Goal: Task Accomplishment & Management: Complete application form

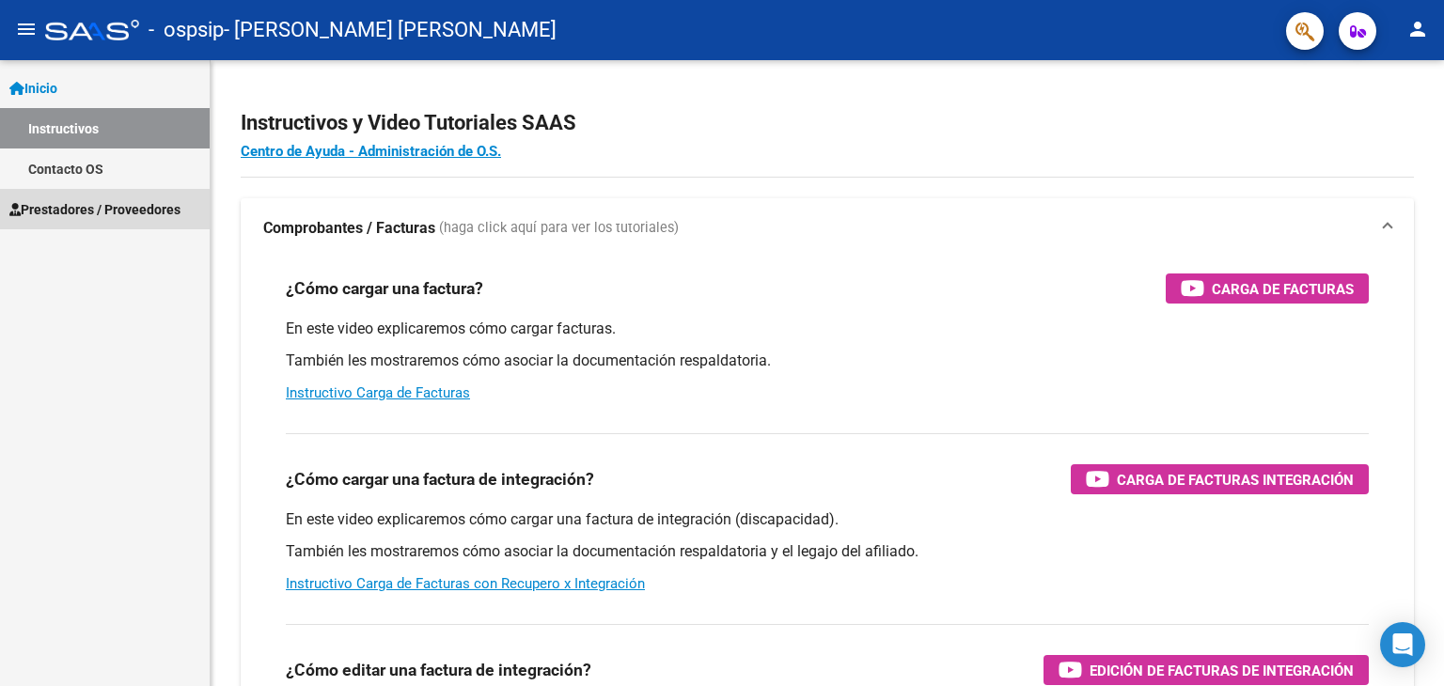
click at [120, 210] on span "Prestadores / Proveedores" at bounding box center [94, 209] width 171 height 21
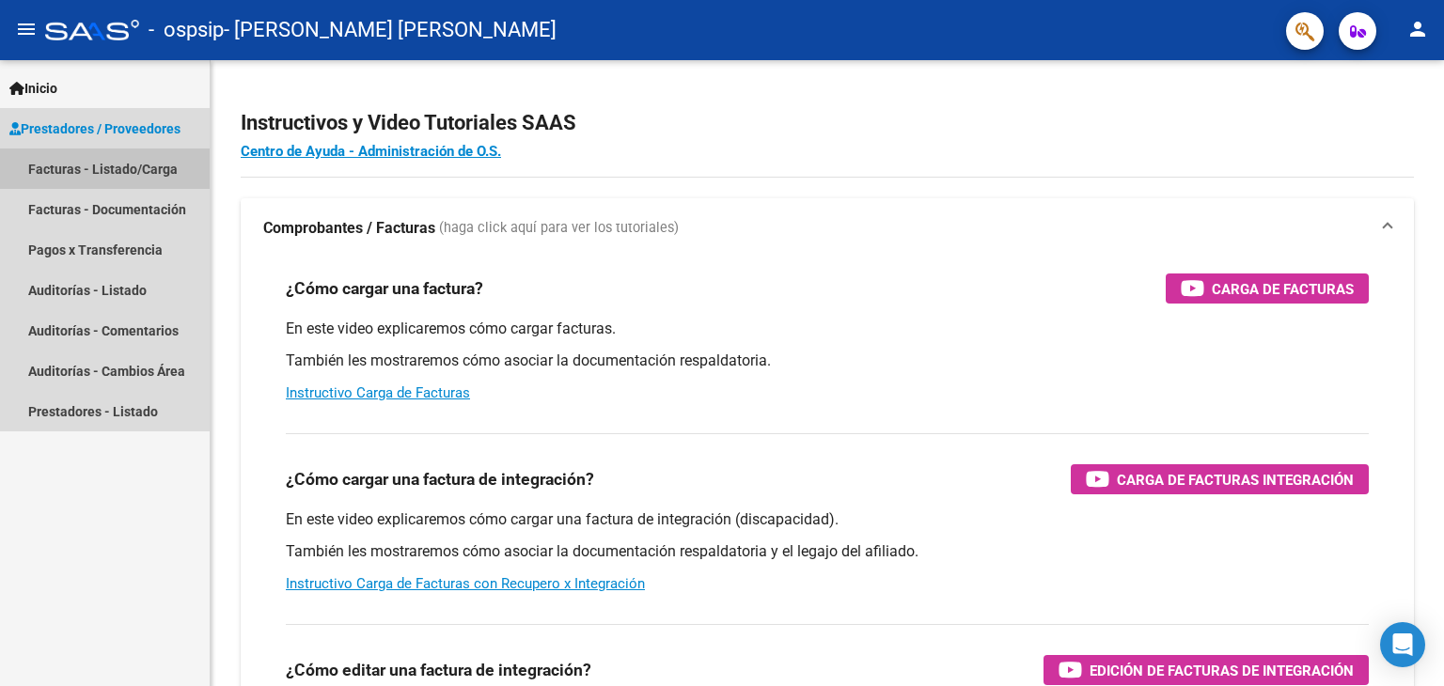
click at [124, 178] on link "Facturas - Listado/Carga" at bounding box center [105, 169] width 210 height 40
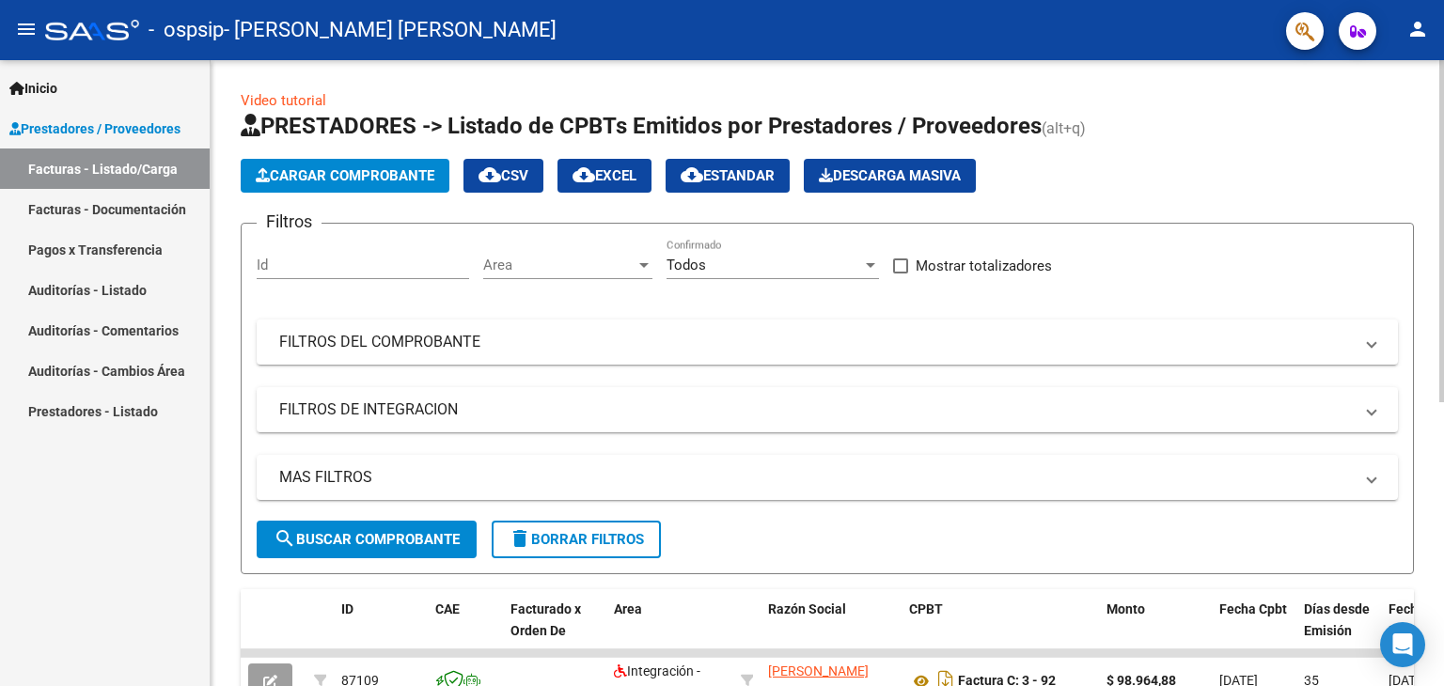
click at [302, 185] on button "Cargar Comprobante" at bounding box center [345, 176] width 209 height 34
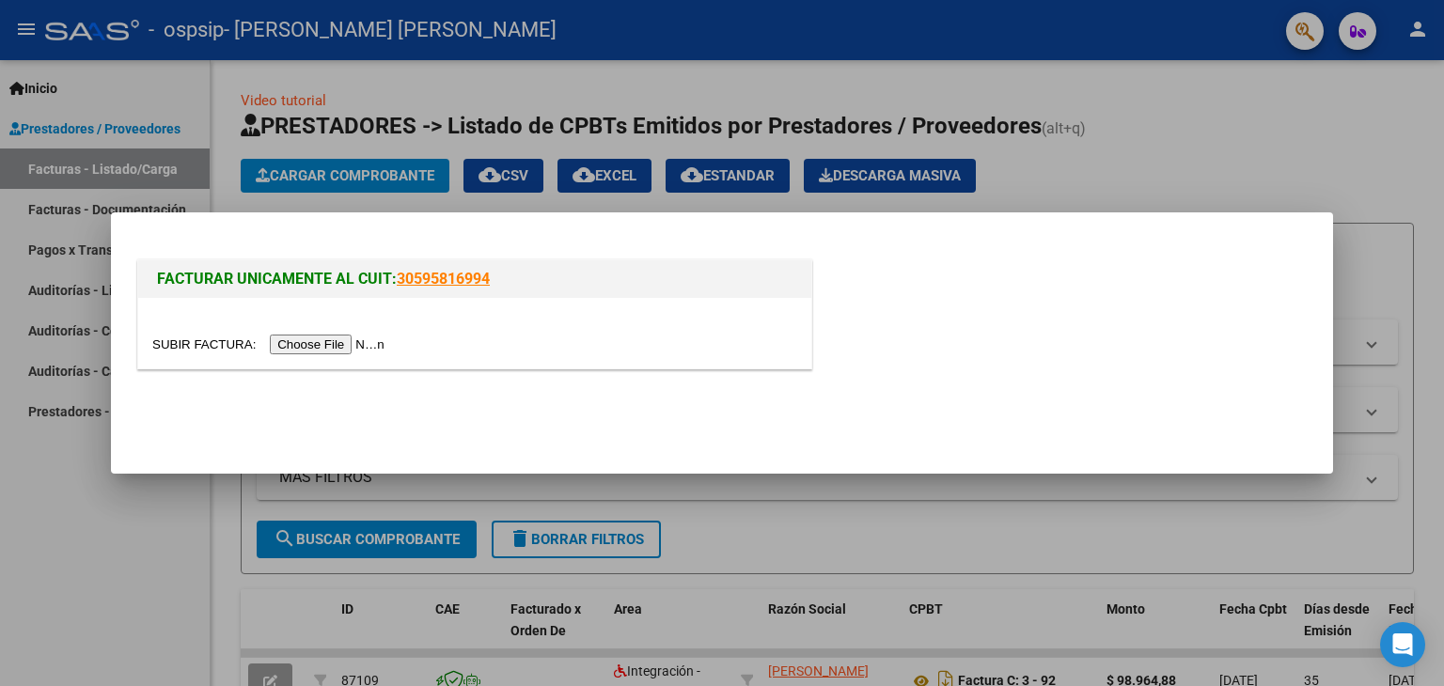
click at [327, 335] on input "file" at bounding box center [271, 345] width 238 height 20
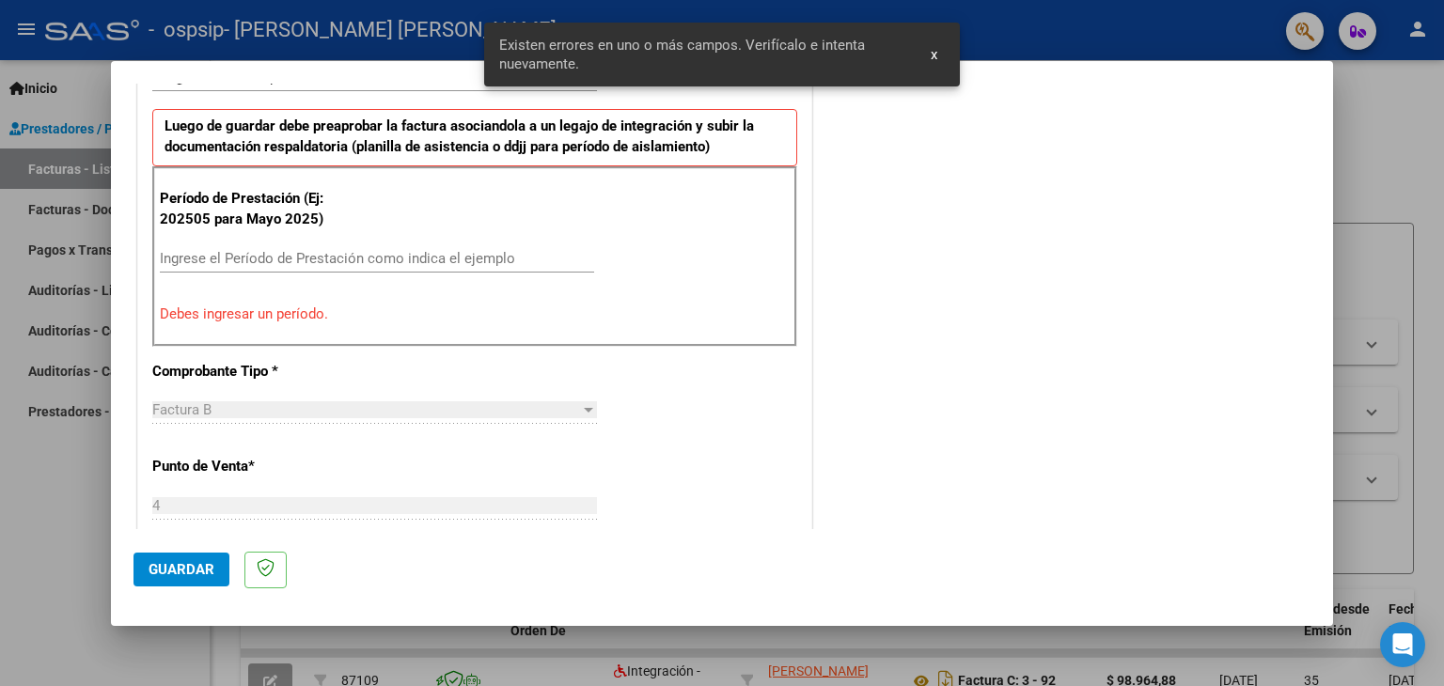
scroll to position [488, 0]
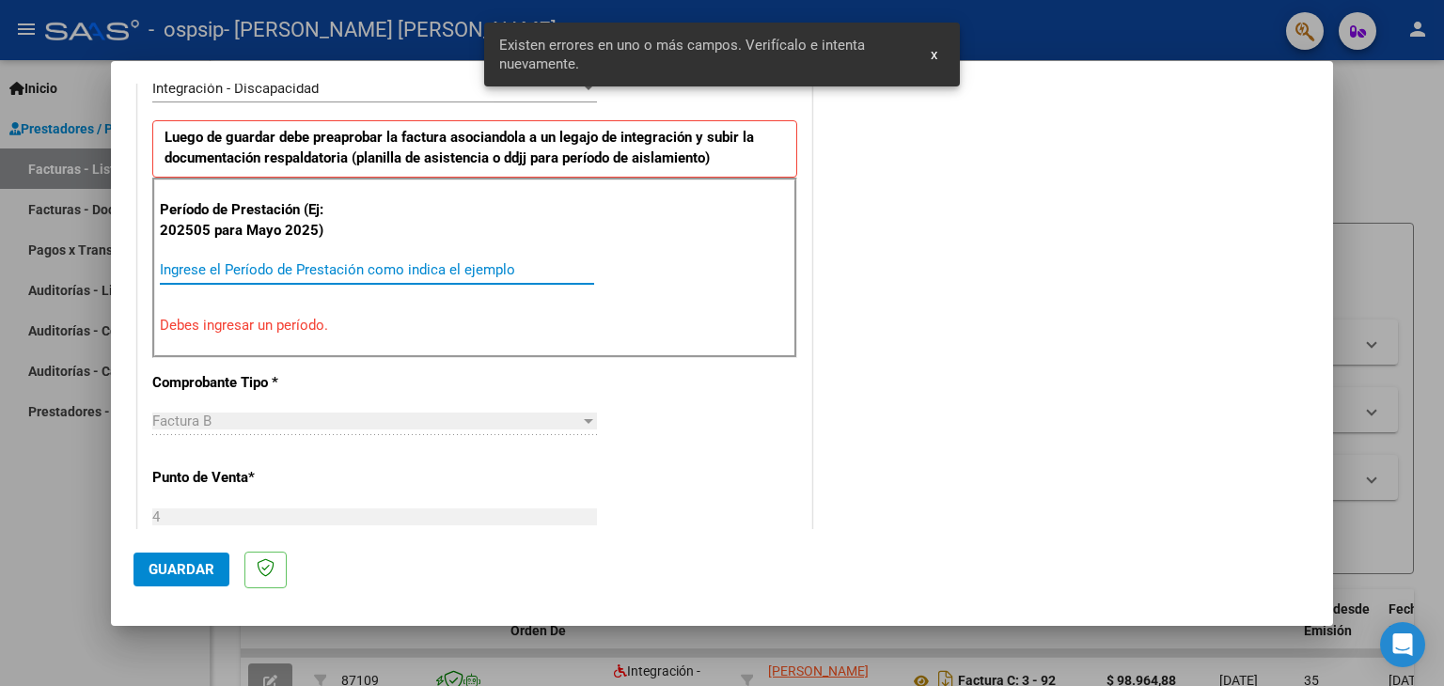
click at [436, 269] on input "Ingrese el Período de Prestación como indica el ejemplo" at bounding box center [377, 269] width 434 height 17
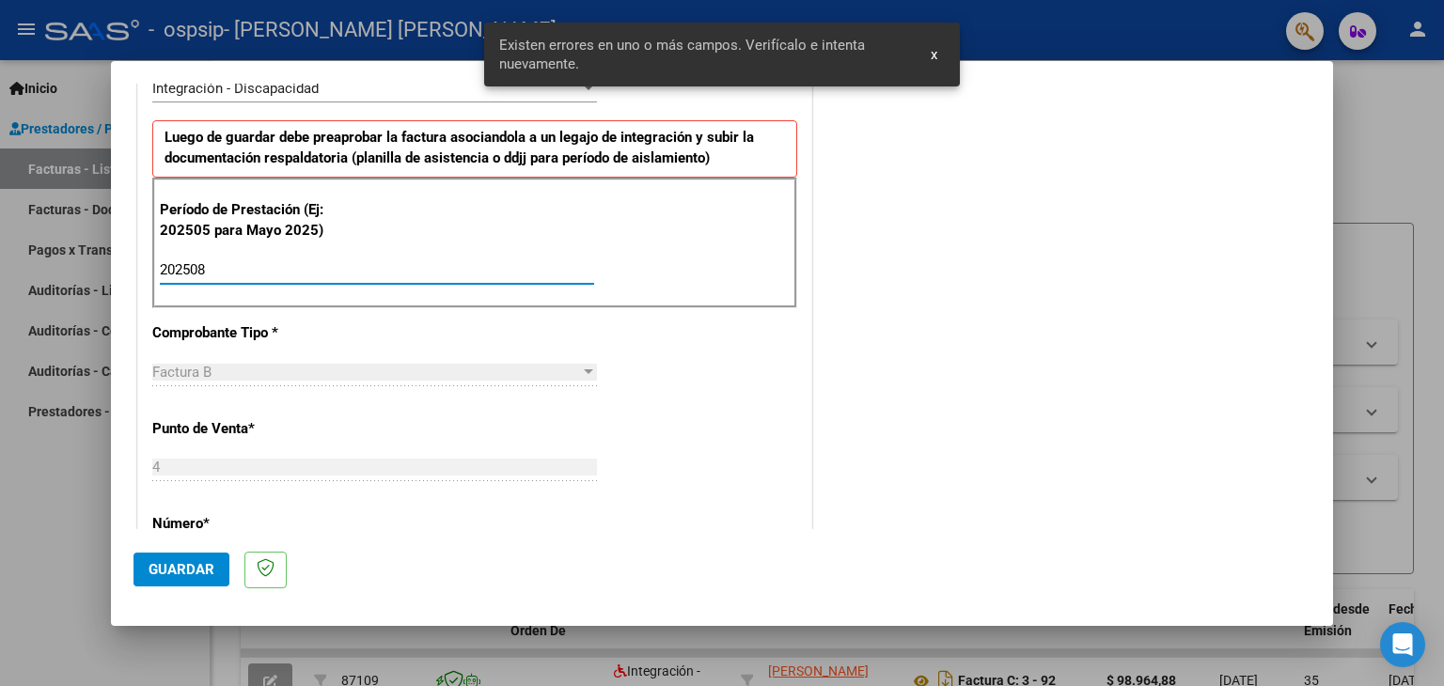
type input "202508"
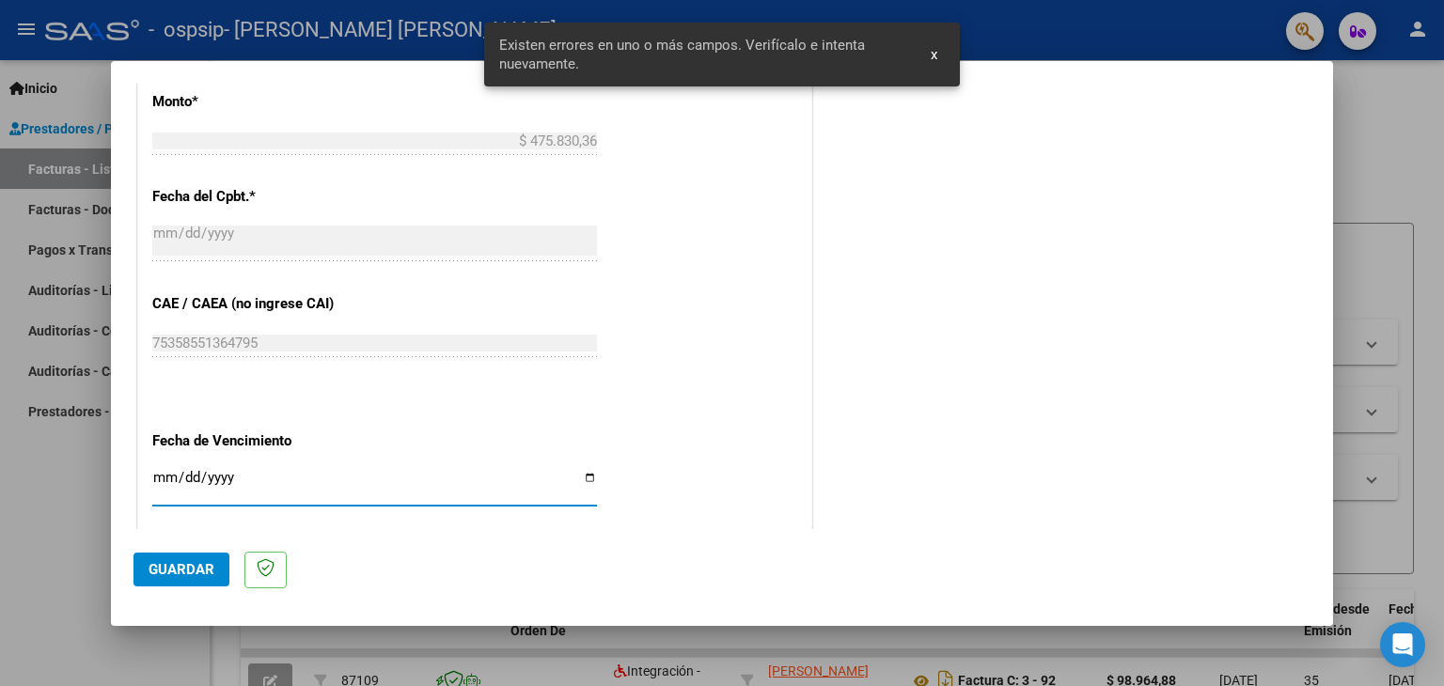
scroll to position [994, 0]
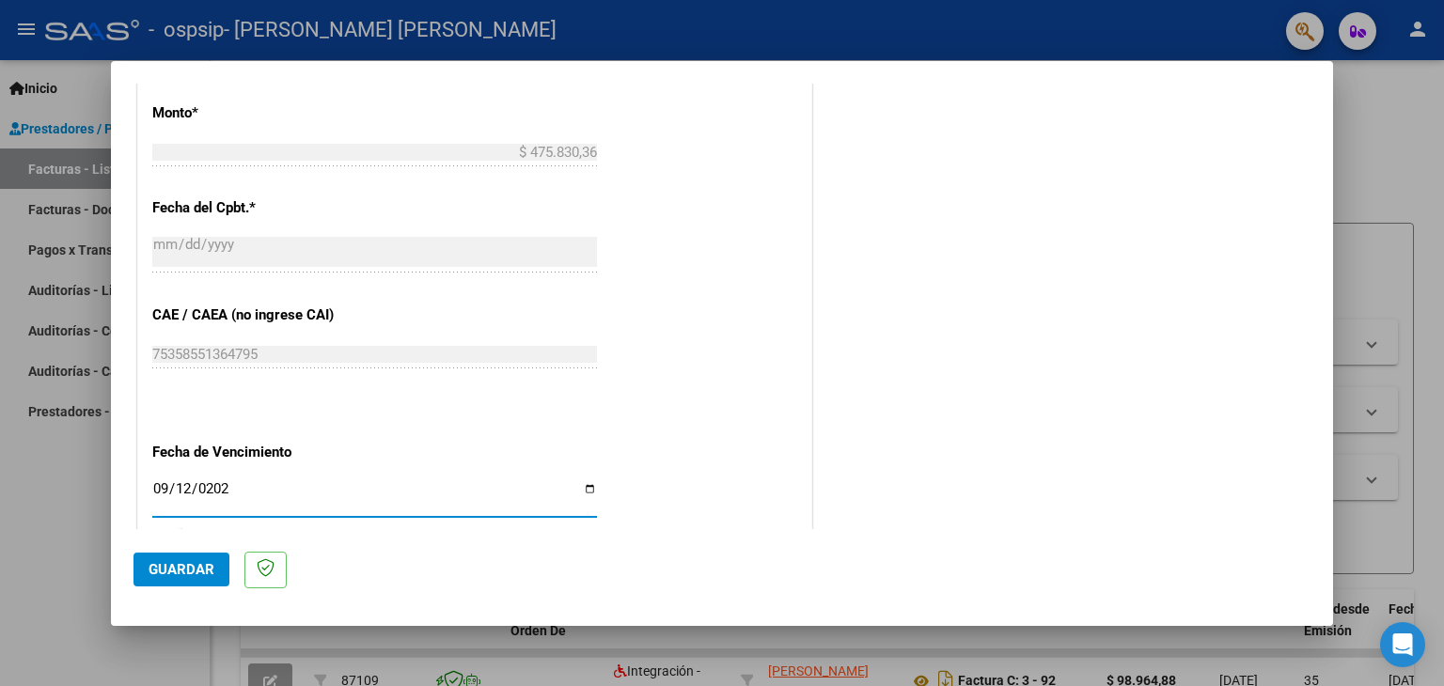
type input "2025-09-12"
click at [208, 573] on span "Guardar" at bounding box center [182, 569] width 66 height 17
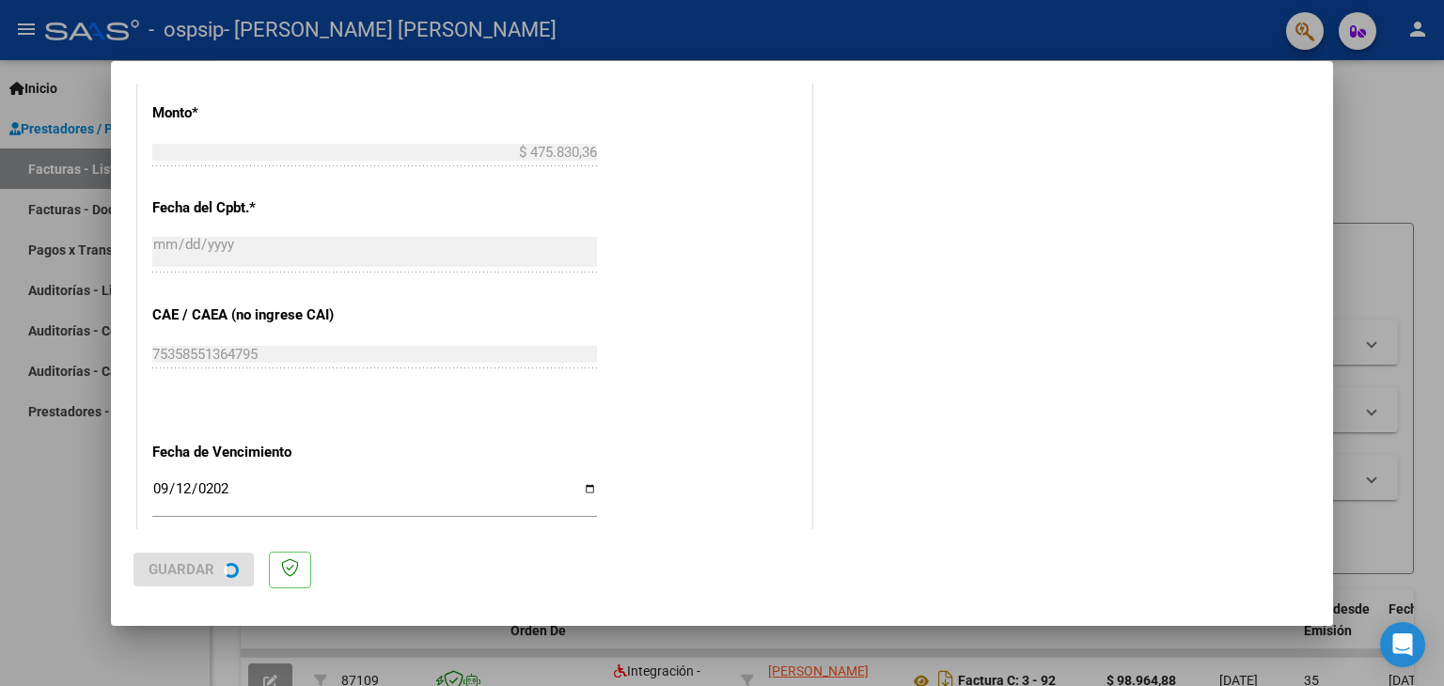
scroll to position [0, 0]
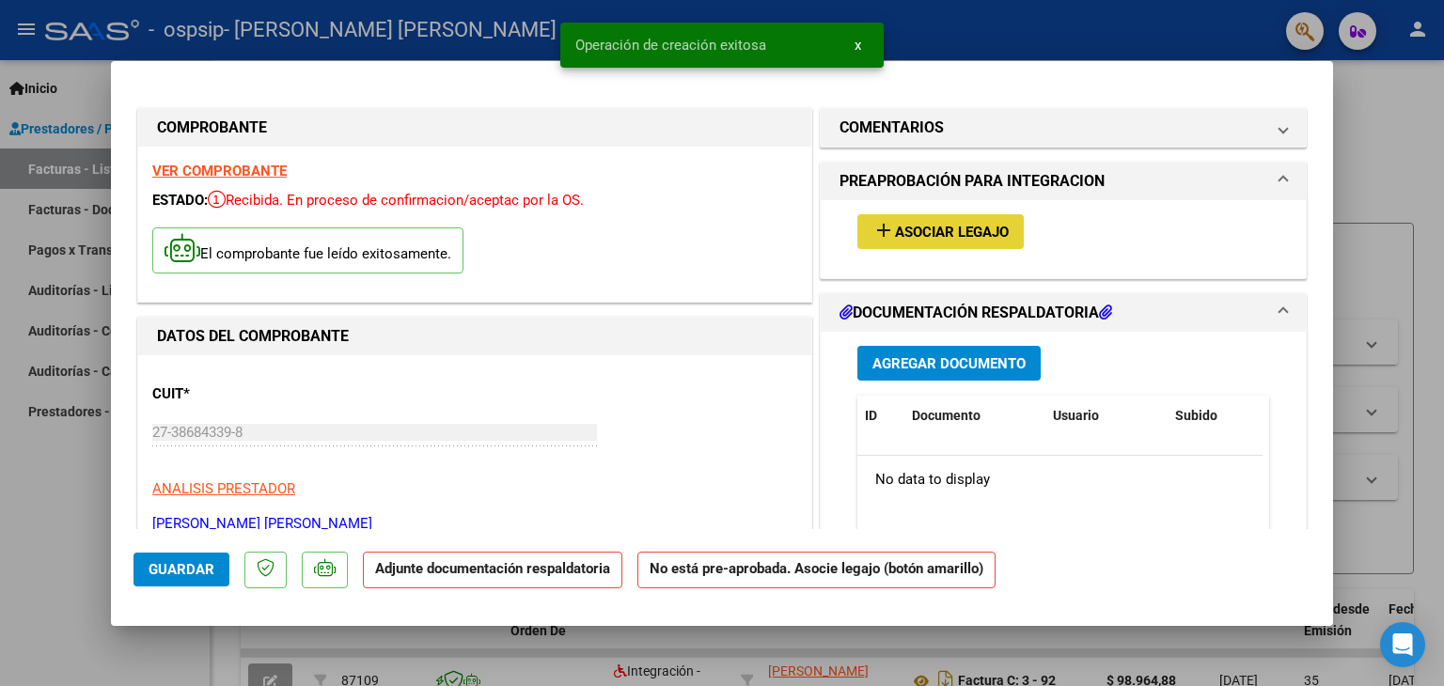
click at [931, 228] on span "Asociar Legajo" at bounding box center [952, 232] width 114 height 17
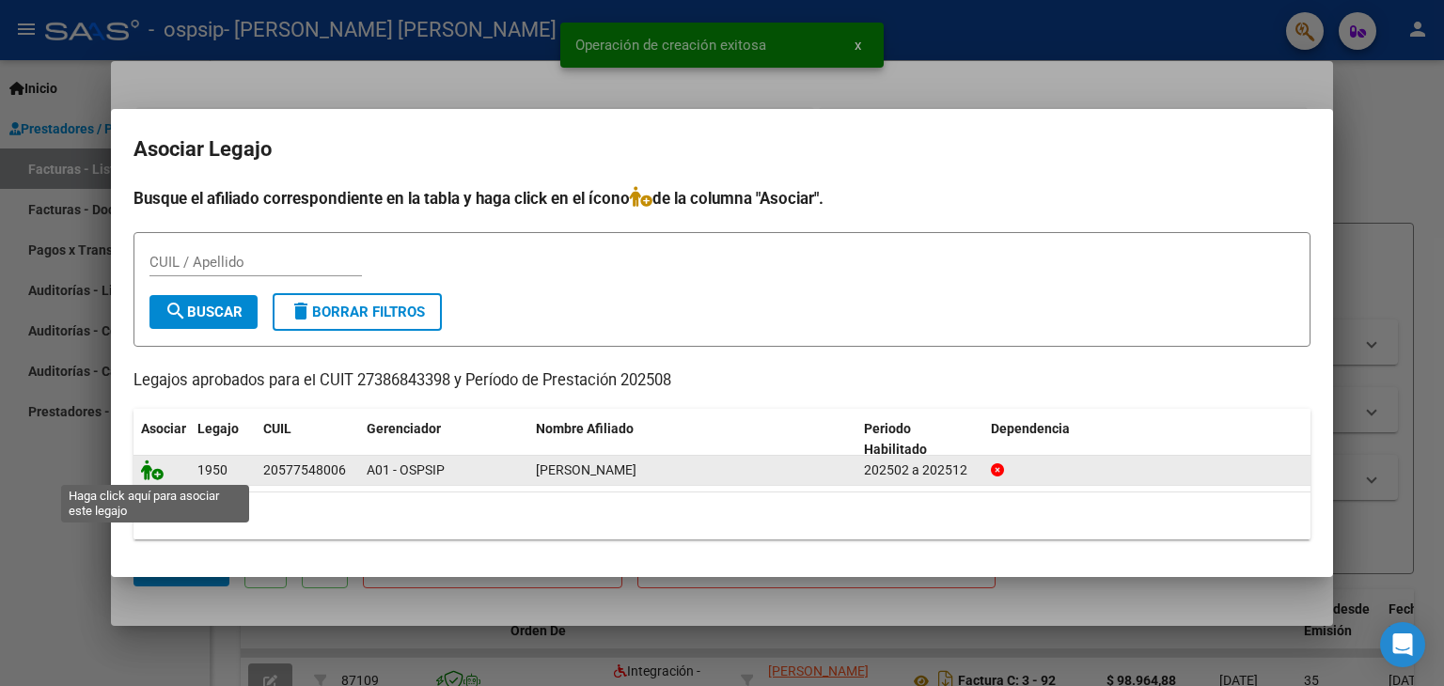
click at [150, 467] on icon at bounding box center [152, 470] width 23 height 21
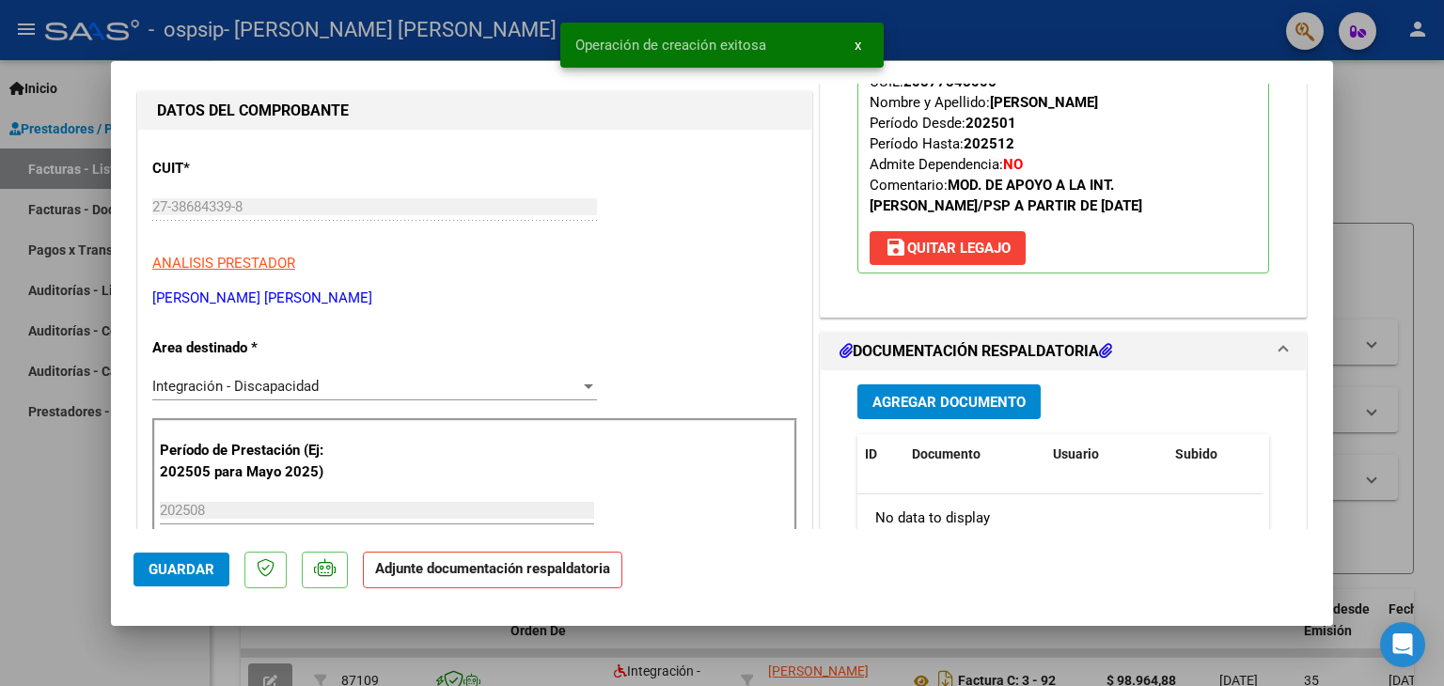
scroll to position [282, 0]
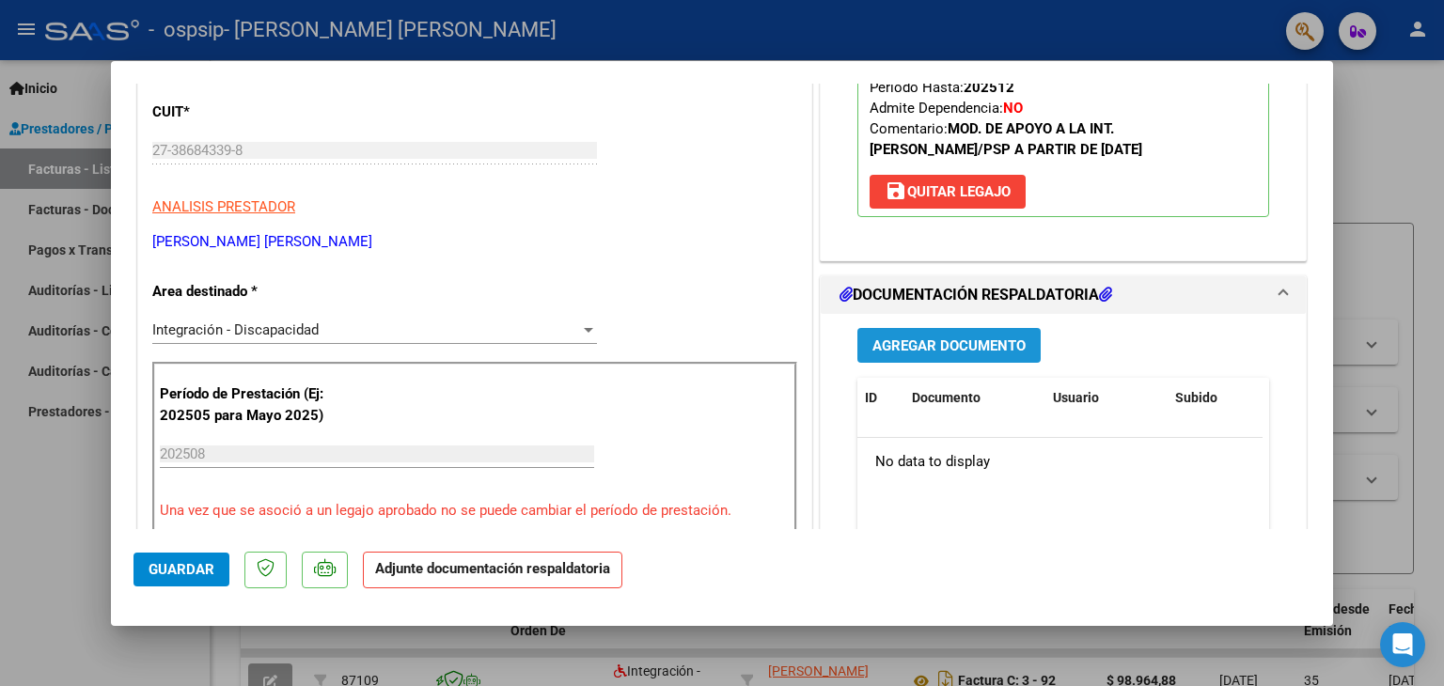
click at [940, 352] on span "Agregar Documento" at bounding box center [949, 346] width 153 height 17
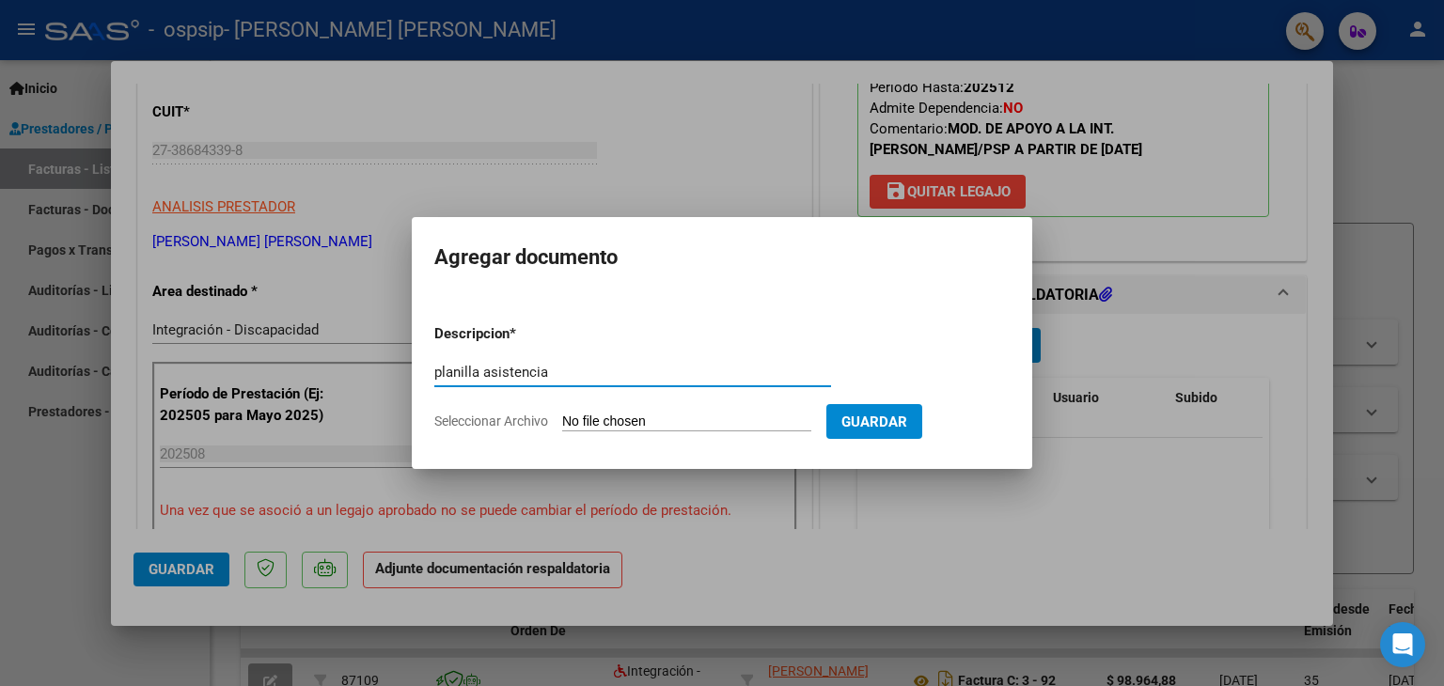
type input "planilla asistencia"
click at [493, 417] on span "Seleccionar Archivo" at bounding box center [491, 421] width 114 height 15
click at [562, 417] on input "Seleccionar Archivo" at bounding box center [686, 423] width 249 height 18
type input "C:\fakepath\Asistencia Magginzali G. Saie Agosto.pdf"
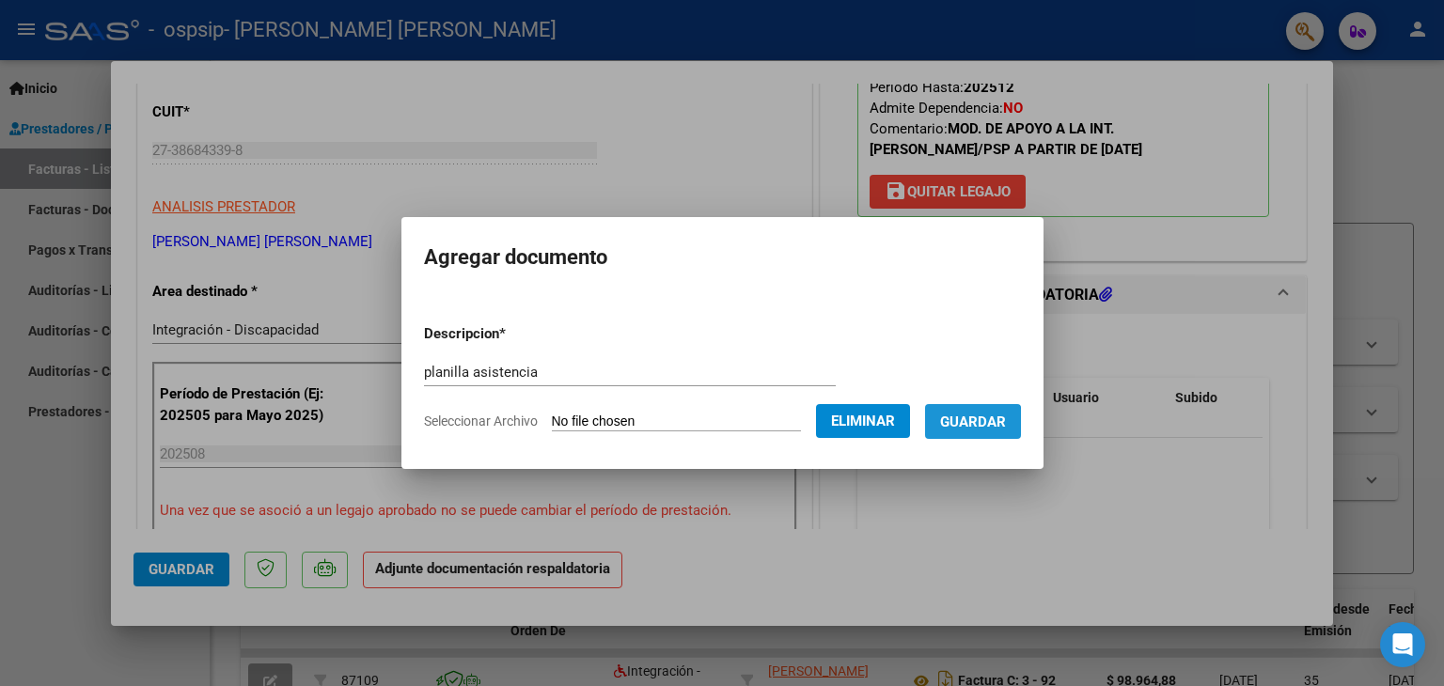
click at [971, 429] on span "Guardar" at bounding box center [973, 422] width 66 height 17
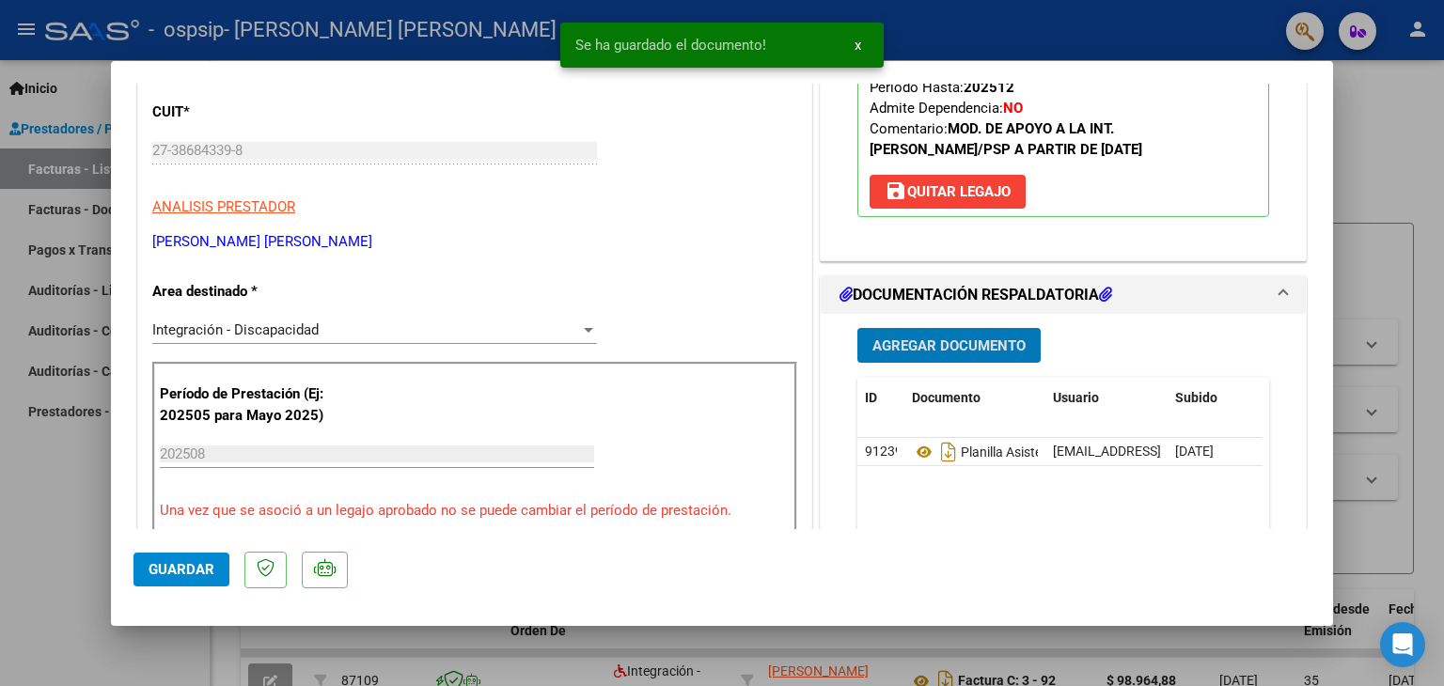
click at [189, 564] on span "Guardar" at bounding box center [182, 569] width 66 height 17
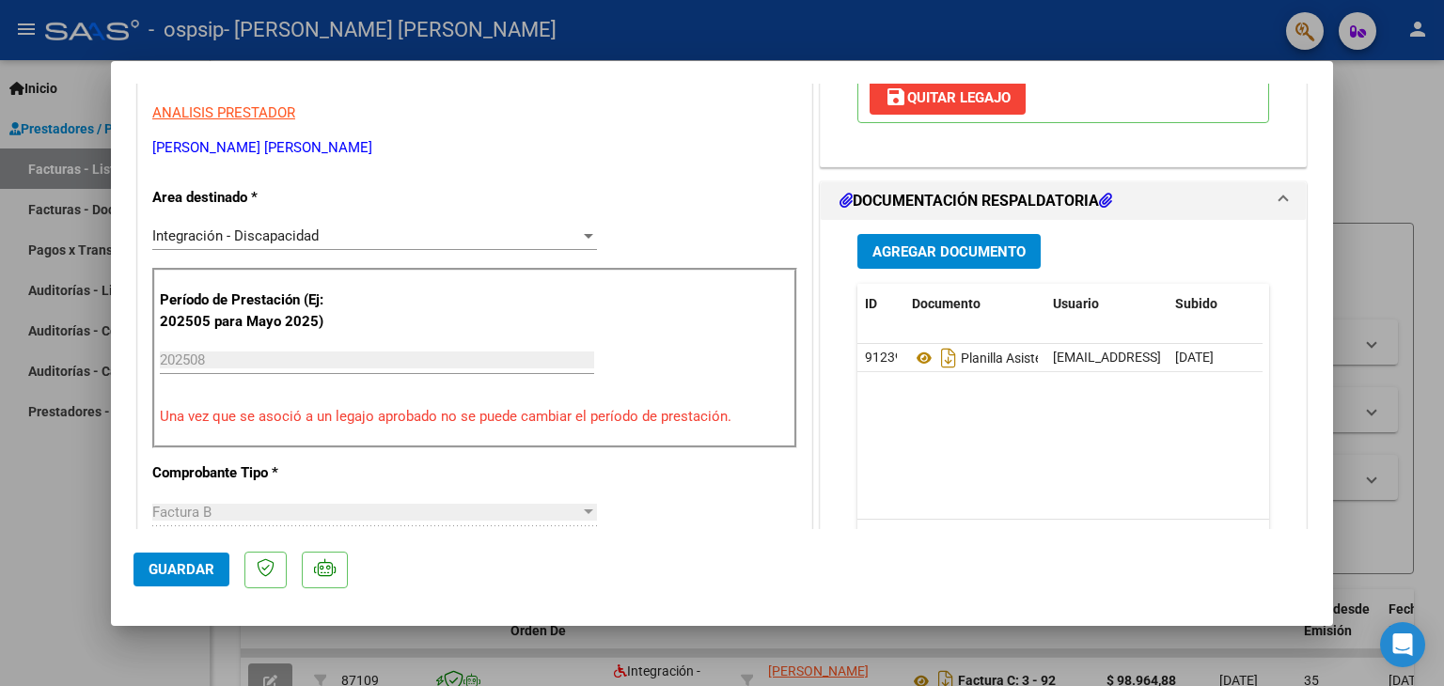
scroll to position [0, 0]
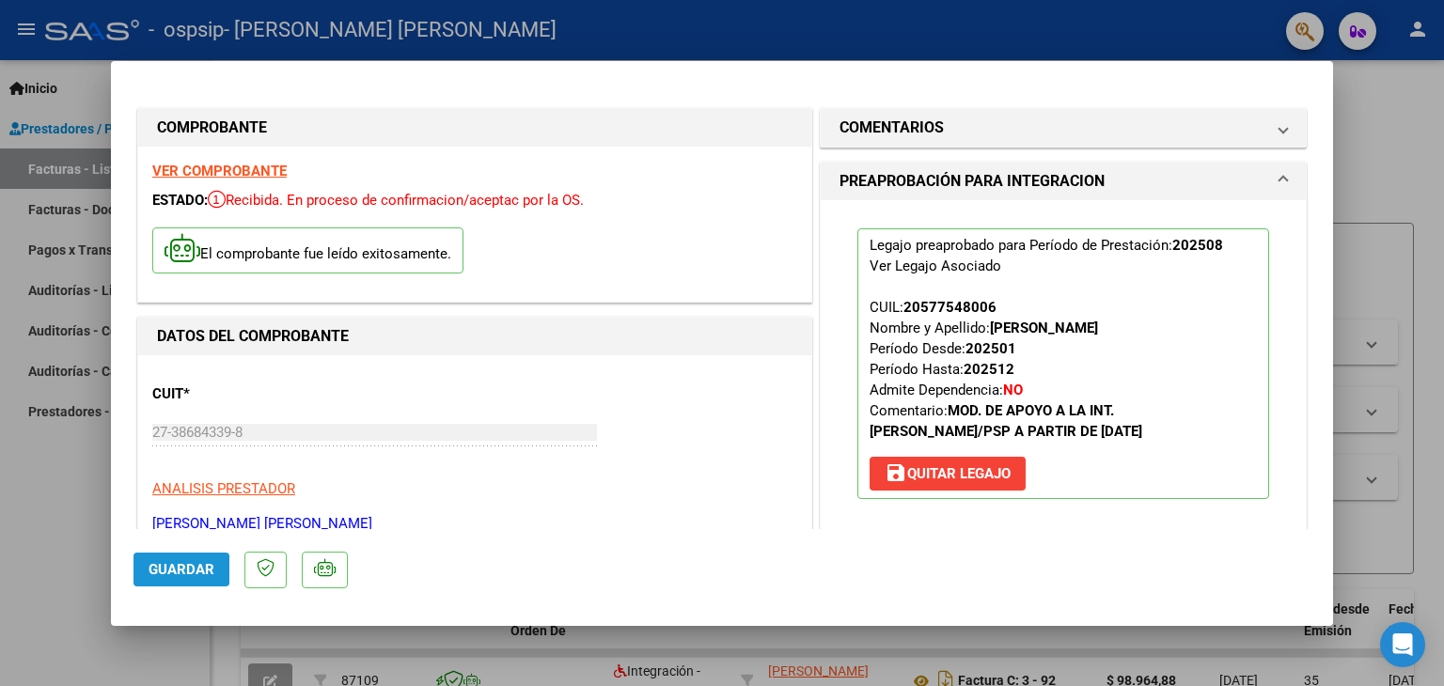
click at [203, 565] on span "Guardar" at bounding box center [182, 569] width 66 height 17
click at [64, 548] on div at bounding box center [722, 343] width 1444 height 686
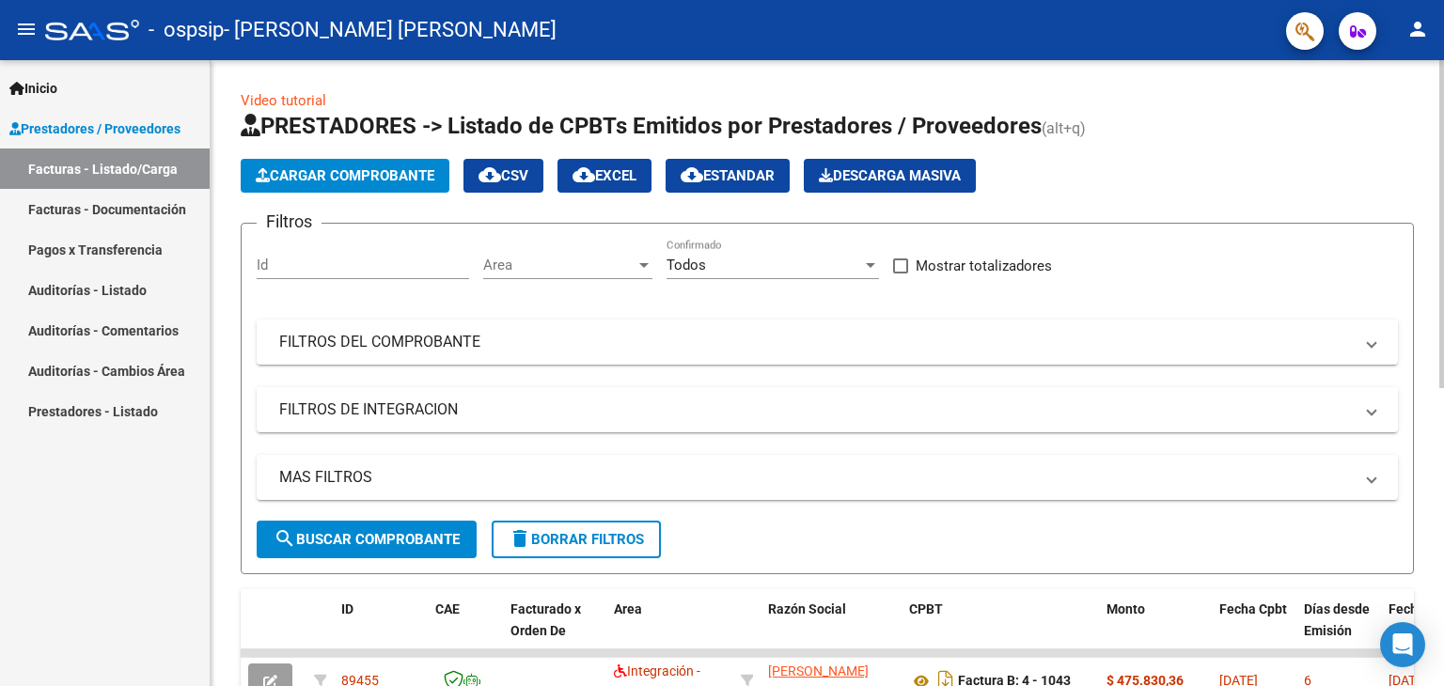
click at [316, 167] on span "Cargar Comprobante" at bounding box center [345, 175] width 179 height 17
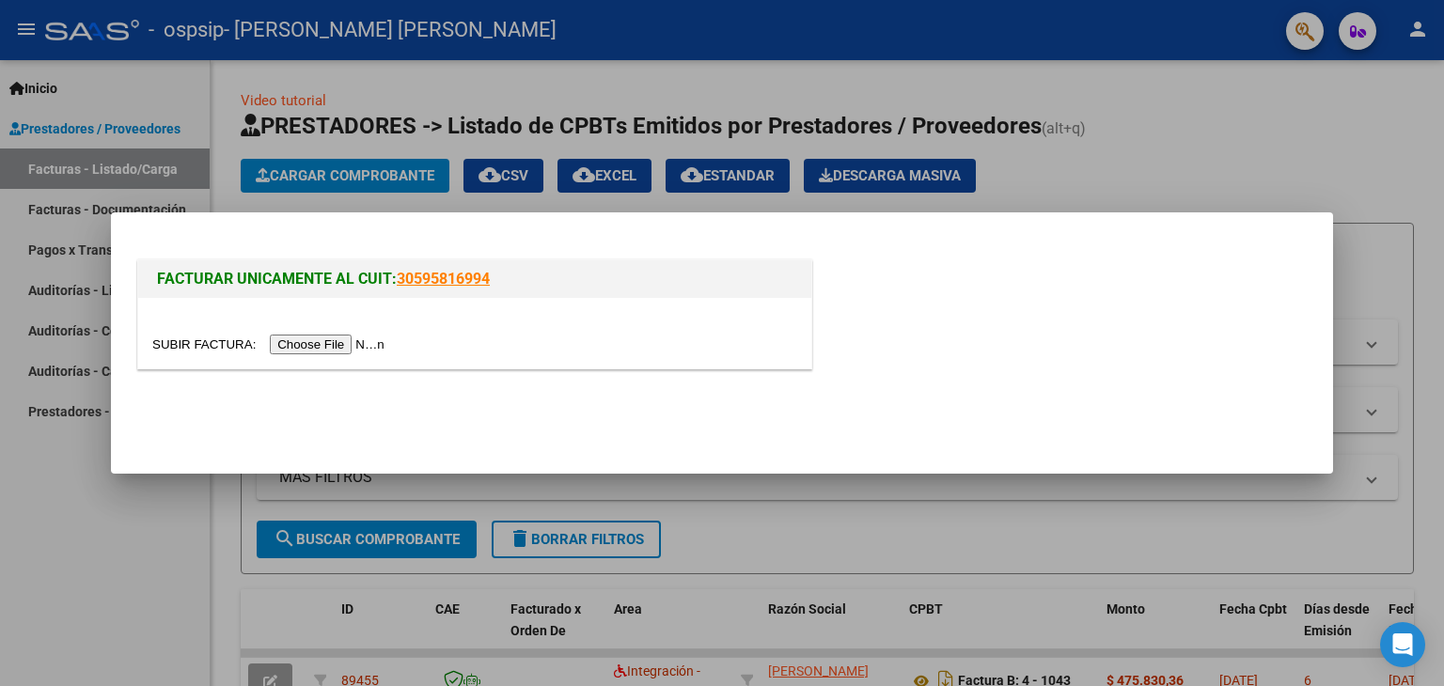
click at [318, 338] on input "file" at bounding box center [271, 345] width 238 height 20
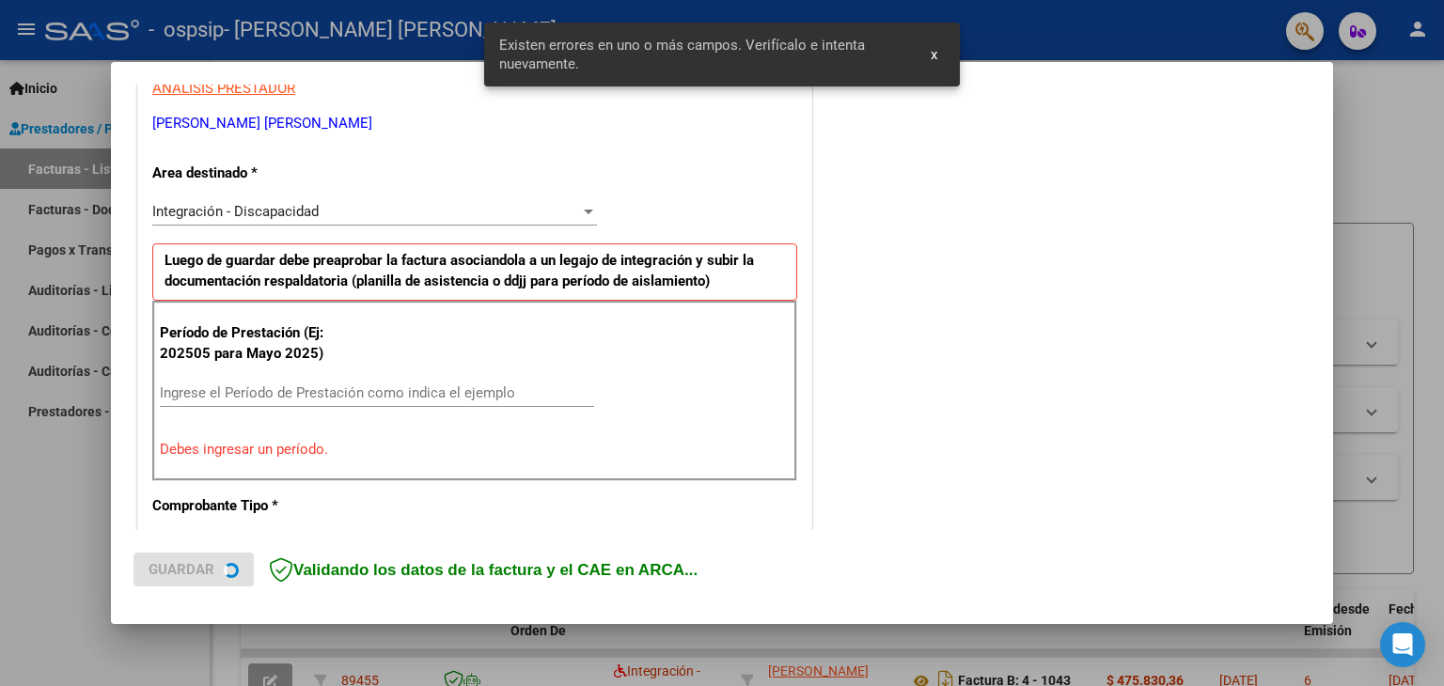
scroll to position [395, 0]
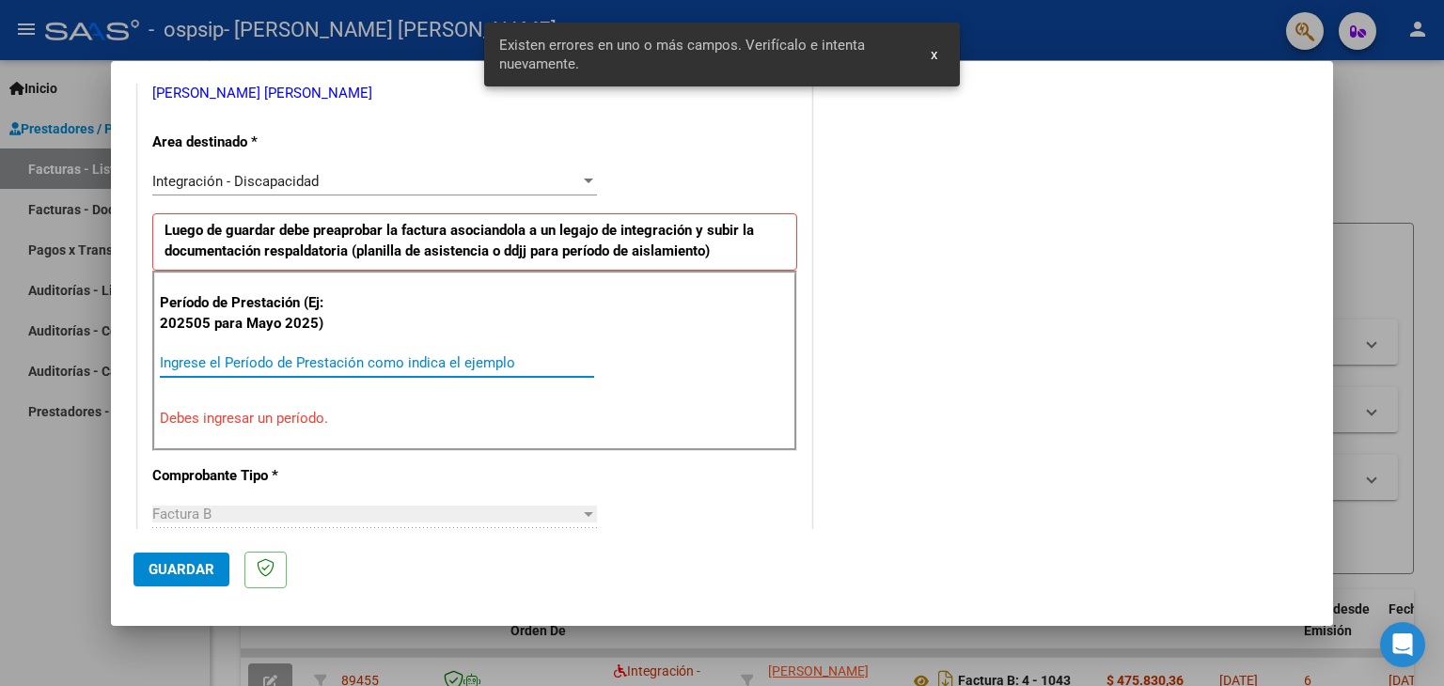
click at [350, 354] on input "Ingrese el Período de Prestación como indica el ejemplo" at bounding box center [377, 362] width 434 height 17
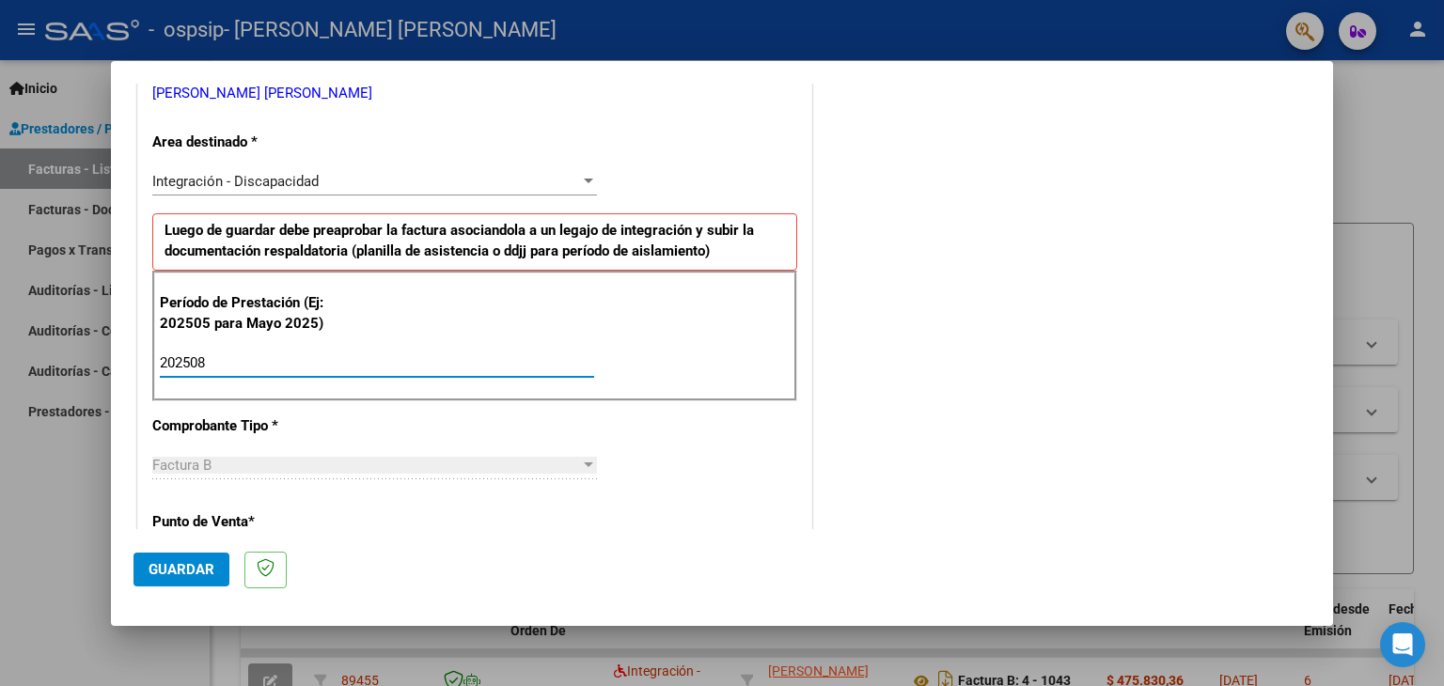
type input "202508"
click at [687, 333] on div "Período de Prestación (Ej: 202505 para Mayo 2025) 202508 Ingrese el Período de …" at bounding box center [474, 337] width 645 height 132
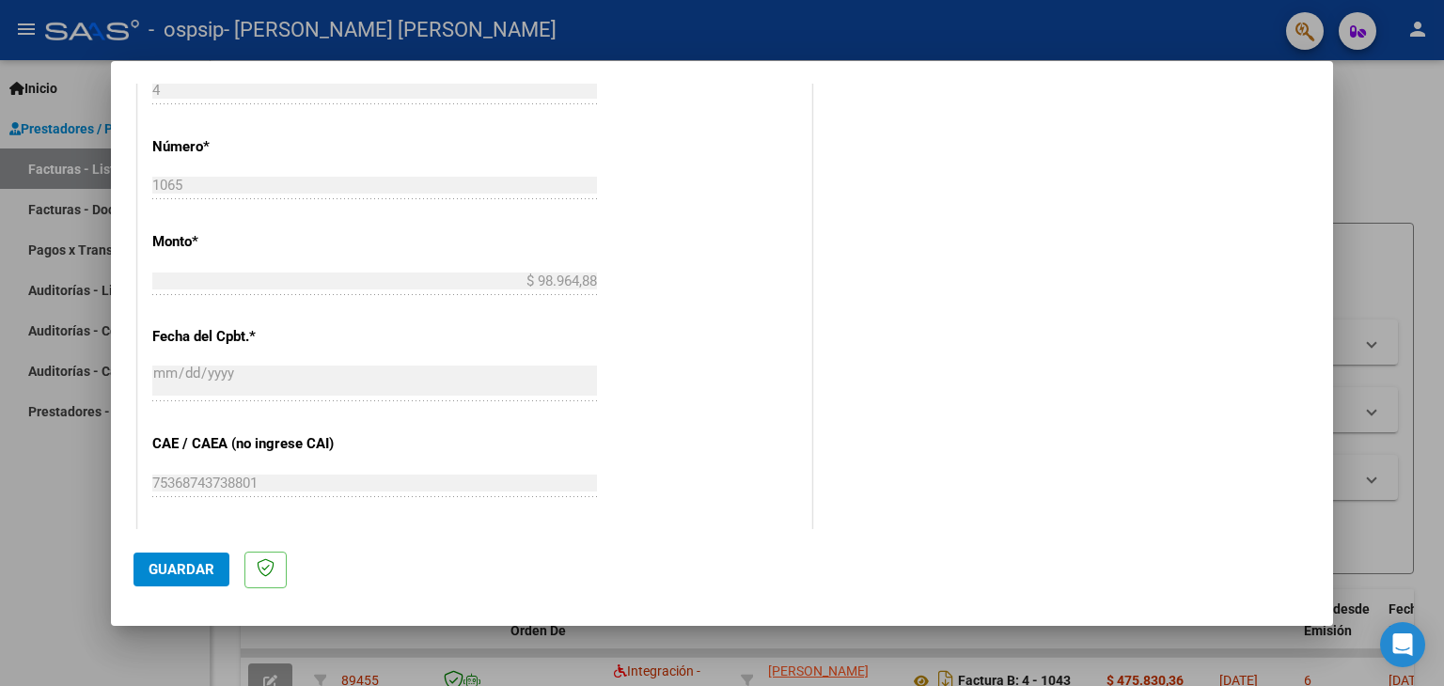
scroll to position [1147, 0]
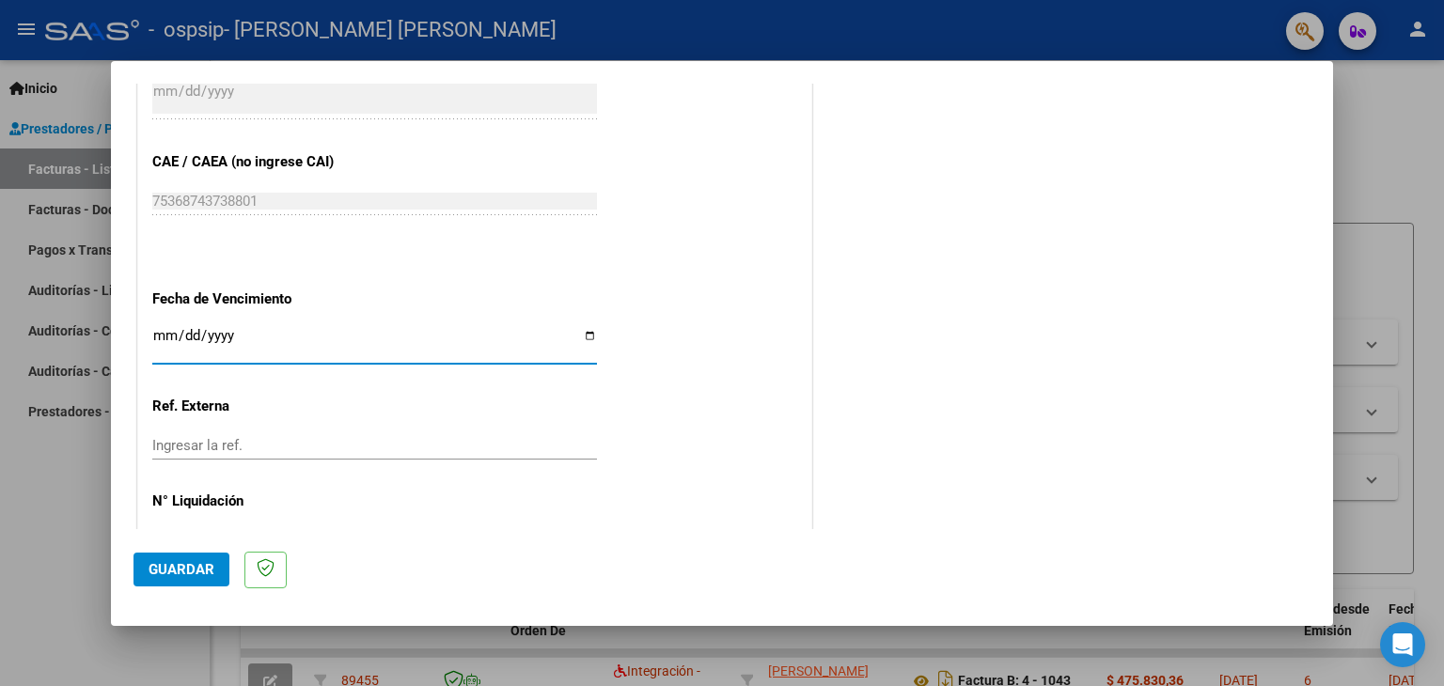
click at [398, 345] on input "Ingresar la fecha" at bounding box center [374, 343] width 445 height 30
type input "2025-09-13"
click at [524, 432] on div "Ingresar la ref." at bounding box center [374, 446] width 445 height 28
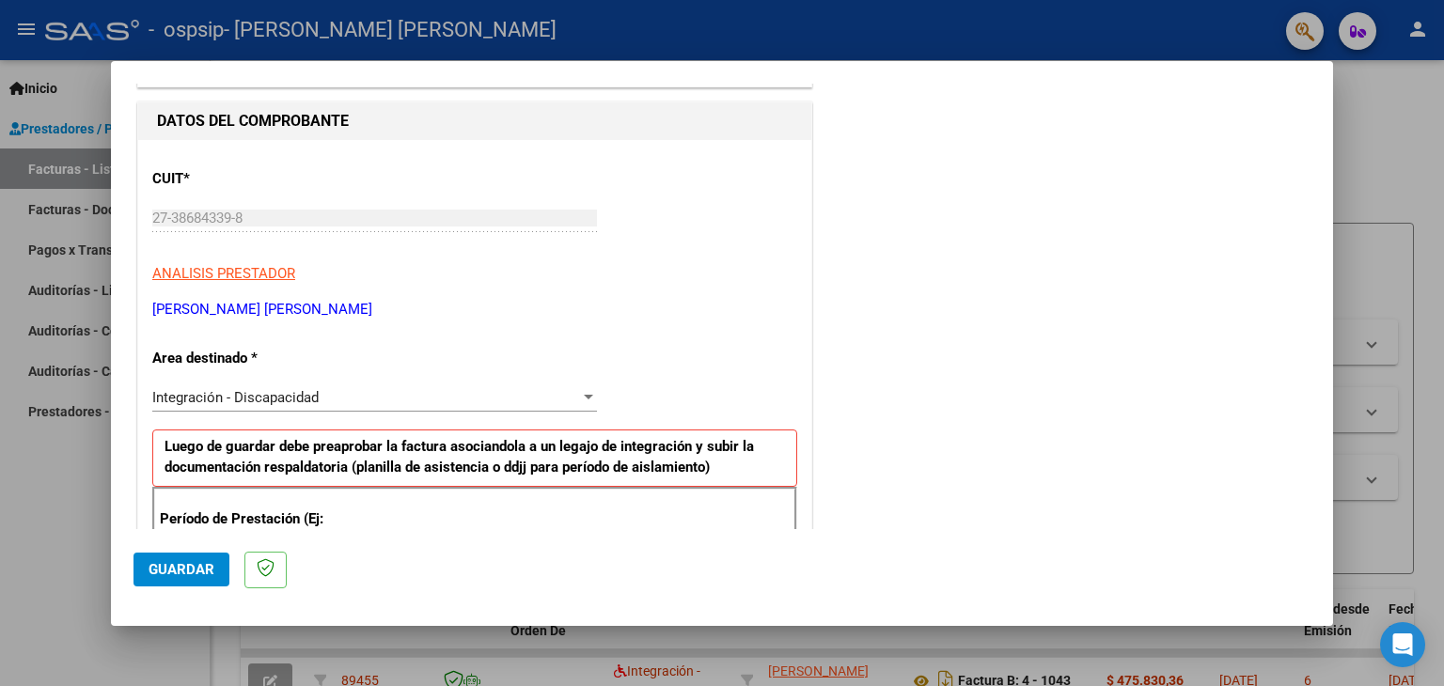
scroll to position [0, 0]
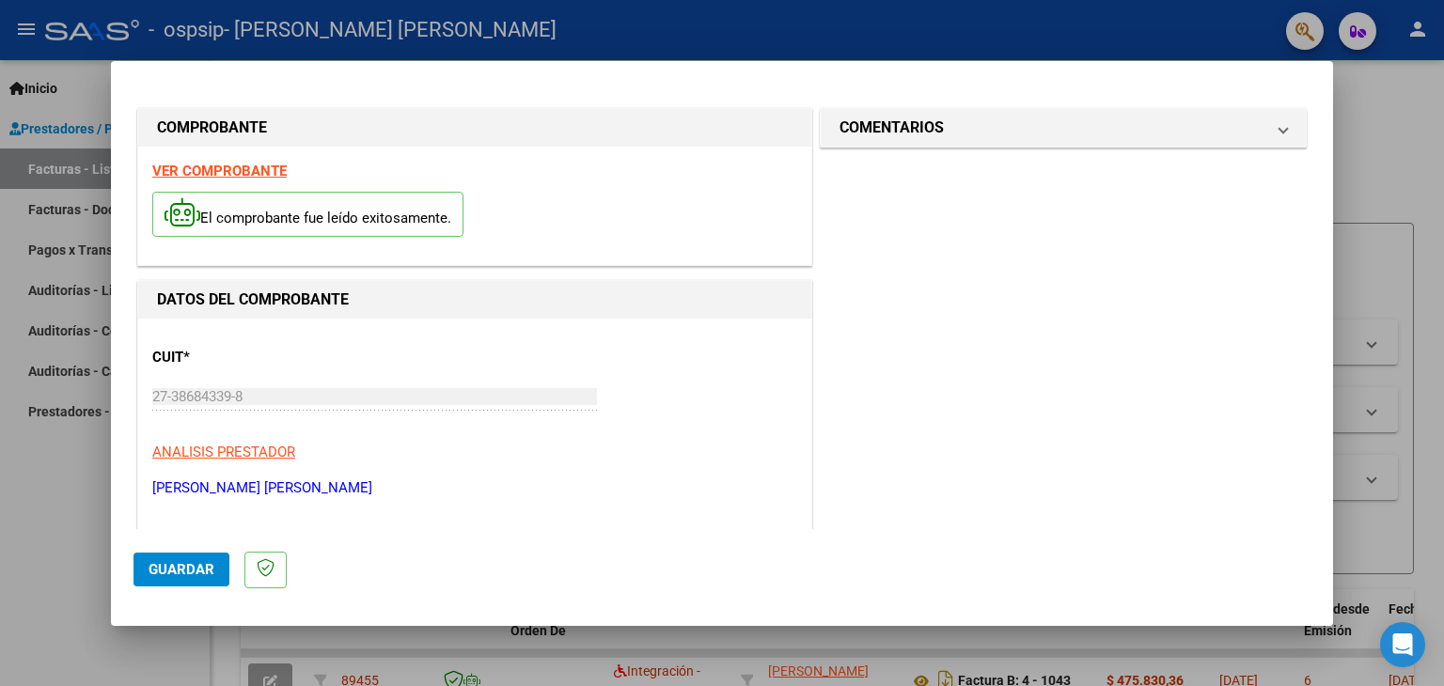
click at [165, 554] on button "Guardar" at bounding box center [182, 570] width 96 height 34
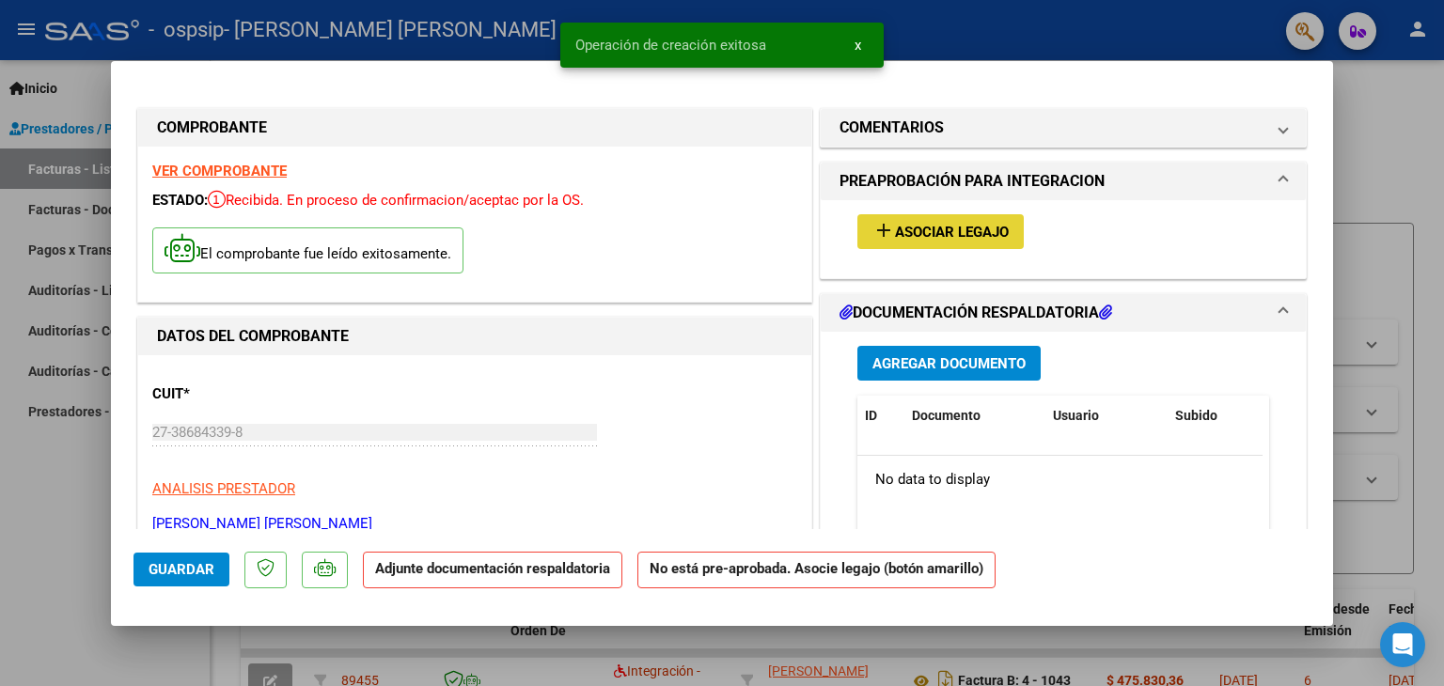
click at [959, 214] on button "add Asociar Legajo" at bounding box center [941, 231] width 166 height 35
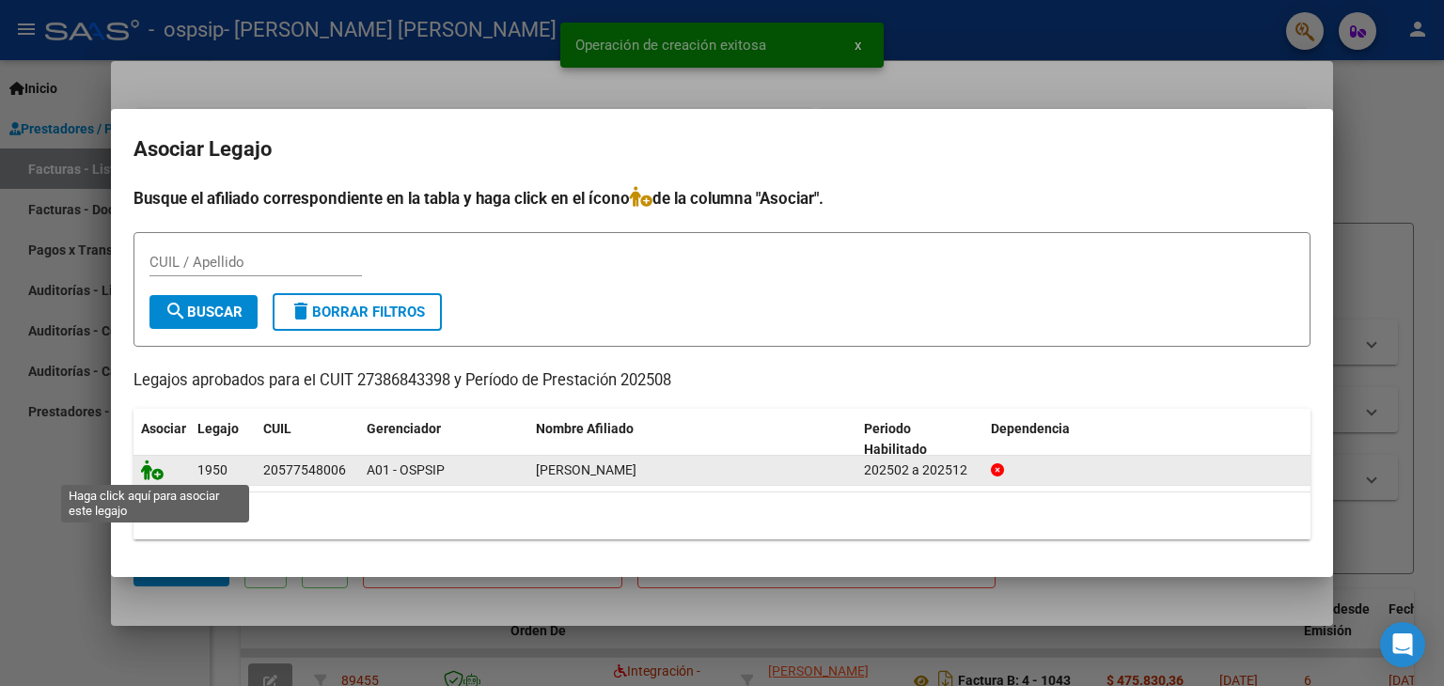
click at [149, 476] on icon at bounding box center [152, 470] width 23 height 21
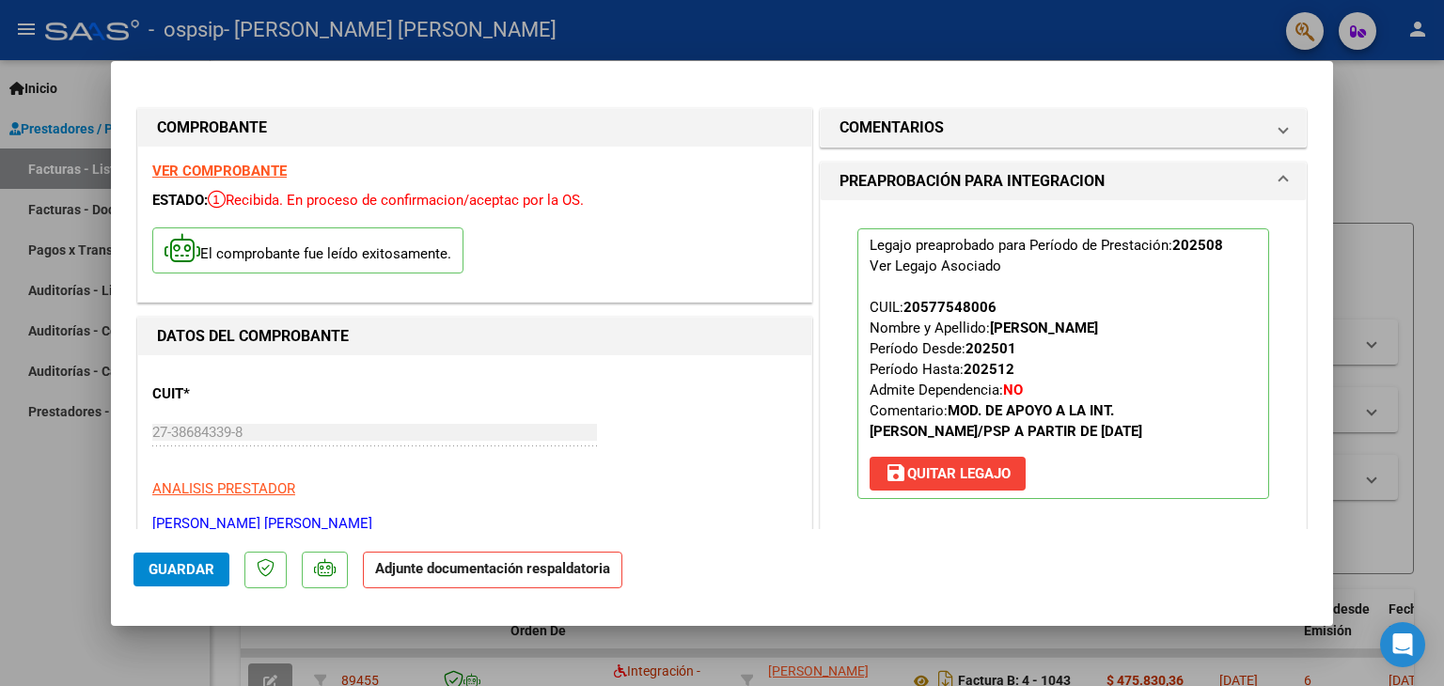
scroll to position [376, 0]
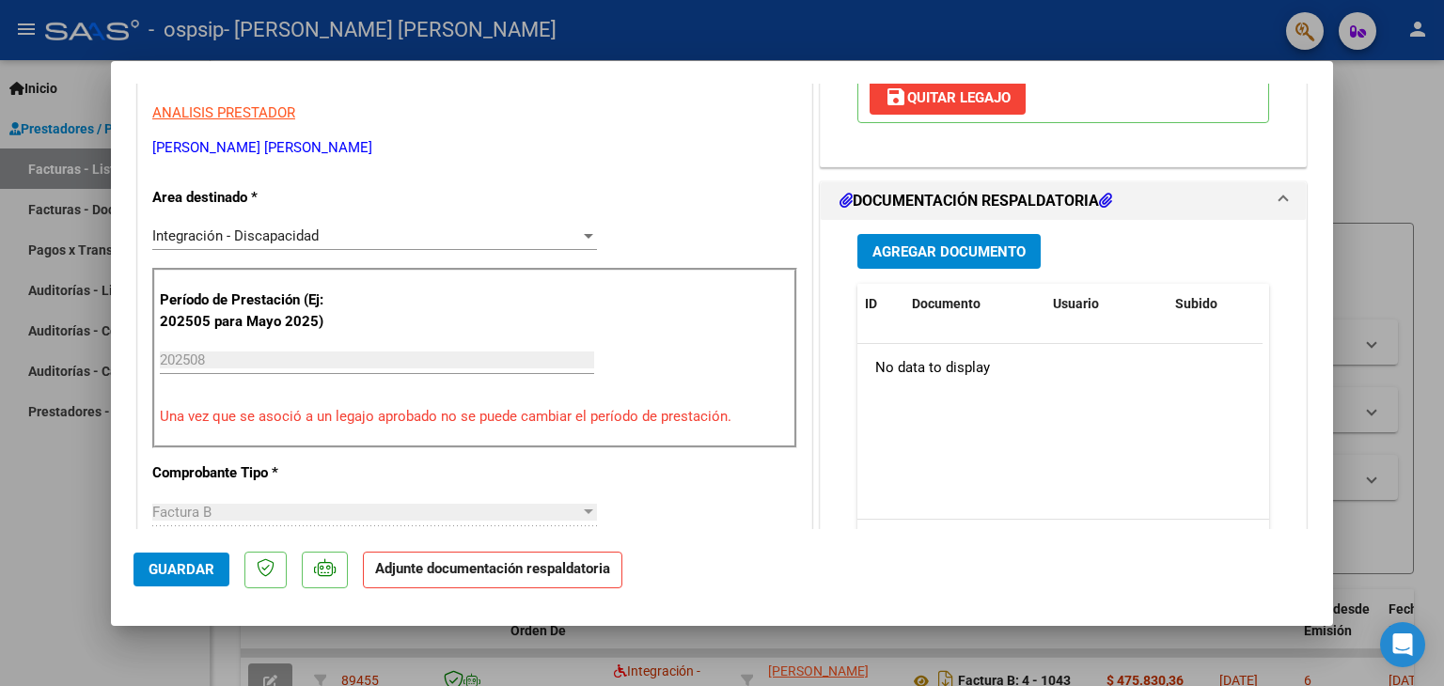
click at [958, 244] on span "Agregar Documento" at bounding box center [949, 252] width 153 height 17
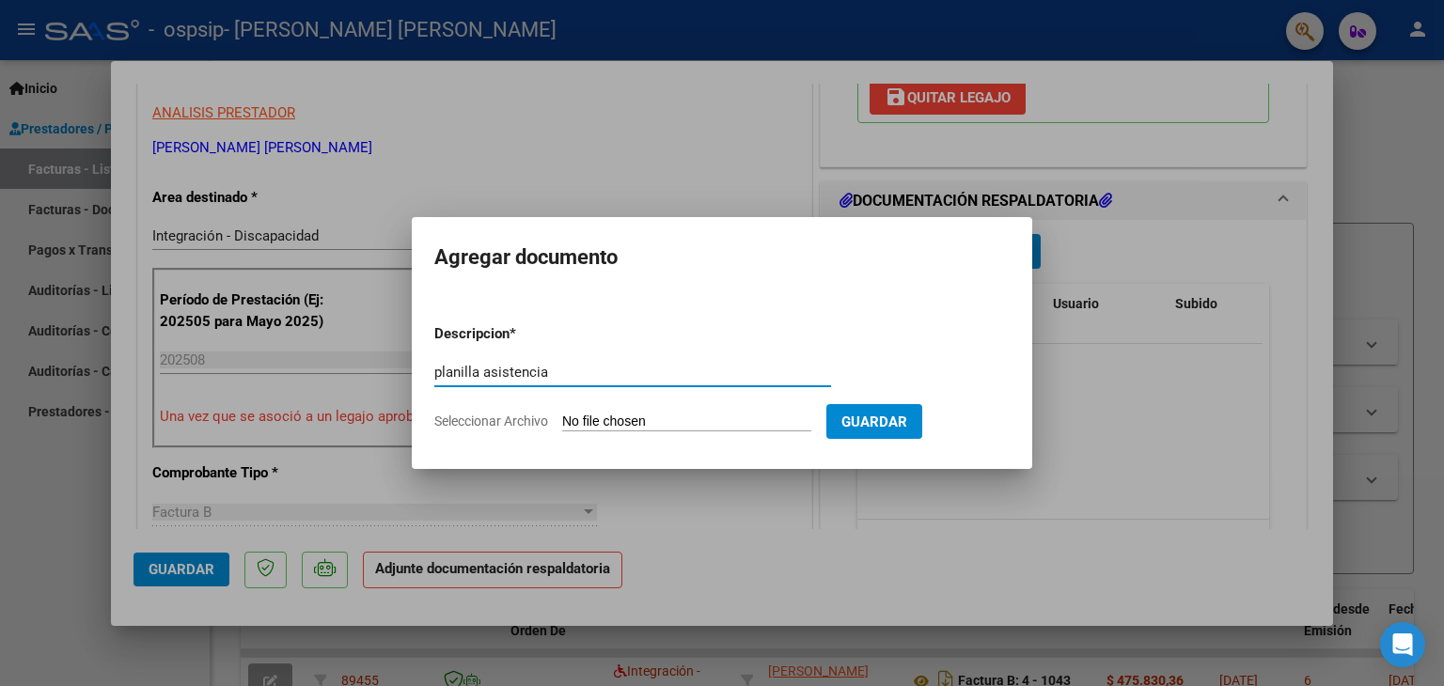
type input "planilla asistencia"
click at [440, 420] on span "Seleccionar Archivo" at bounding box center [491, 421] width 114 height 15
click at [562, 420] on input "Seleccionar Archivo" at bounding box center [686, 423] width 249 height 18
type input "C:\fakepath\magginzali psp.pdf"
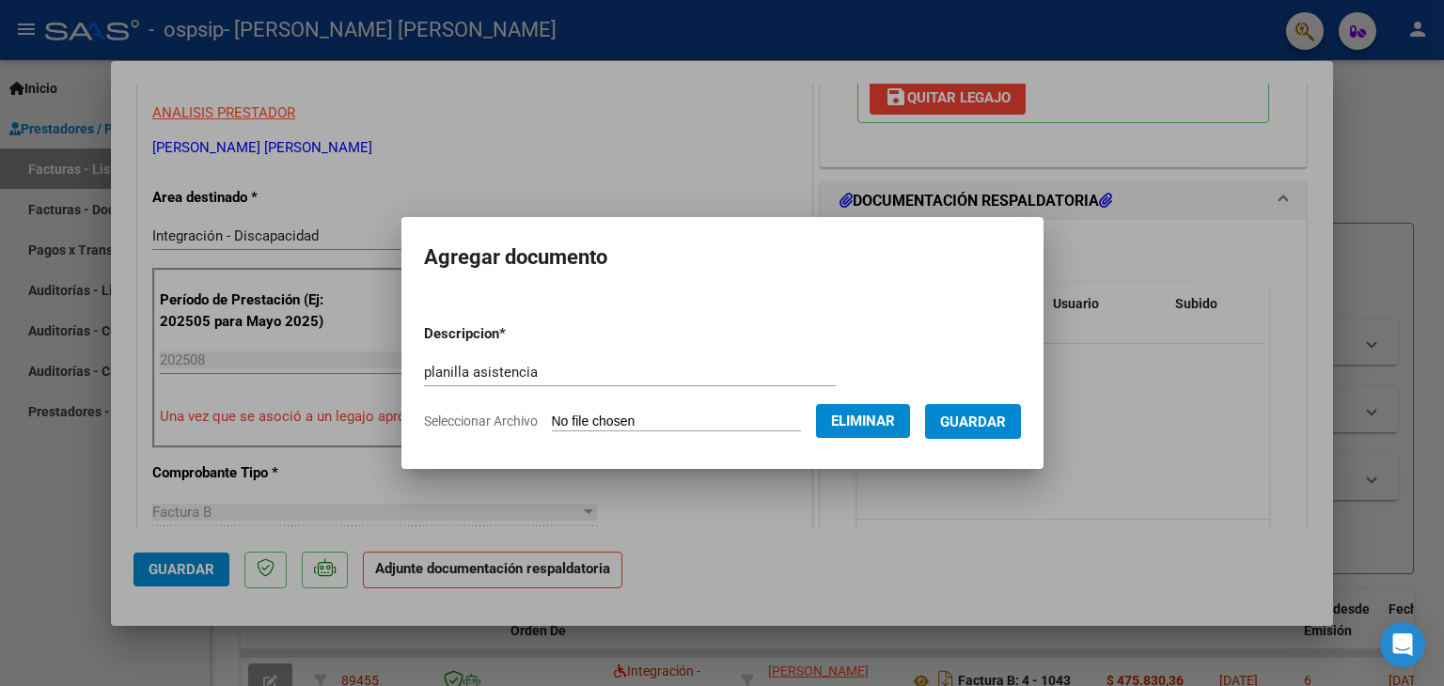
click at [981, 422] on span "Guardar" at bounding box center [973, 422] width 66 height 17
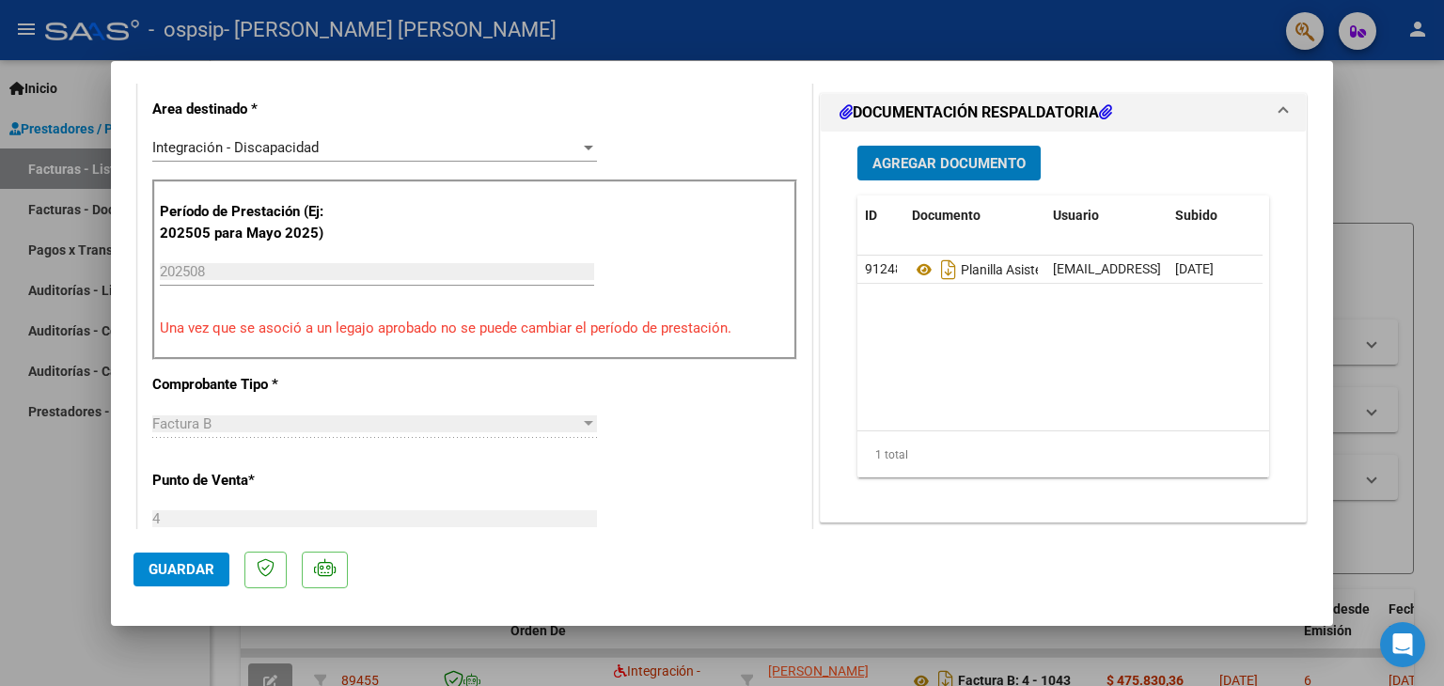
scroll to position [564, 0]
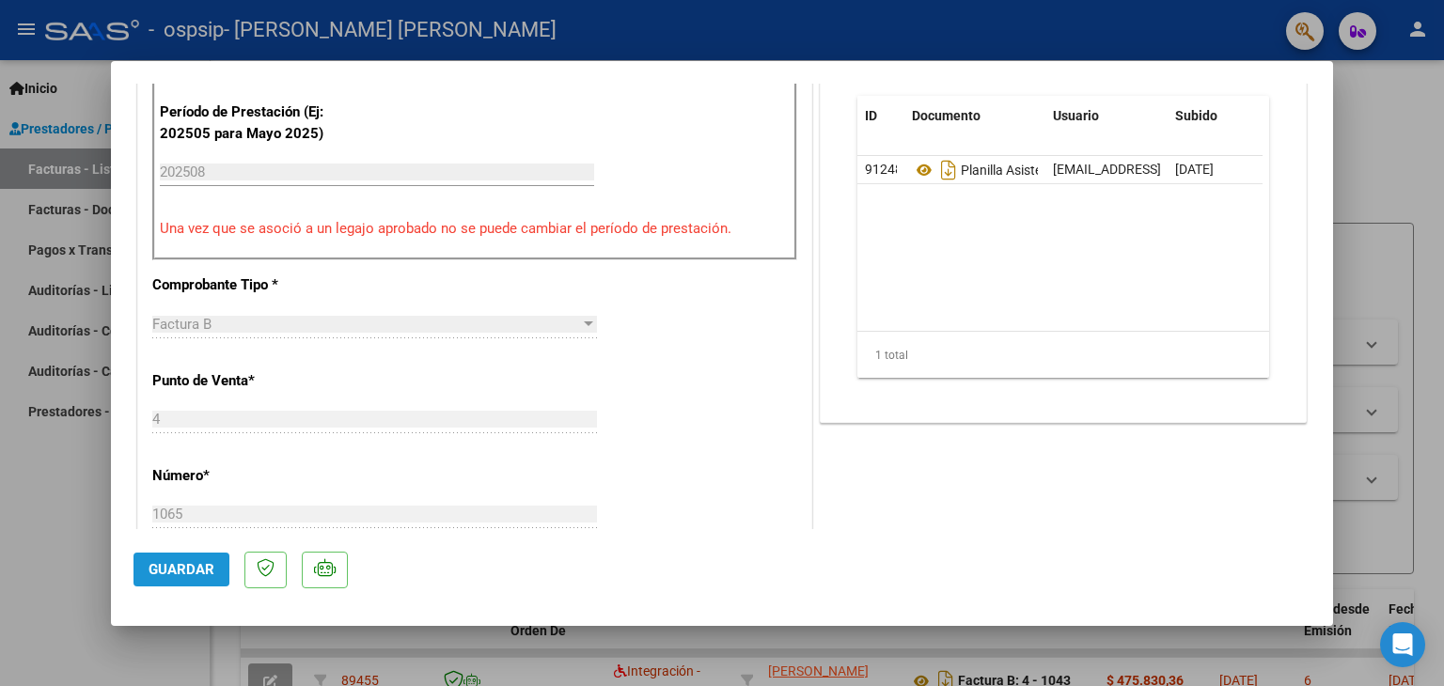
click at [154, 561] on span "Guardar" at bounding box center [182, 569] width 66 height 17
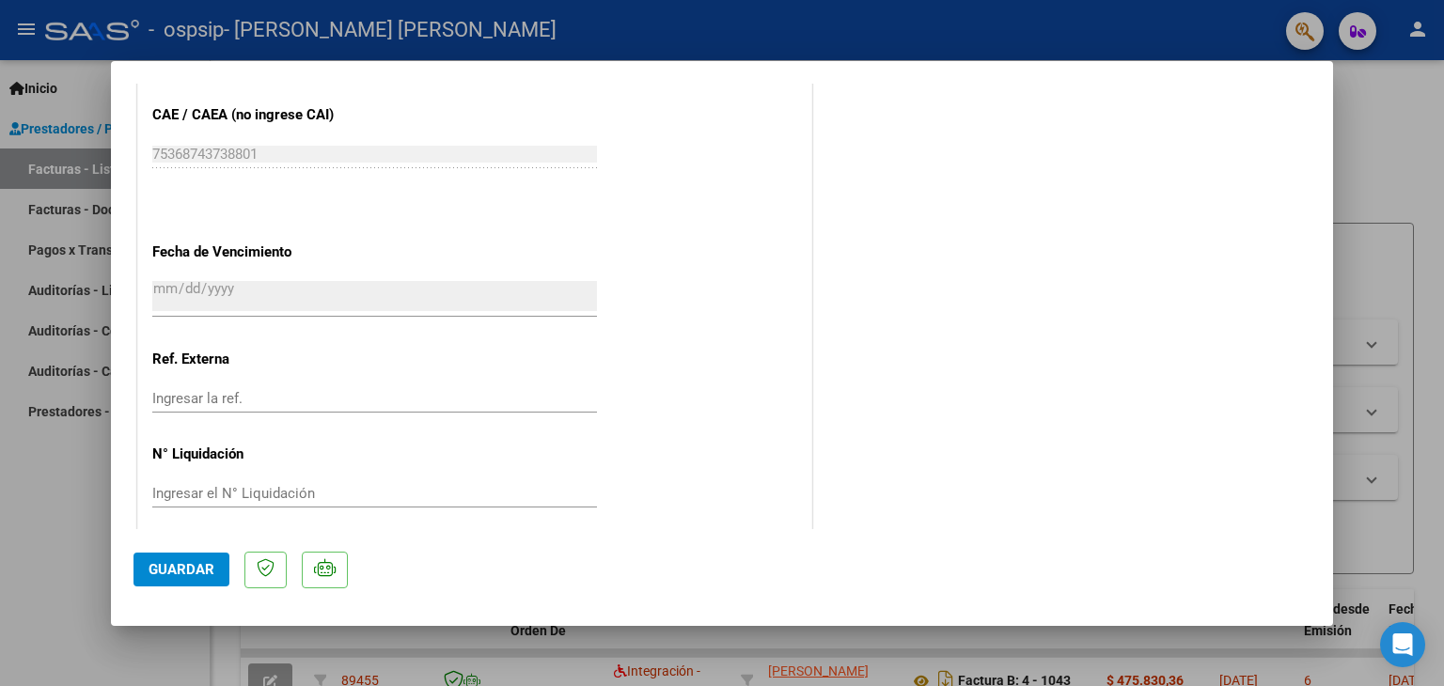
scroll to position [1235, 0]
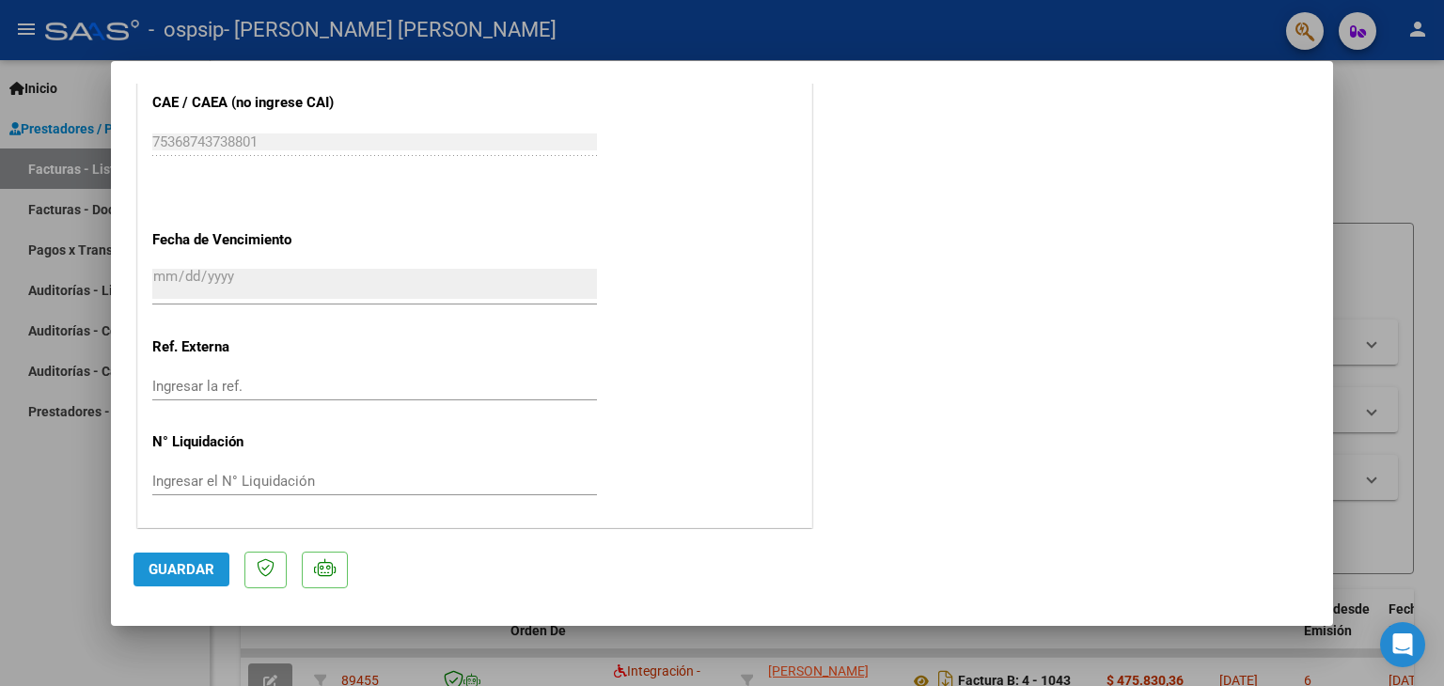
click at [181, 558] on button "Guardar" at bounding box center [182, 570] width 96 height 34
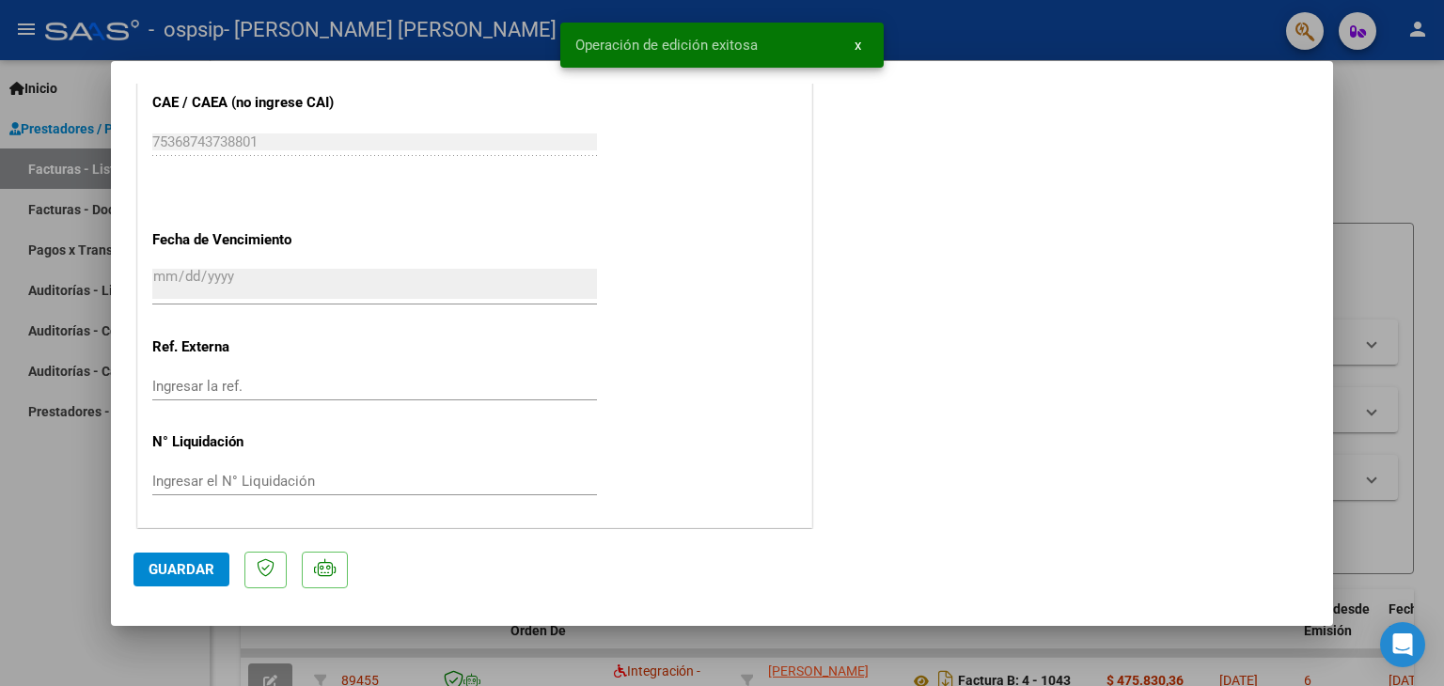
click at [86, 530] on div at bounding box center [722, 343] width 1444 height 686
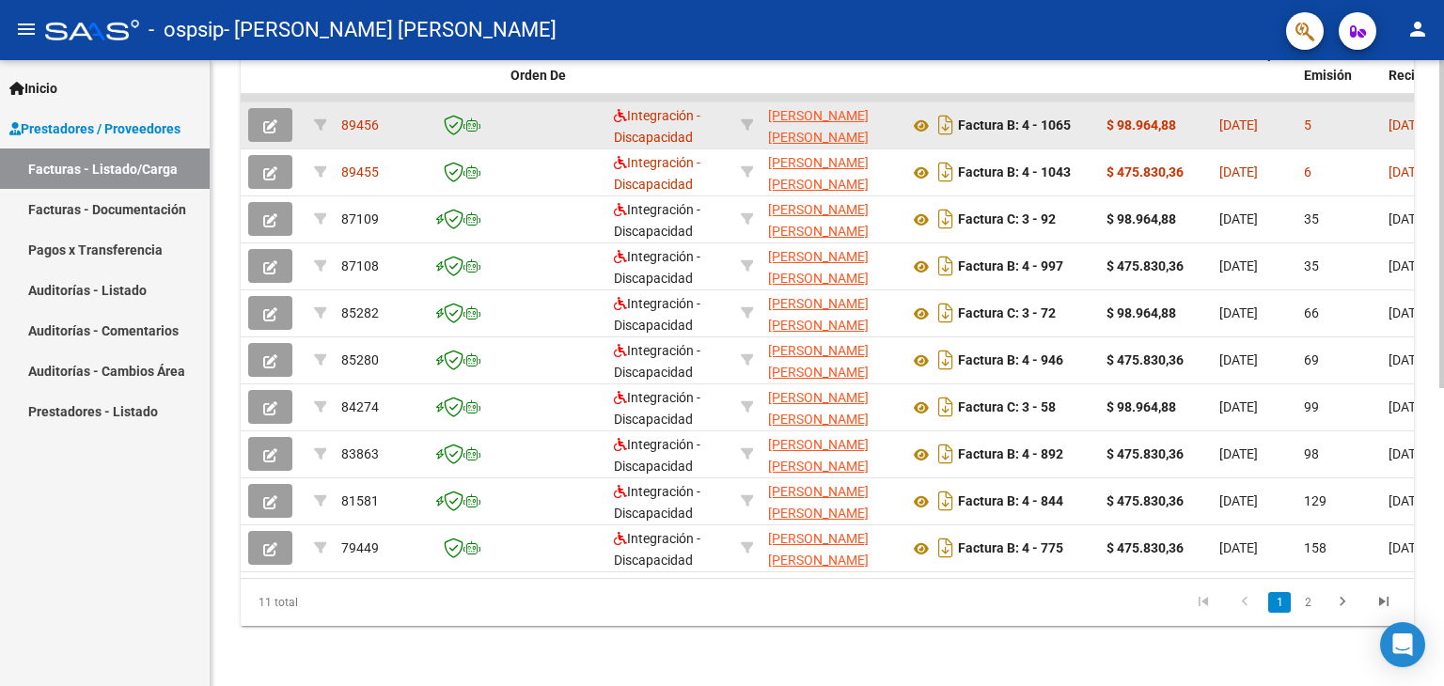
scroll to position [0, 0]
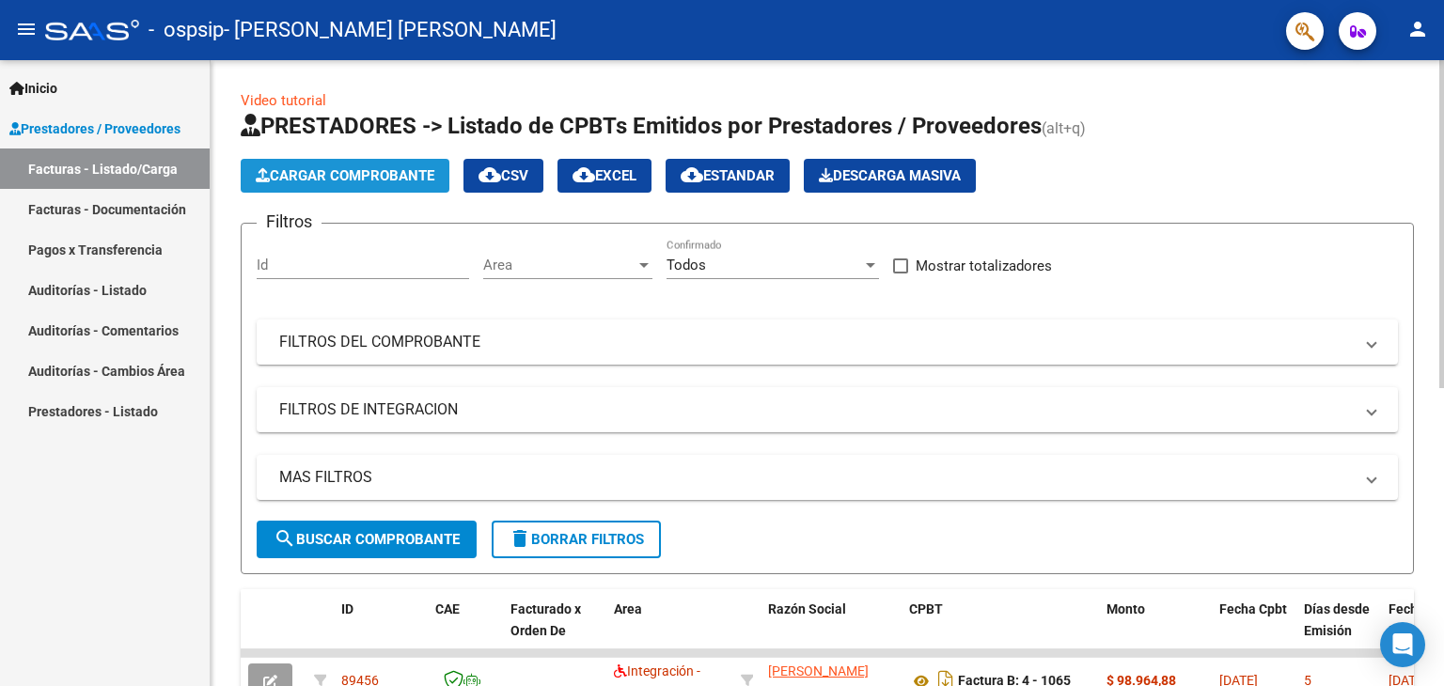
click at [354, 178] on span "Cargar Comprobante" at bounding box center [345, 175] width 179 height 17
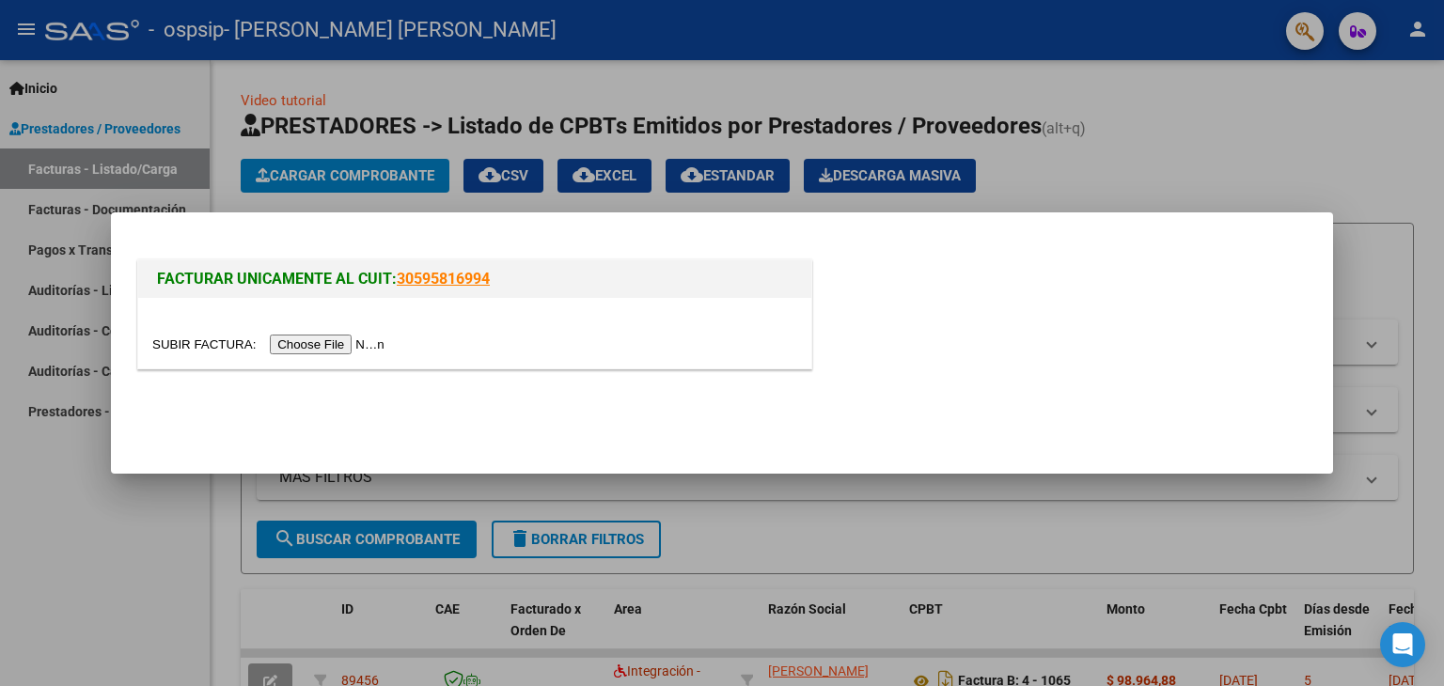
click at [346, 351] on input "file" at bounding box center [271, 345] width 238 height 20
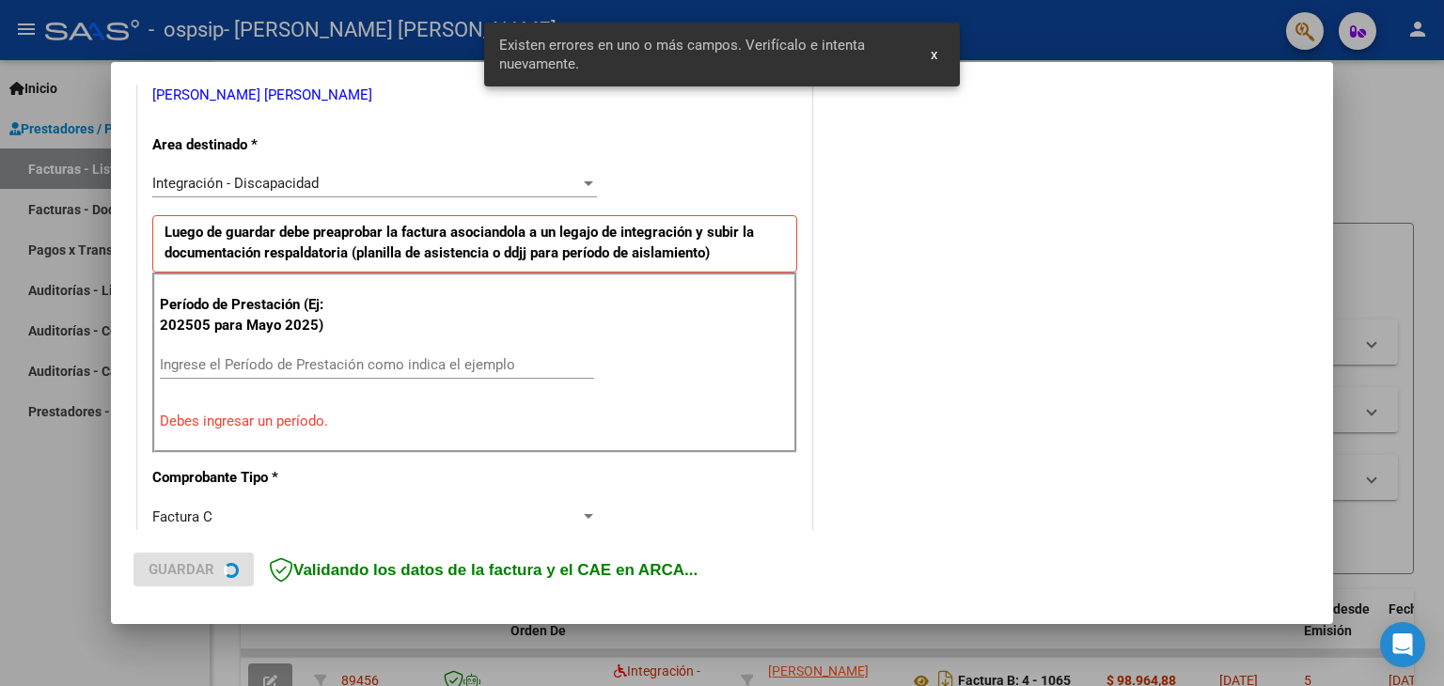
scroll to position [395, 0]
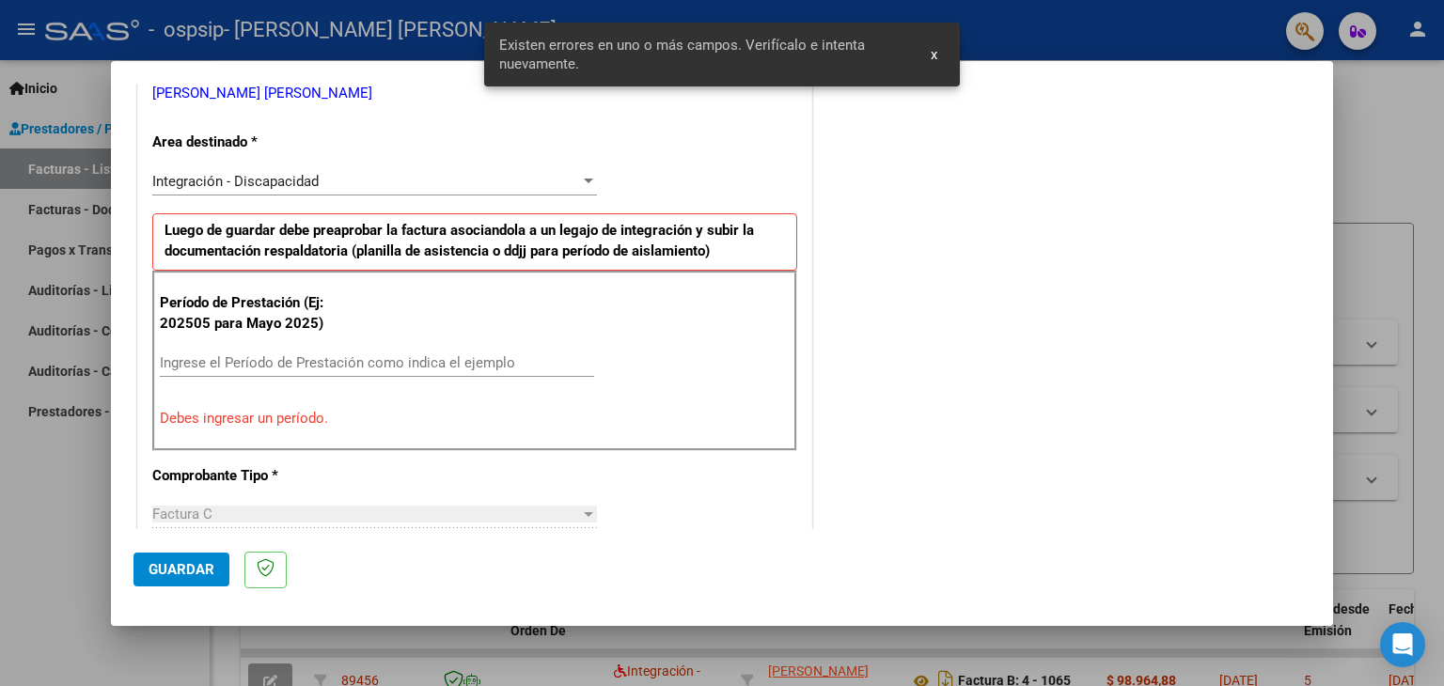
click at [338, 347] on div "Período de Prestación (Ej: 202505 para Mayo 2025) Ingrese el Período de Prestac…" at bounding box center [474, 361] width 645 height 181
click at [338, 349] on div "Ingrese el Período de Prestación como indica el ejemplo" at bounding box center [377, 363] width 434 height 28
click at [337, 359] on input "Ingrese el Período de Prestación como indica el ejemplo" at bounding box center [377, 362] width 434 height 17
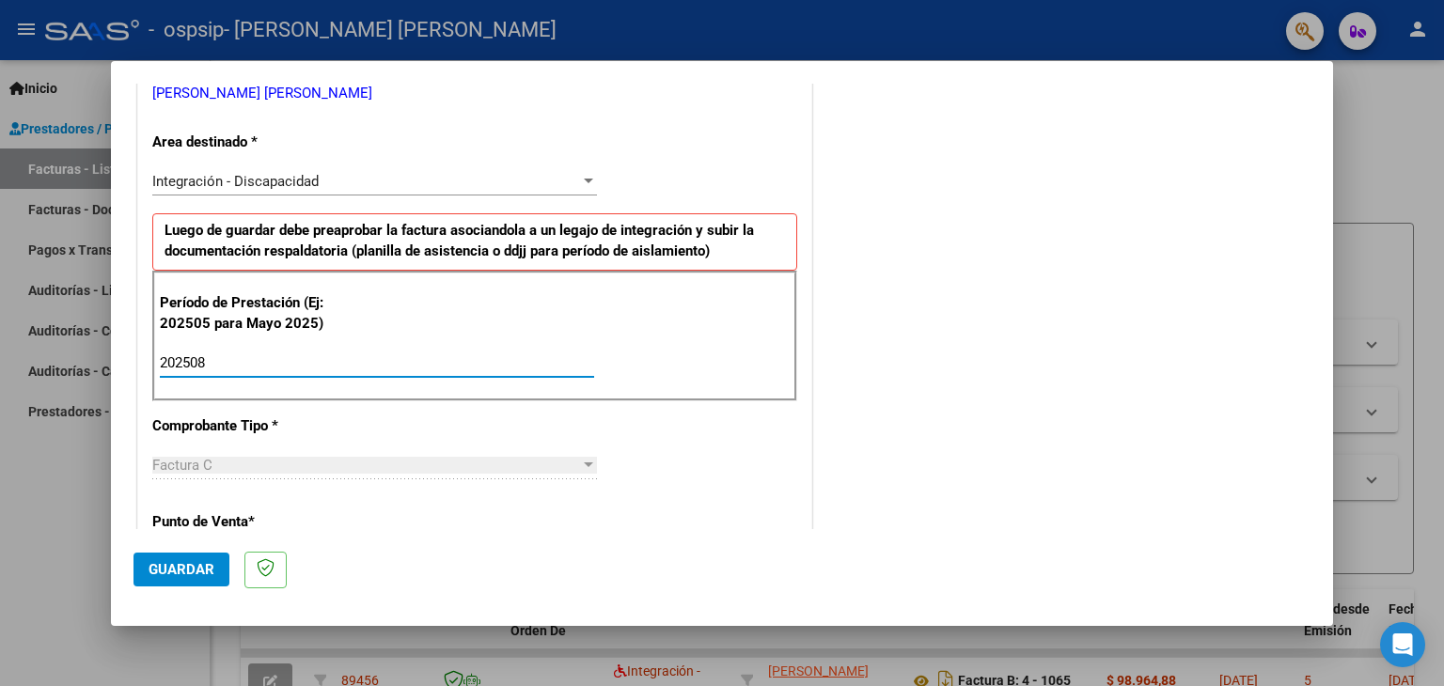
type input "202508"
click at [874, 466] on div "COMENTARIOS Comentarios del Prestador / Gerenciador:" at bounding box center [1063, 526] width 495 height 1634
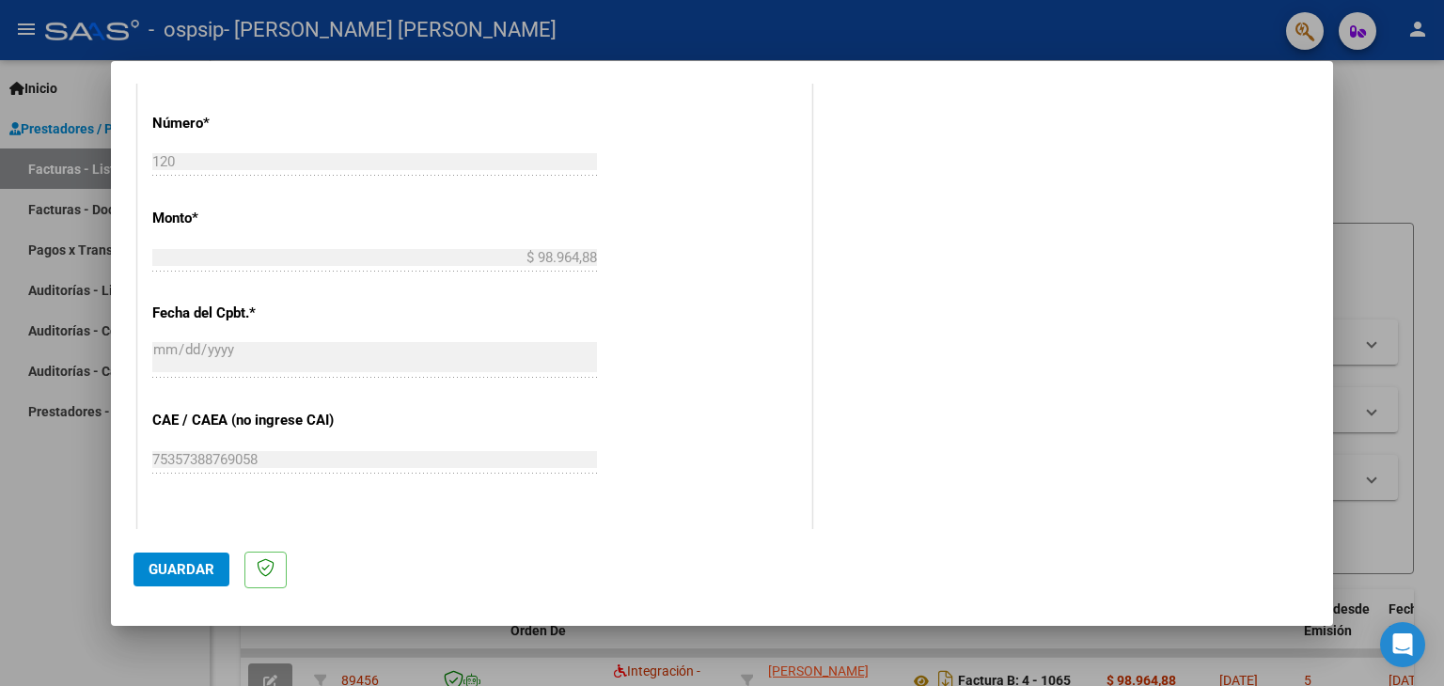
scroll to position [1053, 0]
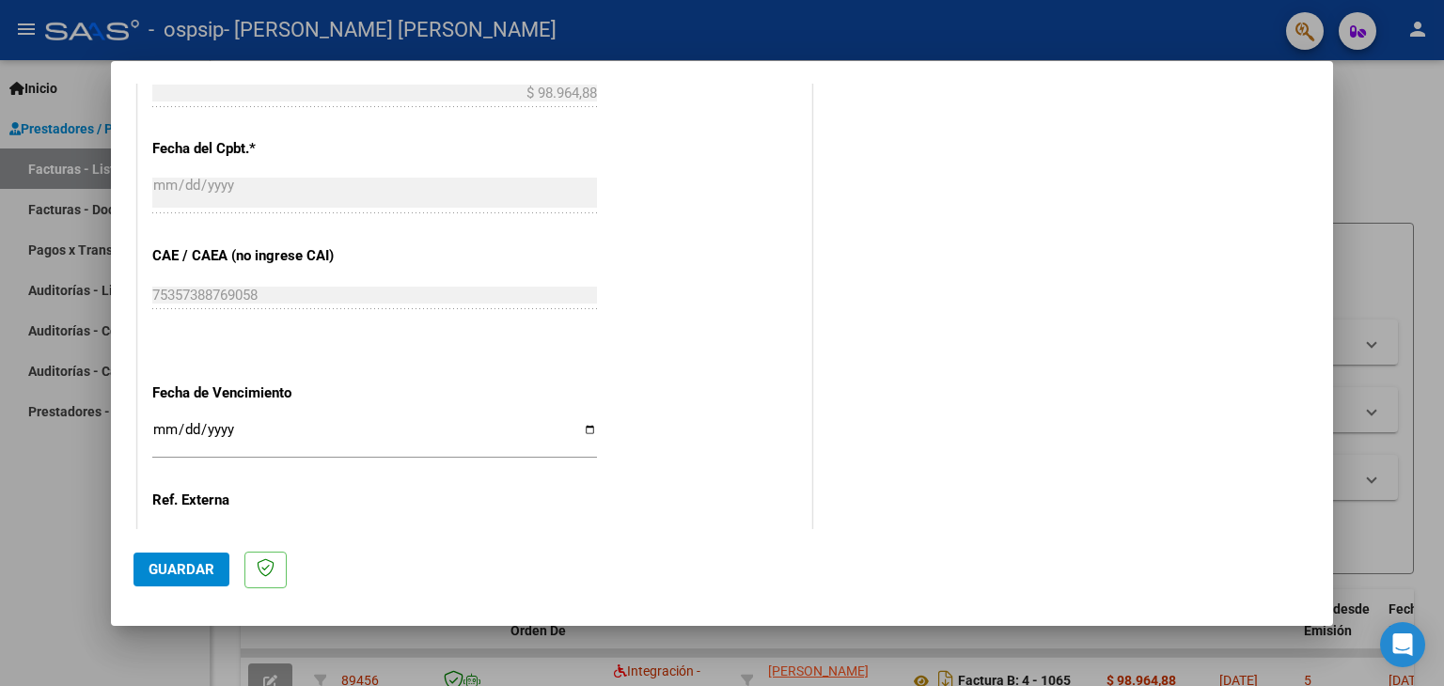
click at [537, 418] on div "Ingresar la fecha" at bounding box center [374, 438] width 445 height 40
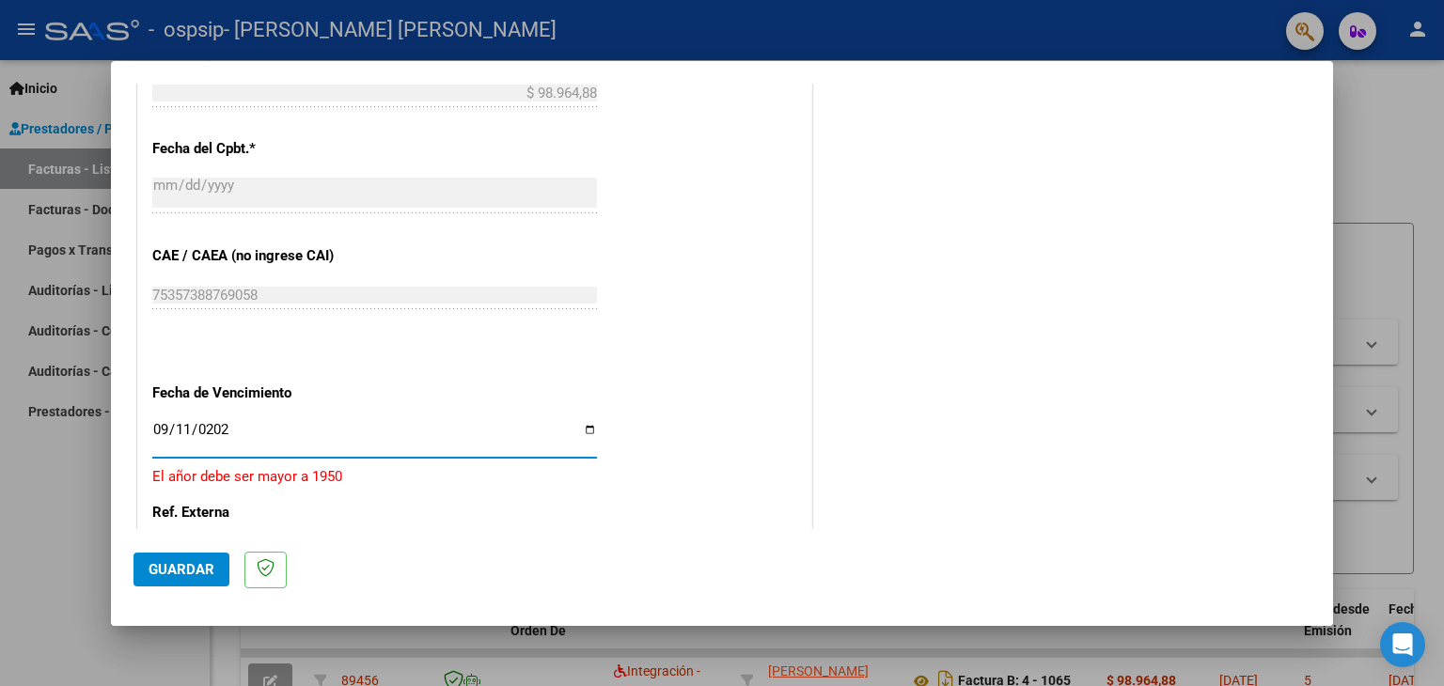
type input "[DATE]"
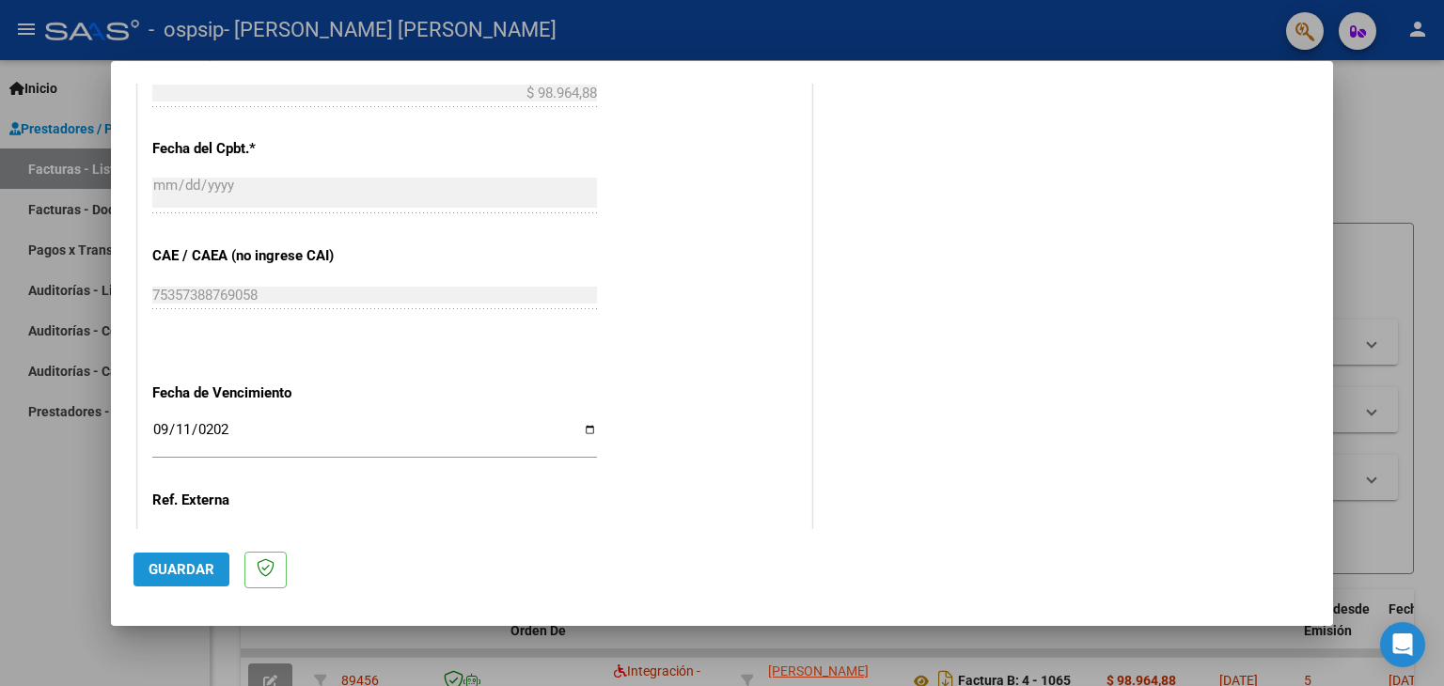
click at [169, 562] on span "Guardar" at bounding box center [182, 569] width 66 height 17
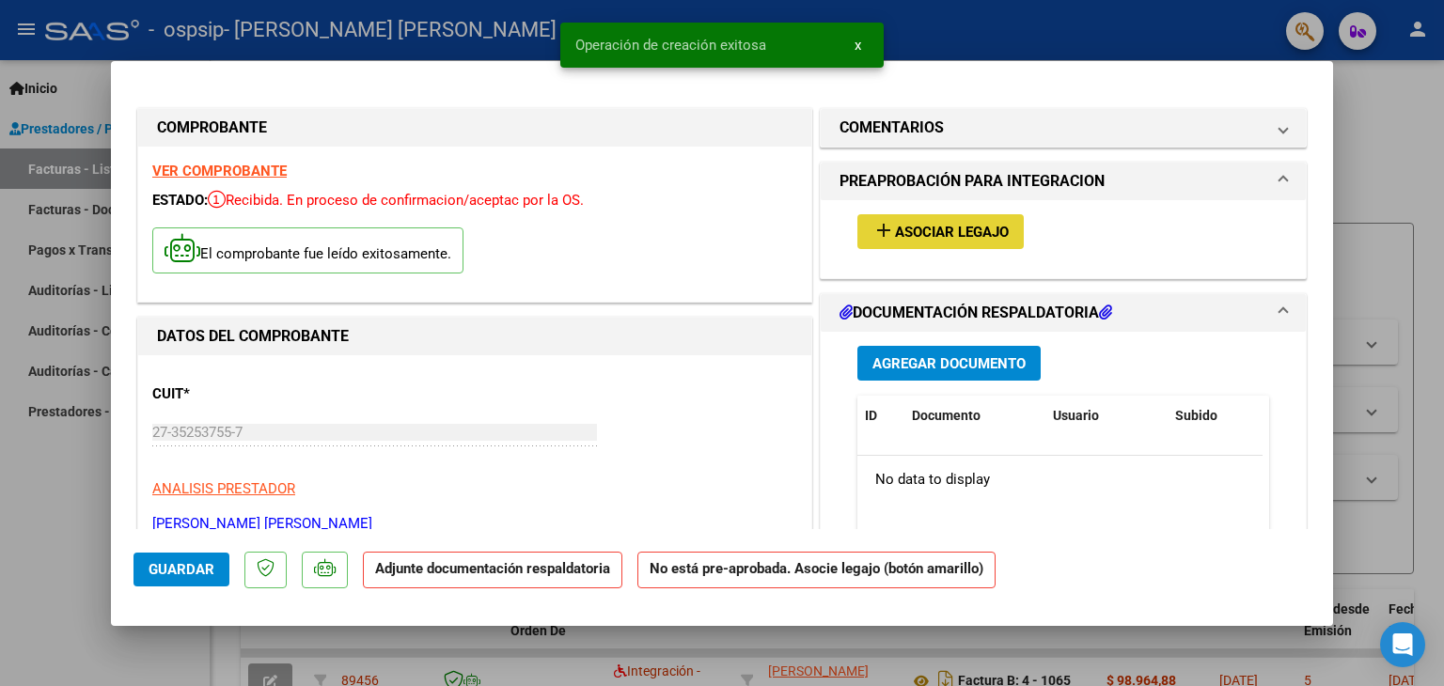
click at [884, 232] on mat-icon "add" at bounding box center [884, 230] width 23 height 23
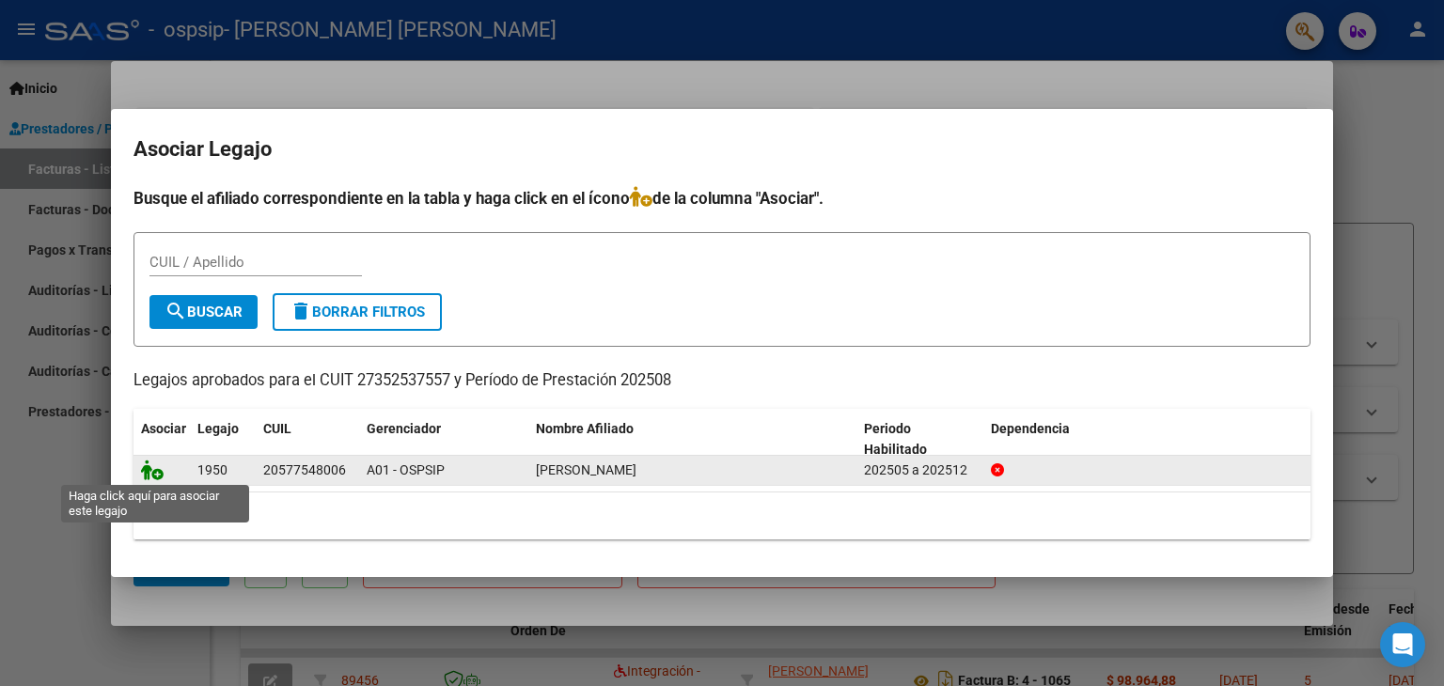
click at [142, 466] on icon at bounding box center [152, 470] width 23 height 21
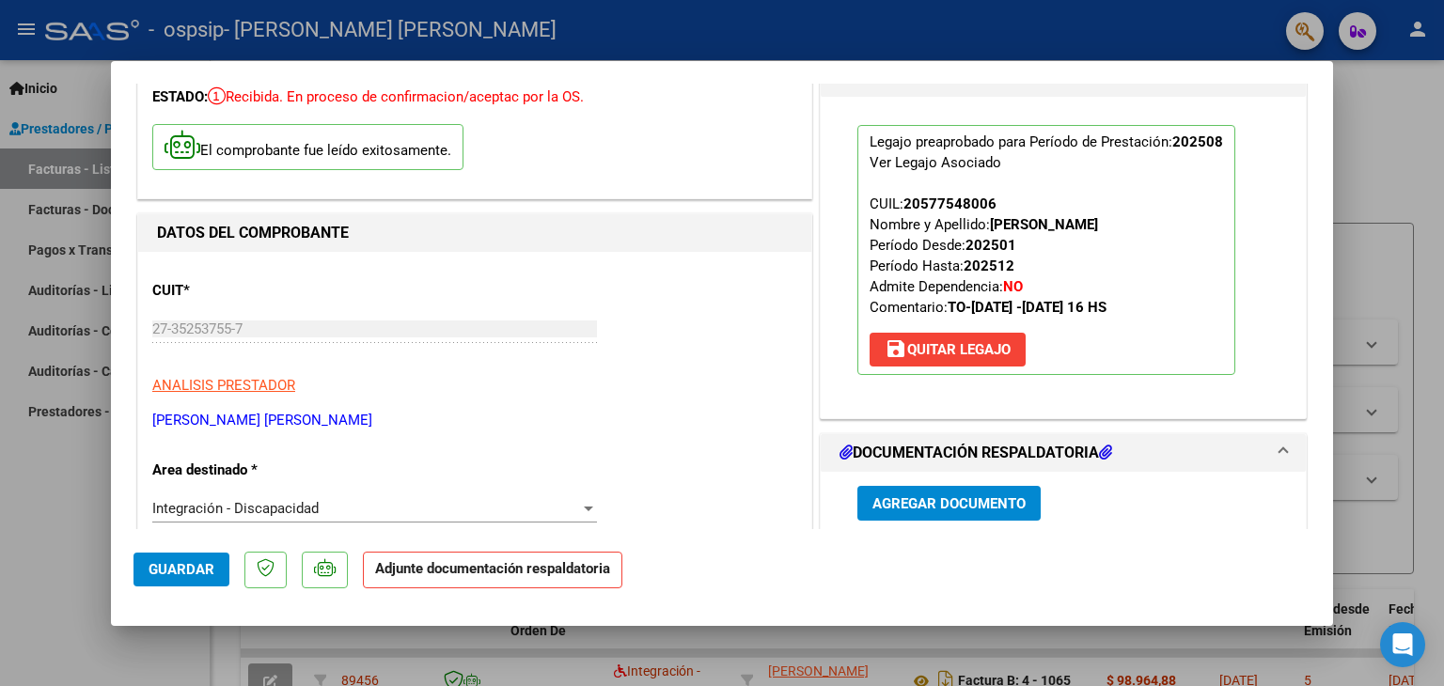
scroll to position [282, 0]
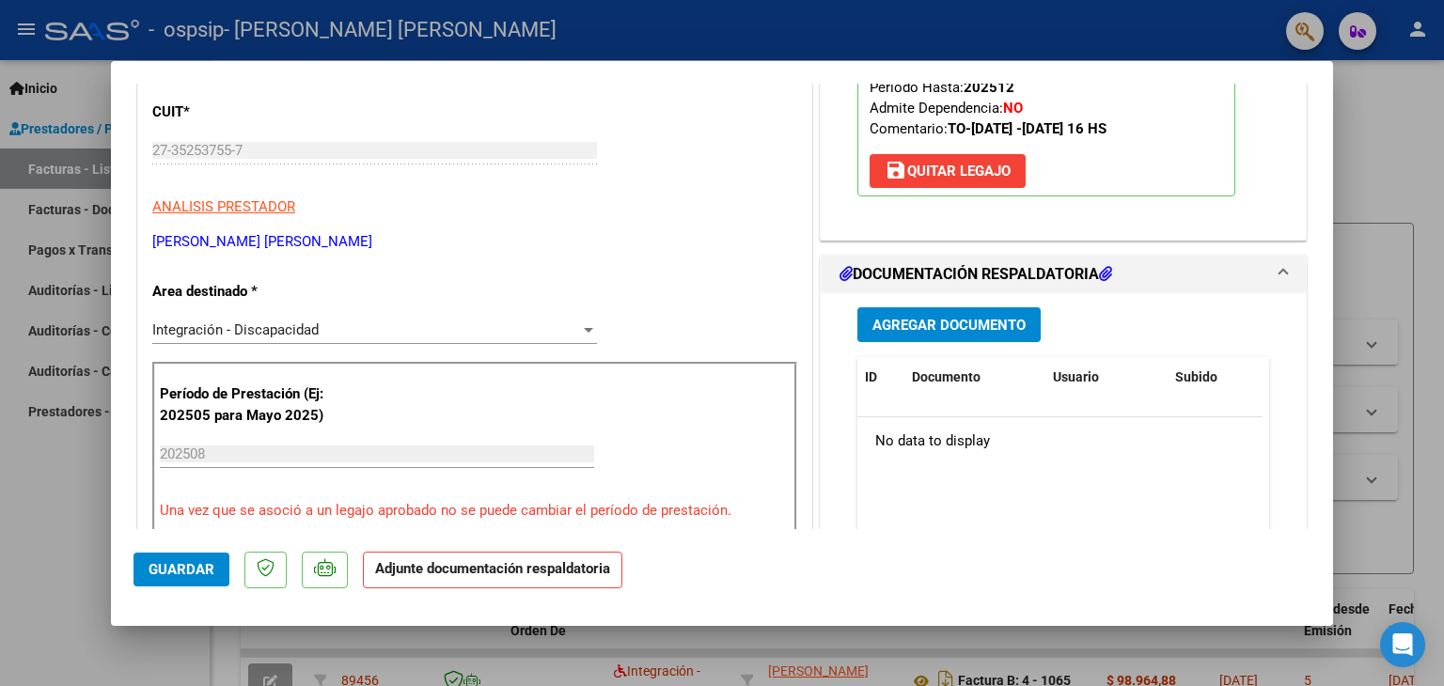
click at [936, 332] on span "Agregar Documento" at bounding box center [949, 325] width 153 height 17
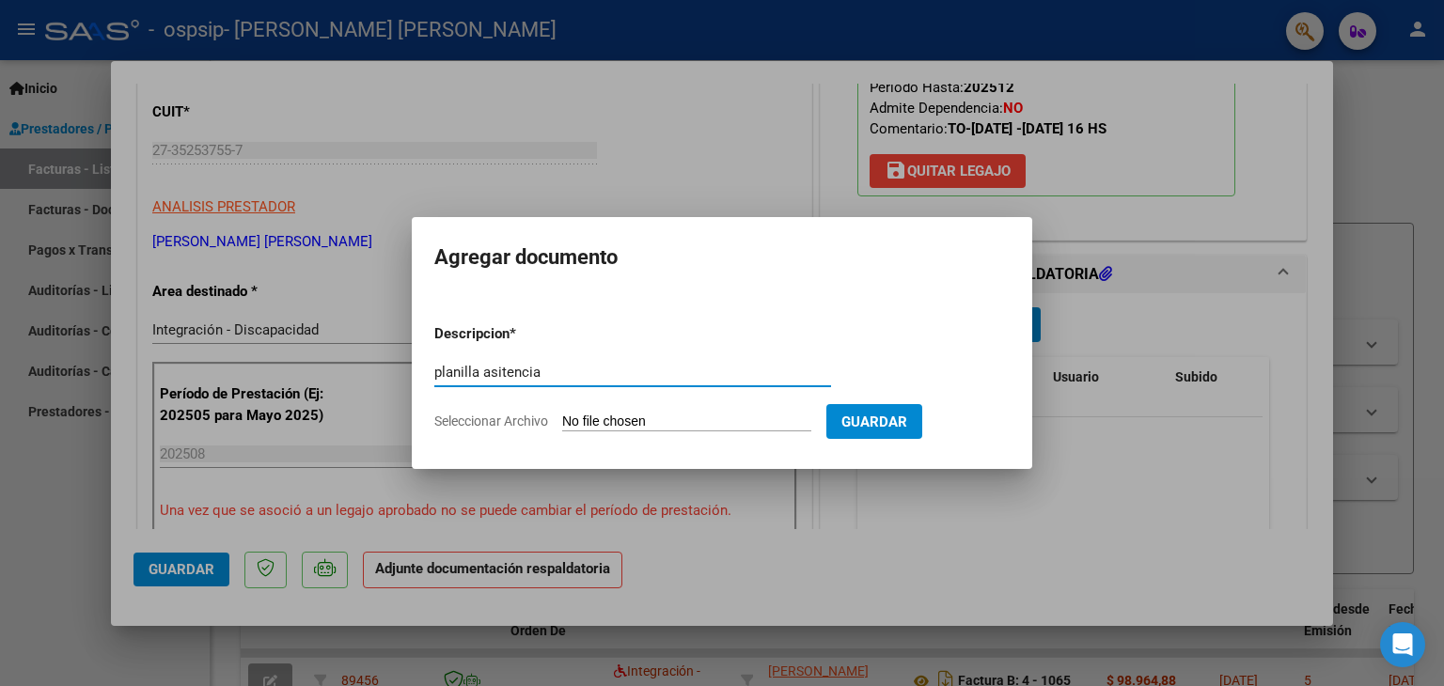
type input "planilla asitencia"
click at [429, 418] on mat-dialog-content "Descripcion * planilla asitencia Escriba aquí una descripcion Seleccionar Archi…" at bounding box center [722, 370] width 621 height 152
click at [441, 419] on span "Seleccionar Archivo" at bounding box center [491, 421] width 114 height 15
click at [562, 419] on input "Seleccionar Archivo" at bounding box center [686, 423] width 249 height 18
type input "C:\fakepath\cardozo- magginzali ginno.pdf"
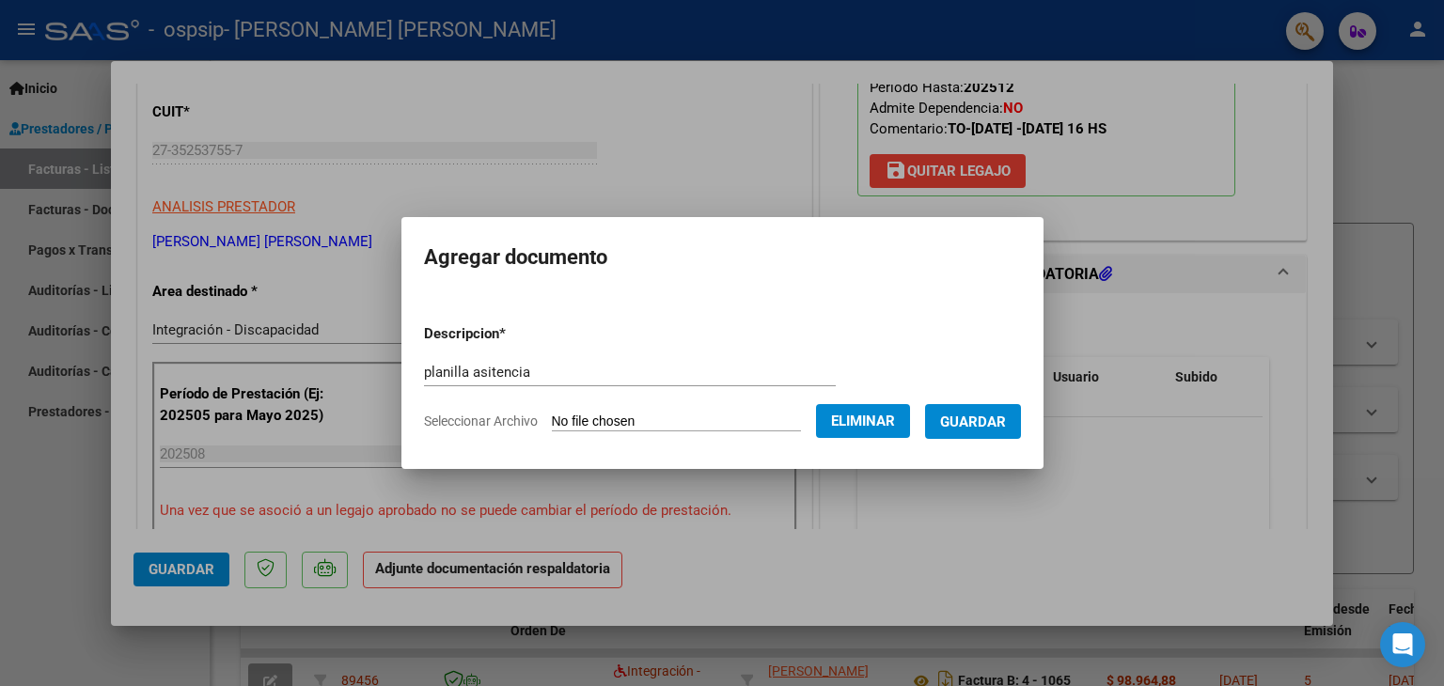
click at [993, 415] on span "Guardar" at bounding box center [973, 422] width 66 height 17
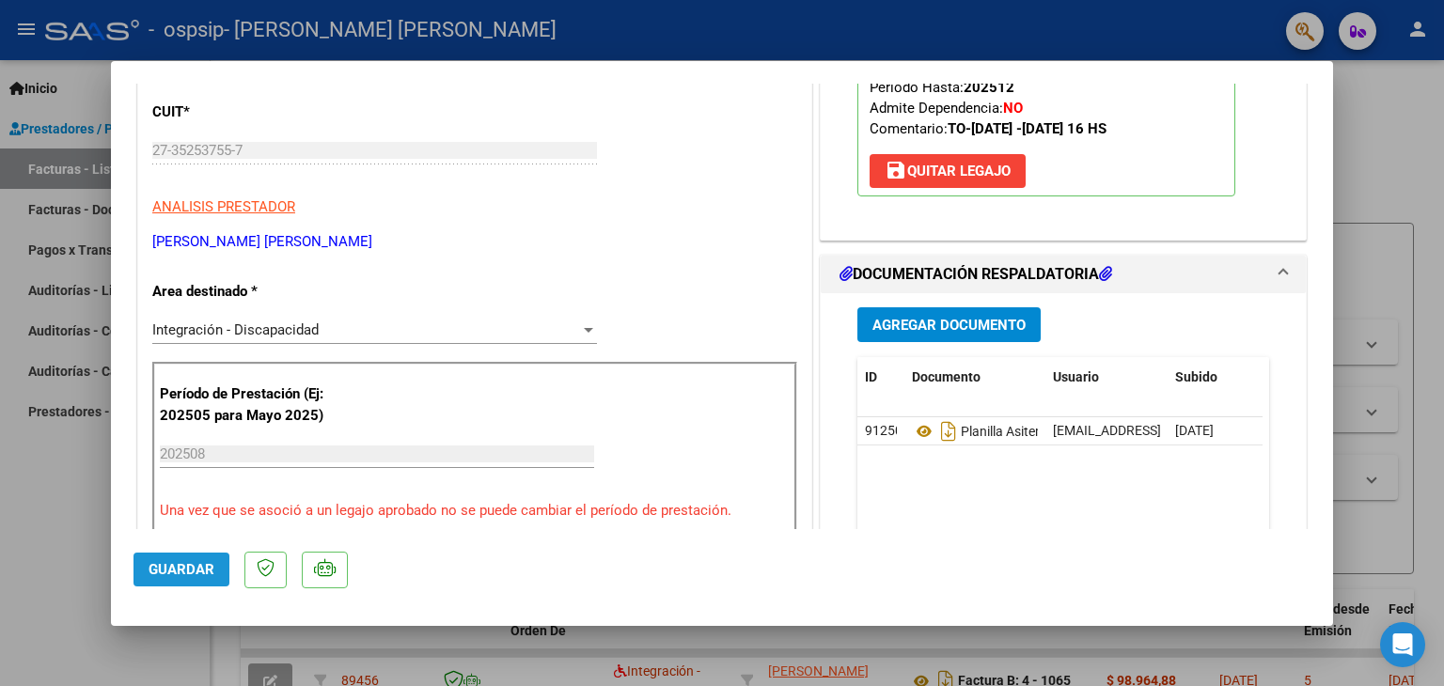
click at [149, 577] on span "Guardar" at bounding box center [182, 569] width 66 height 17
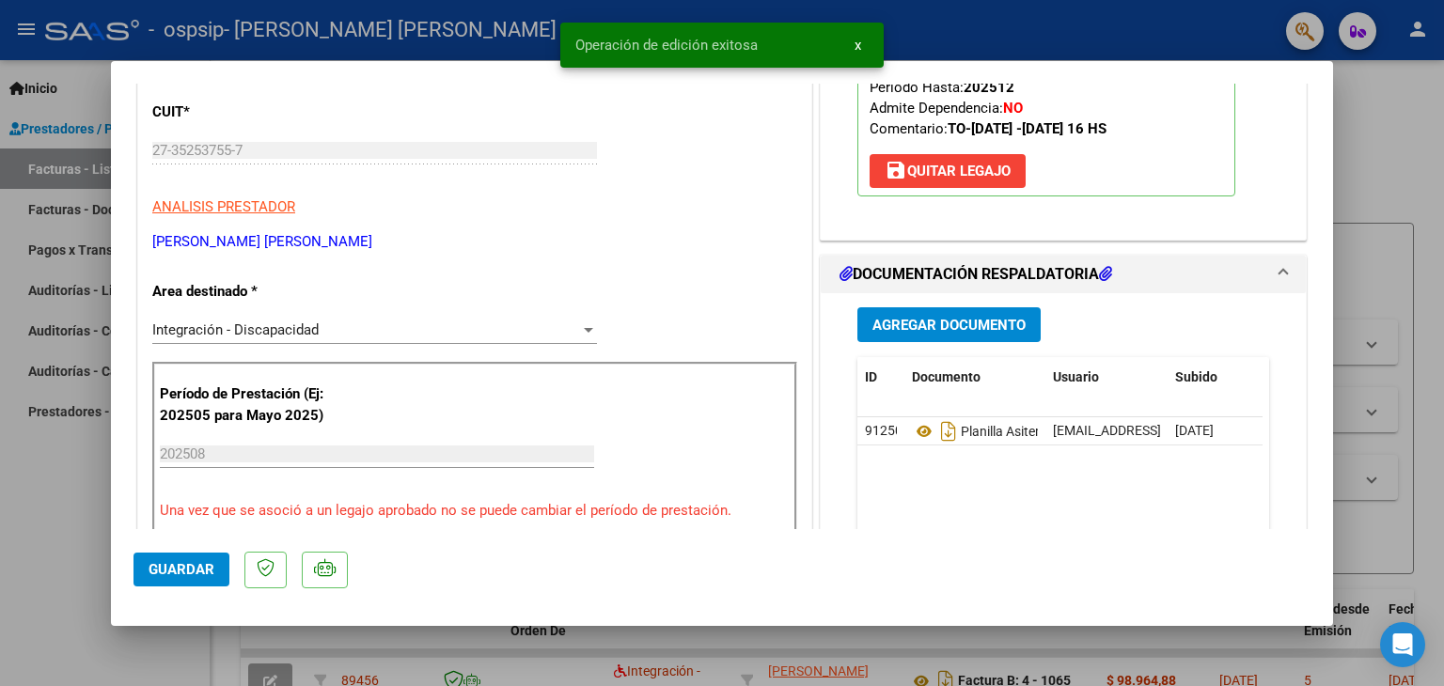
click at [0, 441] on div at bounding box center [722, 343] width 1444 height 686
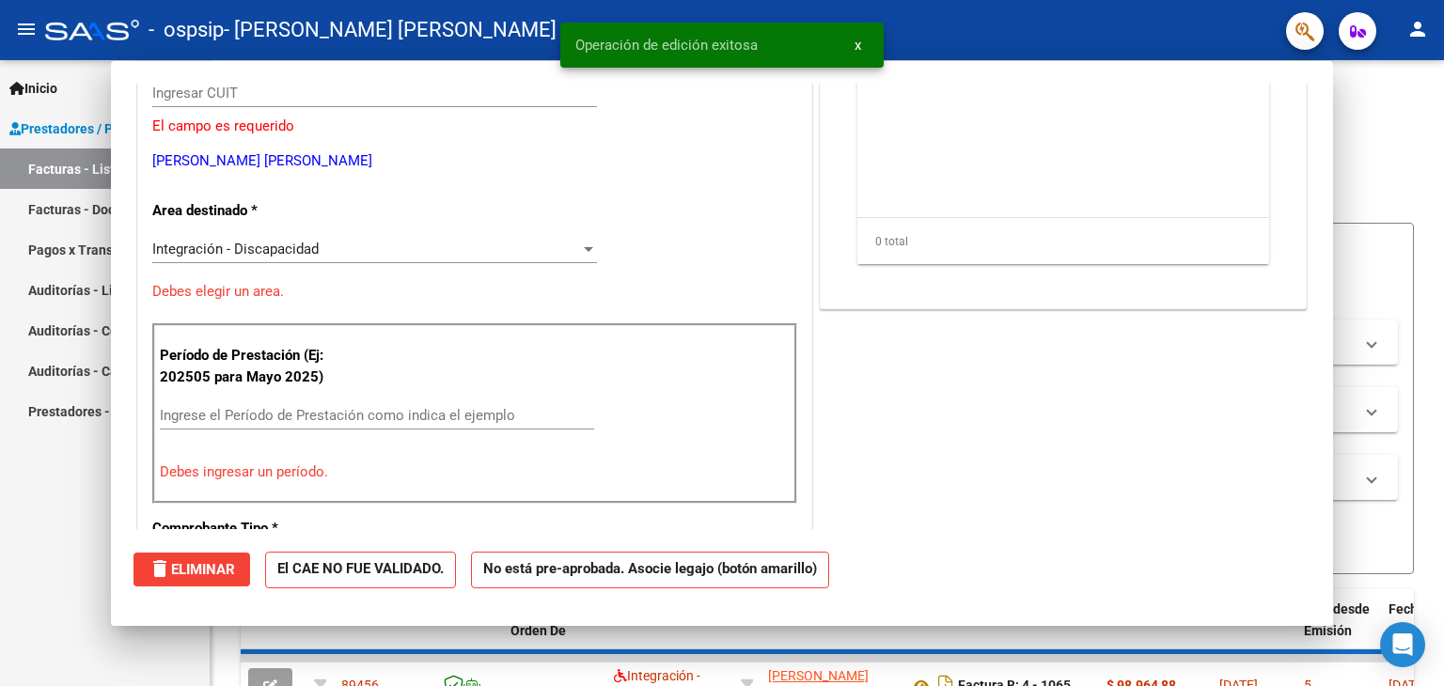
scroll to position [0, 0]
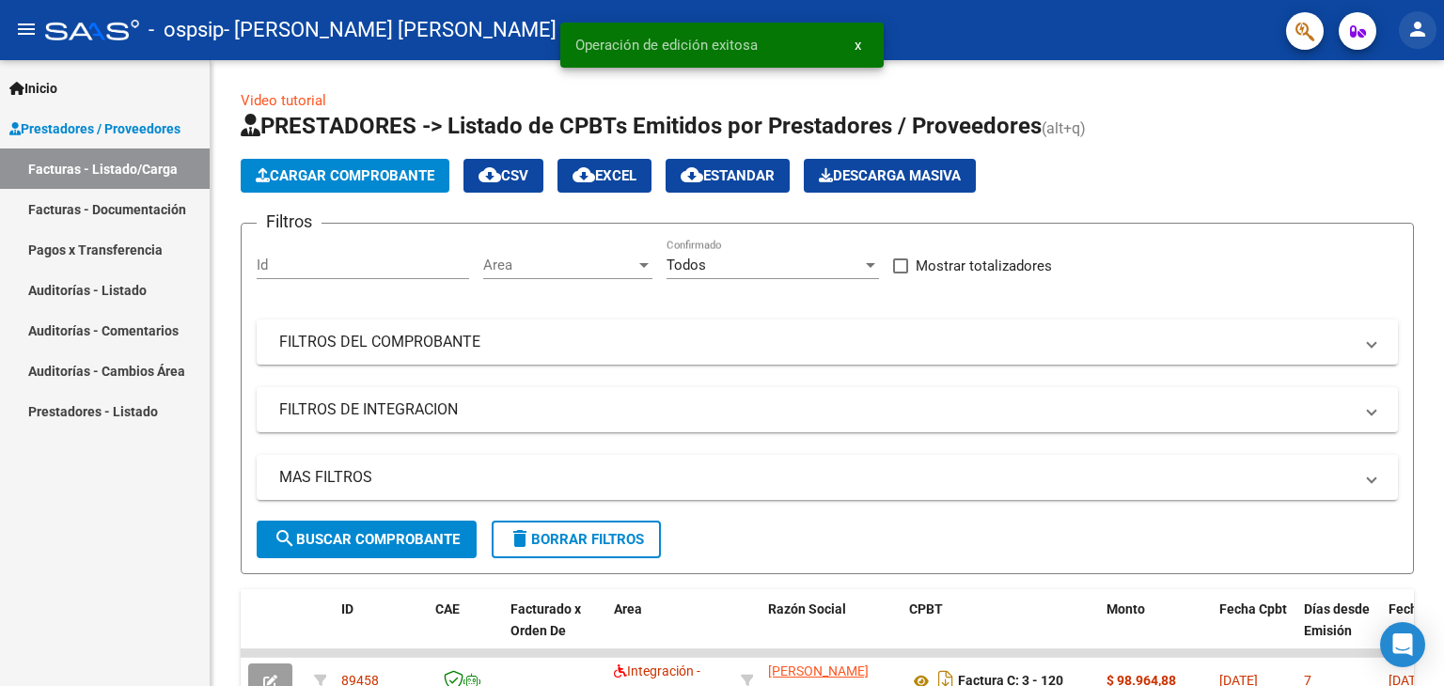
click at [1422, 16] on button "person" at bounding box center [1418, 30] width 38 height 38
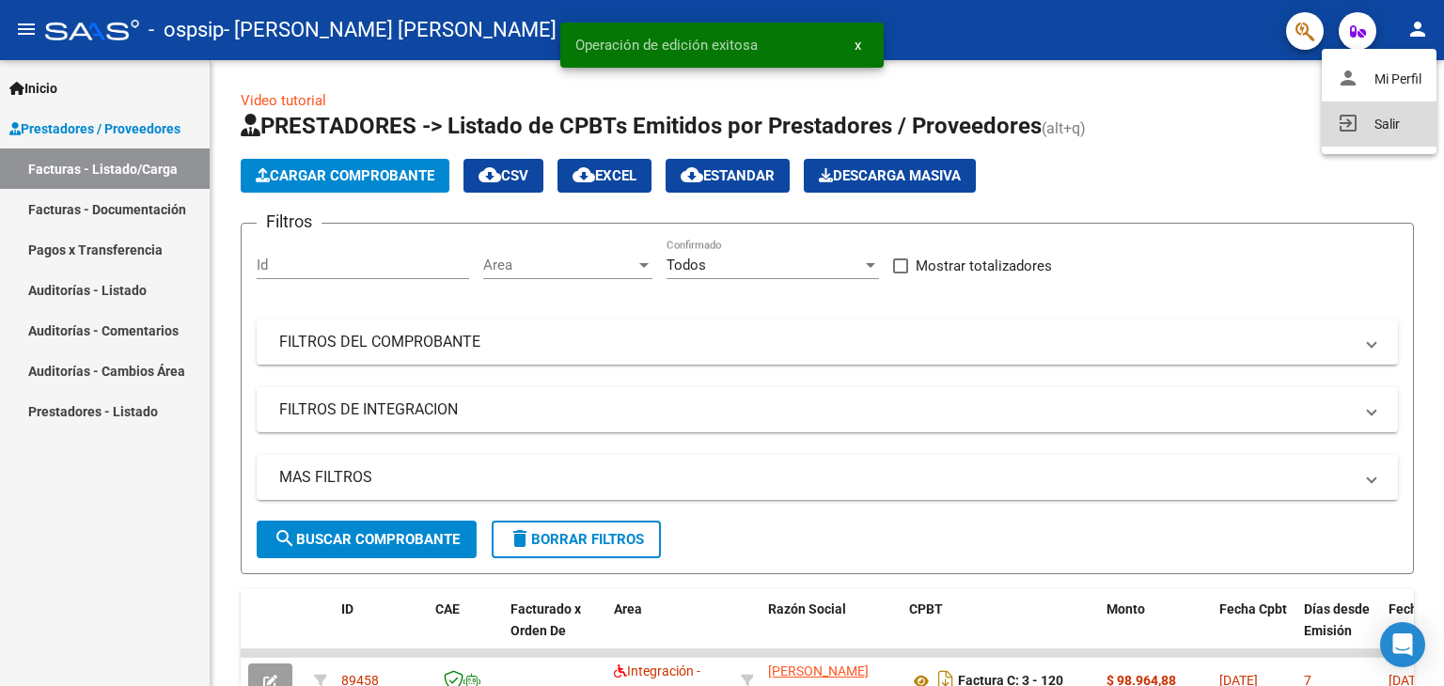
click at [1416, 128] on button "exit_to_app Salir" at bounding box center [1379, 124] width 115 height 45
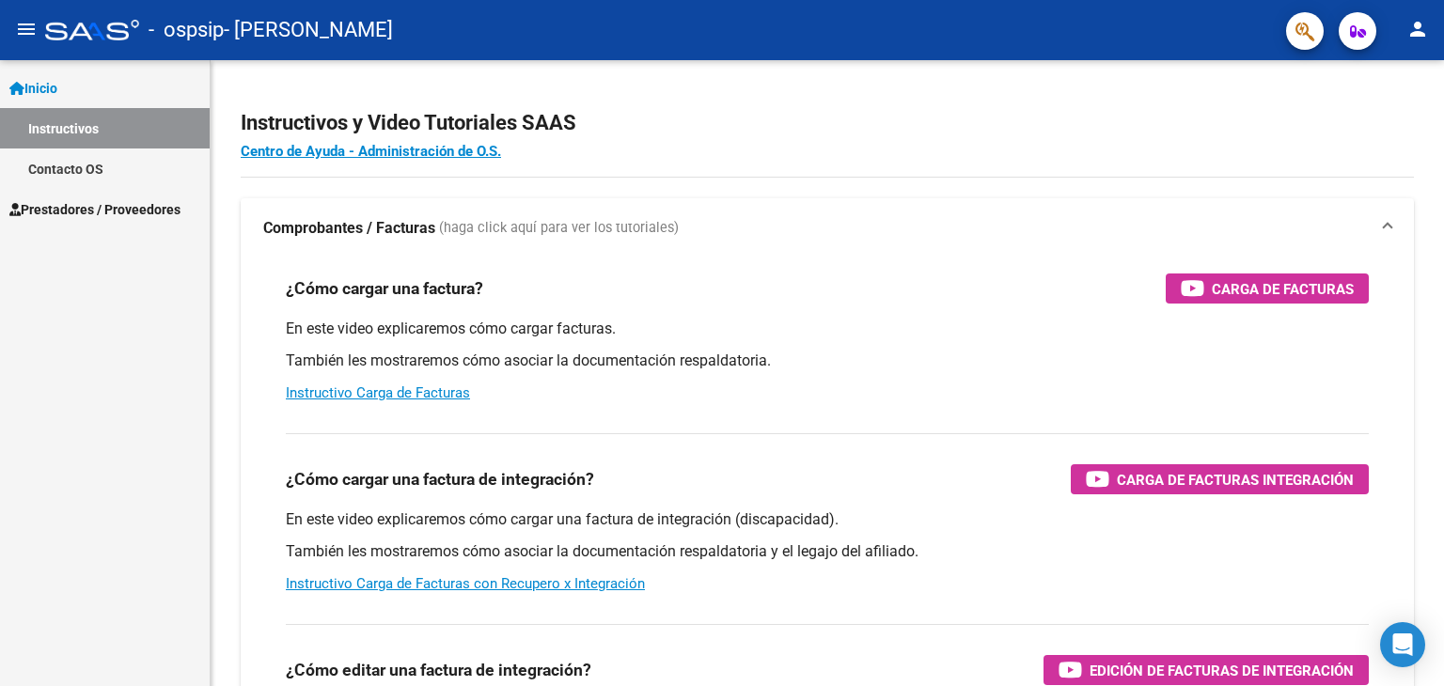
click at [166, 219] on link "Prestadores / Proveedores" at bounding box center [105, 209] width 210 height 40
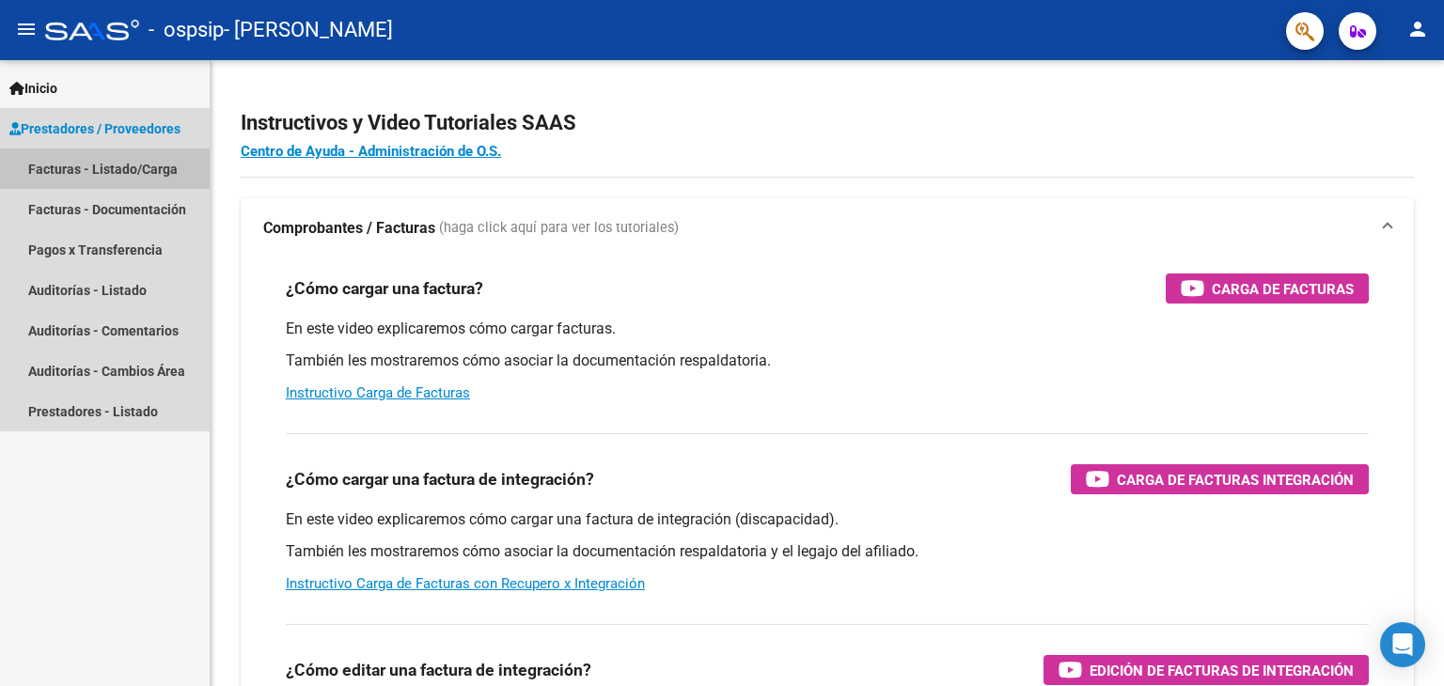
click at [149, 164] on link "Facturas - Listado/Carga" at bounding box center [105, 169] width 210 height 40
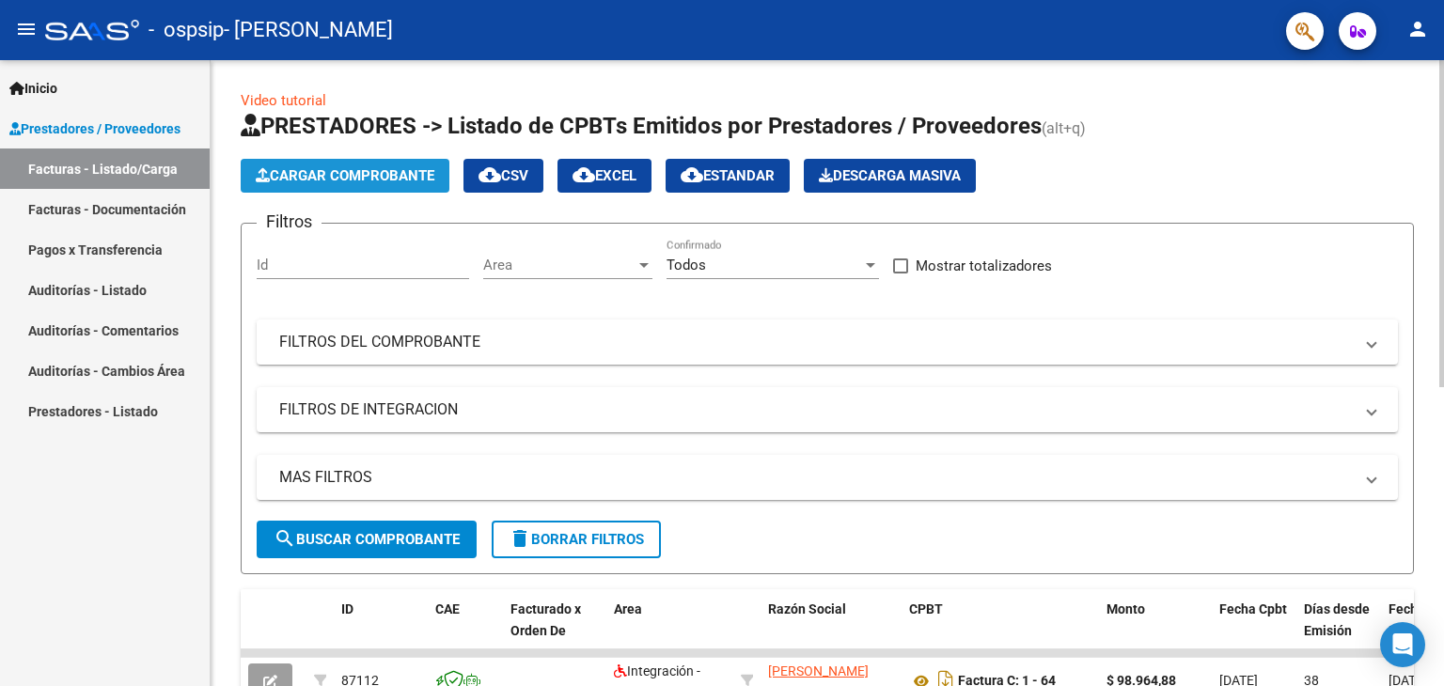
click at [329, 178] on span "Cargar Comprobante" at bounding box center [345, 175] width 179 height 17
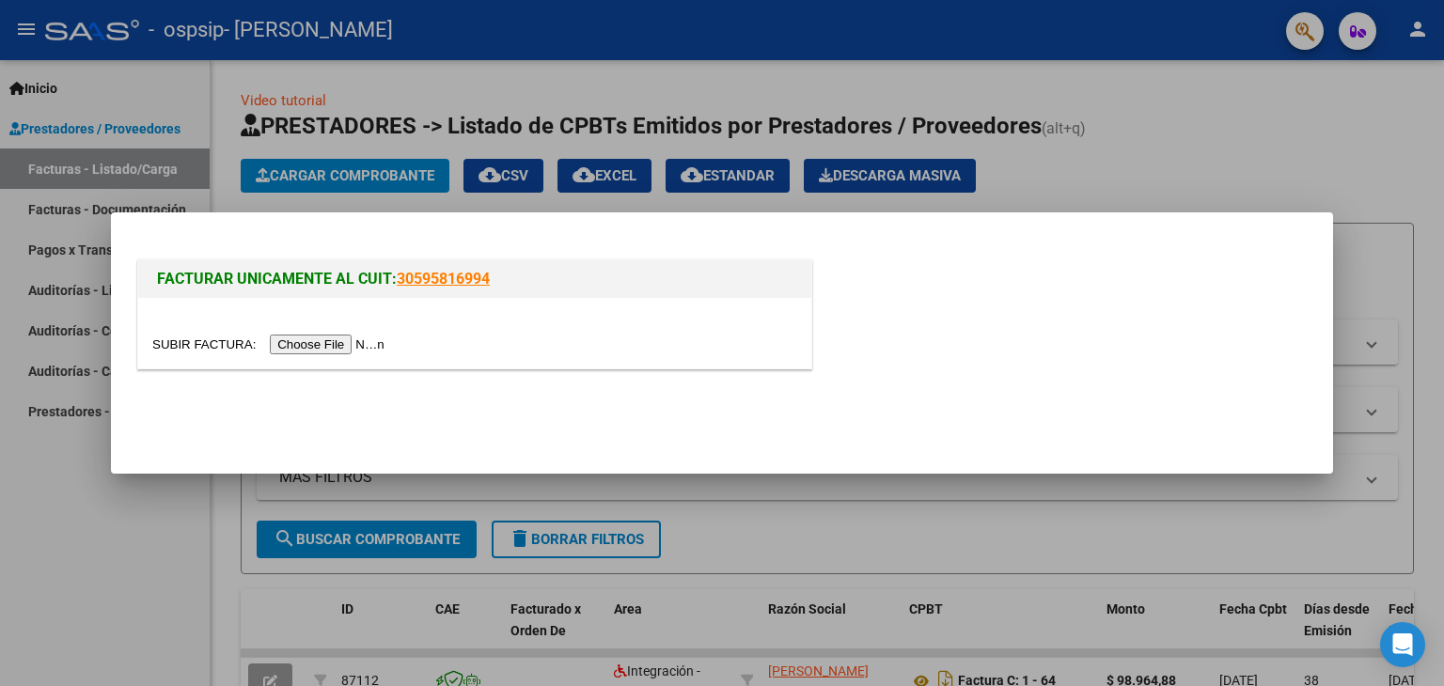
click at [275, 338] on input "file" at bounding box center [271, 345] width 238 height 20
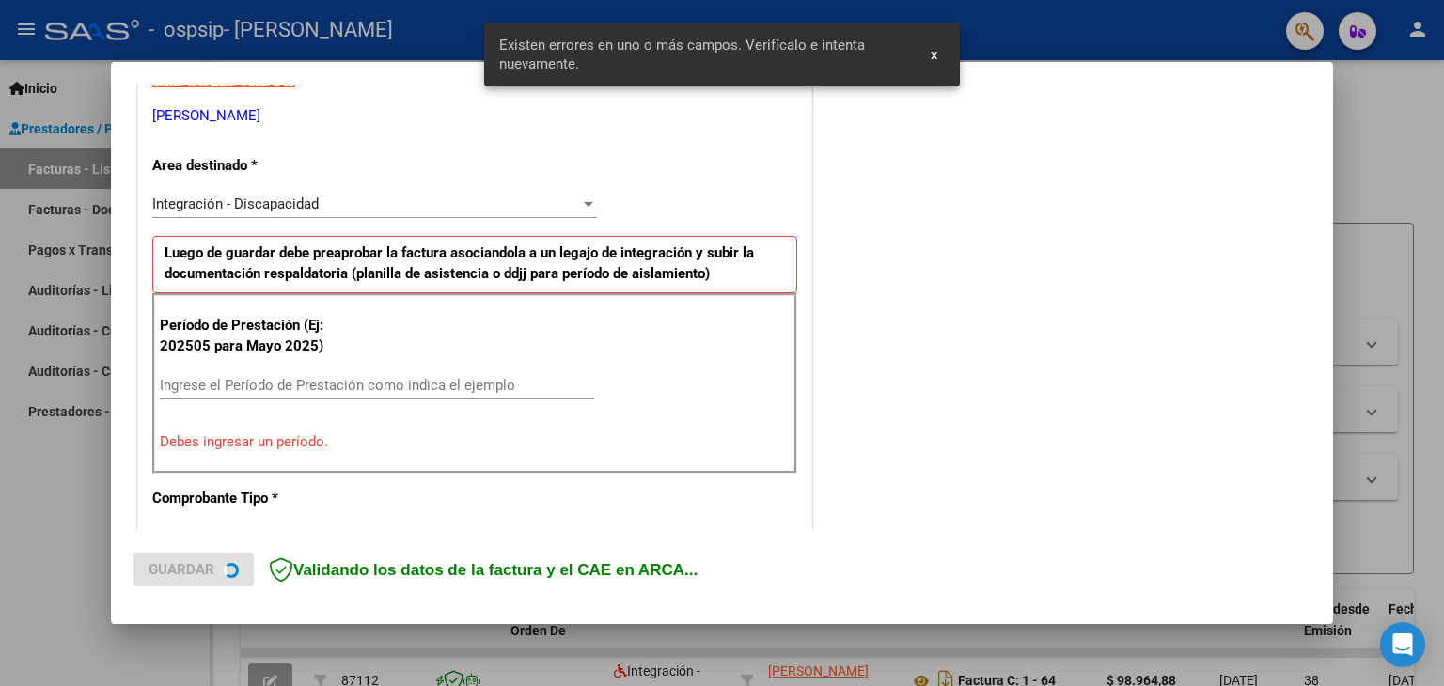
scroll to position [395, 0]
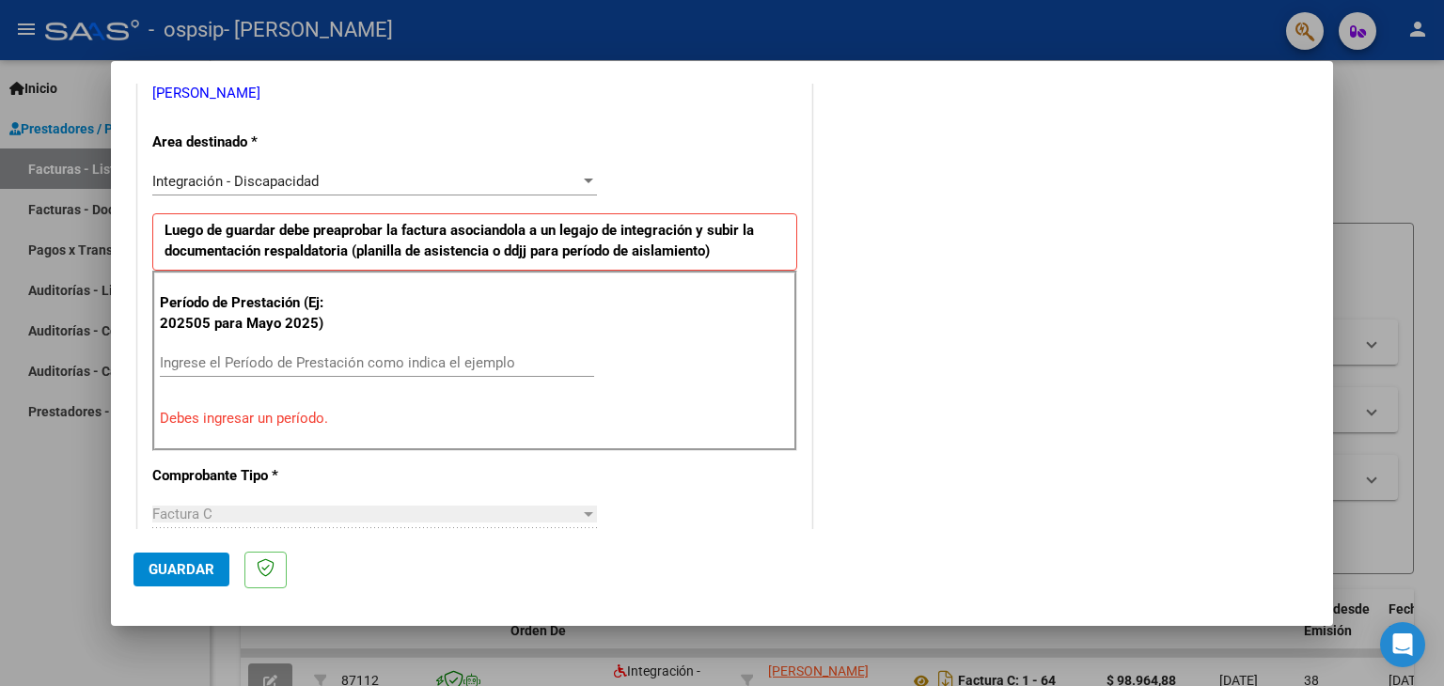
click at [357, 360] on input "Ingrese el Período de Prestación como indica el ejemplo" at bounding box center [377, 362] width 434 height 17
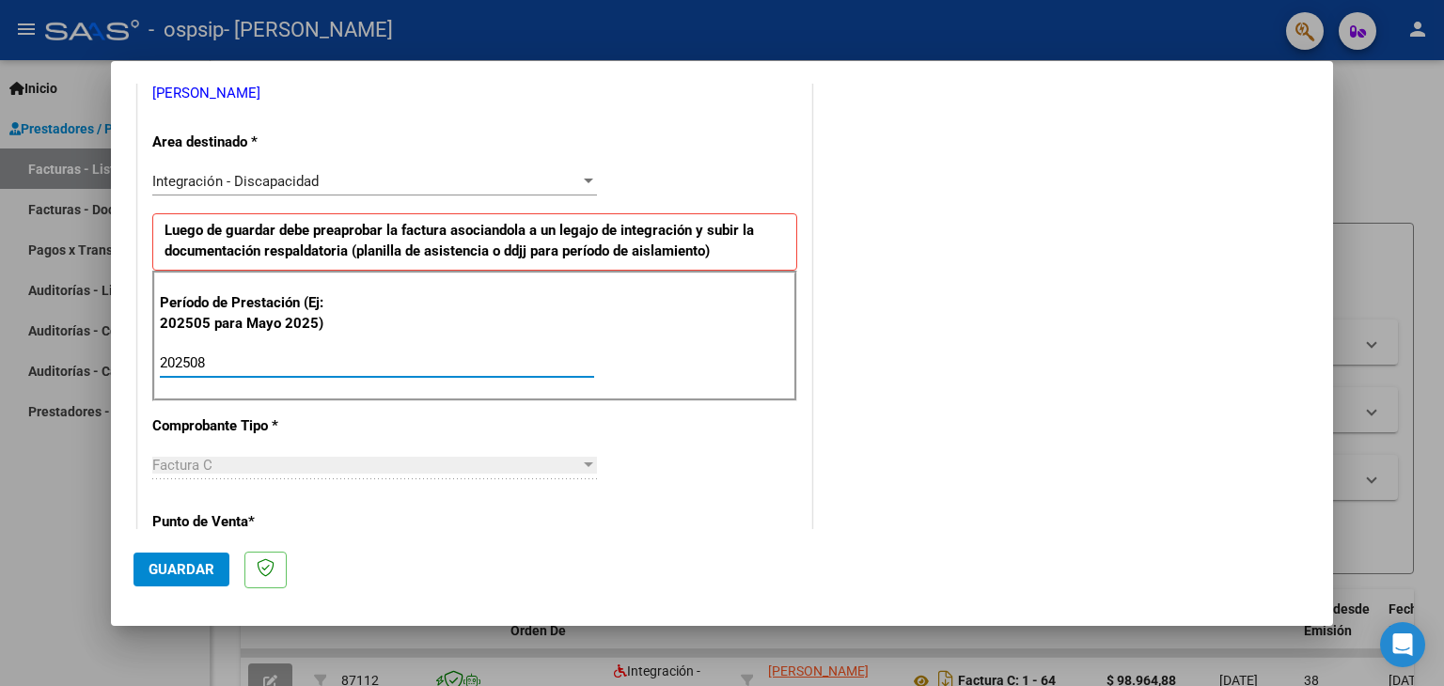
type input "202508"
click at [577, 341] on div "Período de Prestación (Ej: 202505 para Mayo 2025) 202508 Ingrese el Período de …" at bounding box center [474, 337] width 645 height 132
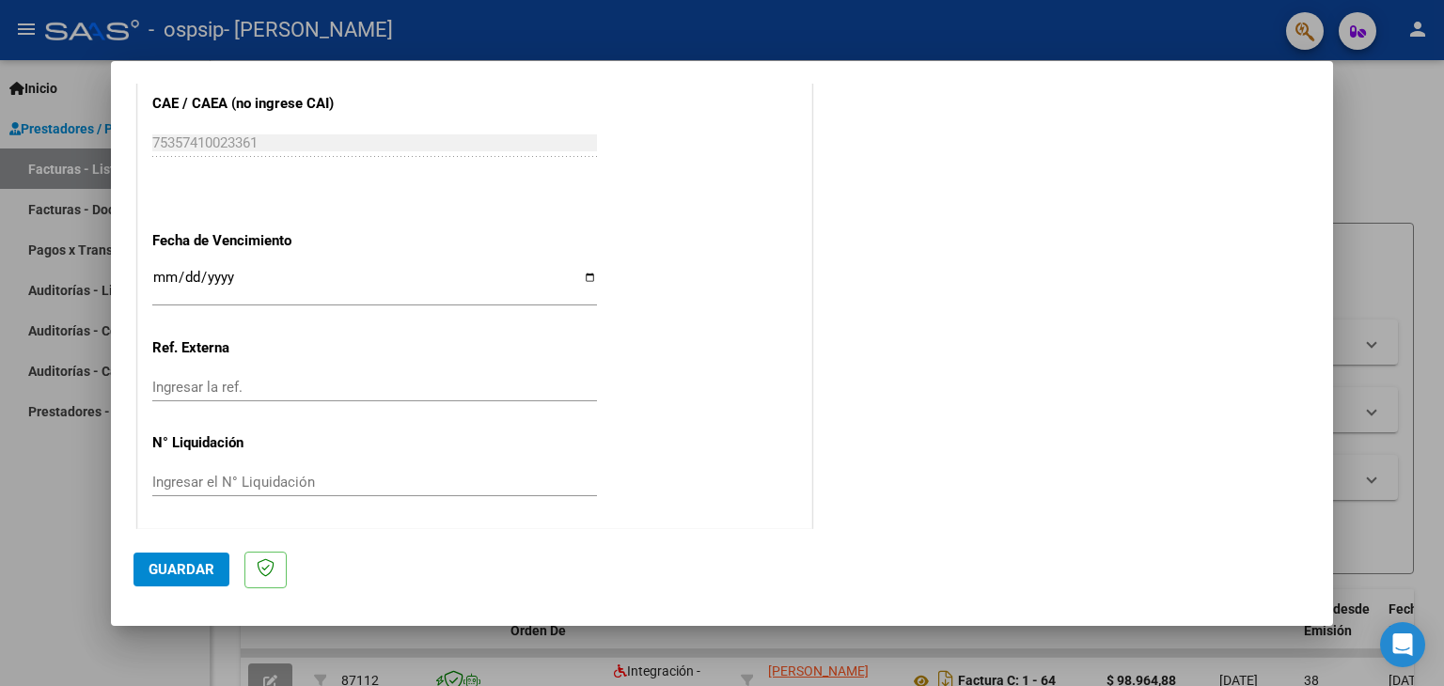
scroll to position [1206, 0]
click at [297, 272] on input "Ingresar la fecha" at bounding box center [374, 284] width 445 height 30
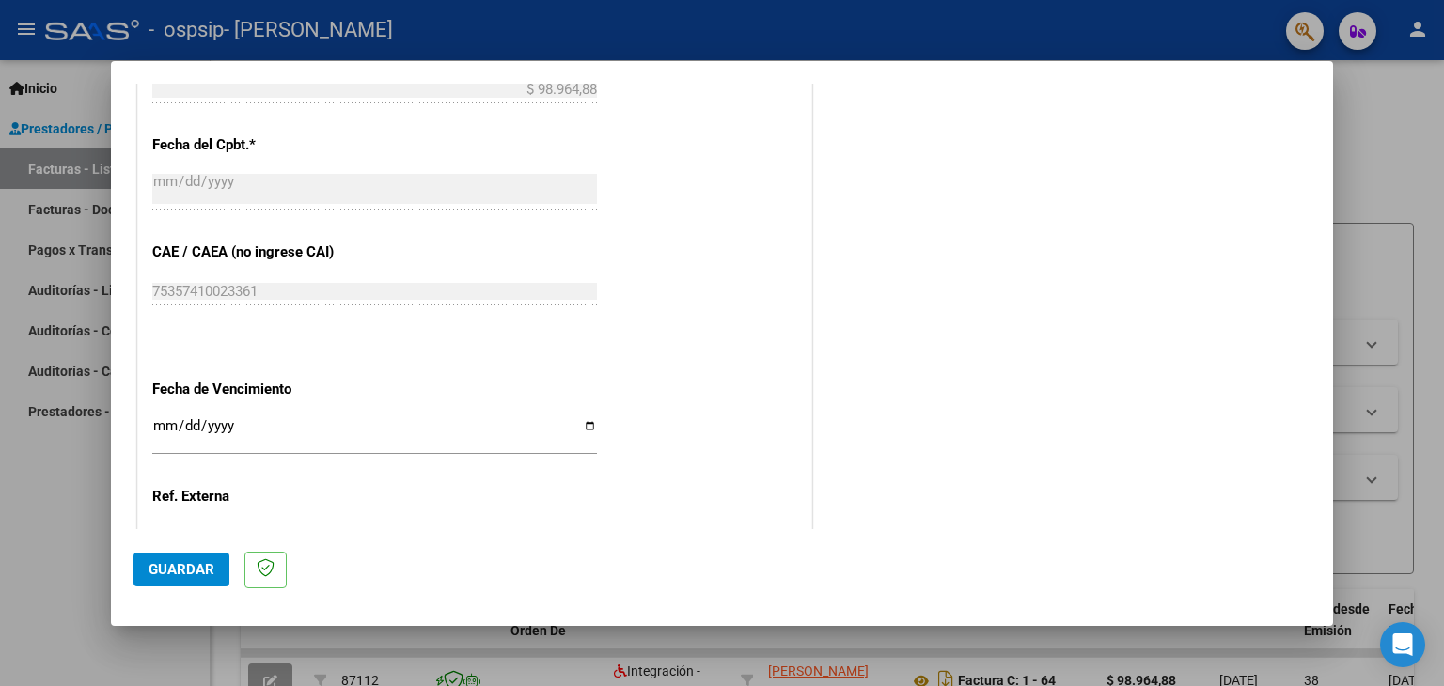
scroll to position [1112, 0]
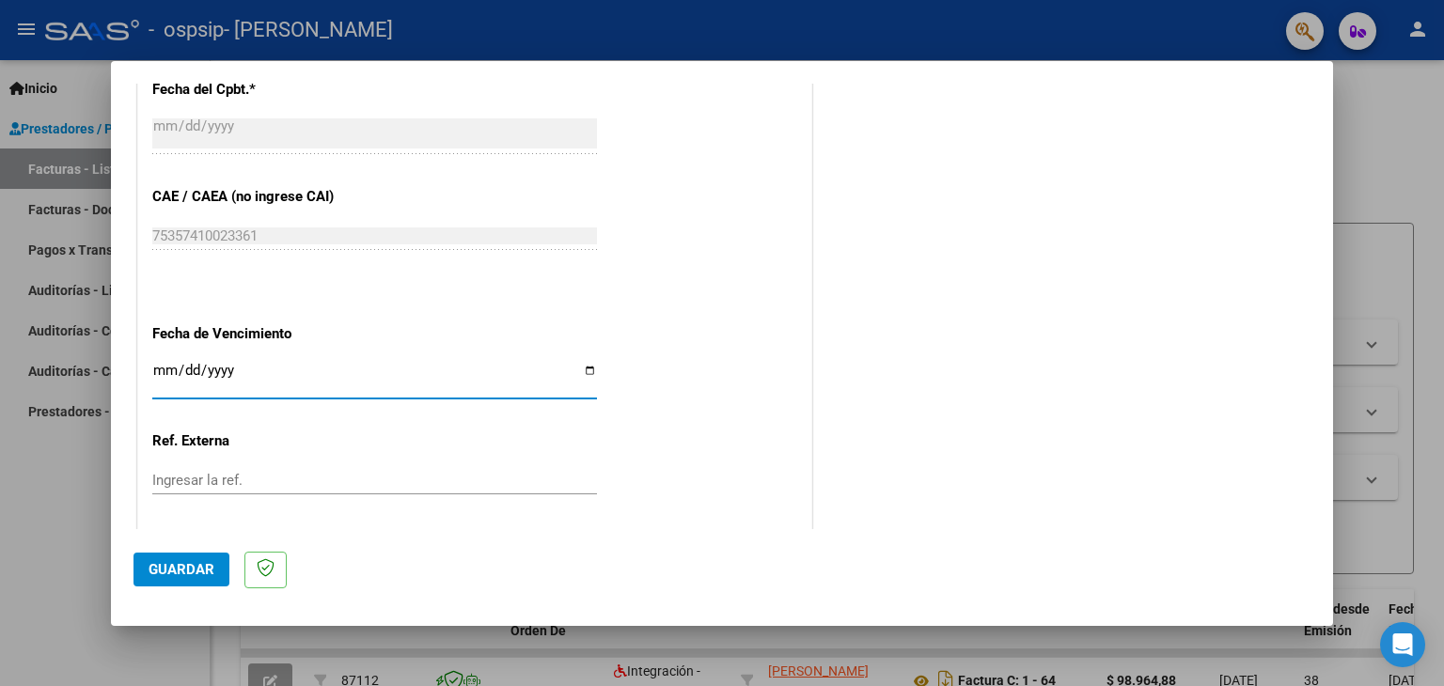
click at [275, 381] on input "Ingresar la fecha" at bounding box center [374, 378] width 445 height 30
type input "[DATE]"
drag, startPoint x: 649, startPoint y: 168, endPoint x: 658, endPoint y: 201, distance: 34.2
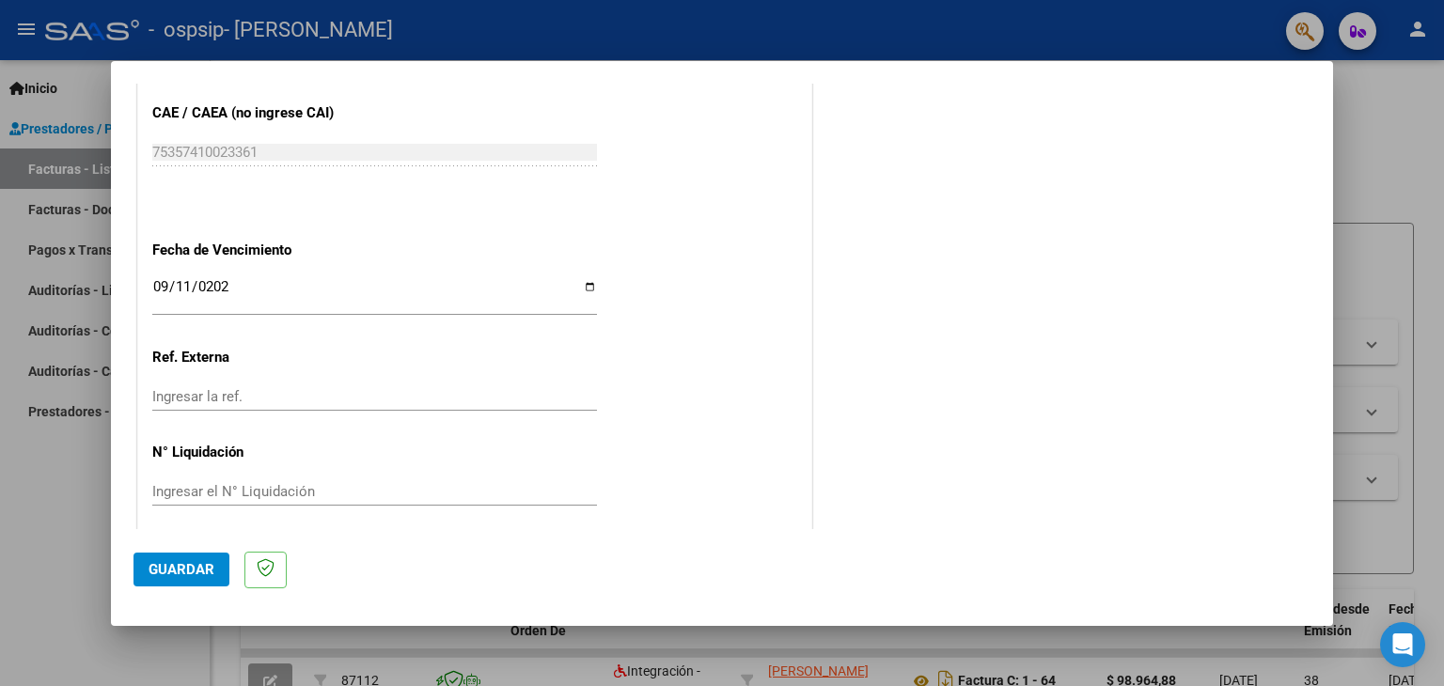
scroll to position [1206, 0]
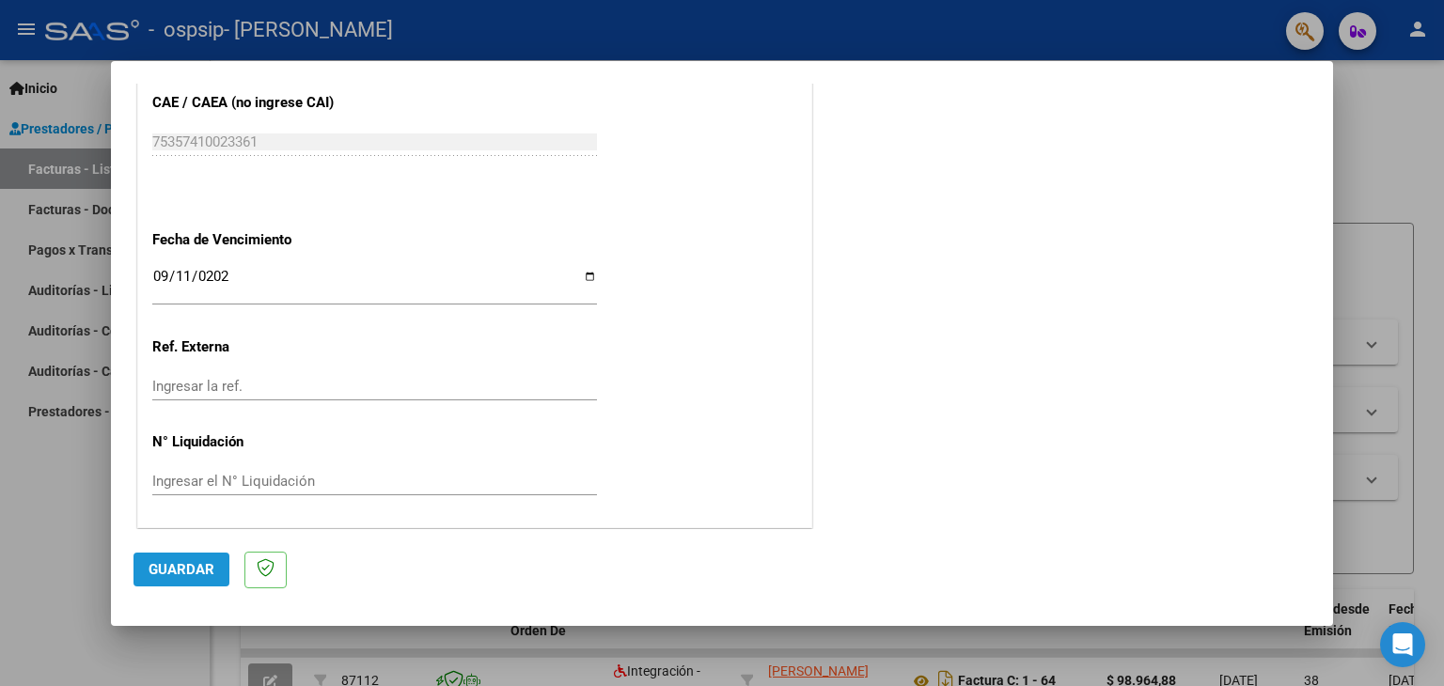
click at [196, 582] on button "Guardar" at bounding box center [182, 570] width 96 height 34
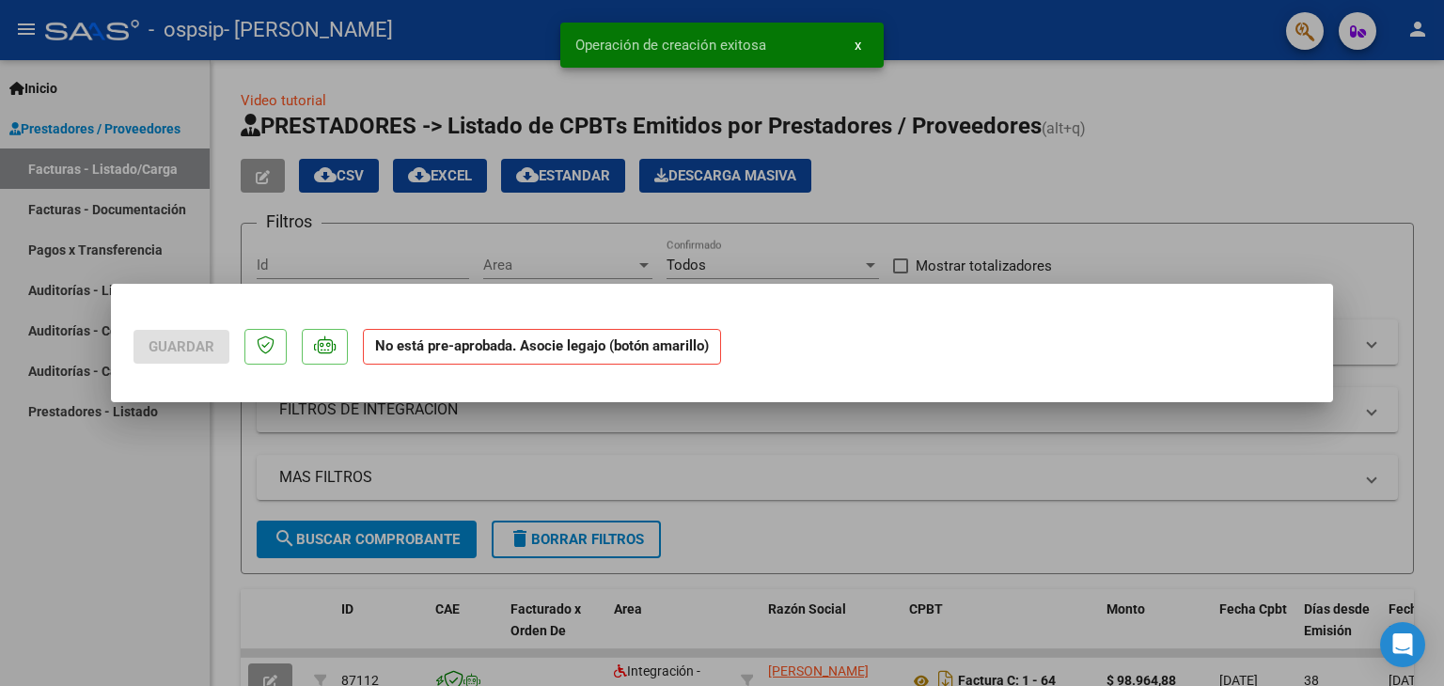
scroll to position [0, 0]
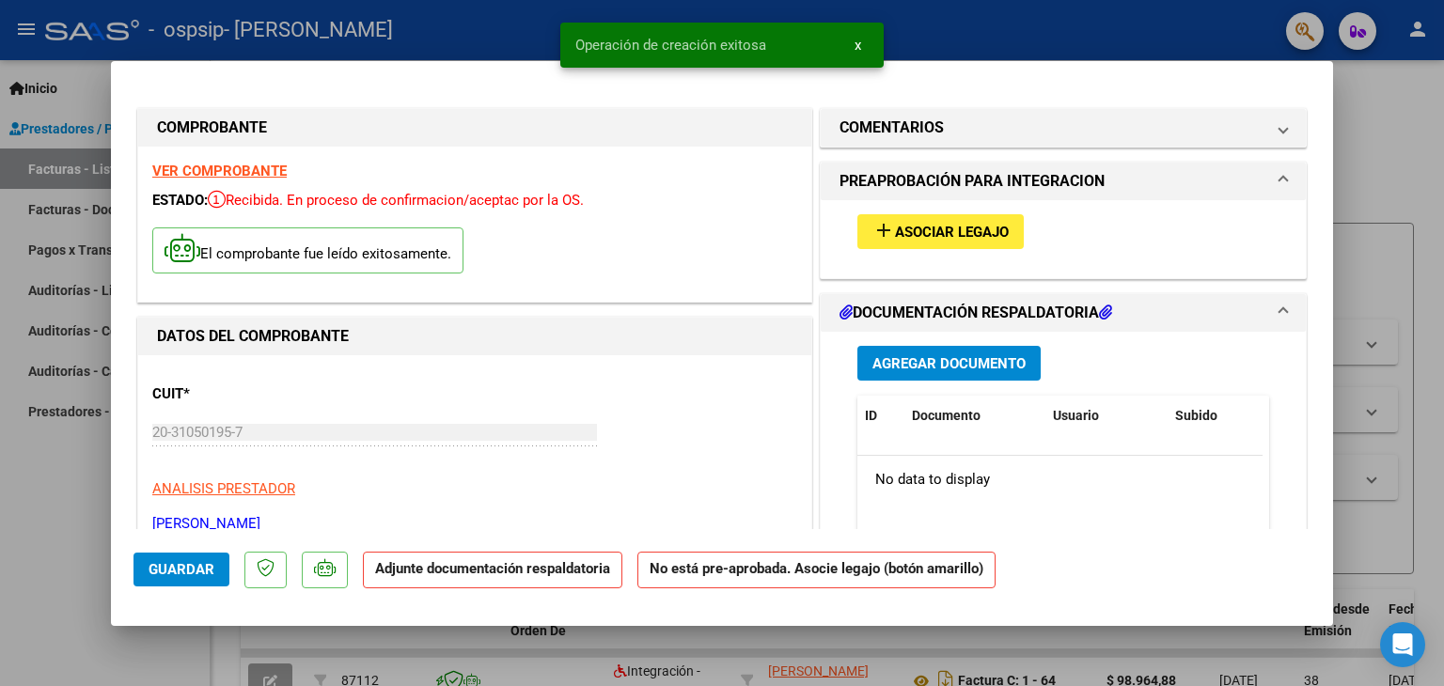
click at [929, 233] on span "Asociar Legajo" at bounding box center [952, 232] width 114 height 17
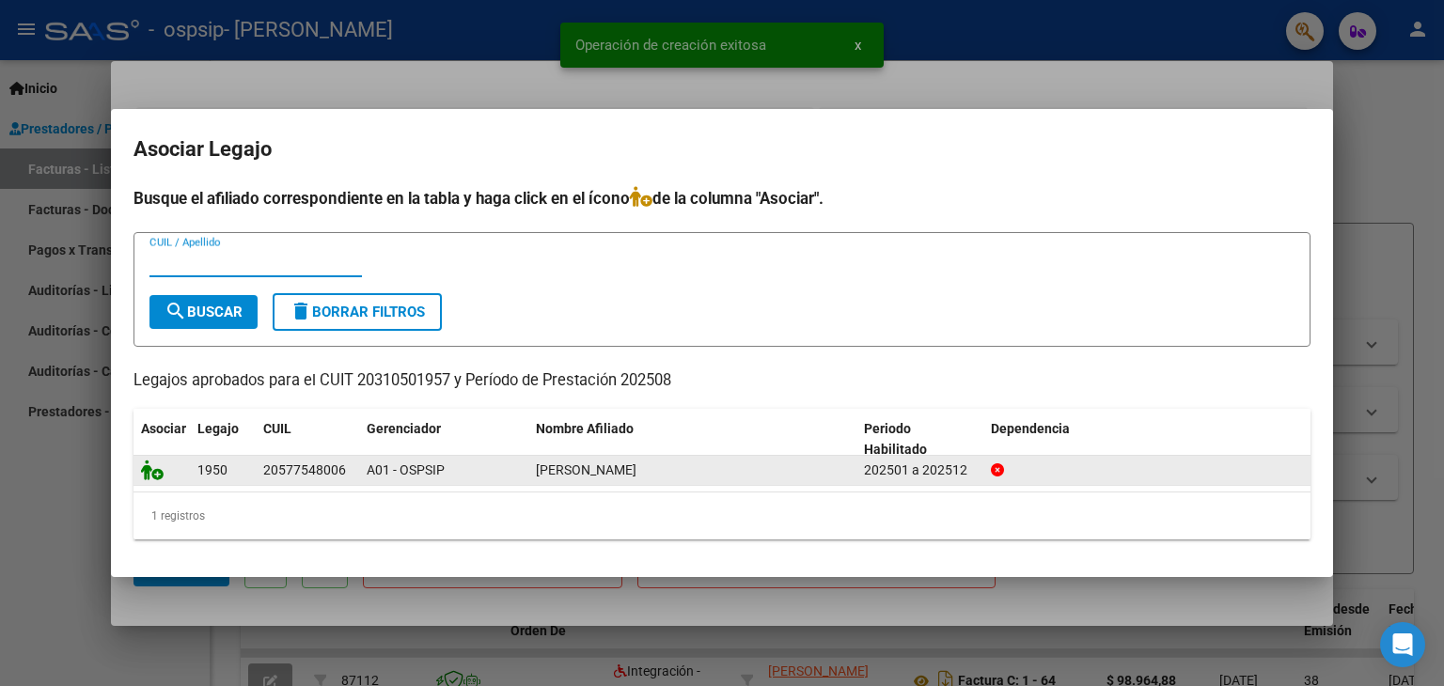
click at [146, 470] on icon at bounding box center [152, 470] width 23 height 21
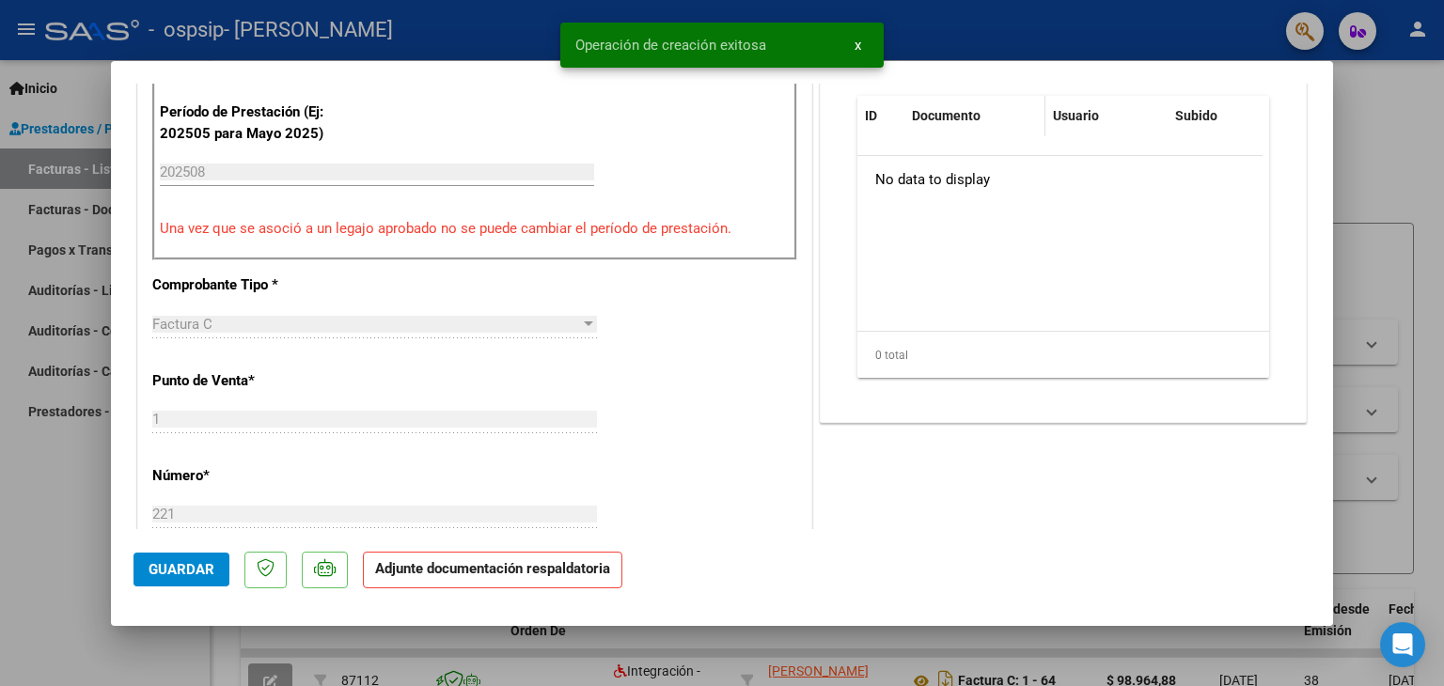
scroll to position [470, 0]
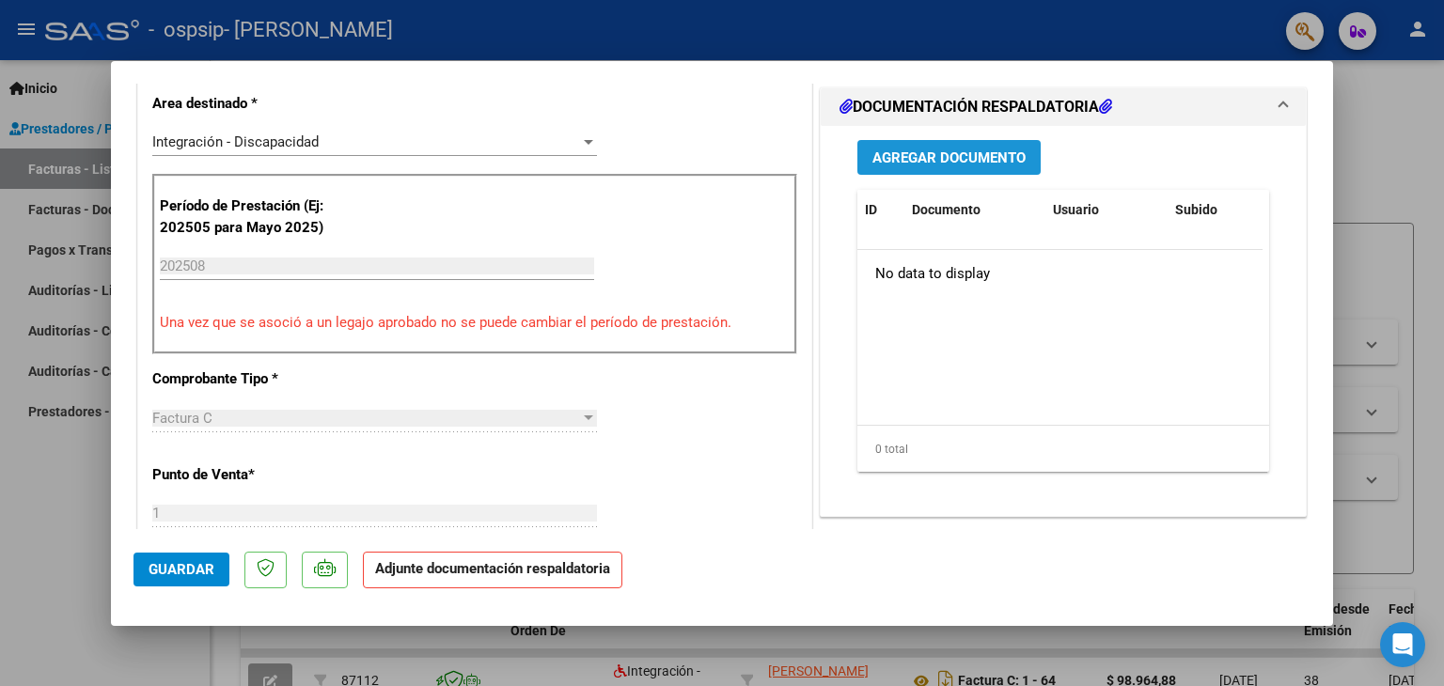
click at [904, 149] on span "Agregar Documento" at bounding box center [949, 157] width 153 height 17
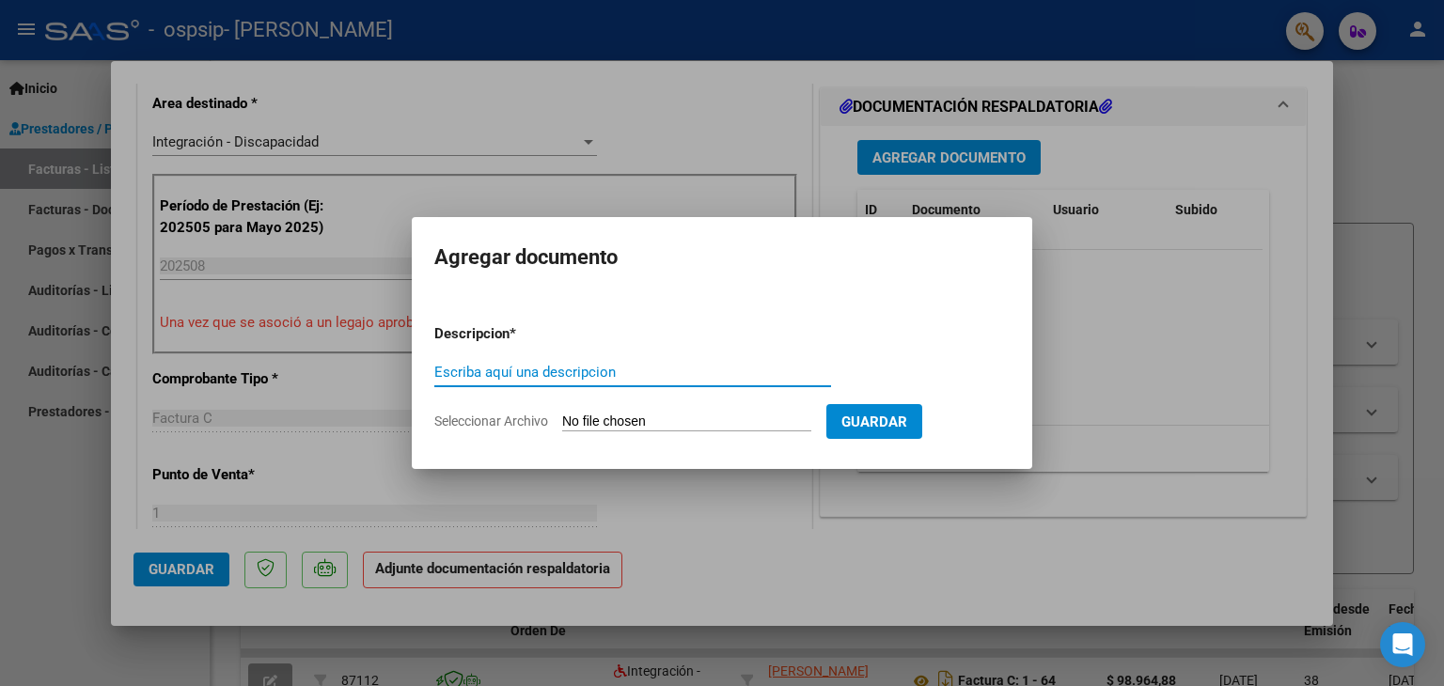
click at [706, 354] on form "Descripcion * Escriba aquí una descripcion Seleccionar Archivo Guardar" at bounding box center [721, 377] width 575 height 137
click at [707, 389] on div "Escriba aquí una descripcion" at bounding box center [632, 381] width 397 height 46
click at [707, 380] on input "Escriba aquí una descripcion" at bounding box center [632, 372] width 397 height 17
type input "planilla asistencia"
click at [497, 419] on span "Seleccionar Archivo" at bounding box center [491, 421] width 114 height 15
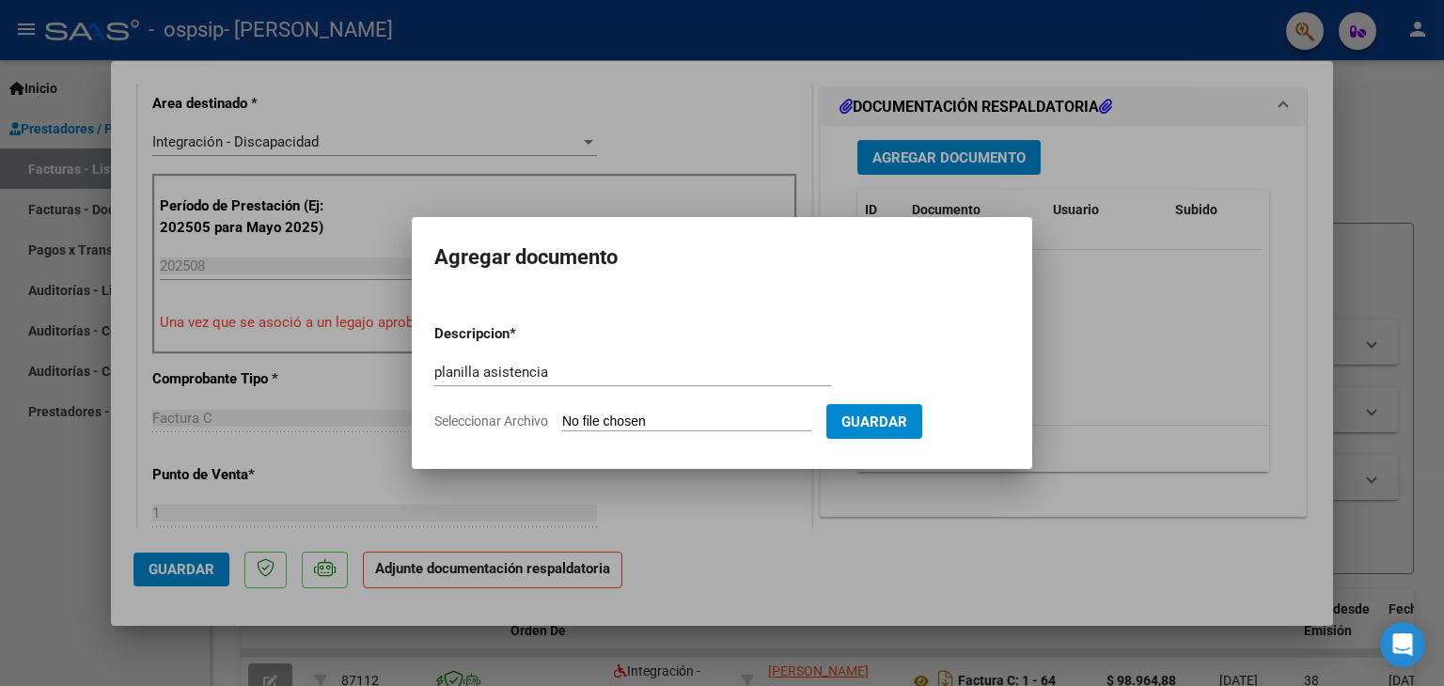
click at [562, 419] on input "Seleccionar Archivo" at bounding box center [686, 423] width 249 height 18
type input "C:\fakepath\magginzali fono.pdf"
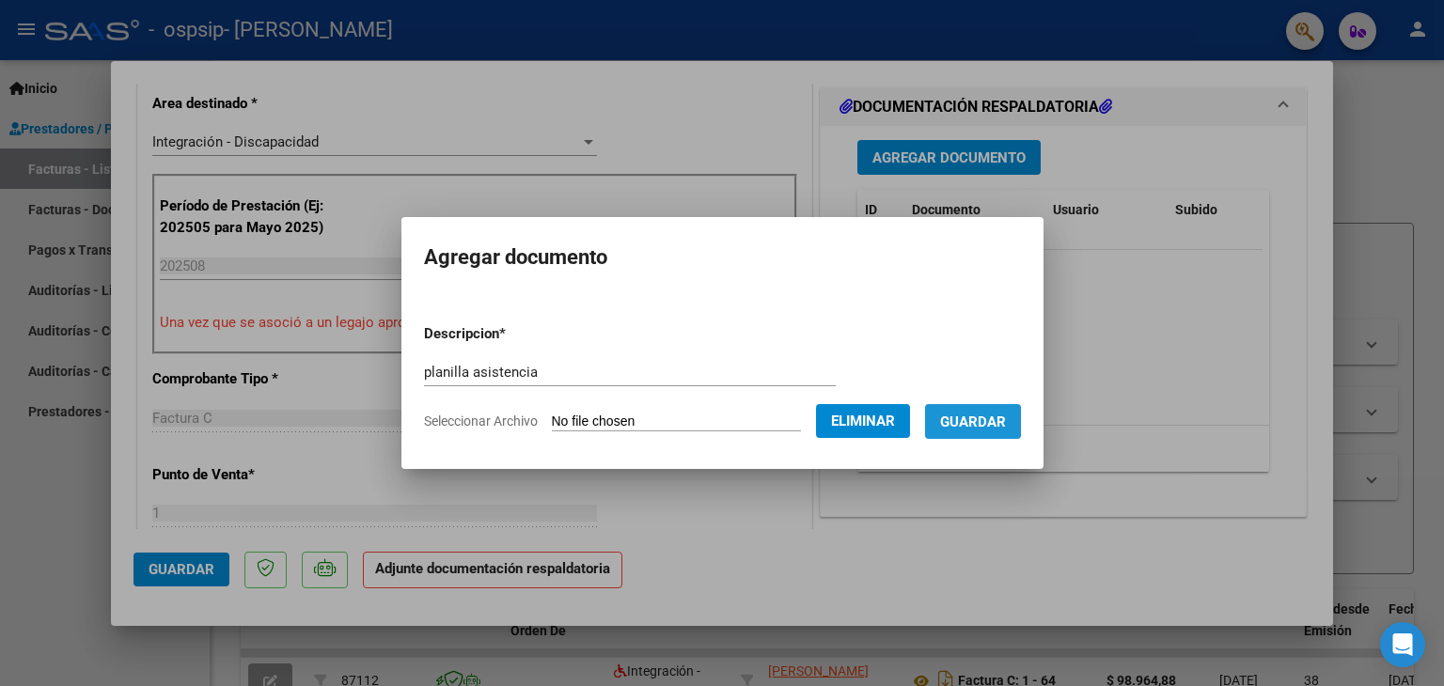
click at [955, 418] on span "Guardar" at bounding box center [973, 422] width 66 height 17
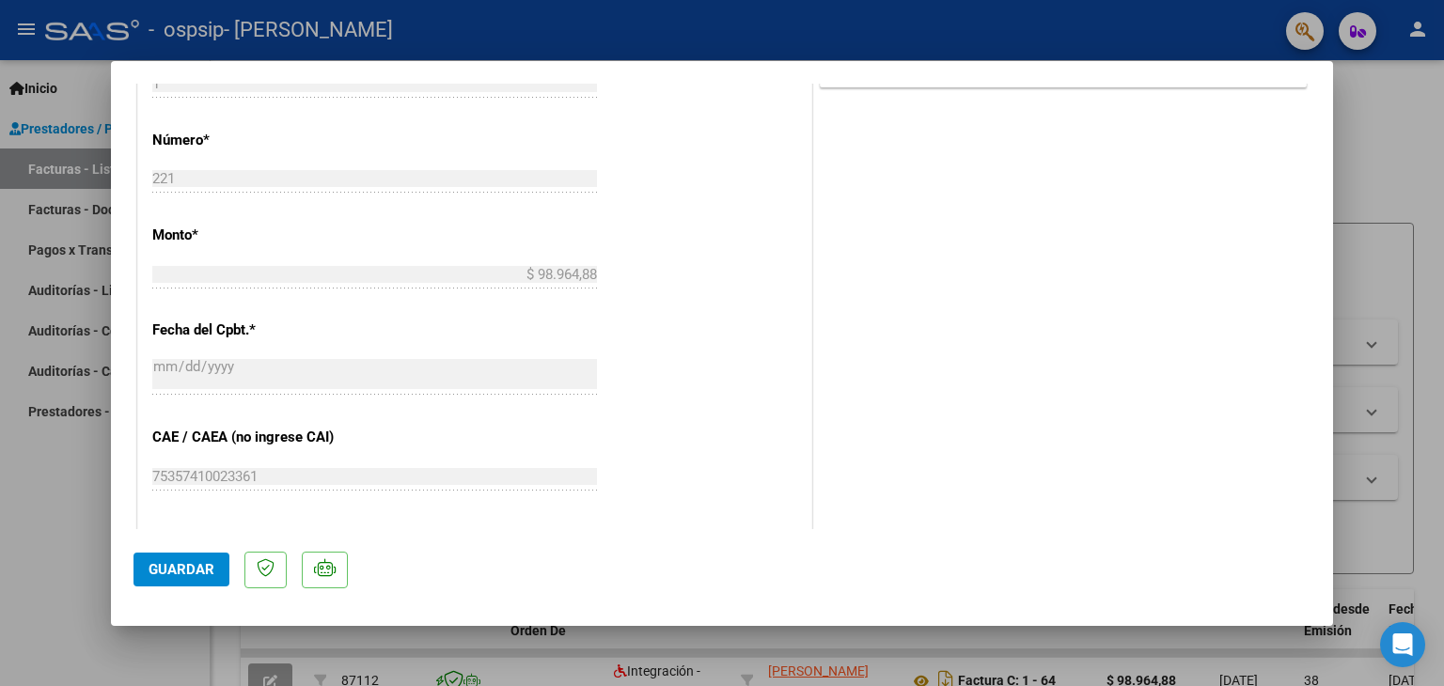
scroll to position [1034, 0]
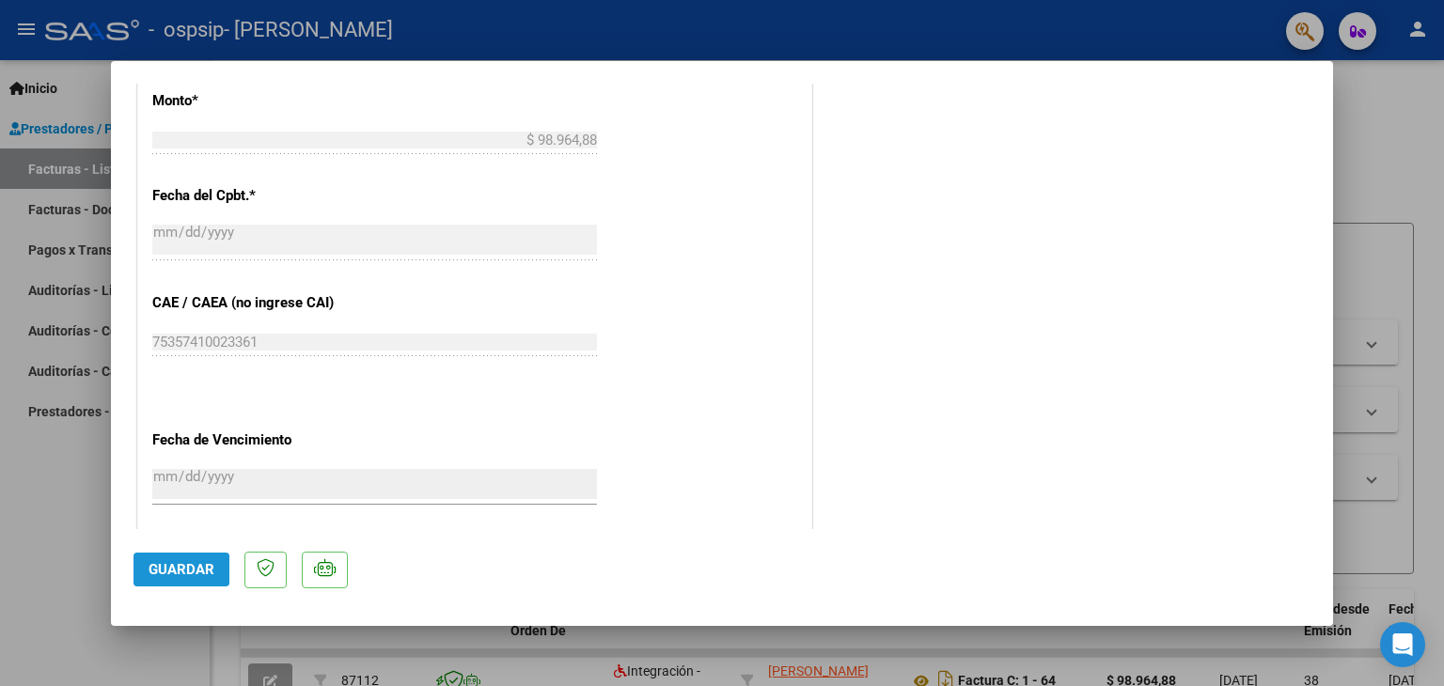
click at [180, 574] on span "Guardar" at bounding box center [182, 569] width 66 height 17
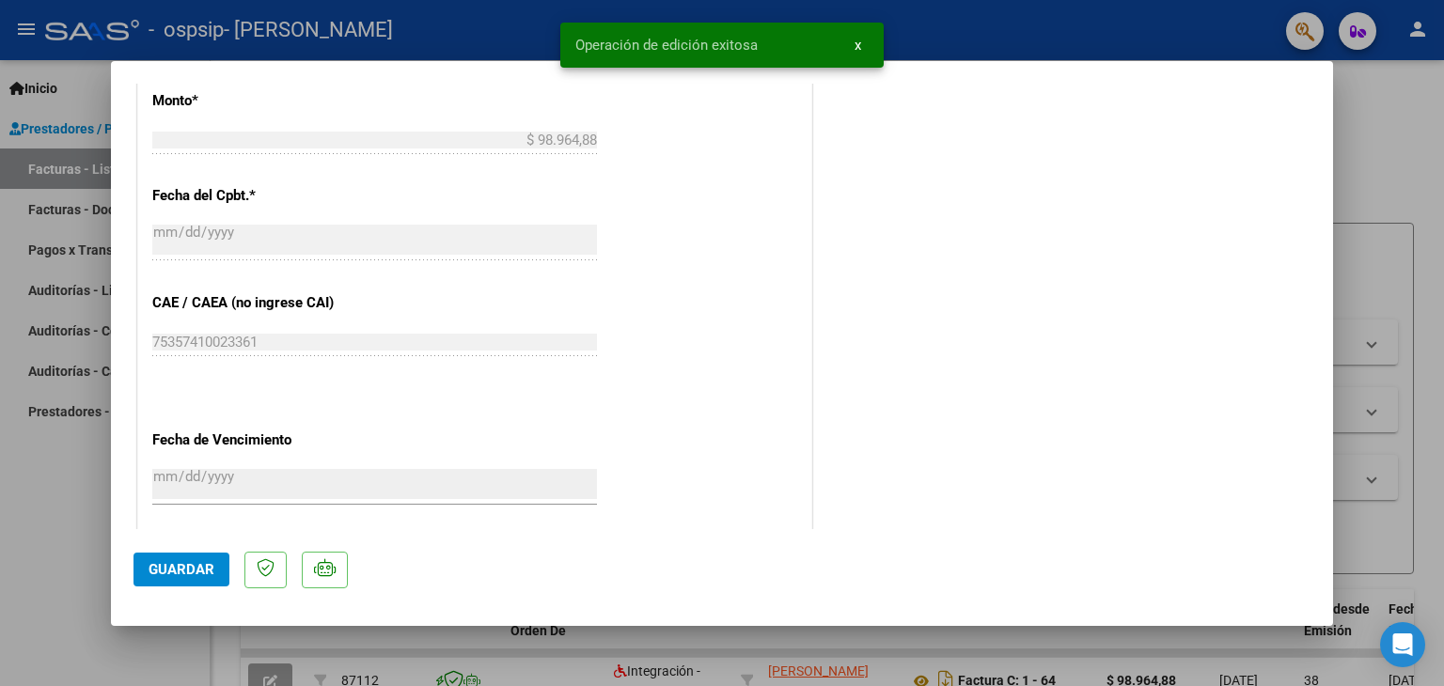
click at [64, 562] on div at bounding box center [722, 343] width 1444 height 686
type input "$ 0,00"
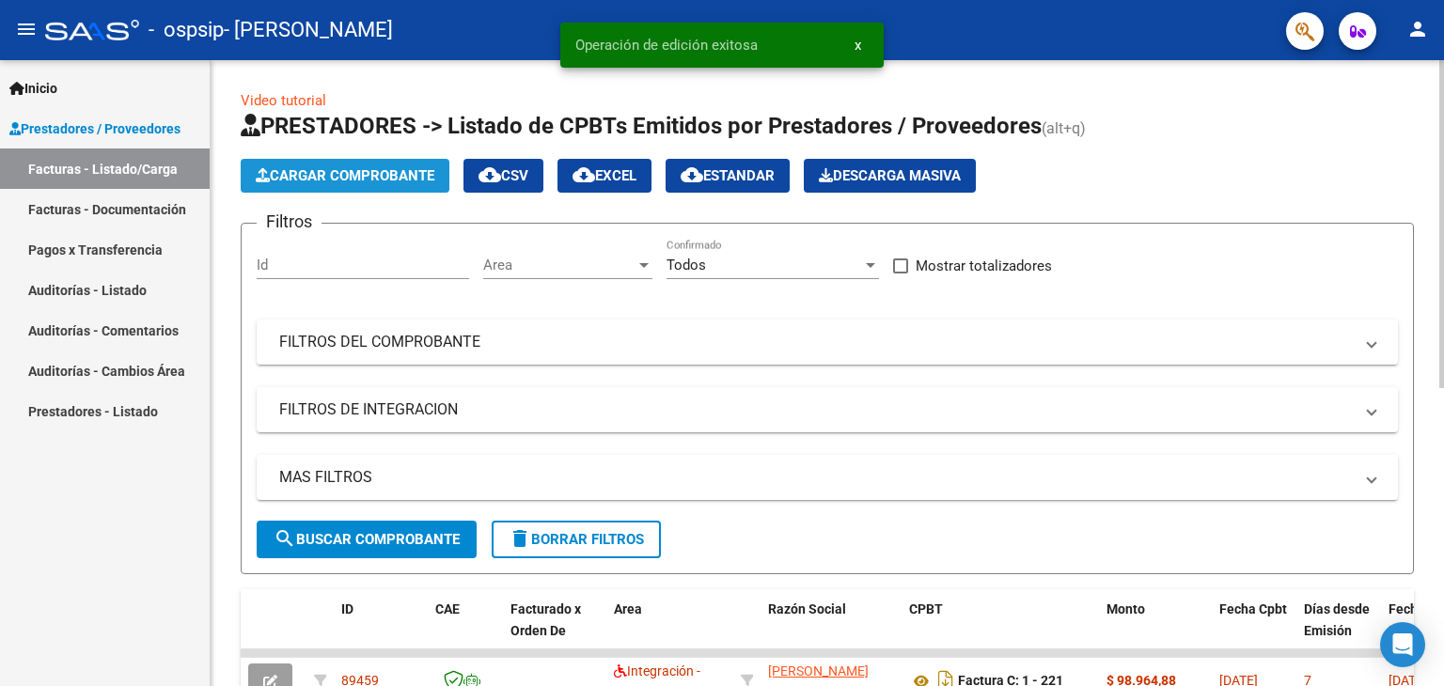
click at [438, 165] on button "Cargar Comprobante" at bounding box center [345, 176] width 209 height 34
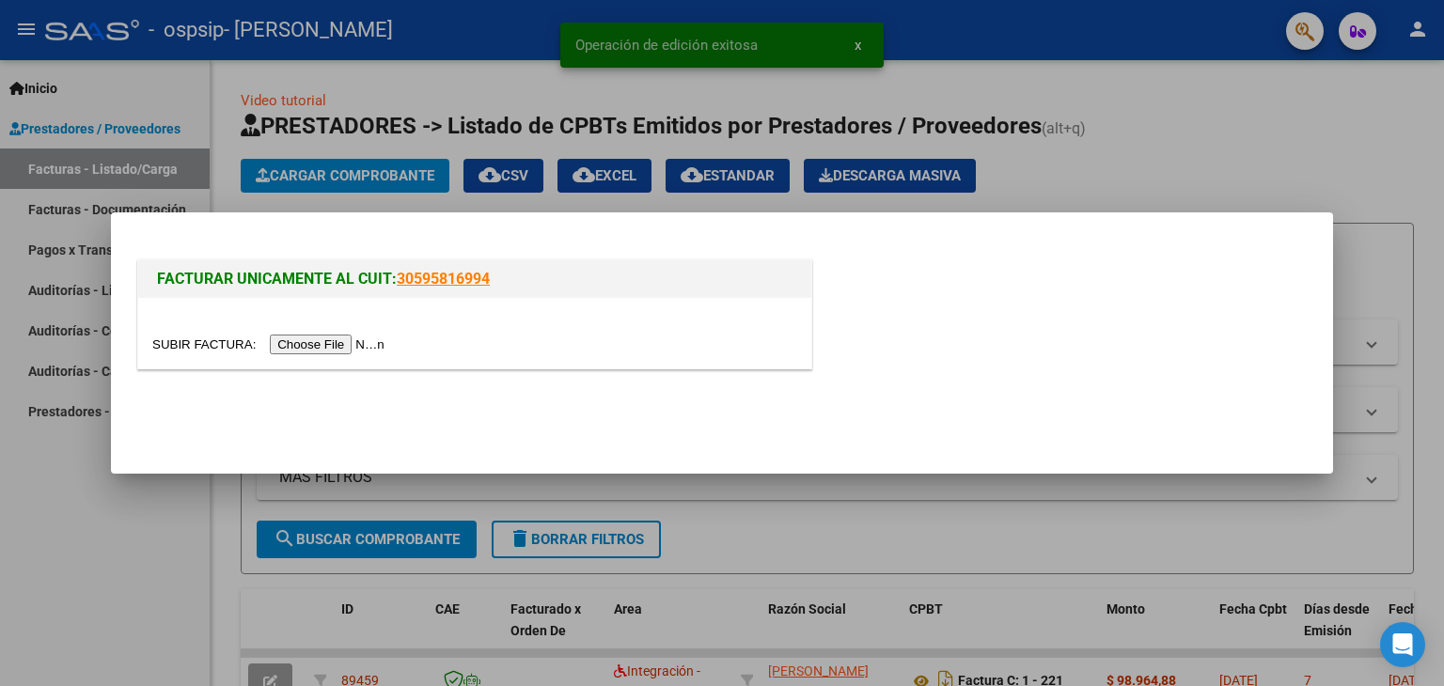
click at [348, 343] on input "file" at bounding box center [271, 345] width 238 height 20
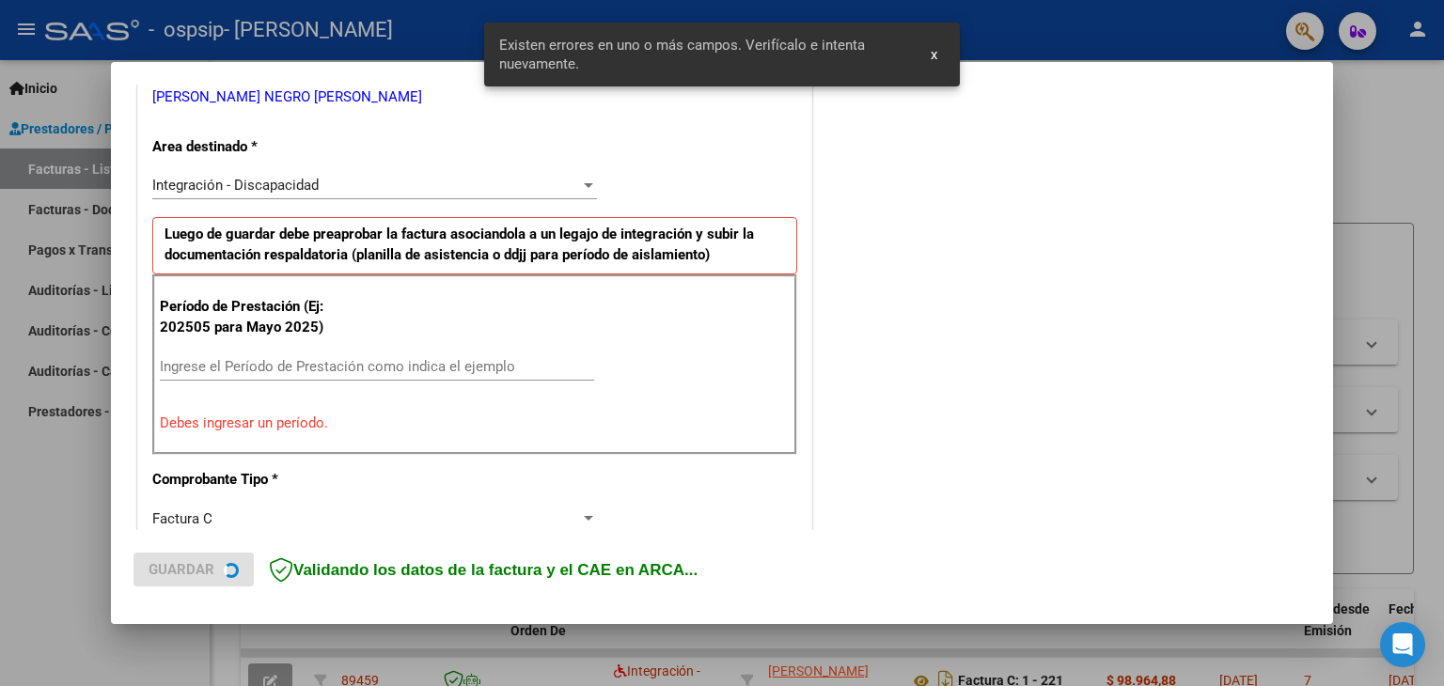
scroll to position [395, 0]
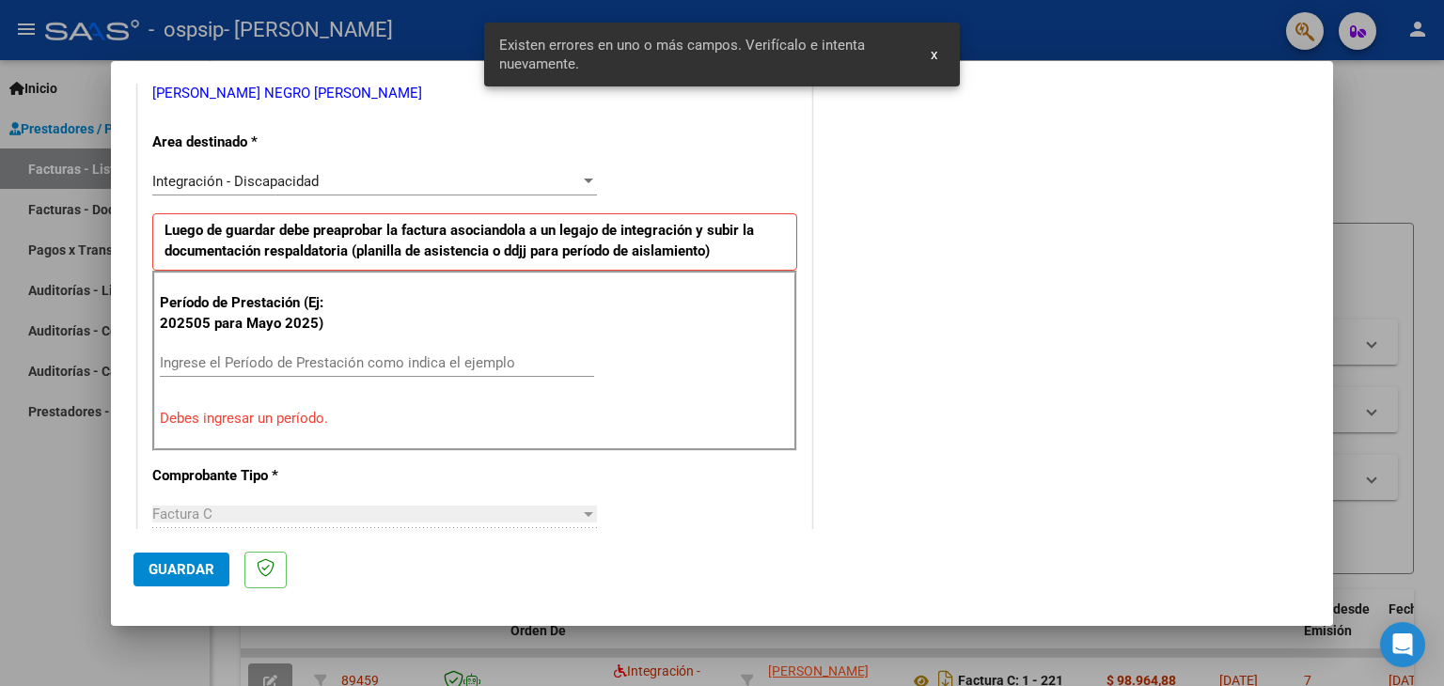
click at [382, 365] on input "Ingrese el Período de Prestación como indica el ejemplo" at bounding box center [377, 362] width 434 height 17
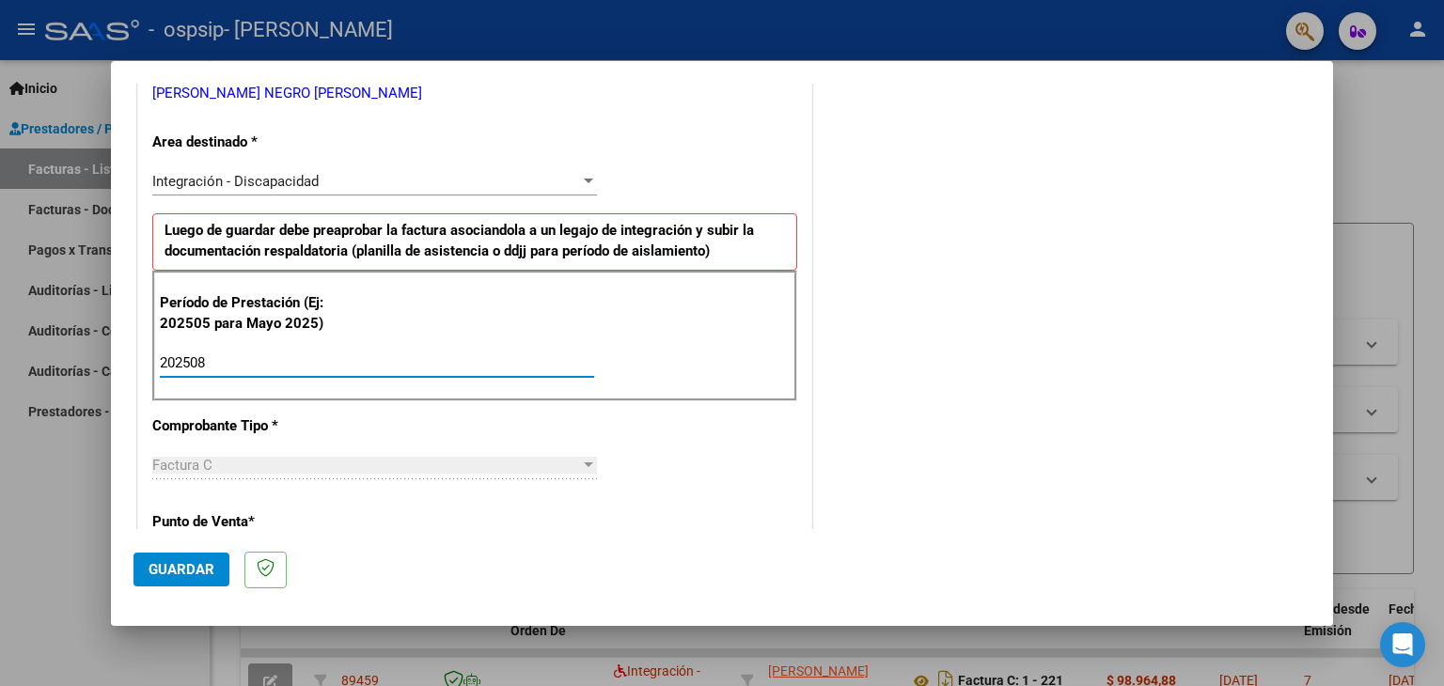
type input "202508"
drag, startPoint x: 1056, startPoint y: 140, endPoint x: 1027, endPoint y: 155, distance: 32.8
click at [1053, 140] on div "COMENTARIOS Comentarios del Prestador / Gerenciador:" at bounding box center [1063, 526] width 495 height 1634
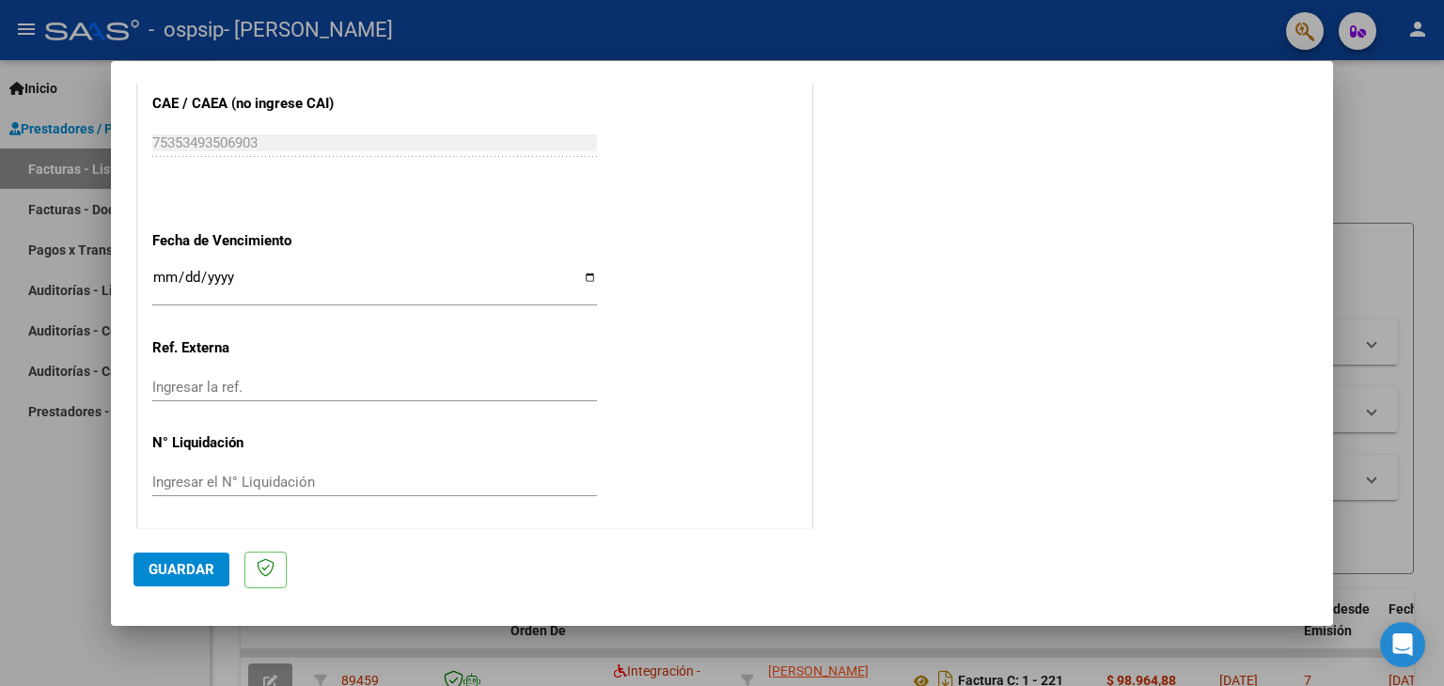
scroll to position [1206, 0]
click at [389, 303] on div "Ingresar la fecha" at bounding box center [374, 293] width 445 height 57
click at [383, 285] on input "Ingresar la fecha" at bounding box center [374, 284] width 445 height 30
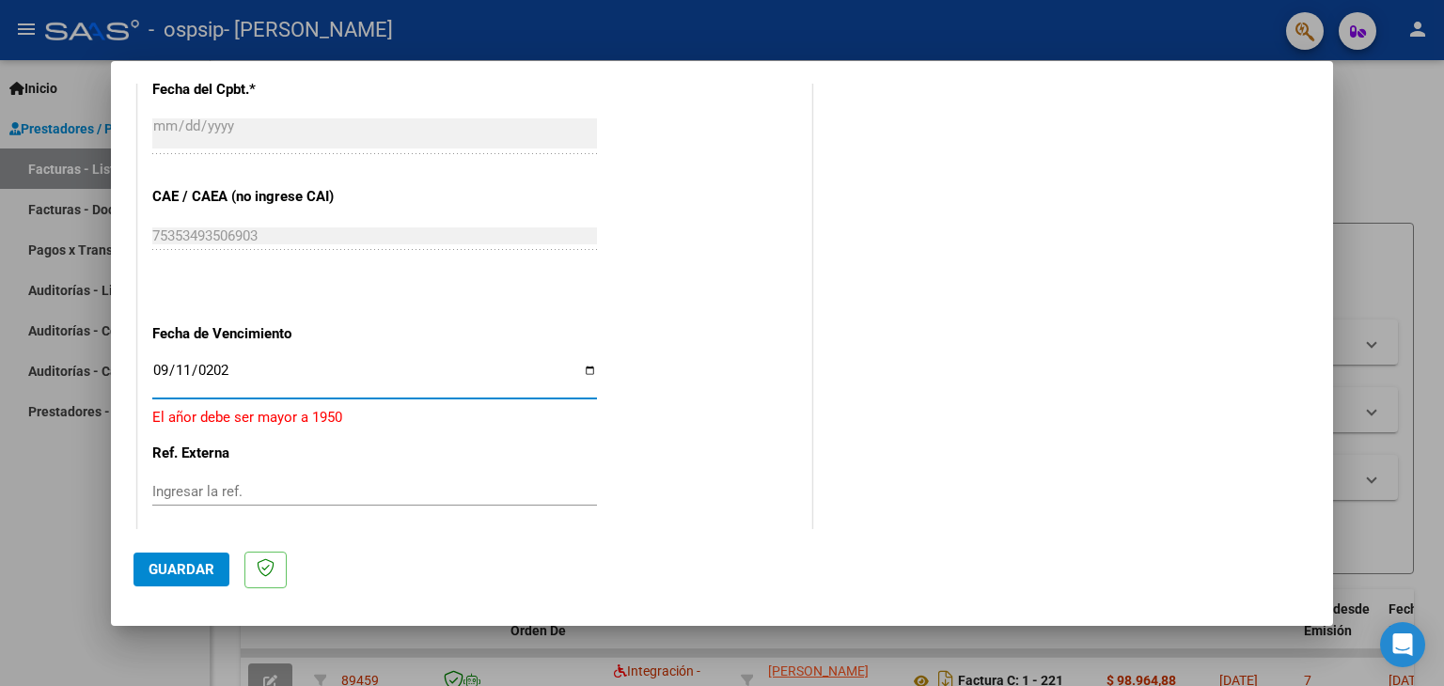
type input "[DATE]"
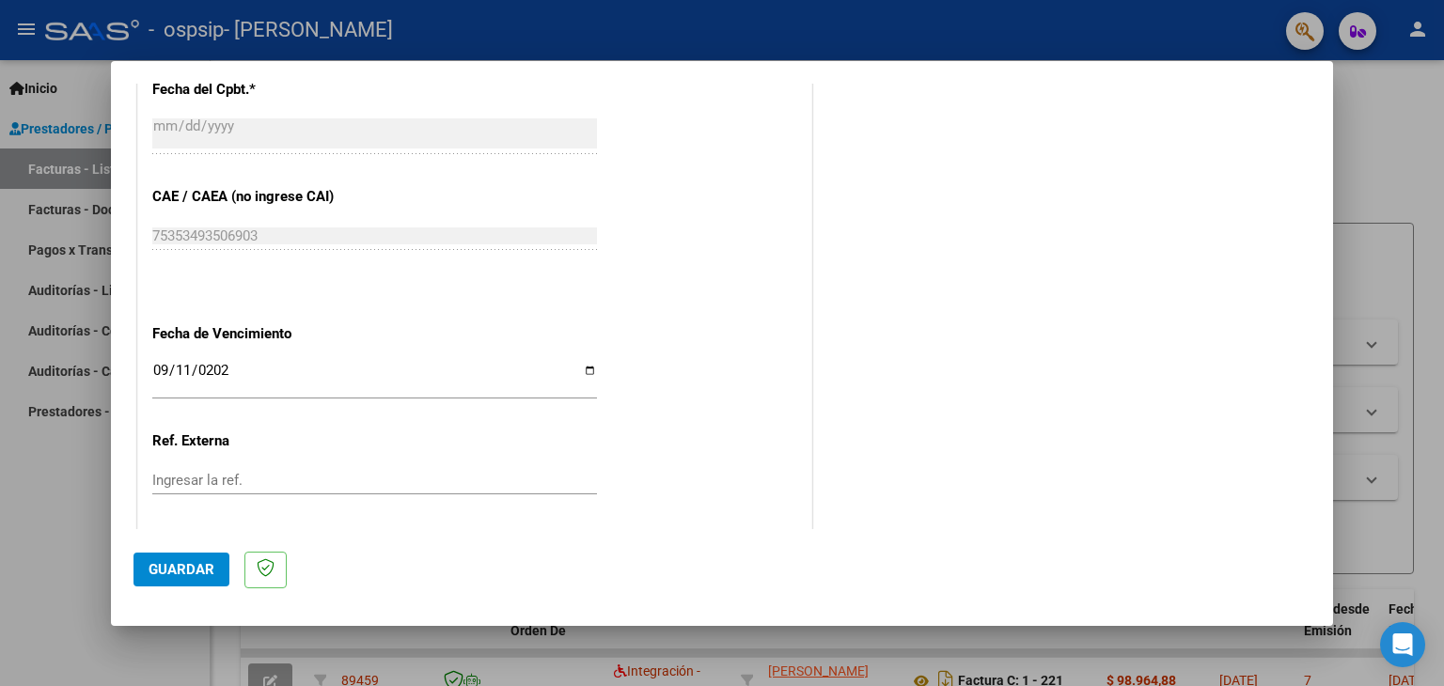
click at [177, 585] on button "Guardar" at bounding box center [182, 570] width 96 height 34
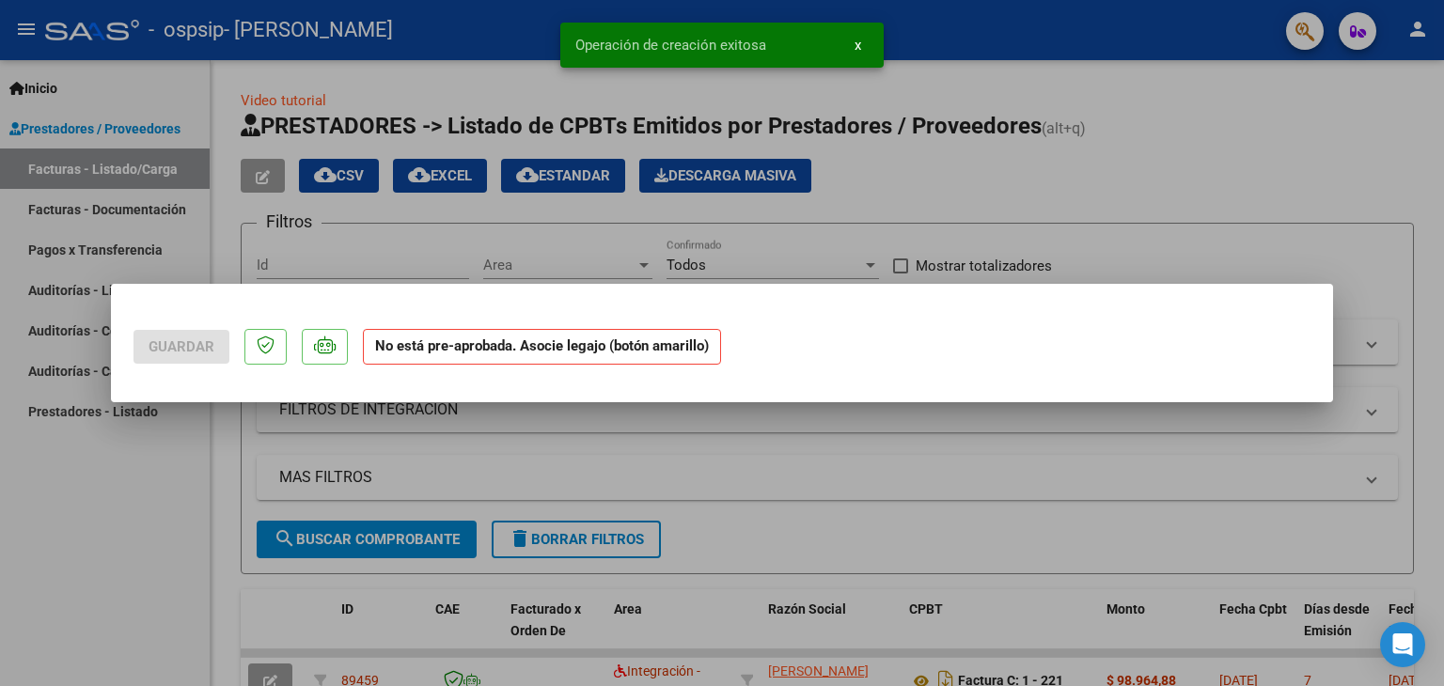
scroll to position [0, 0]
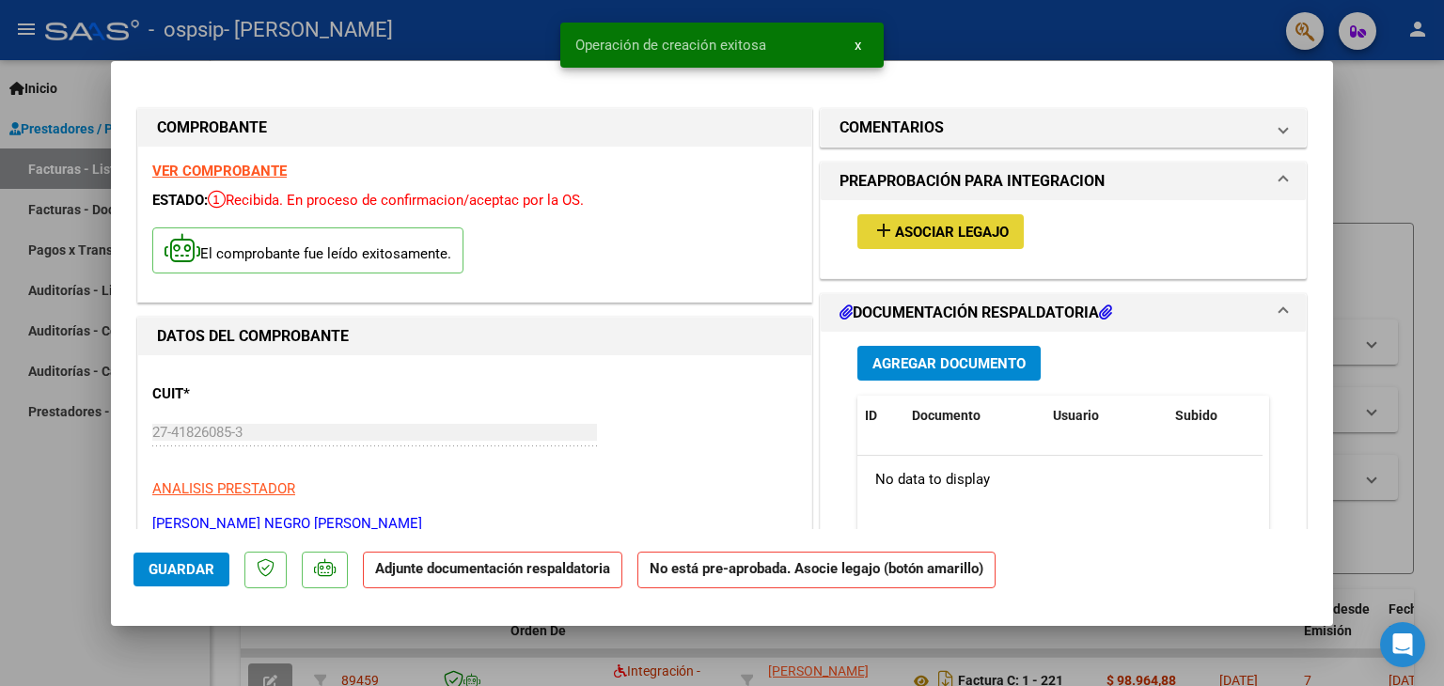
click at [884, 231] on mat-icon "add" at bounding box center [884, 230] width 23 height 23
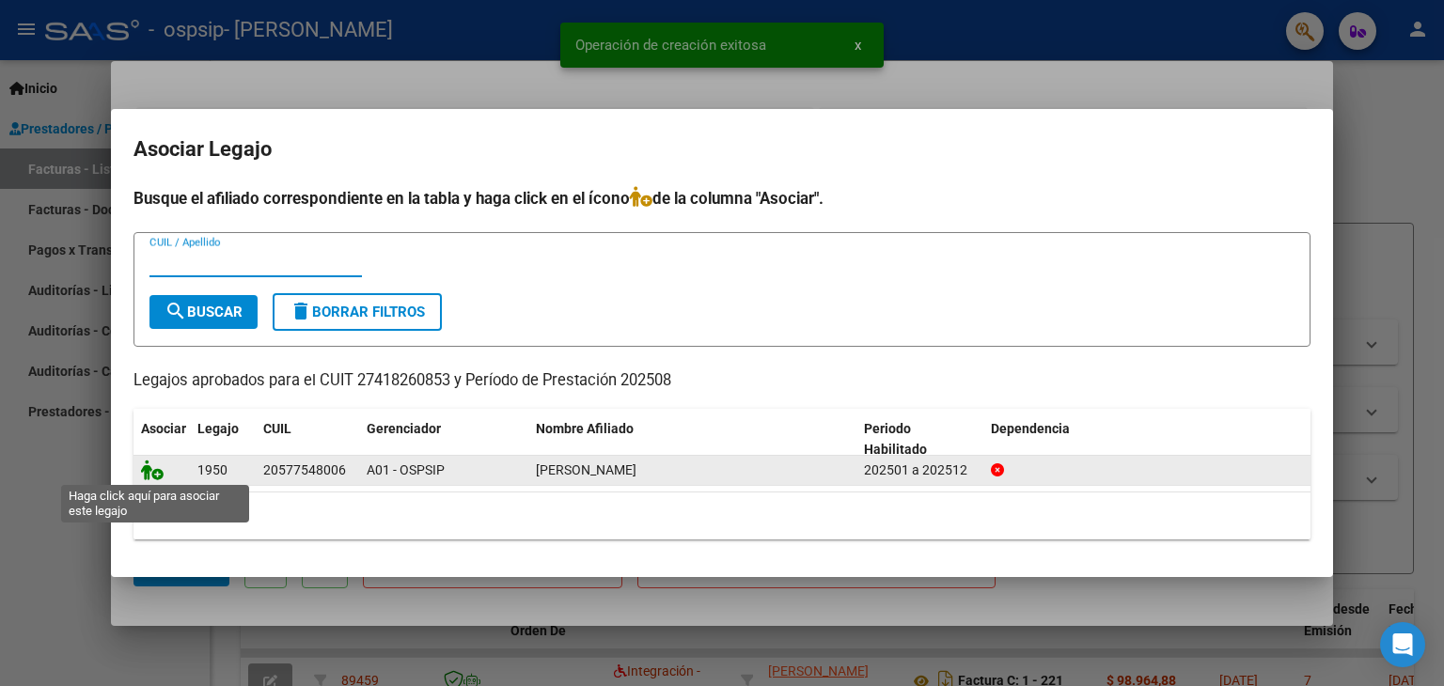
click at [149, 467] on icon at bounding box center [152, 470] width 23 height 21
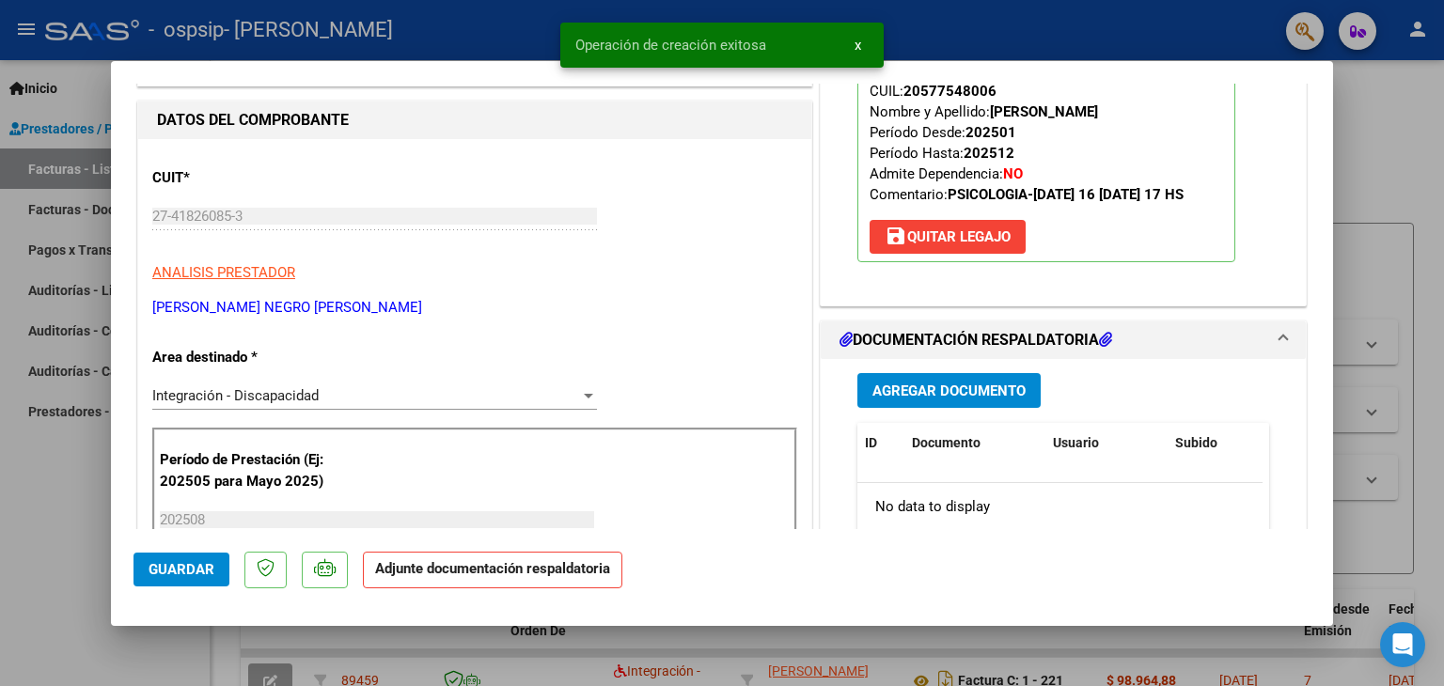
scroll to position [282, 0]
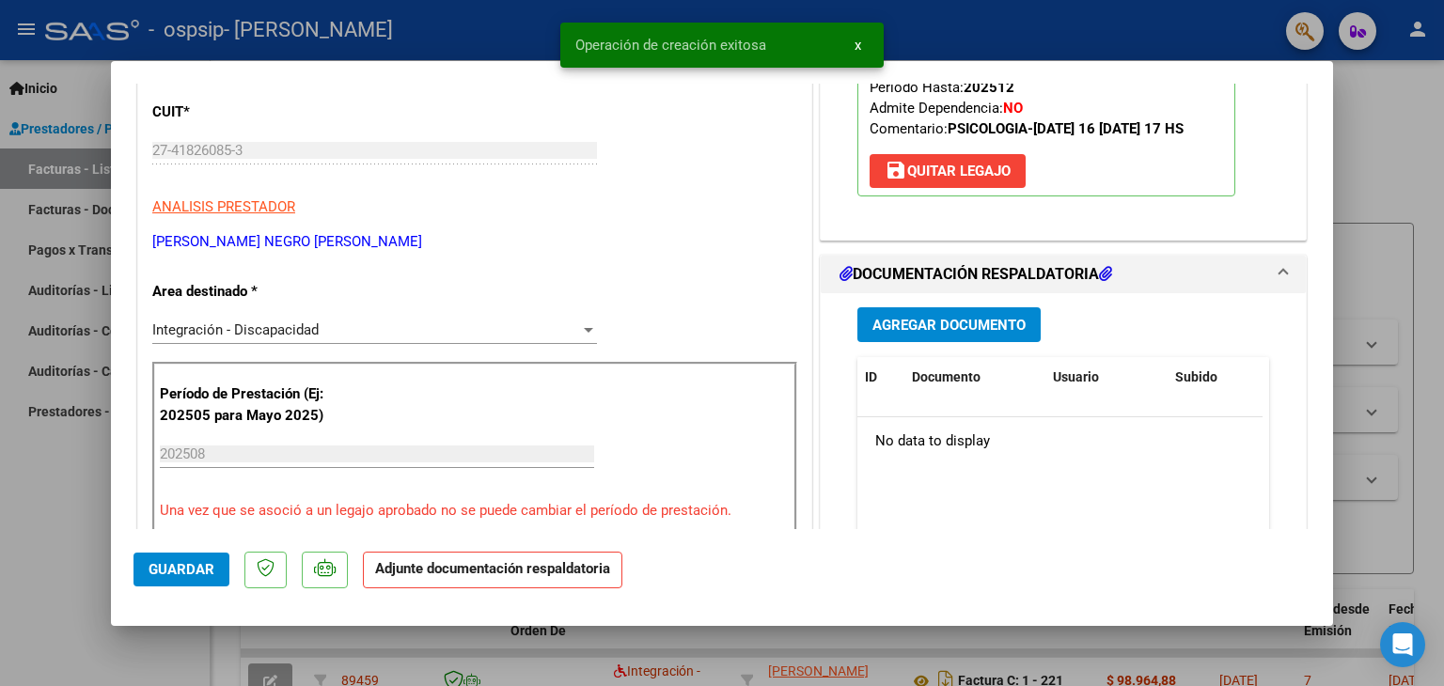
drag, startPoint x: 959, startPoint y: 323, endPoint x: 944, endPoint y: 328, distance: 16.1
click at [944, 328] on span "Agregar Documento" at bounding box center [949, 325] width 153 height 17
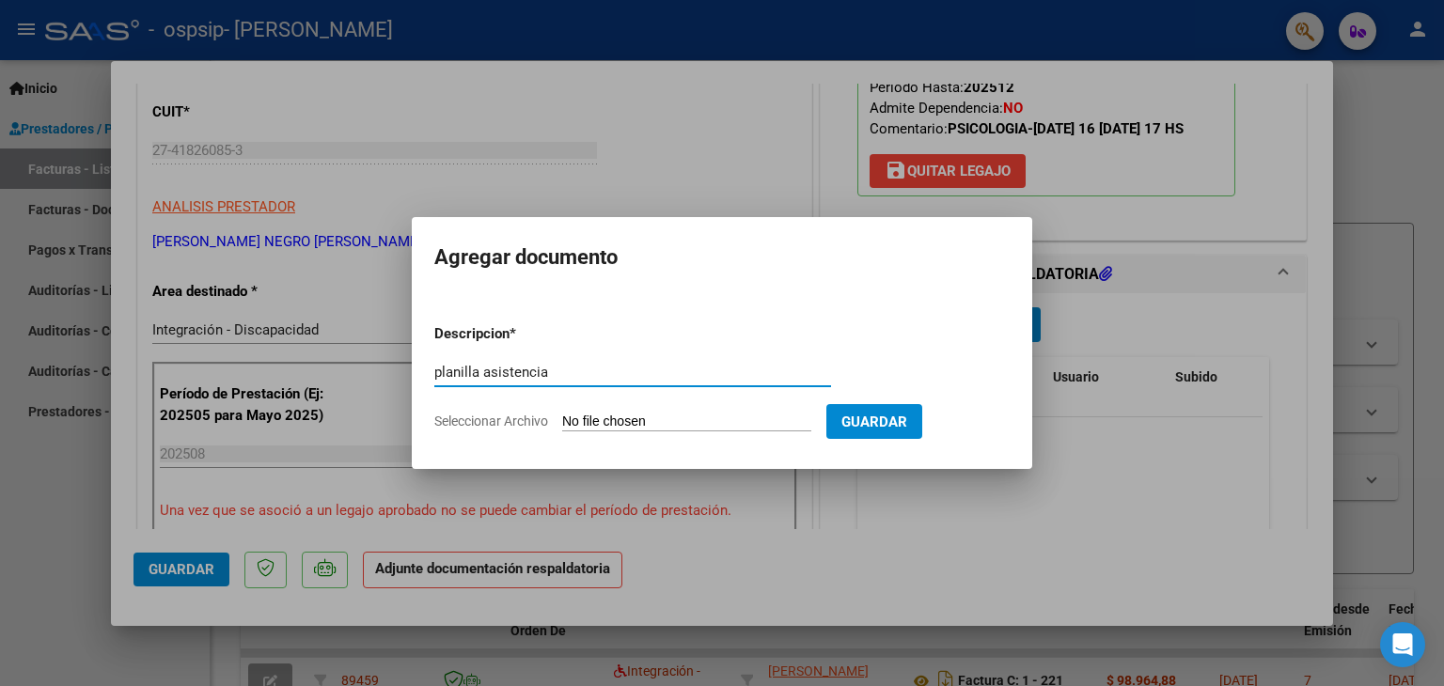
type input "planilla asistencia"
click at [445, 403] on div "planilla asistencia Escriba aquí una descripcion" at bounding box center [632, 381] width 397 height 46
click at [445, 407] on form "Descripcion * planilla asistencia Escriba aquí una descripcion Seleccionar Arch…" at bounding box center [721, 377] width 575 height 137
click at [447, 418] on span "Seleccionar Archivo" at bounding box center [491, 421] width 114 height 15
click at [562, 418] on input "Seleccionar Archivo" at bounding box center [686, 423] width 249 height 18
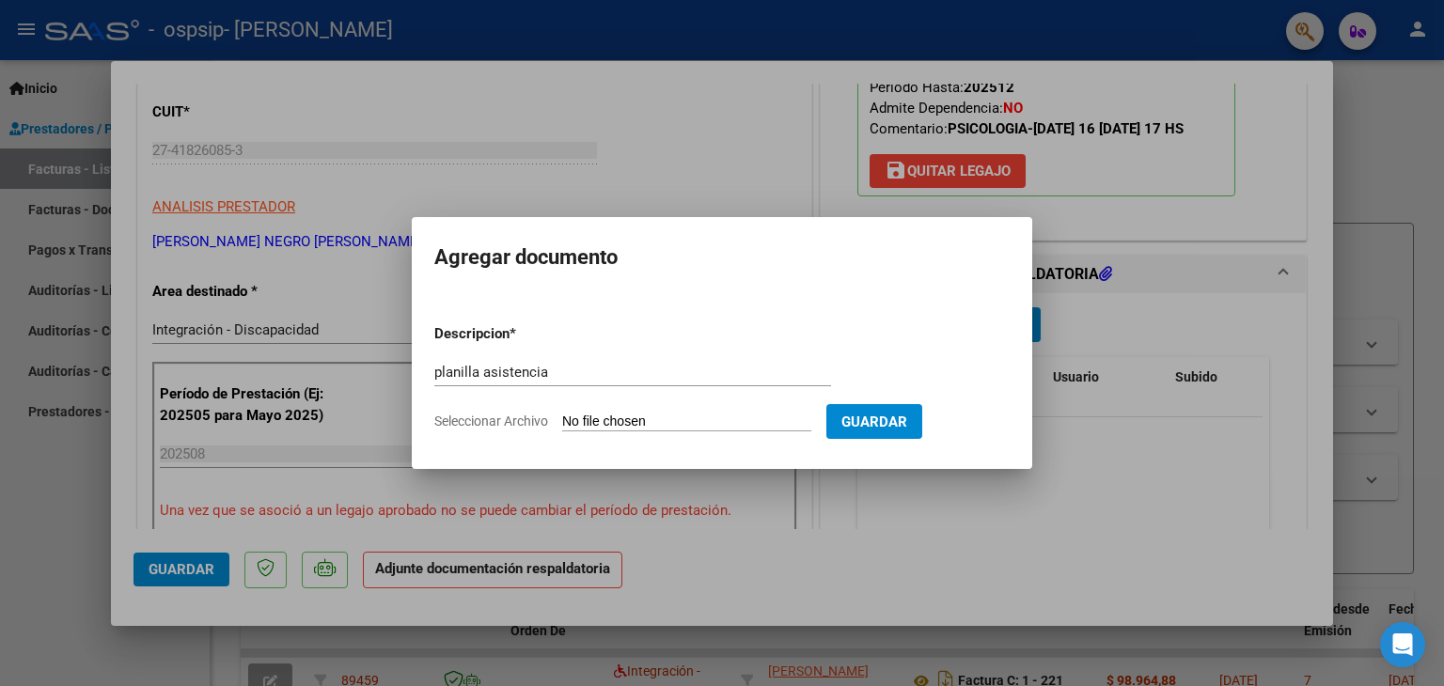
type input "C:\fakepath\magginzali psico.pdf"
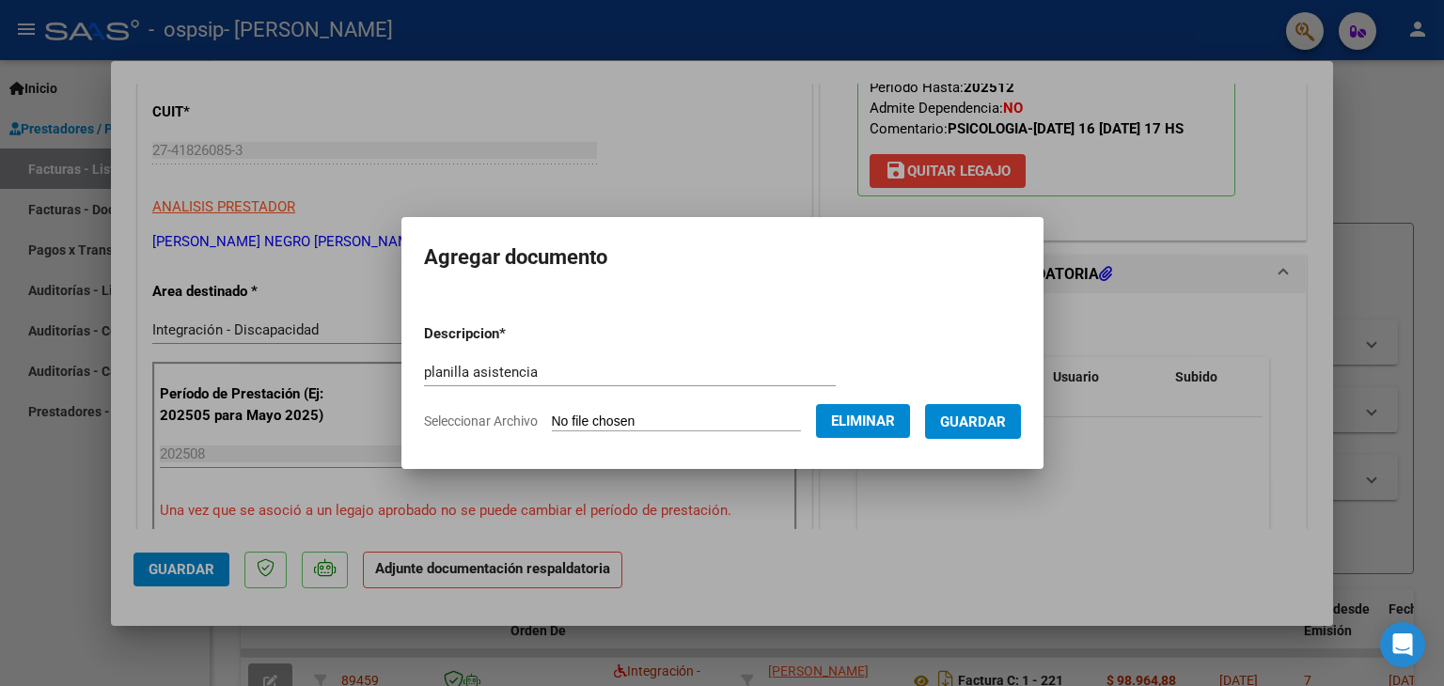
click at [982, 417] on span "Guardar" at bounding box center [973, 422] width 66 height 17
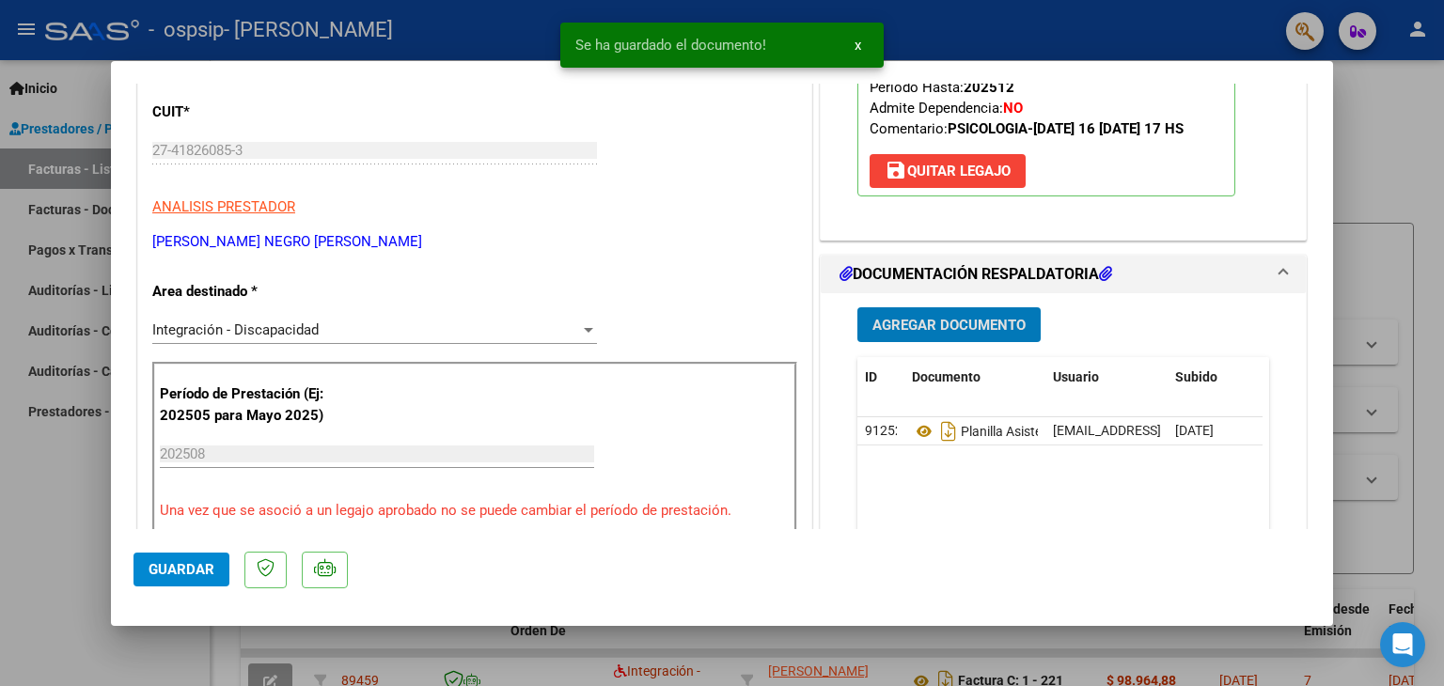
scroll to position [564, 0]
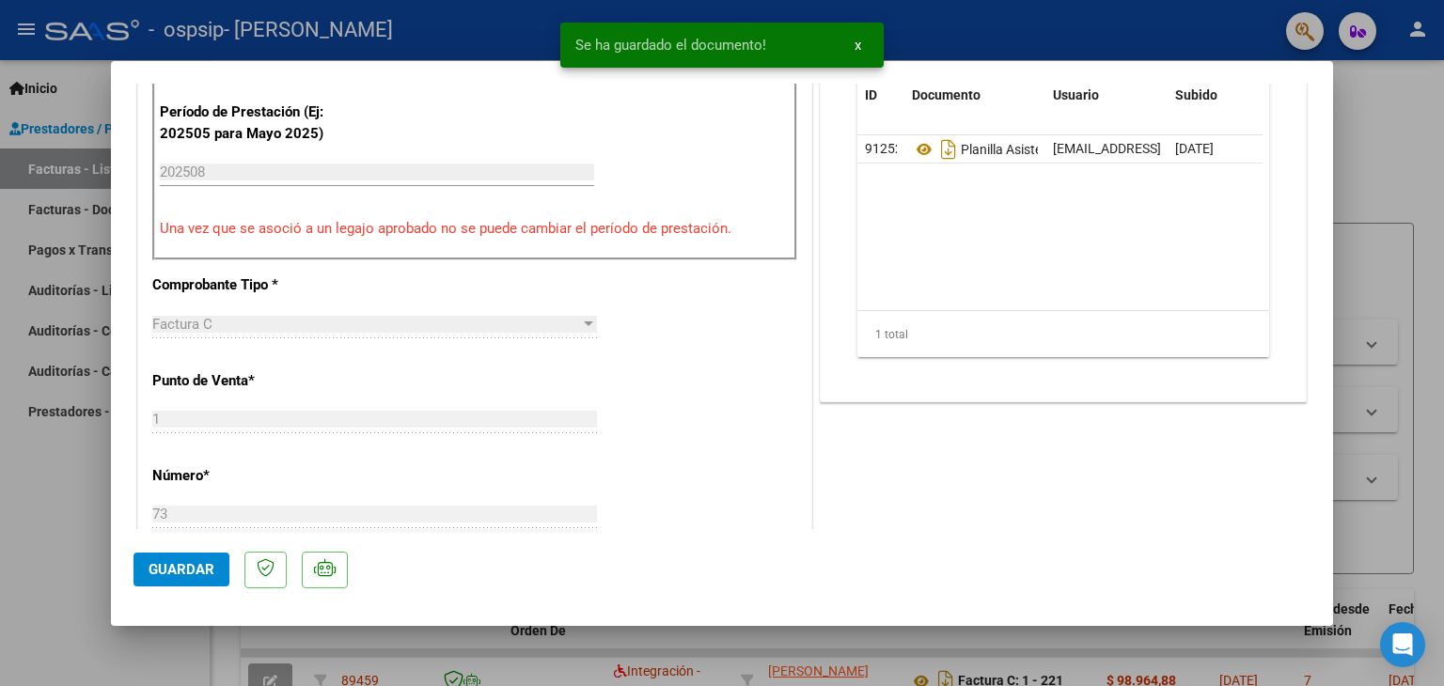
click at [329, 630] on div at bounding box center [722, 343] width 1444 height 686
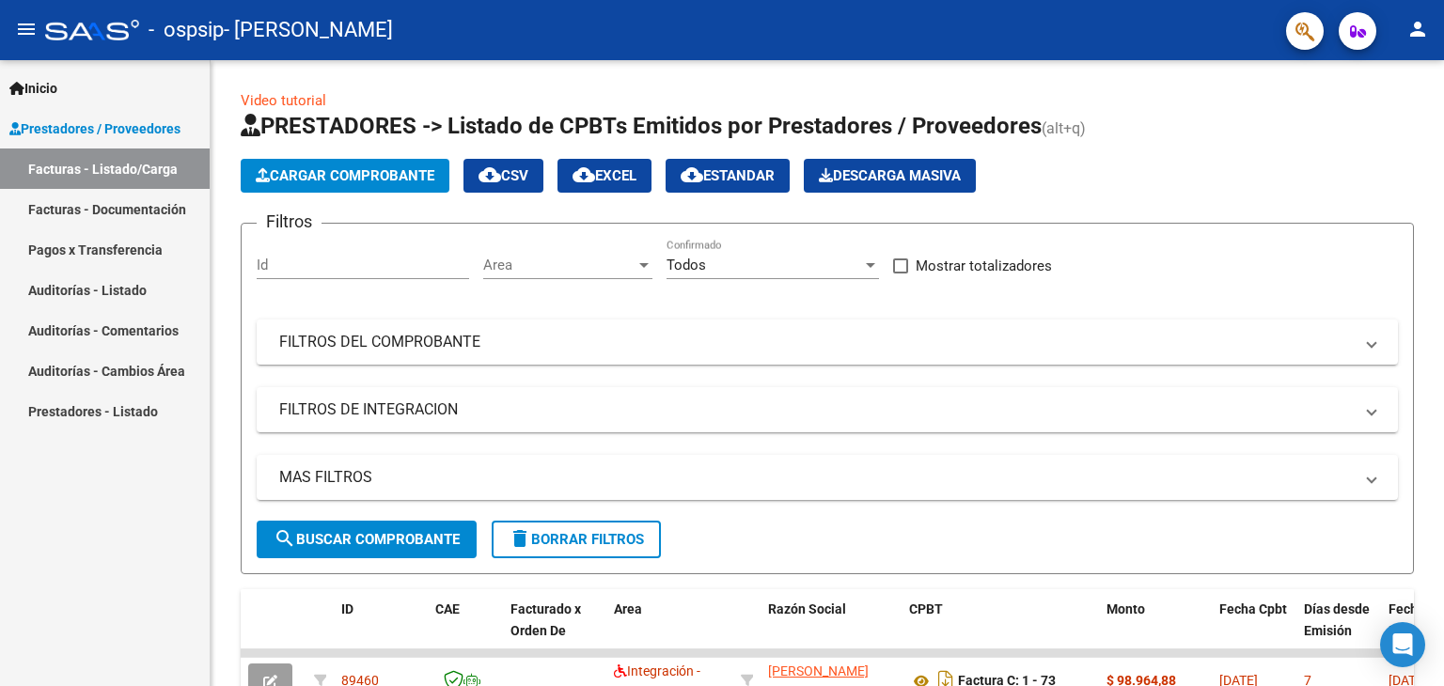
click at [1422, 34] on mat-icon "person" at bounding box center [1418, 29] width 23 height 23
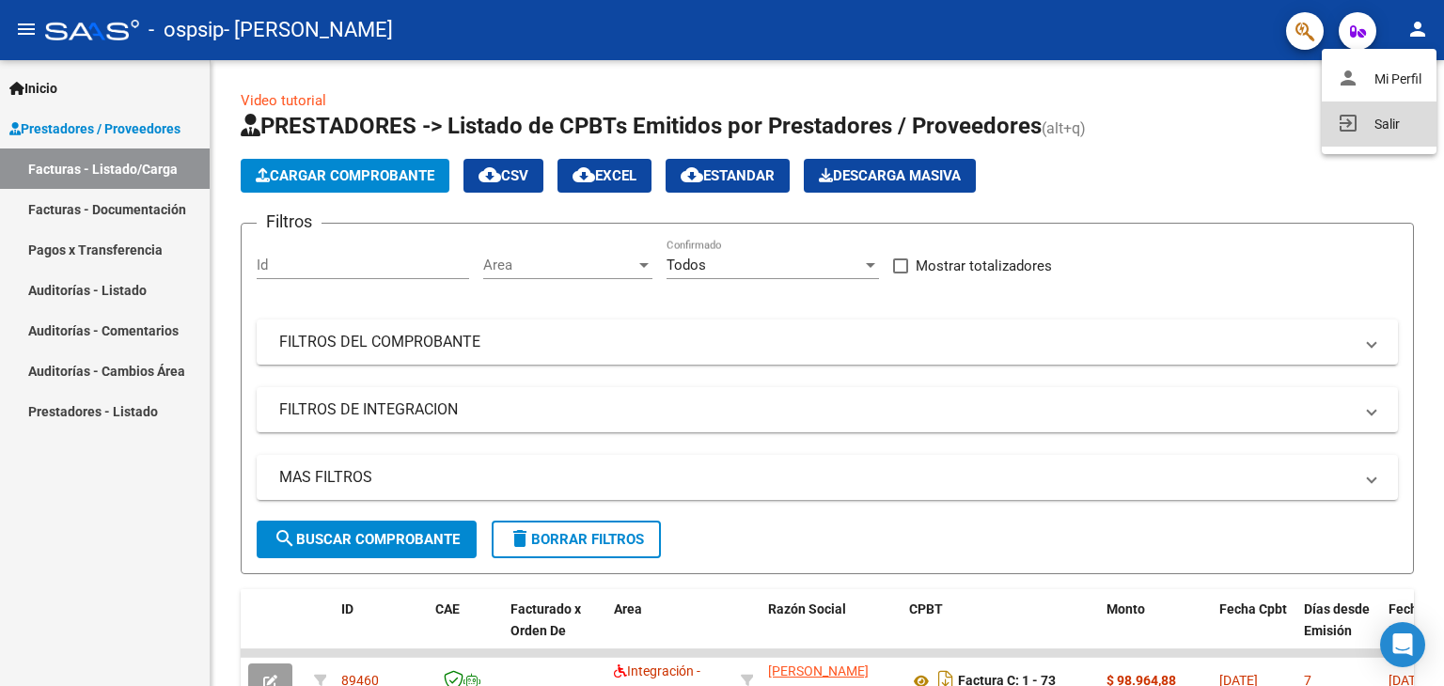
click at [1361, 121] on button "exit_to_app Salir" at bounding box center [1379, 124] width 115 height 45
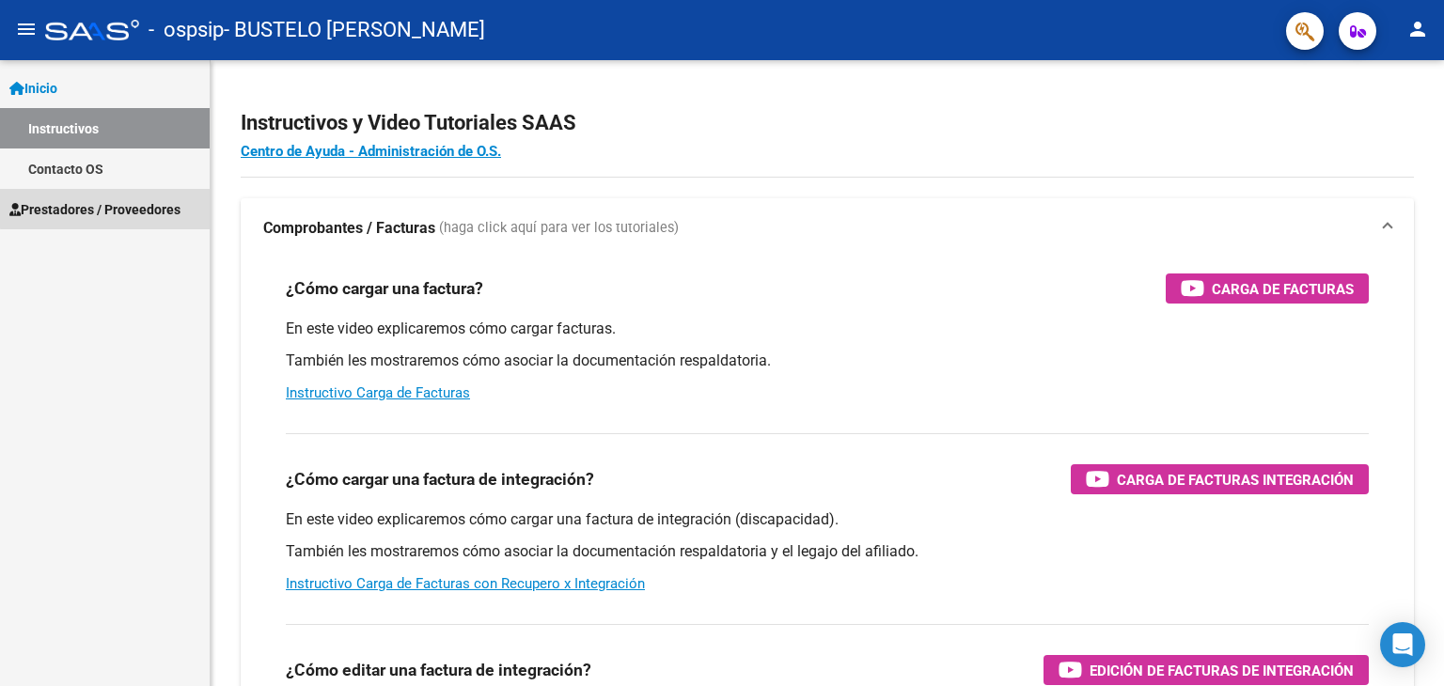
click at [141, 206] on span "Prestadores / Proveedores" at bounding box center [94, 209] width 171 height 21
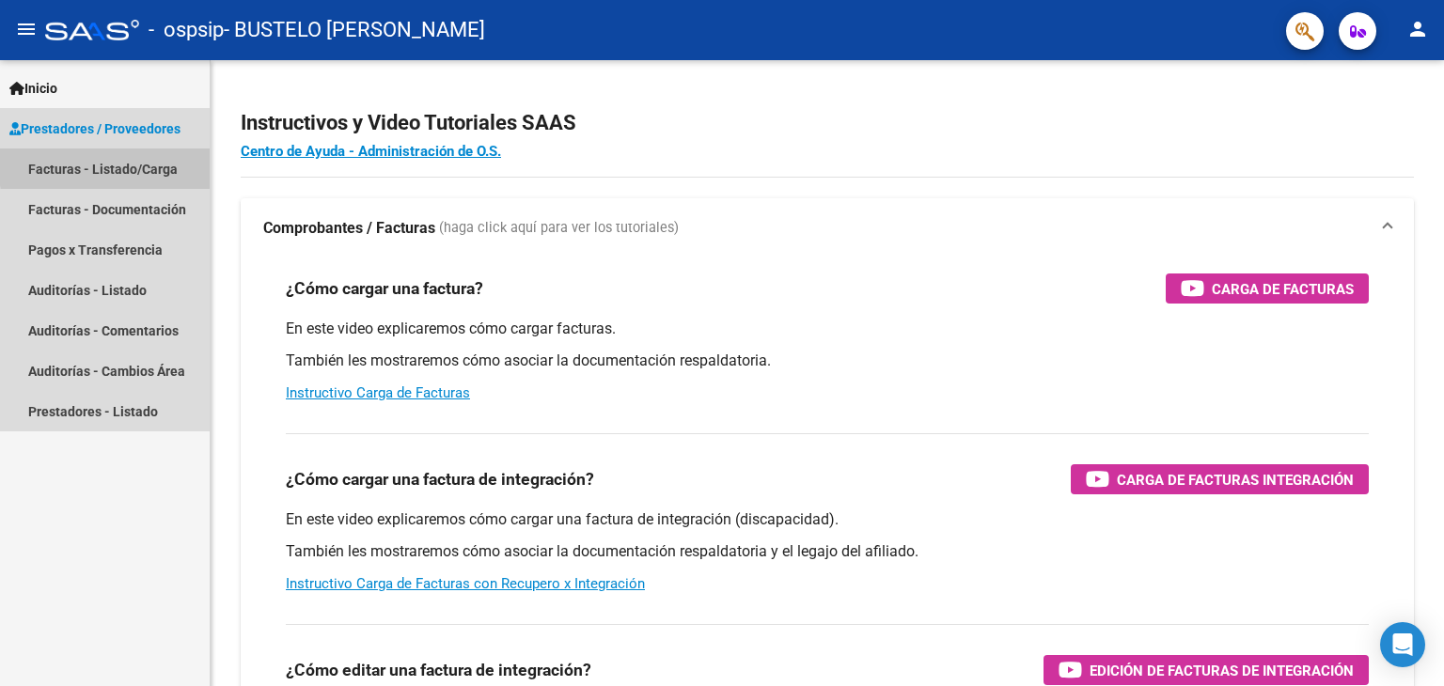
click at [154, 163] on link "Facturas - Listado/Carga" at bounding box center [105, 169] width 210 height 40
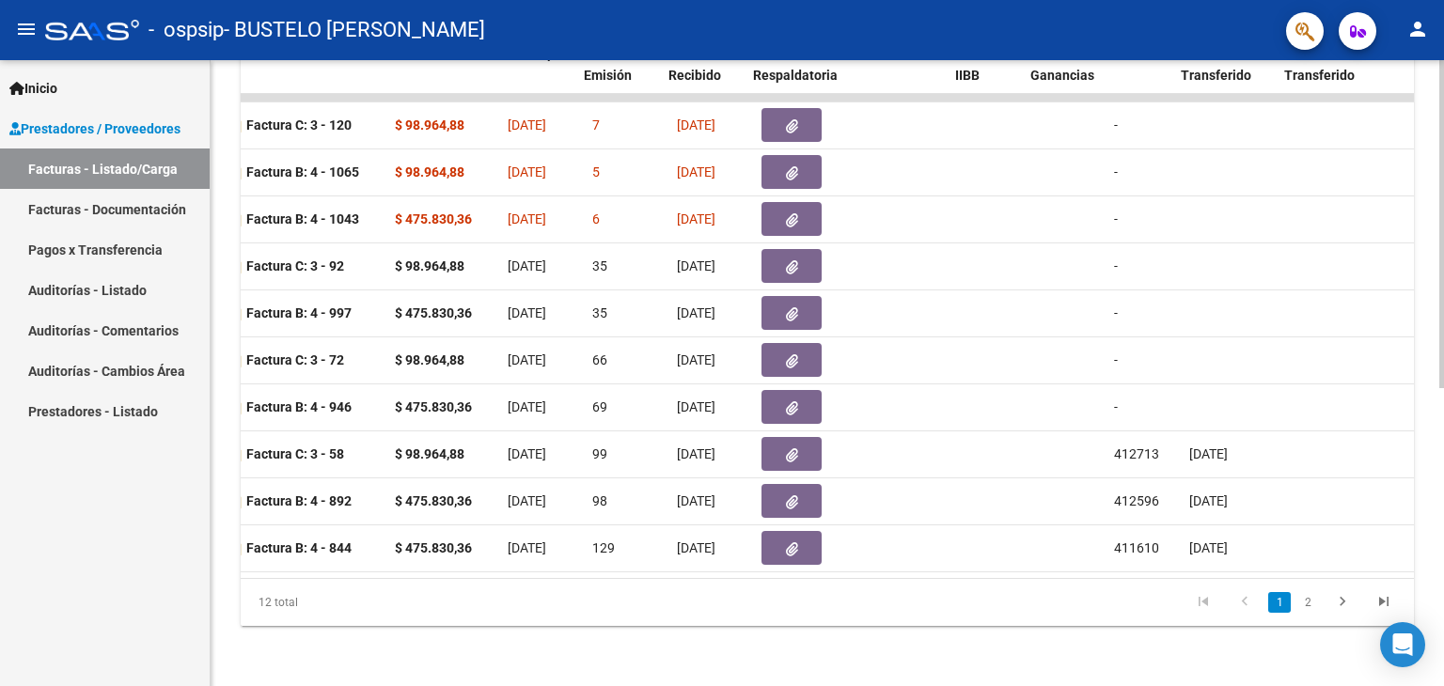
scroll to position [0, 719]
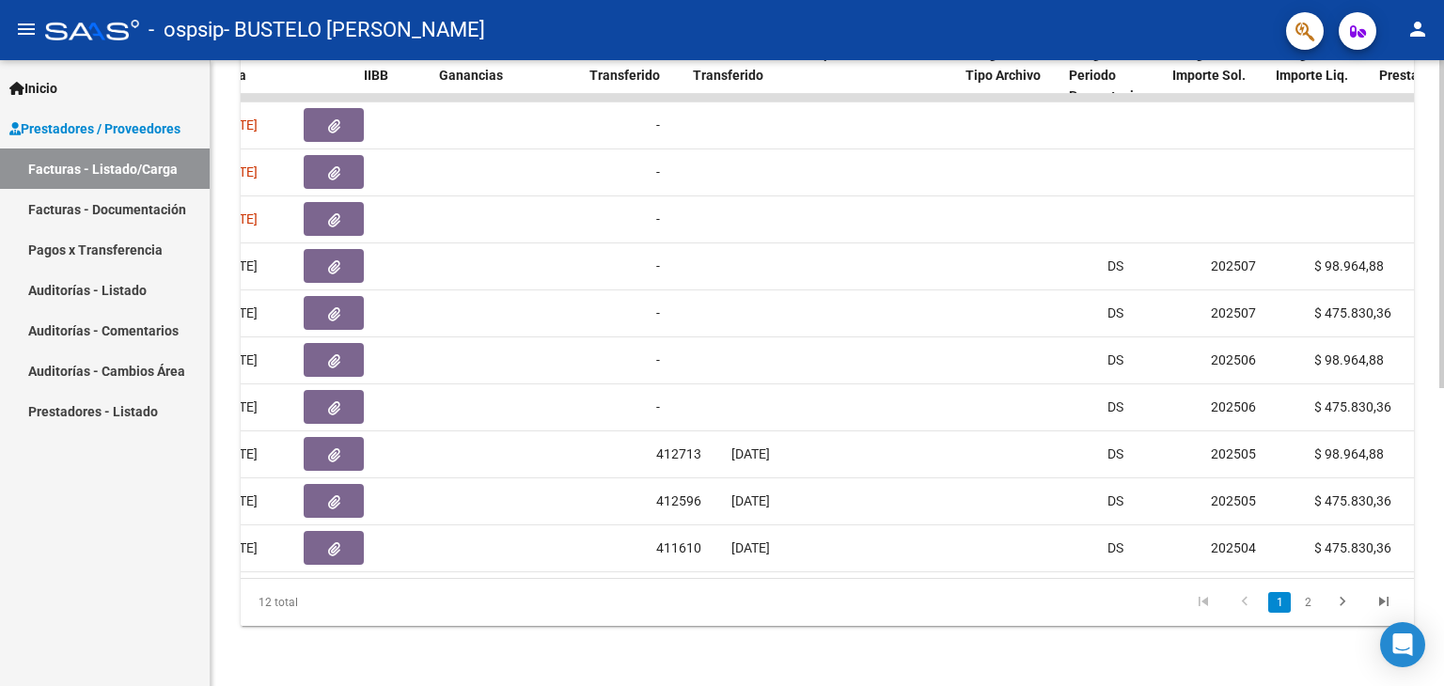
drag, startPoint x: 633, startPoint y: 563, endPoint x: 824, endPoint y: 565, distance: 190.9
click at [824, 565] on datatable-body "89458 Integración - Discapacidad CARDOZO JENNIFER BELEN 27352537557 Factura C: …" at bounding box center [827, 336] width 1173 height 484
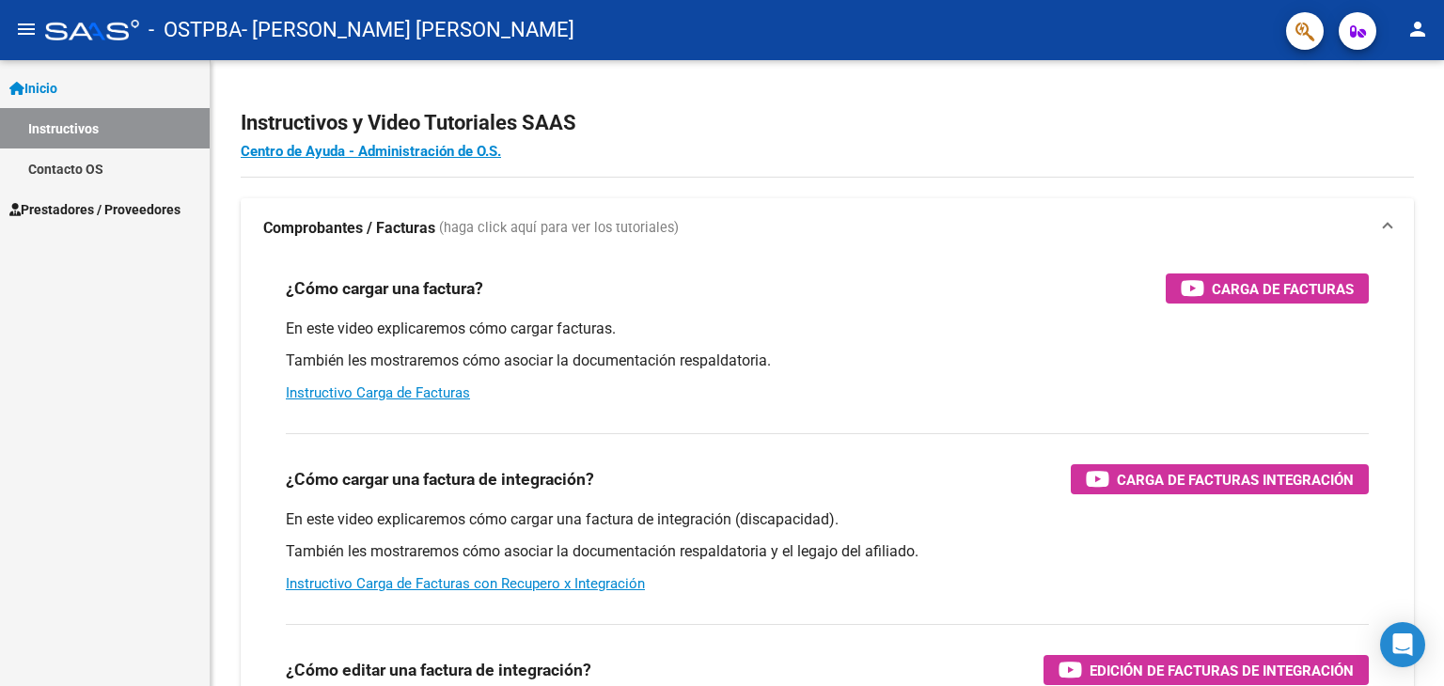
click at [1419, 46] on button "person" at bounding box center [1418, 30] width 38 height 38
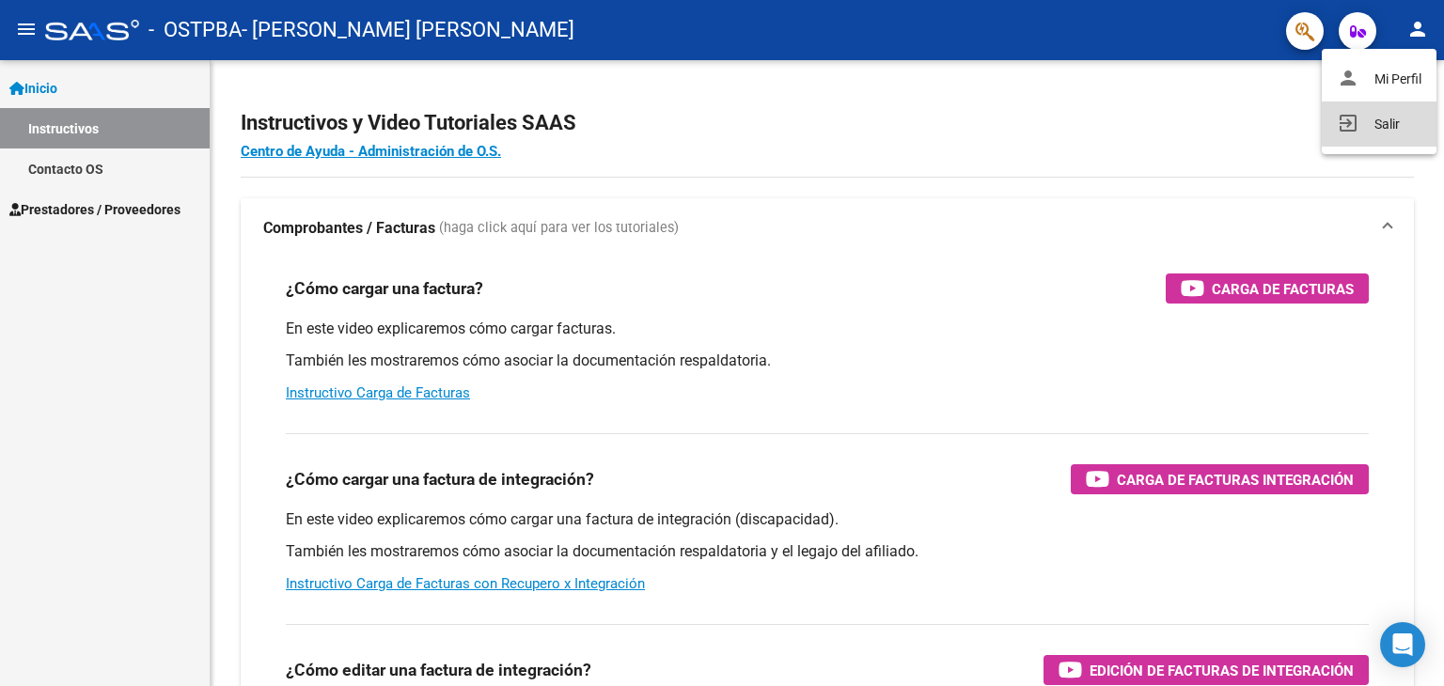
click at [1417, 118] on button "exit_to_app Salir" at bounding box center [1379, 124] width 115 height 45
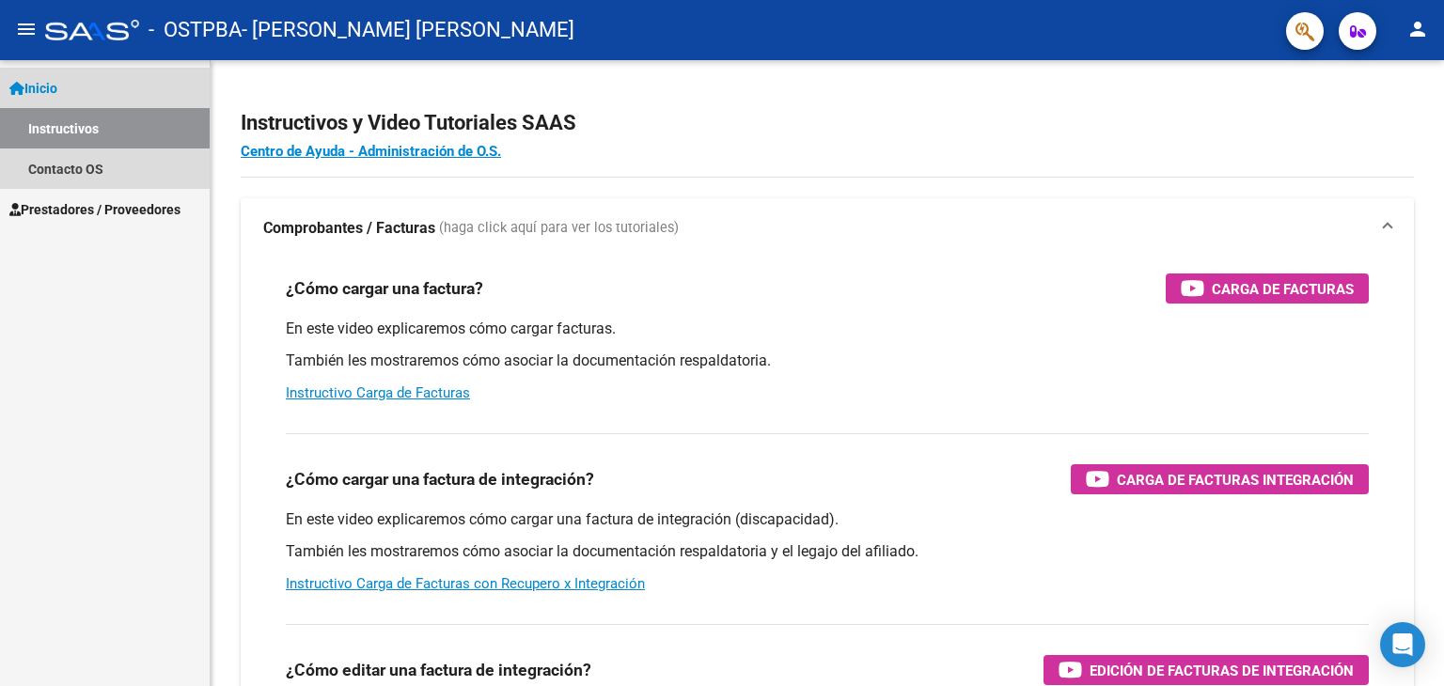
click at [121, 127] on link "Instructivos" at bounding box center [105, 128] width 210 height 40
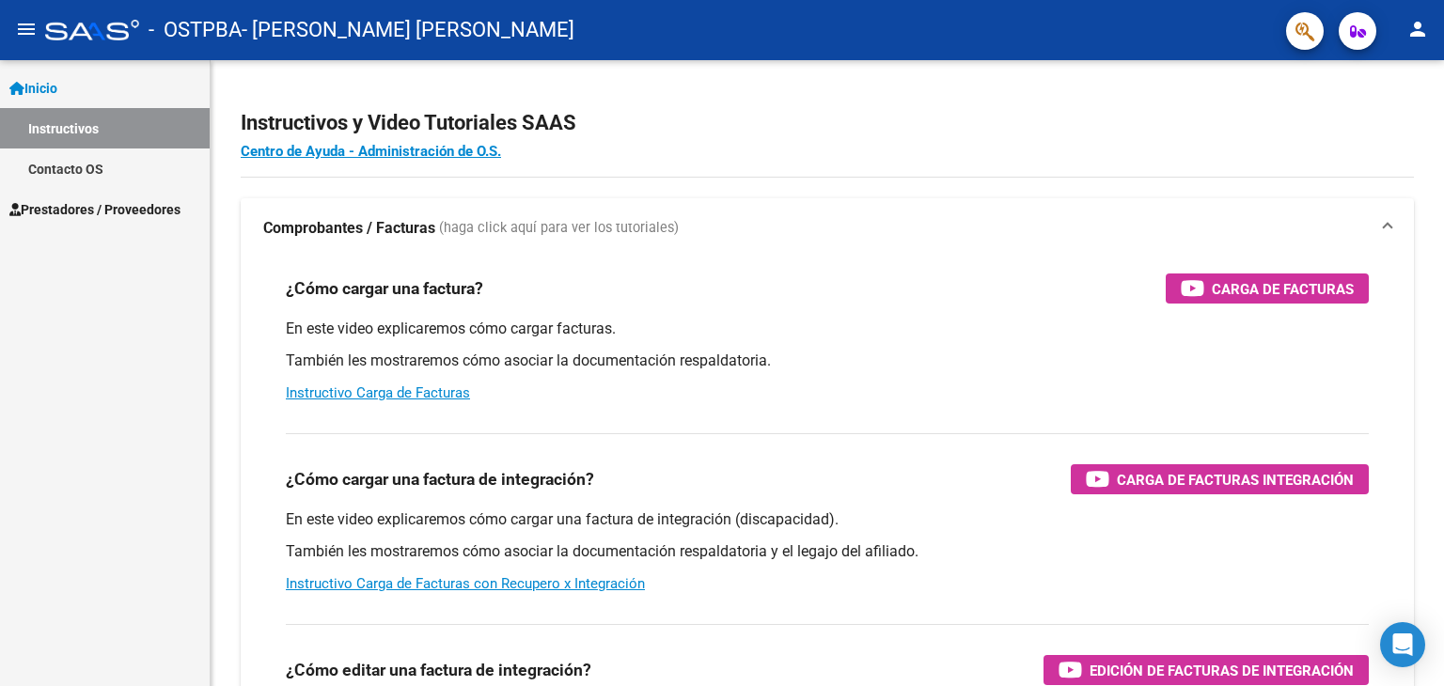
click at [124, 199] on span "Prestadores / Proveedores" at bounding box center [94, 209] width 171 height 21
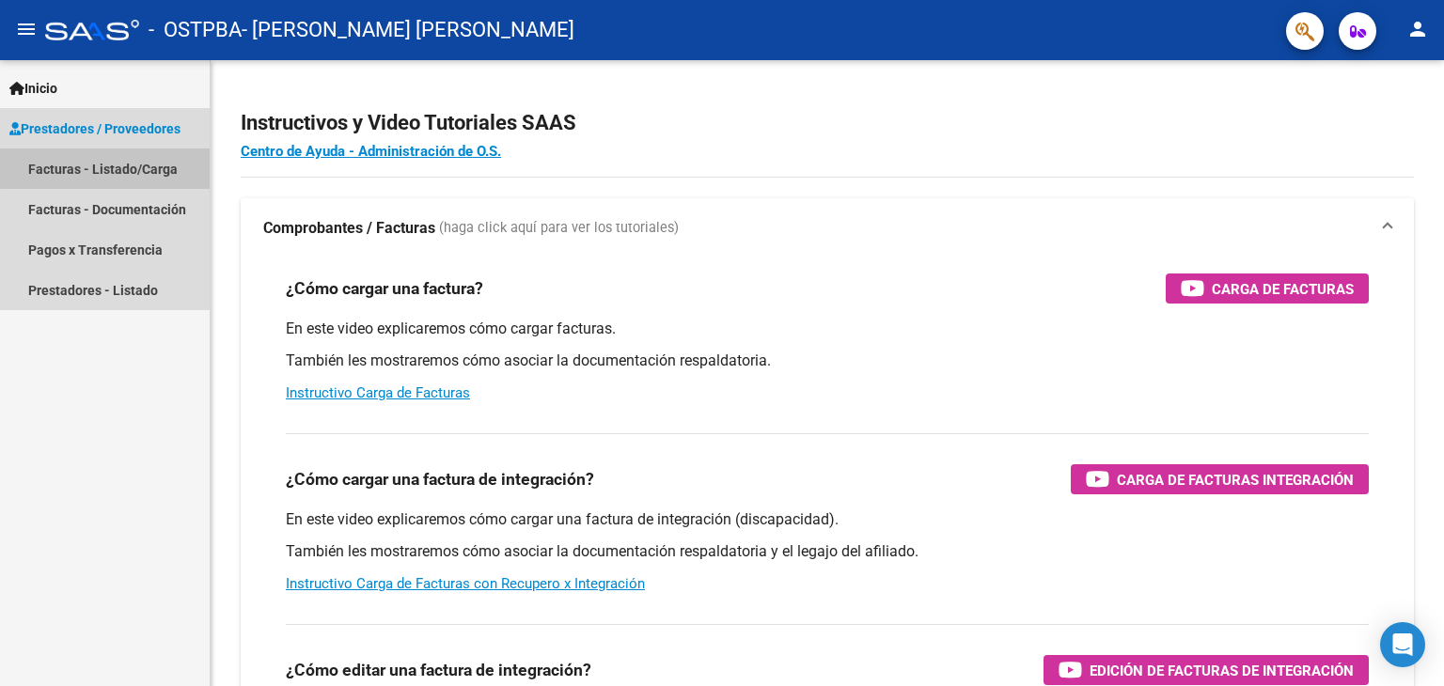
click at [139, 159] on link "Facturas - Listado/Carga" at bounding box center [105, 169] width 210 height 40
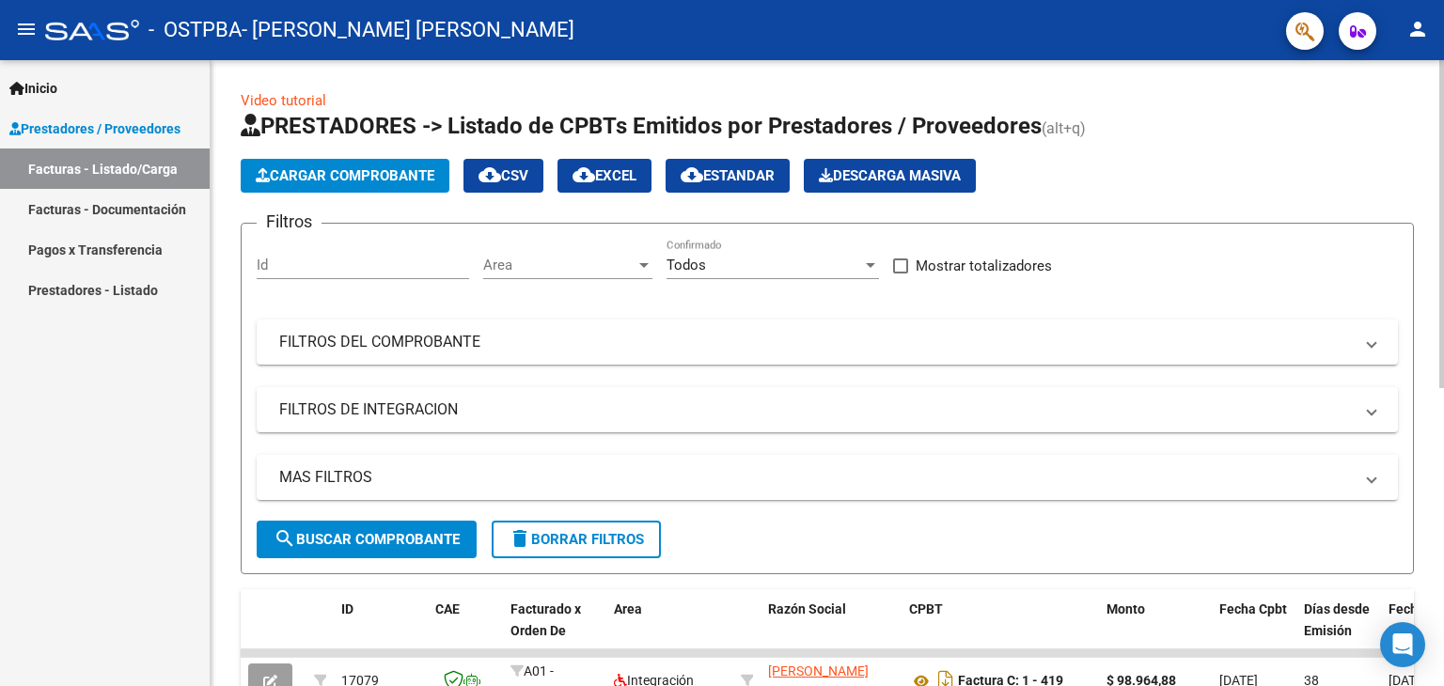
click at [379, 180] on span "Cargar Comprobante" at bounding box center [345, 175] width 179 height 17
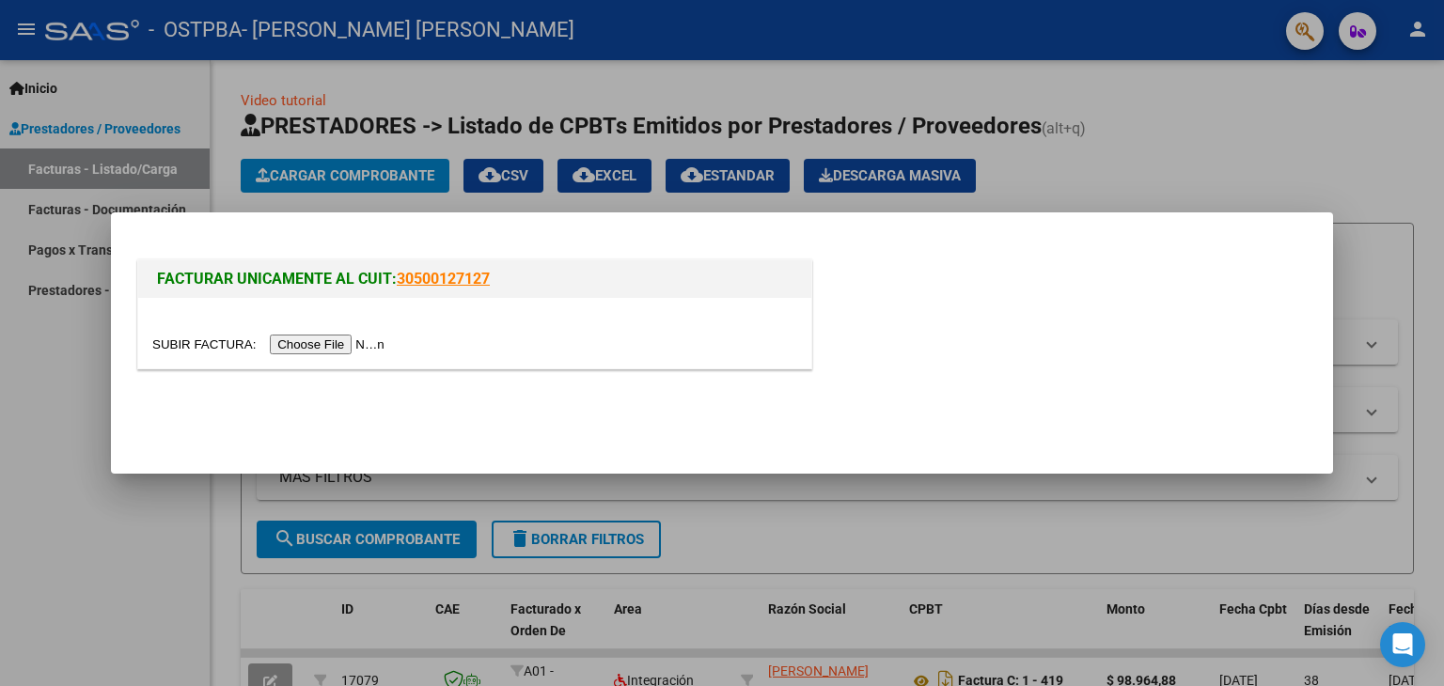
click at [387, 348] on input "file" at bounding box center [271, 345] width 238 height 20
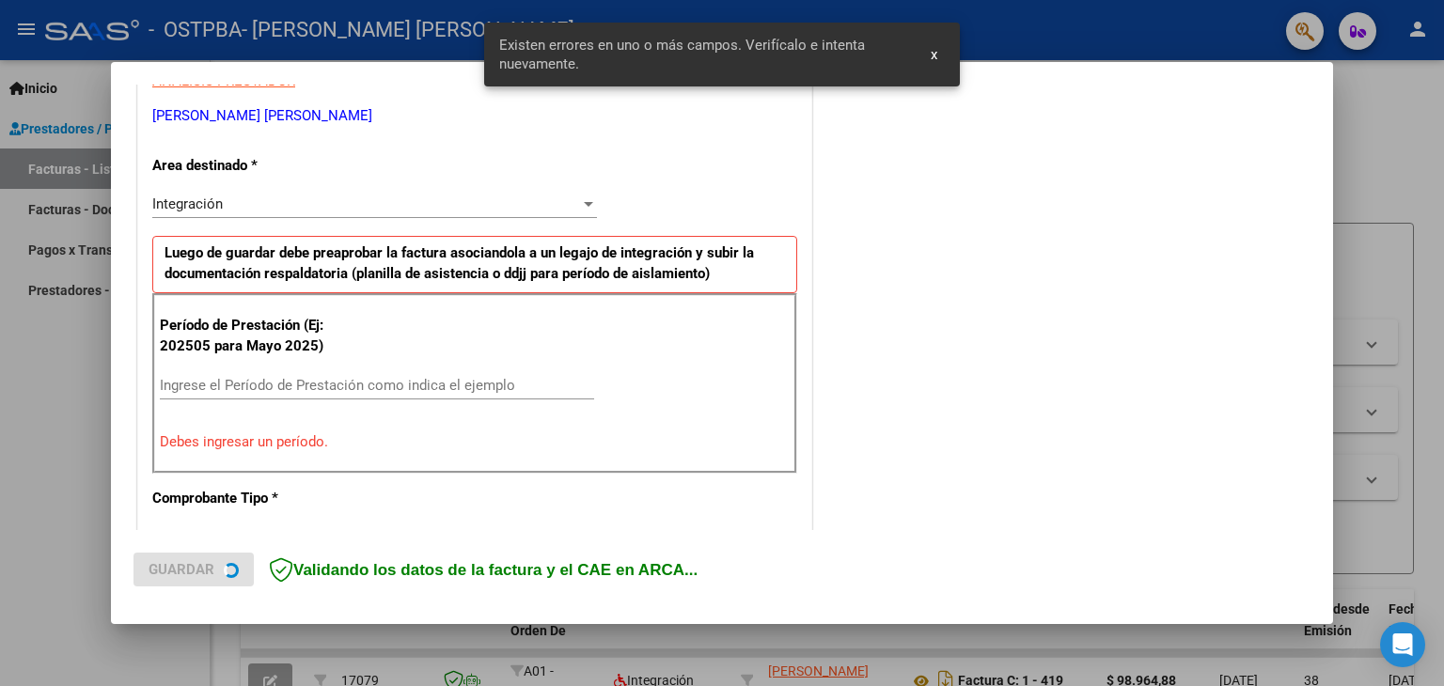
scroll to position [395, 0]
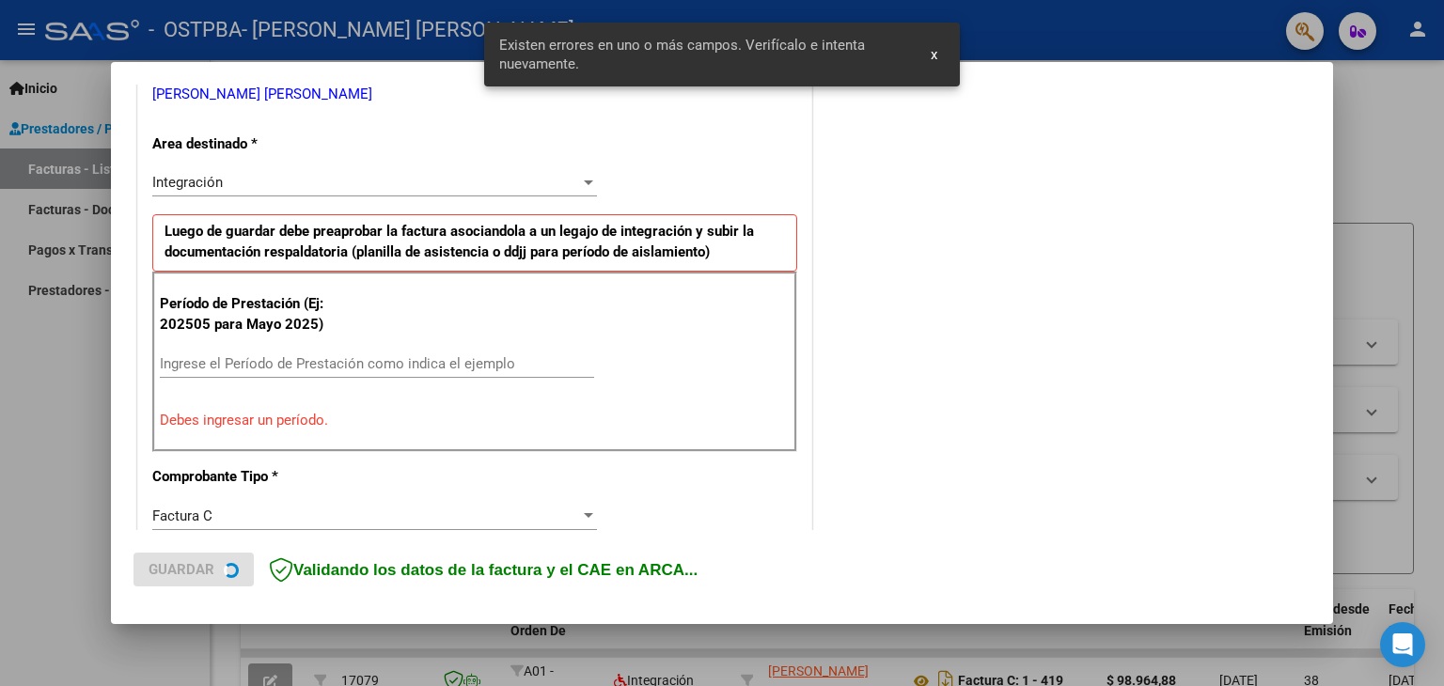
click at [371, 364] on input "Ingrese el Período de Prestación como indica el ejemplo" at bounding box center [377, 363] width 434 height 17
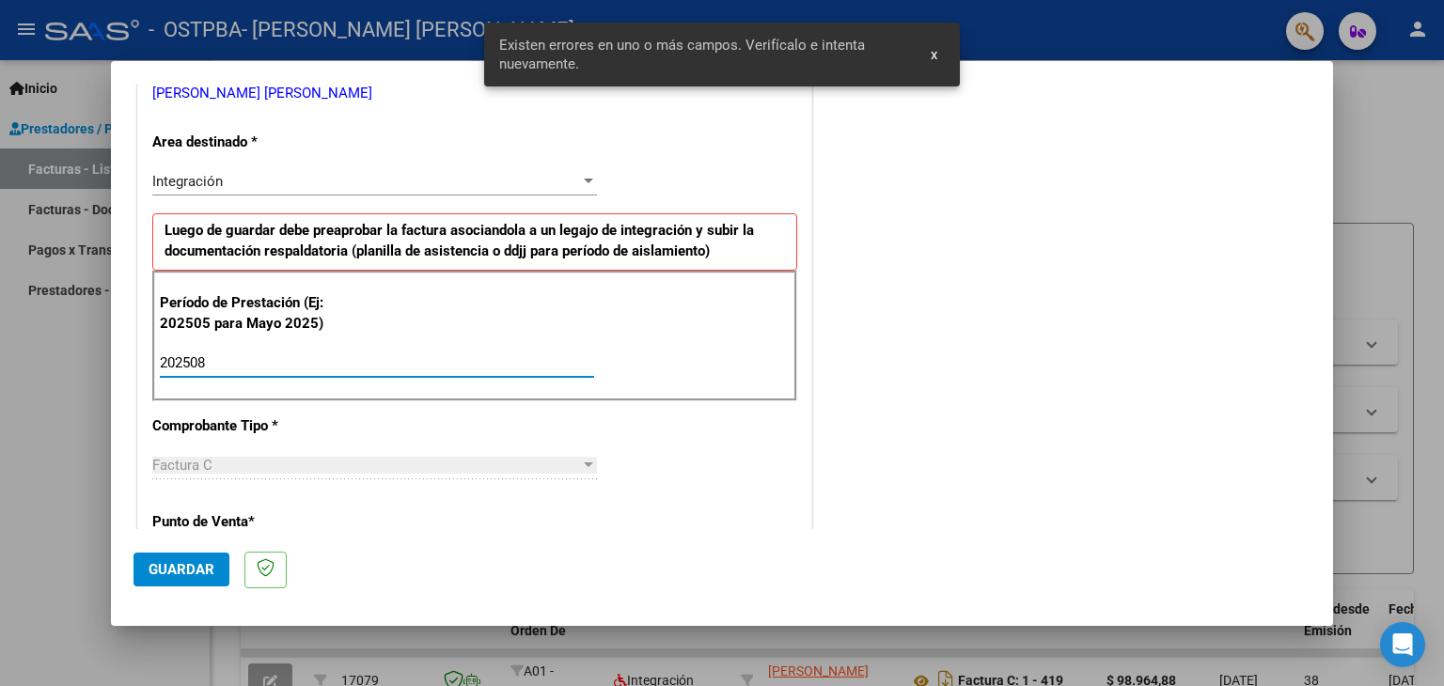
type input "202508"
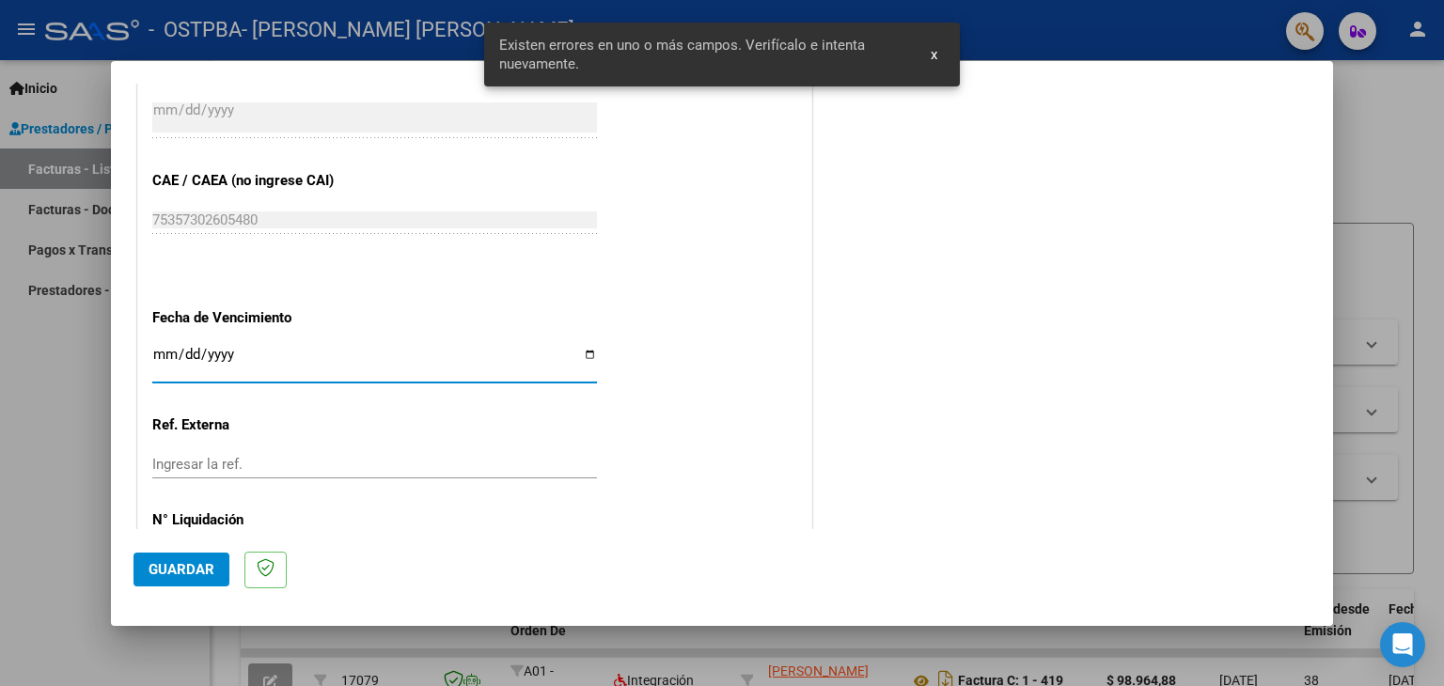
scroll to position [1088, 0]
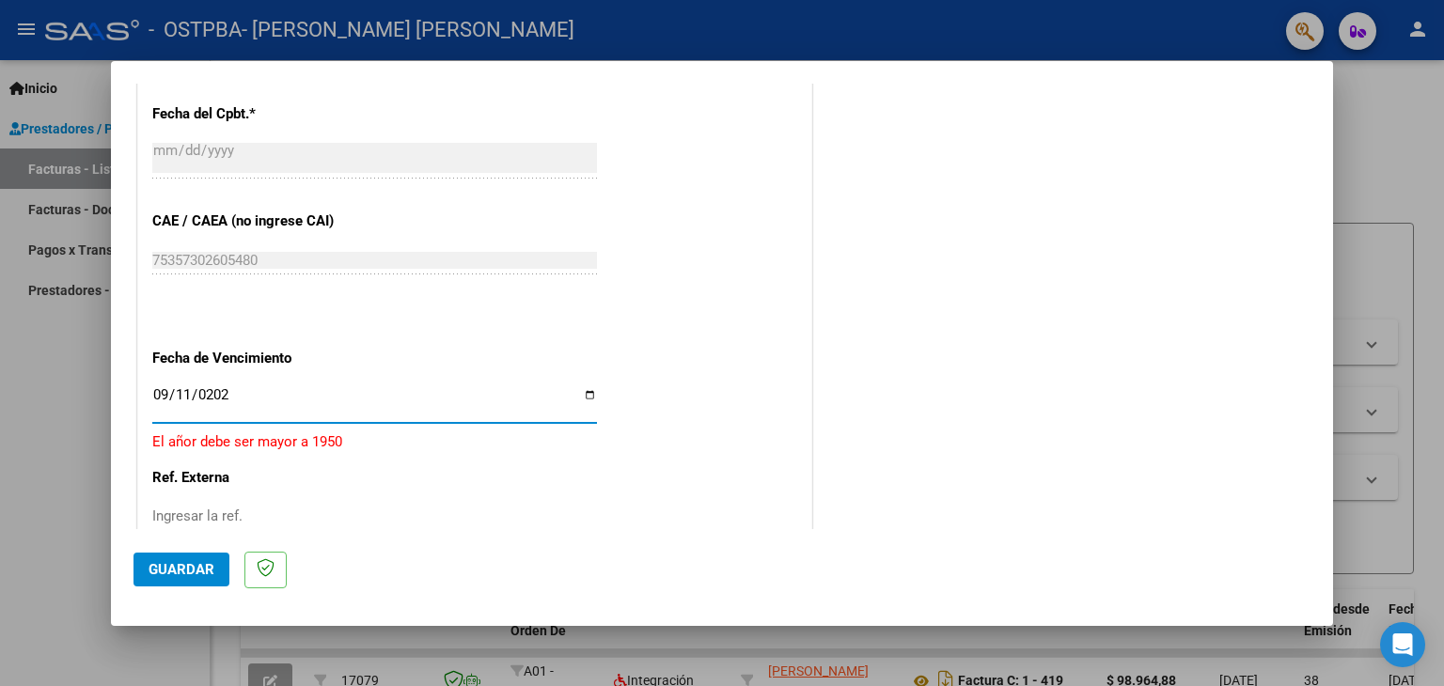
type input "[DATE]"
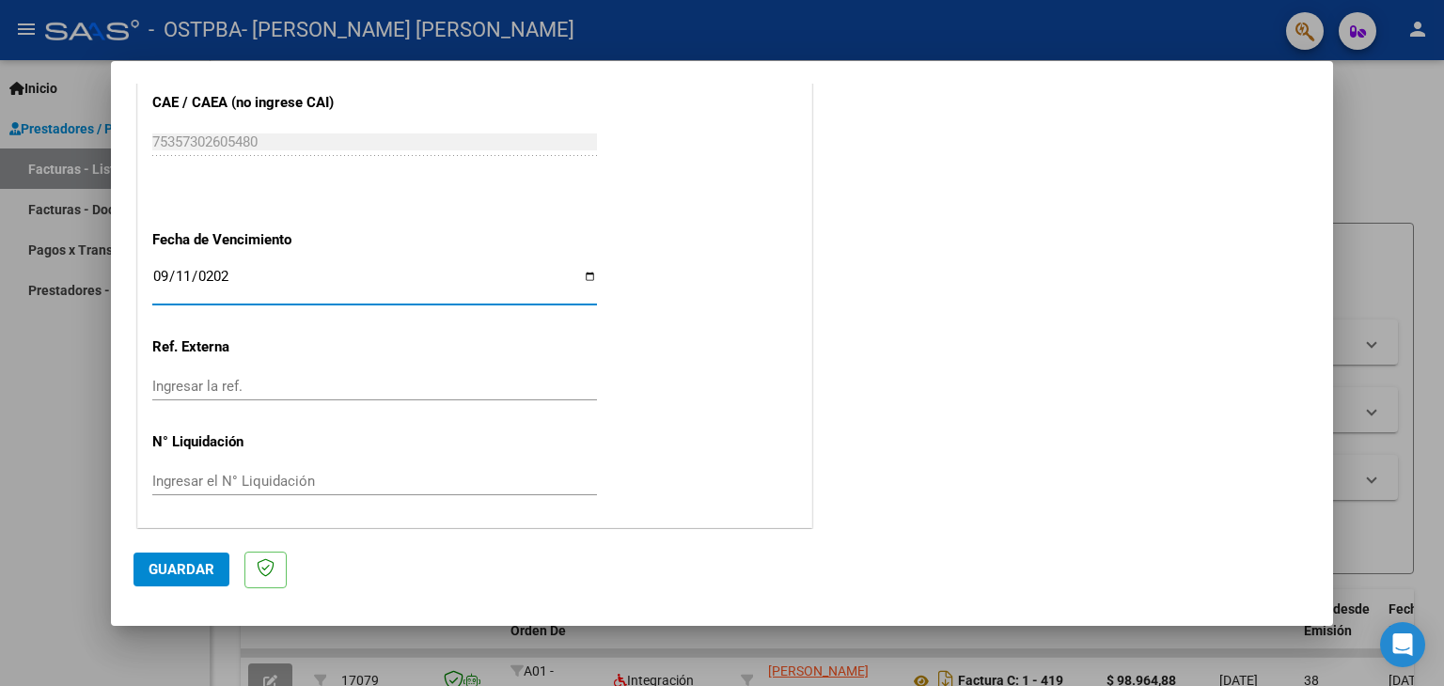
click at [191, 558] on button "Guardar" at bounding box center [182, 570] width 96 height 34
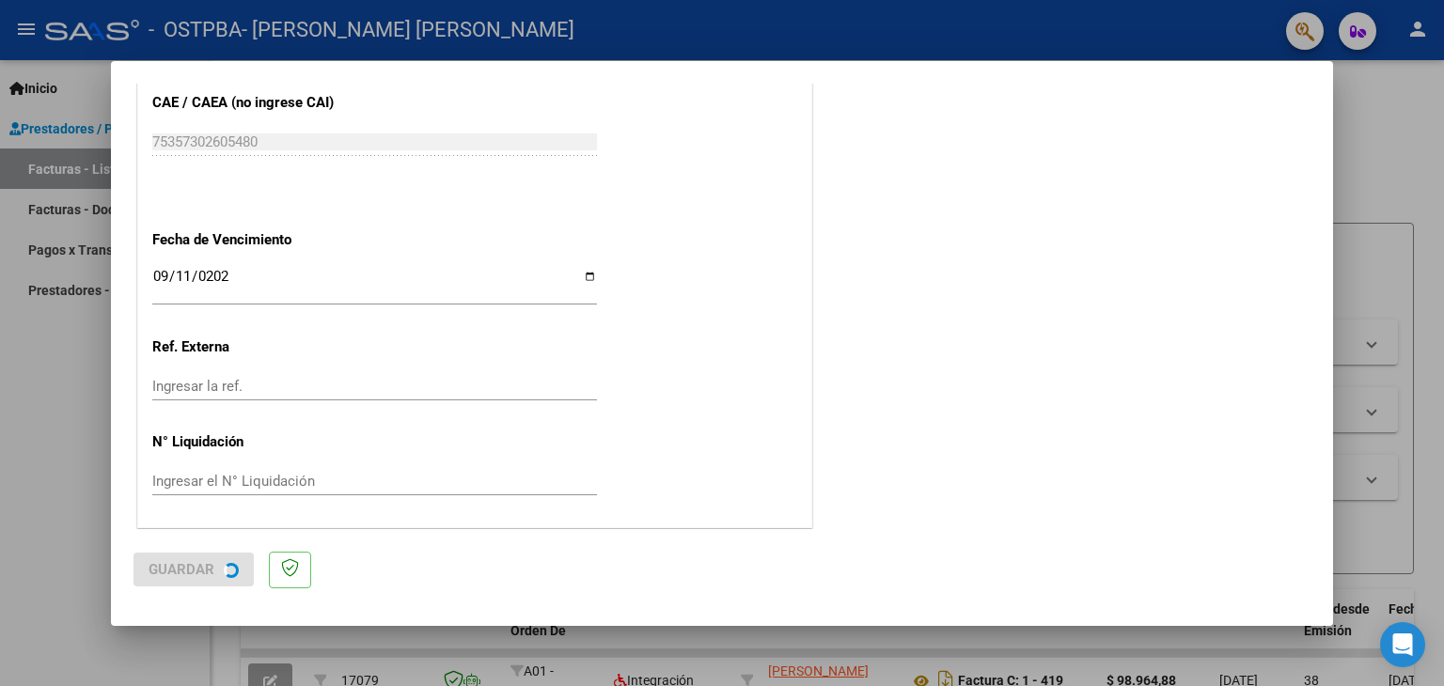
scroll to position [0, 0]
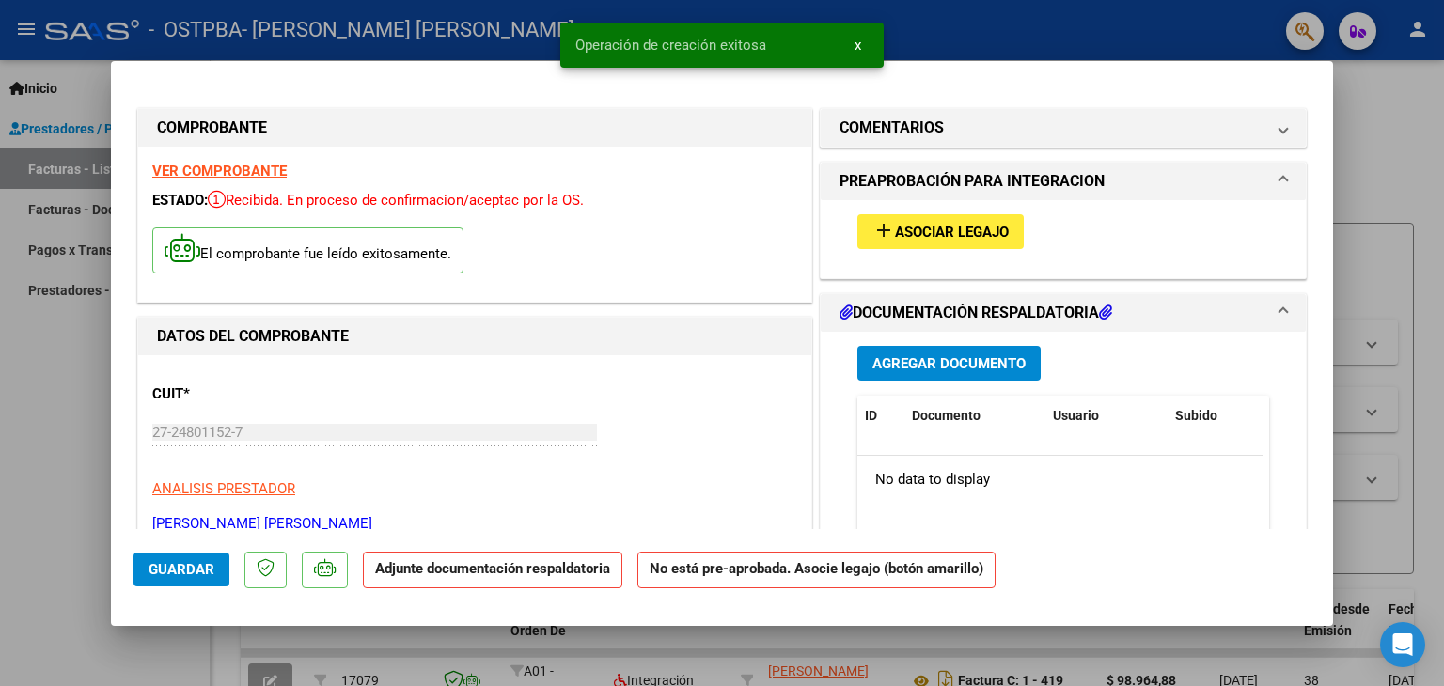
click at [895, 238] on span "Asociar Legajo" at bounding box center [952, 232] width 114 height 17
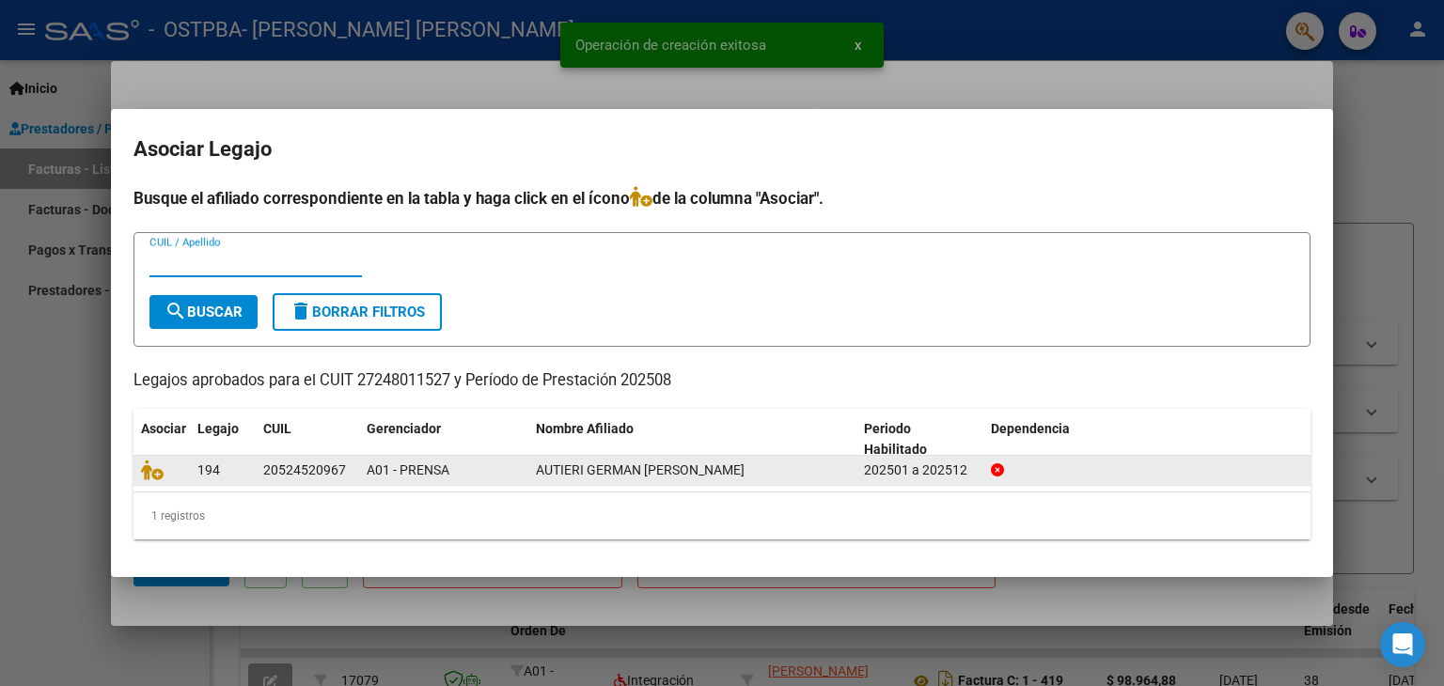
click at [167, 471] on span at bounding box center [155, 470] width 28 height 15
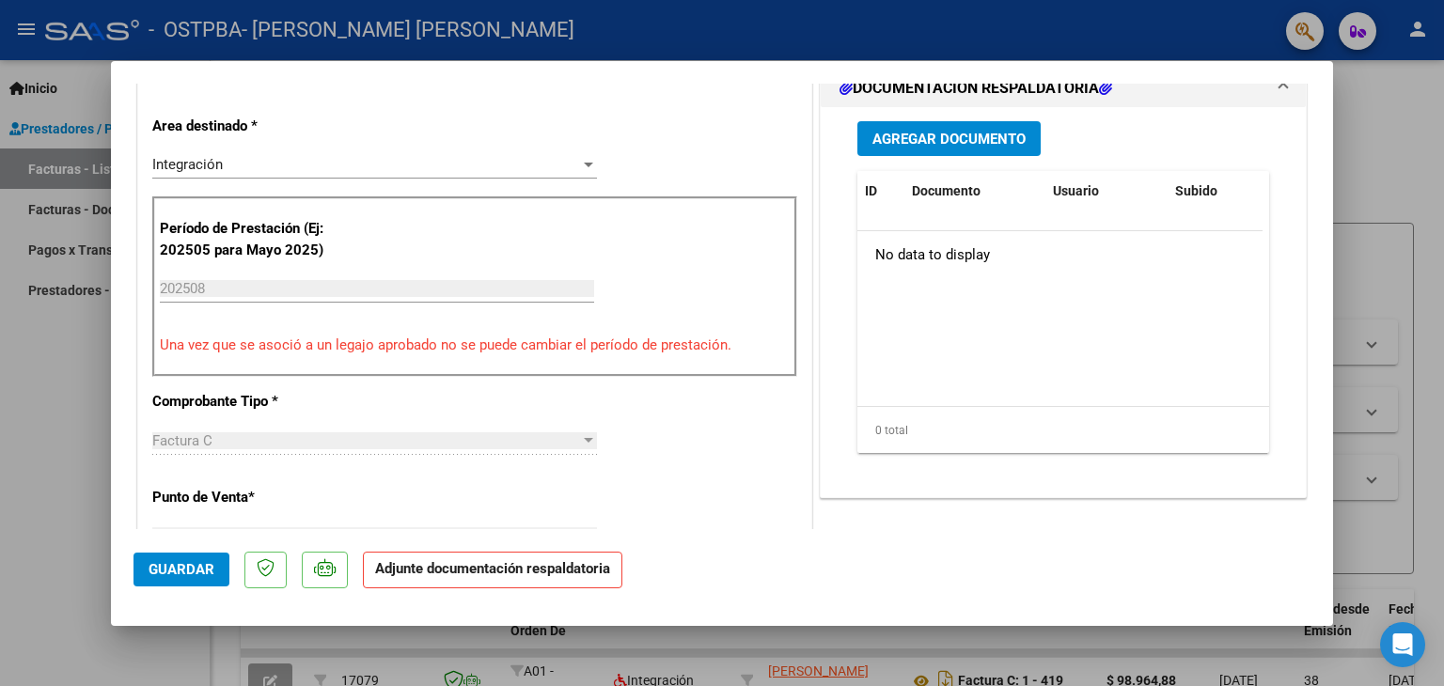
scroll to position [470, 0]
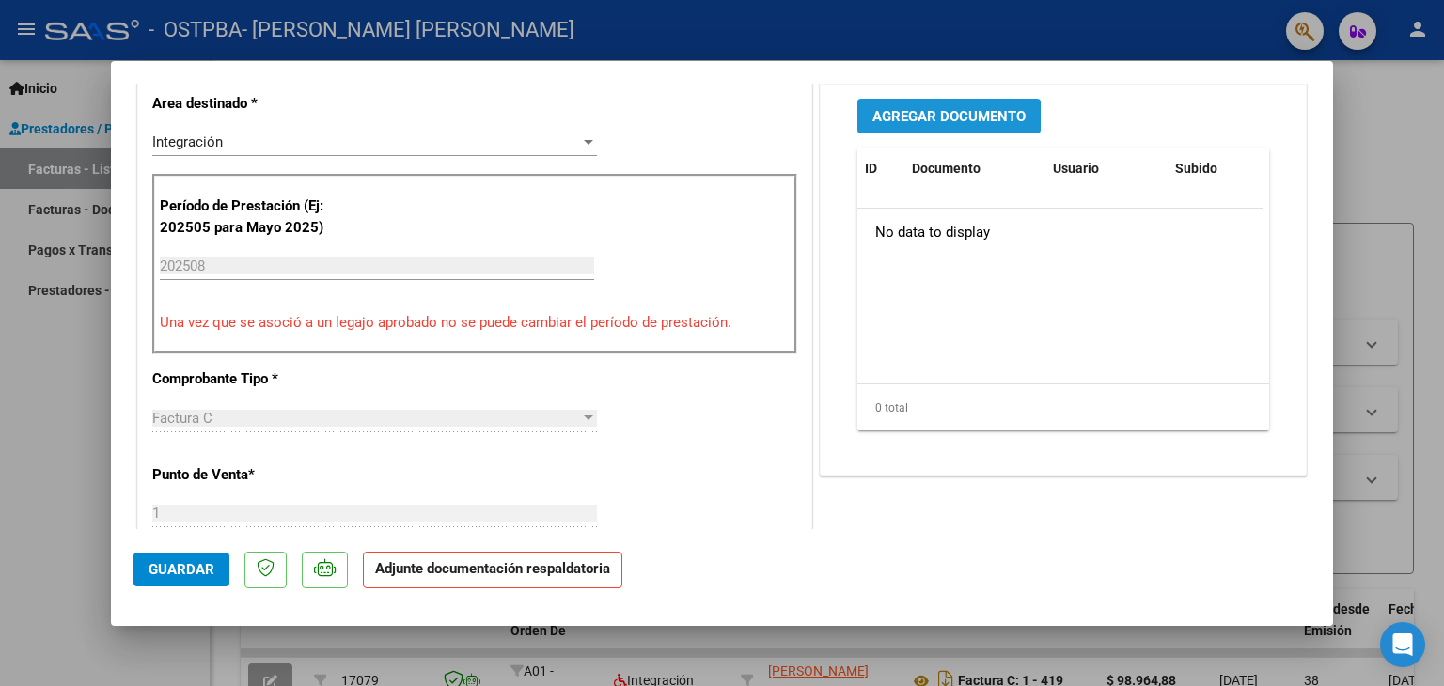
click at [874, 118] on span "Agregar Documento" at bounding box center [949, 116] width 153 height 17
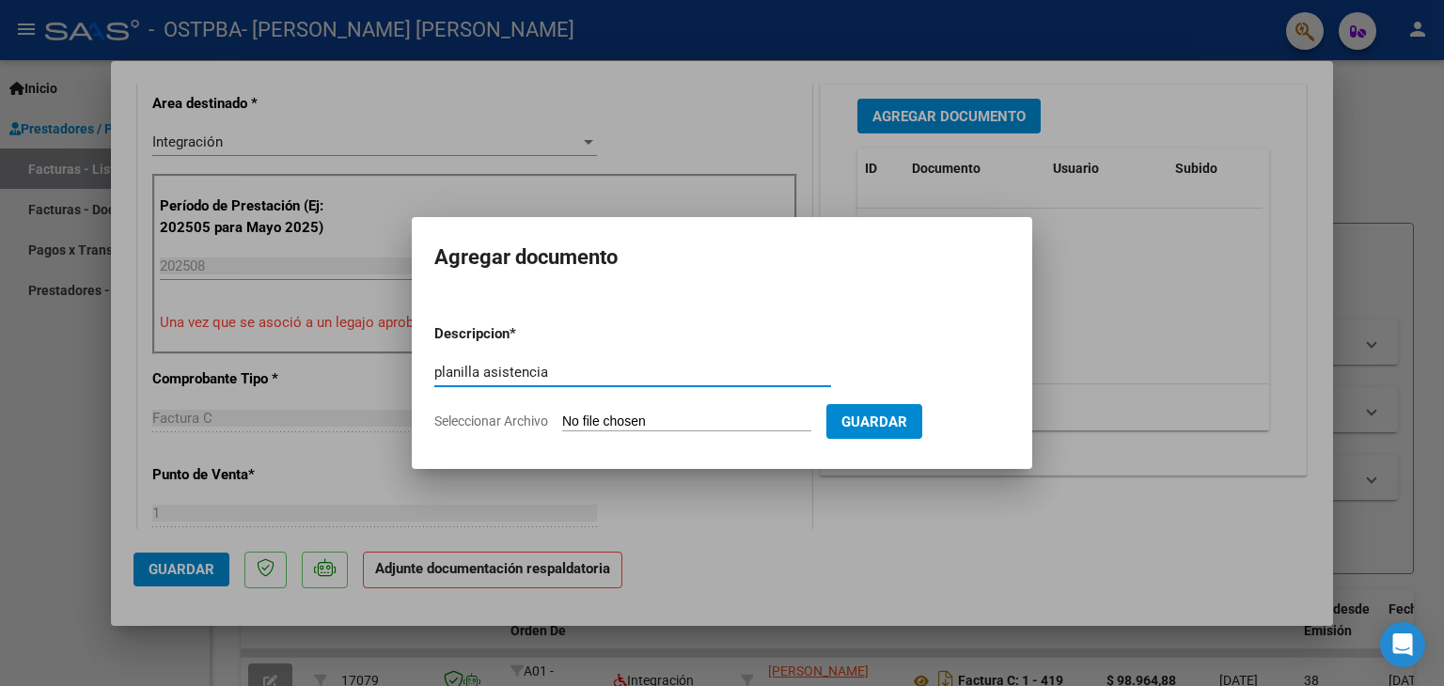
type input "planilla asistencia"
click at [503, 433] on form "Descripcion * planilla asistencia Escriba aquí una descripcion Seleccionar Arch…" at bounding box center [721, 377] width 575 height 137
click at [501, 427] on span "Seleccionar Archivo" at bounding box center [491, 421] width 114 height 15
click at [562, 427] on input "Seleccionar Archivo" at bounding box center [686, 423] width 249 height 18
type input "C:\fakepath\Autieri german agosto .pdf"
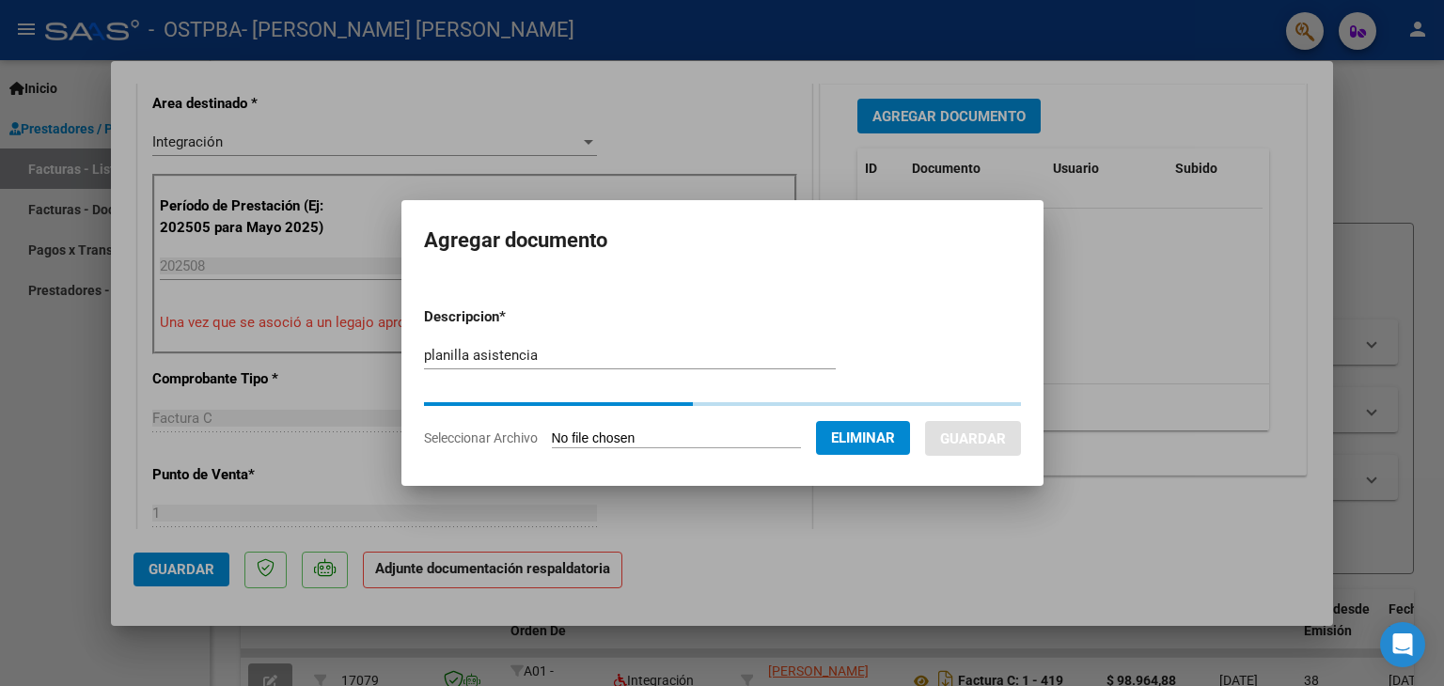
click at [954, 404] on div at bounding box center [722, 404] width 597 height 4
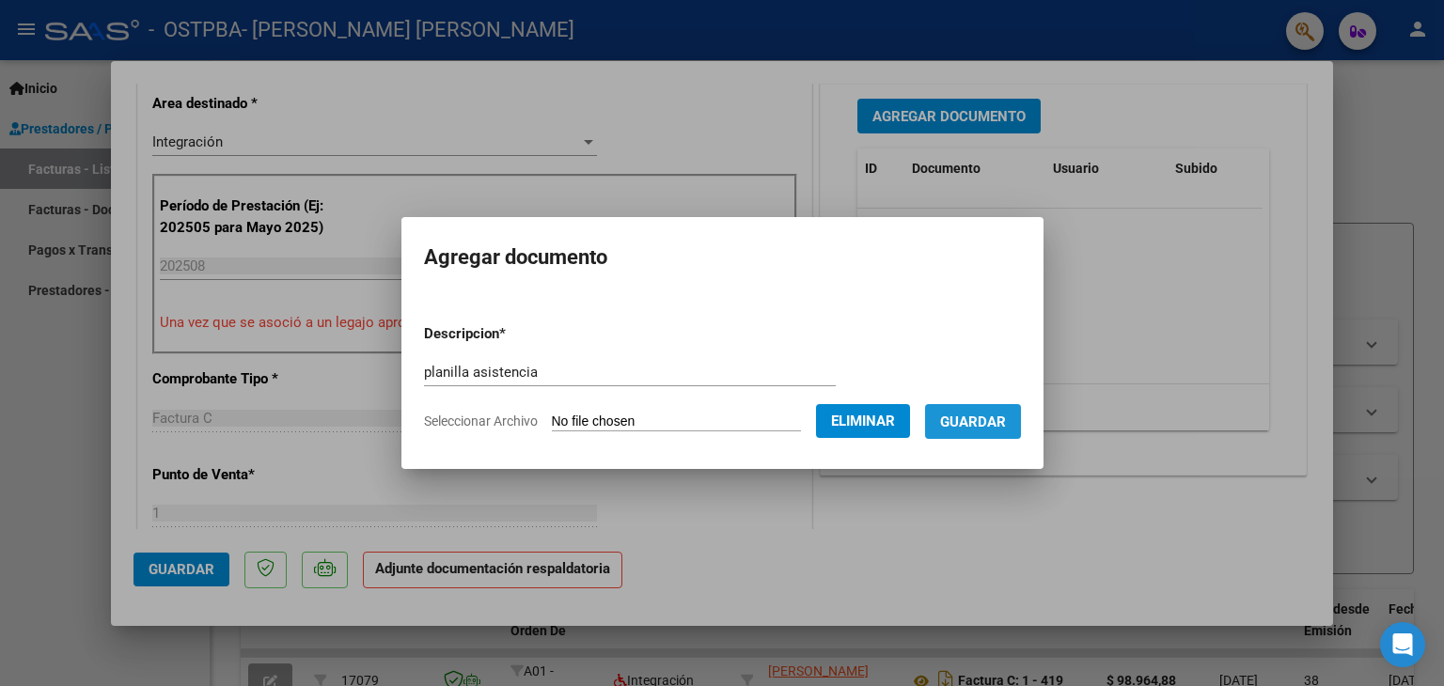
click at [997, 436] on button "Guardar" at bounding box center [973, 421] width 96 height 35
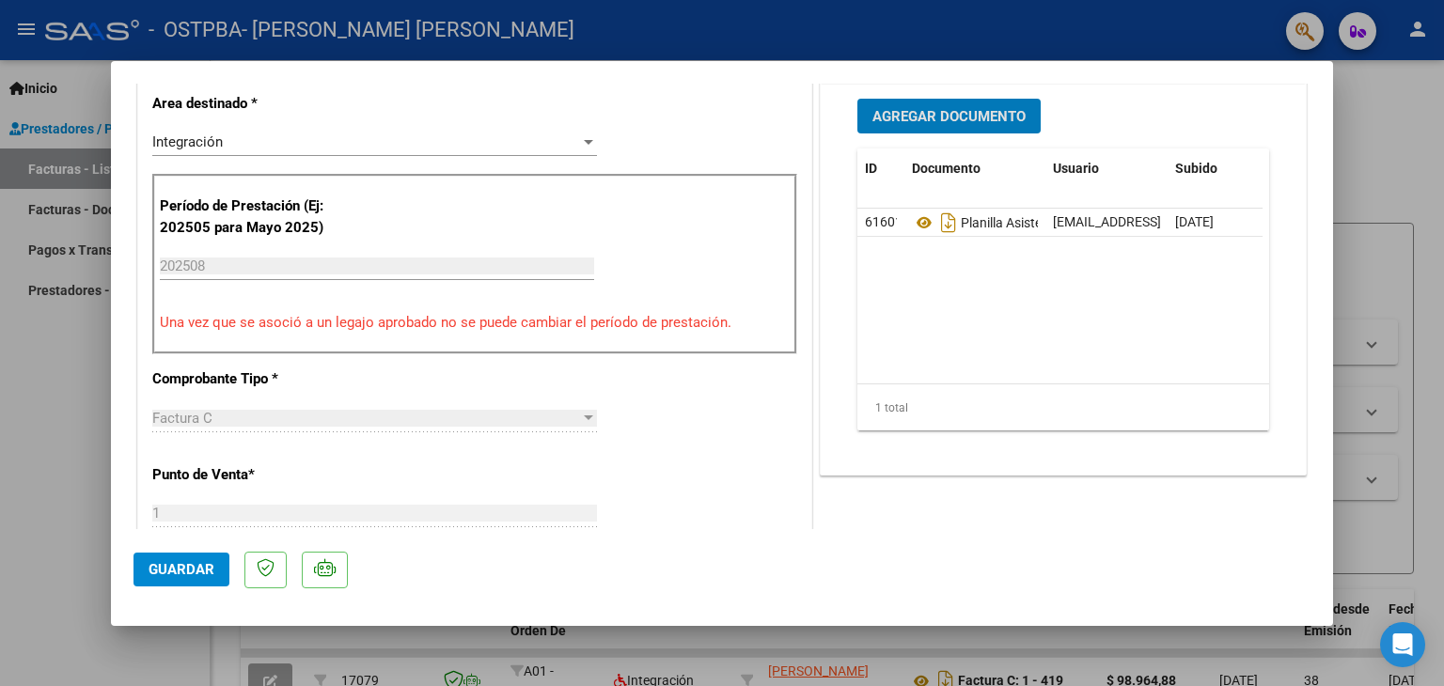
click at [75, 466] on div at bounding box center [722, 343] width 1444 height 686
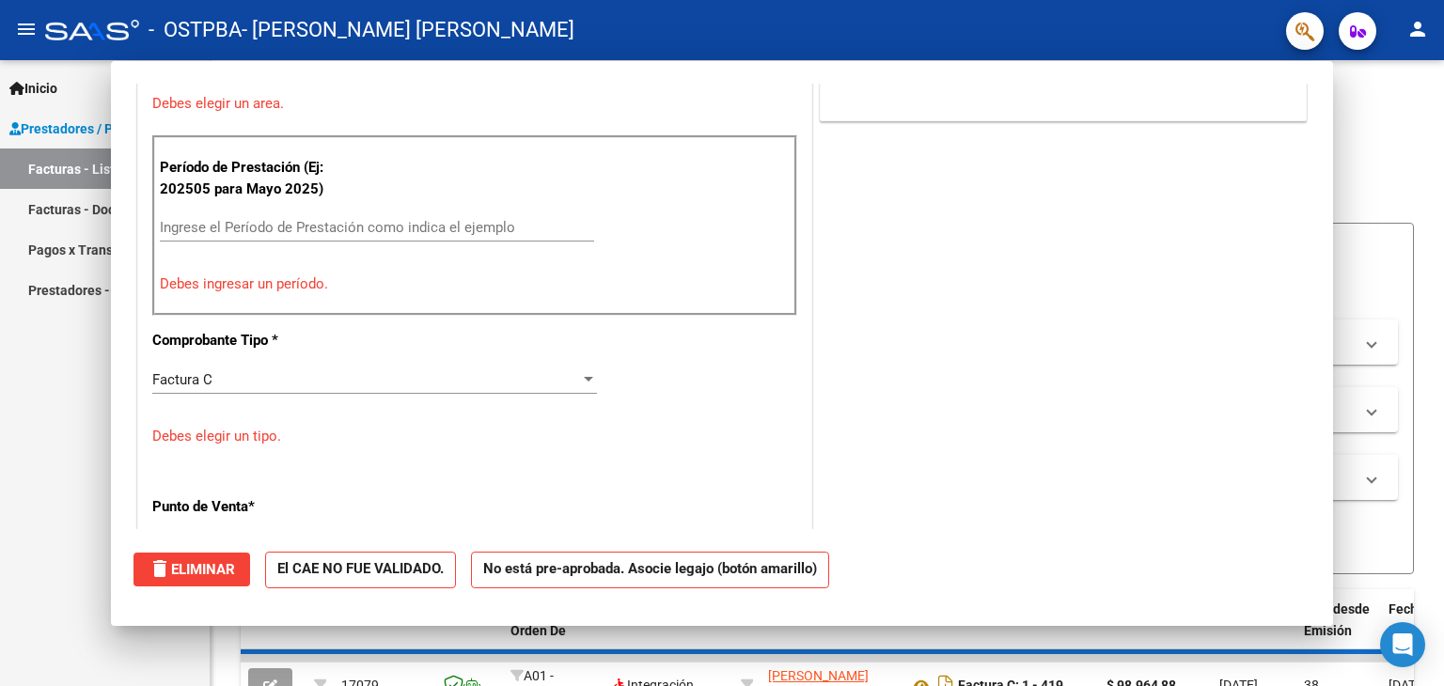
scroll to position [0, 0]
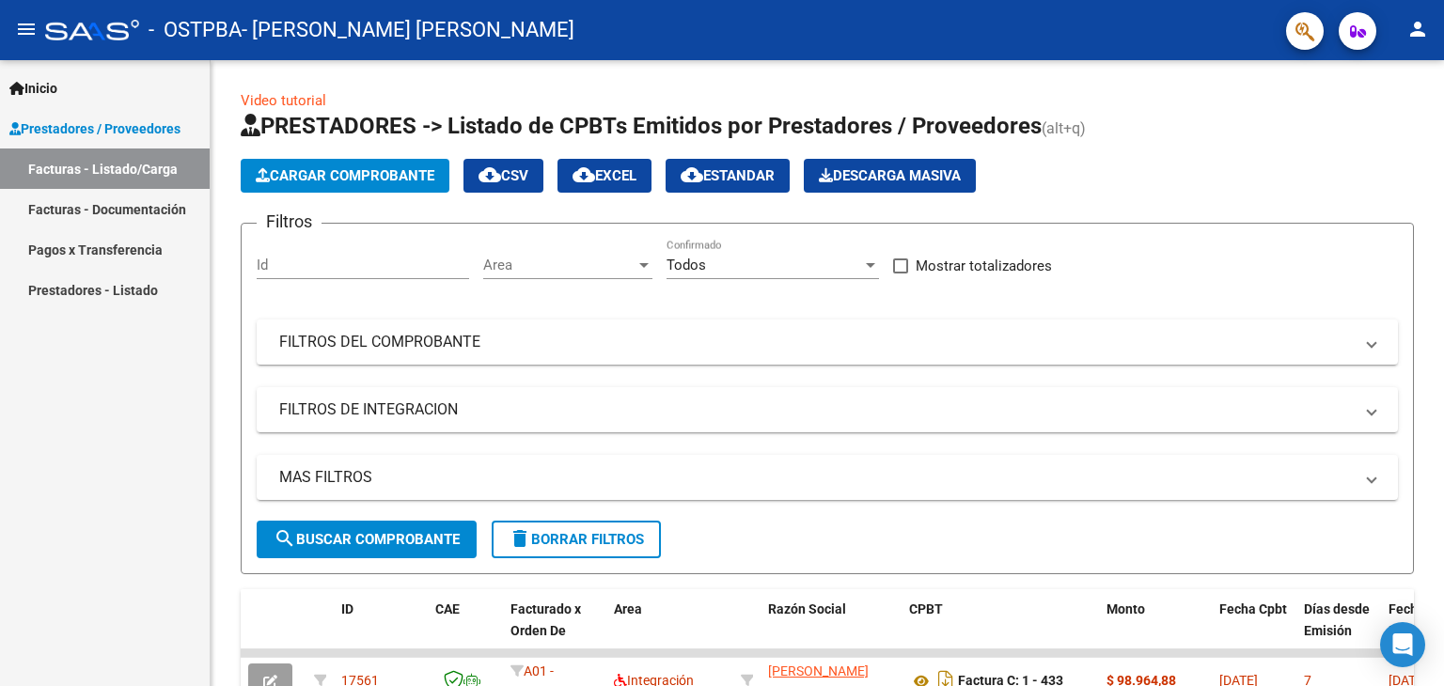
click at [1427, 26] on mat-icon "person" at bounding box center [1418, 29] width 23 height 23
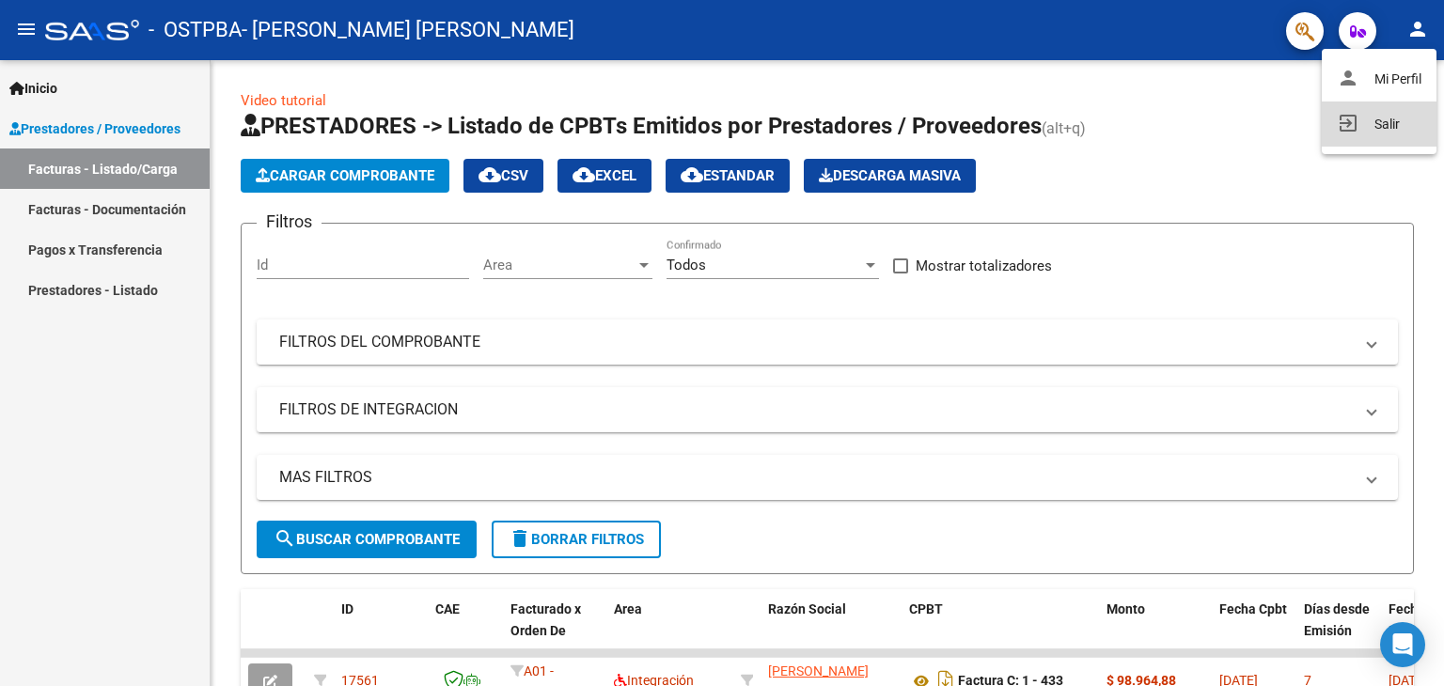
click at [1398, 136] on button "exit_to_app Salir" at bounding box center [1379, 124] width 115 height 45
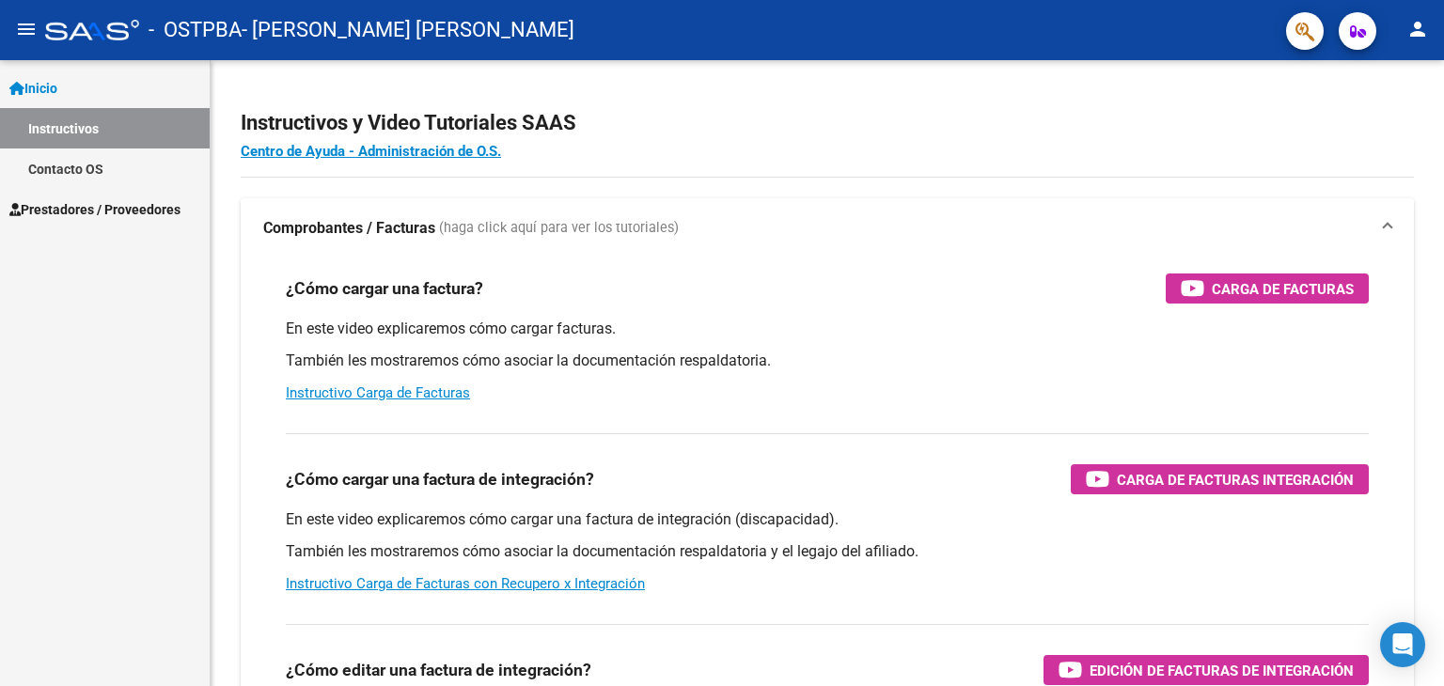
click at [118, 124] on link "Instructivos" at bounding box center [105, 128] width 210 height 40
click at [167, 196] on link "Prestadores / Proveedores" at bounding box center [105, 209] width 210 height 40
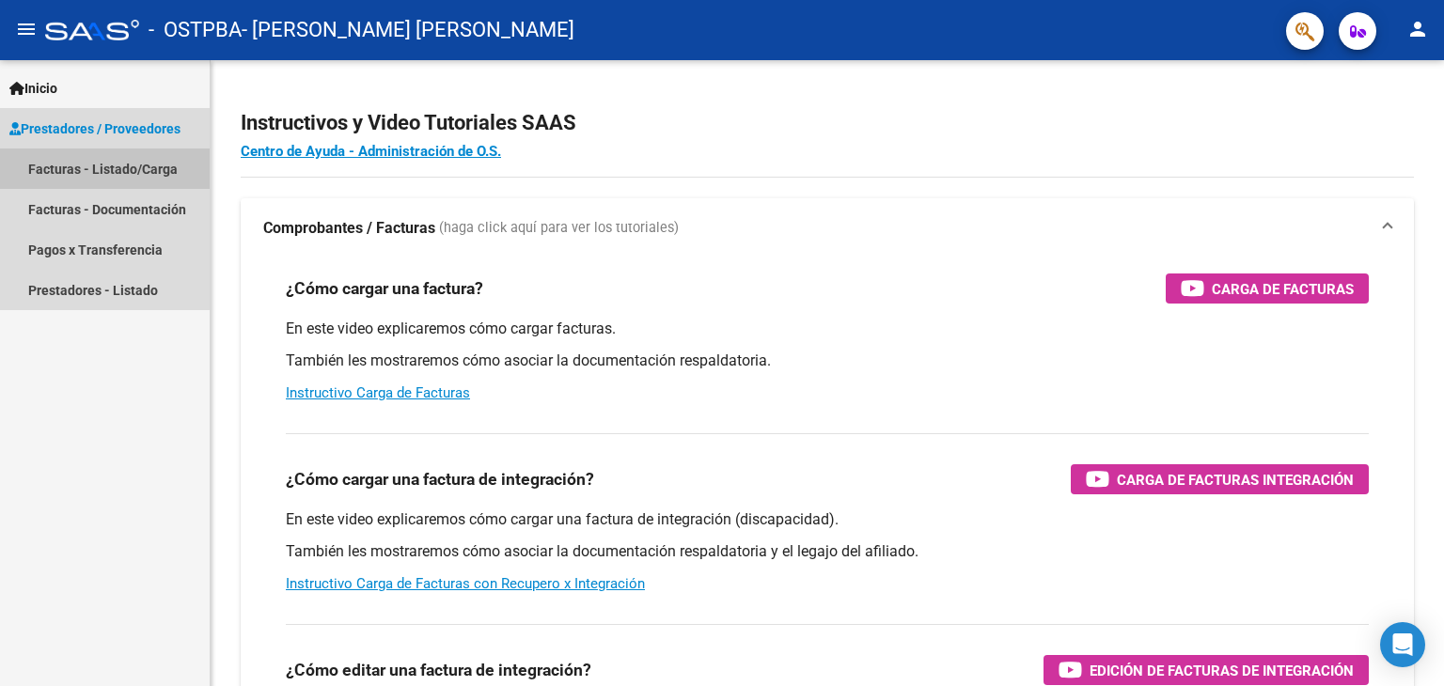
click at [163, 161] on link "Facturas - Listado/Carga" at bounding box center [105, 169] width 210 height 40
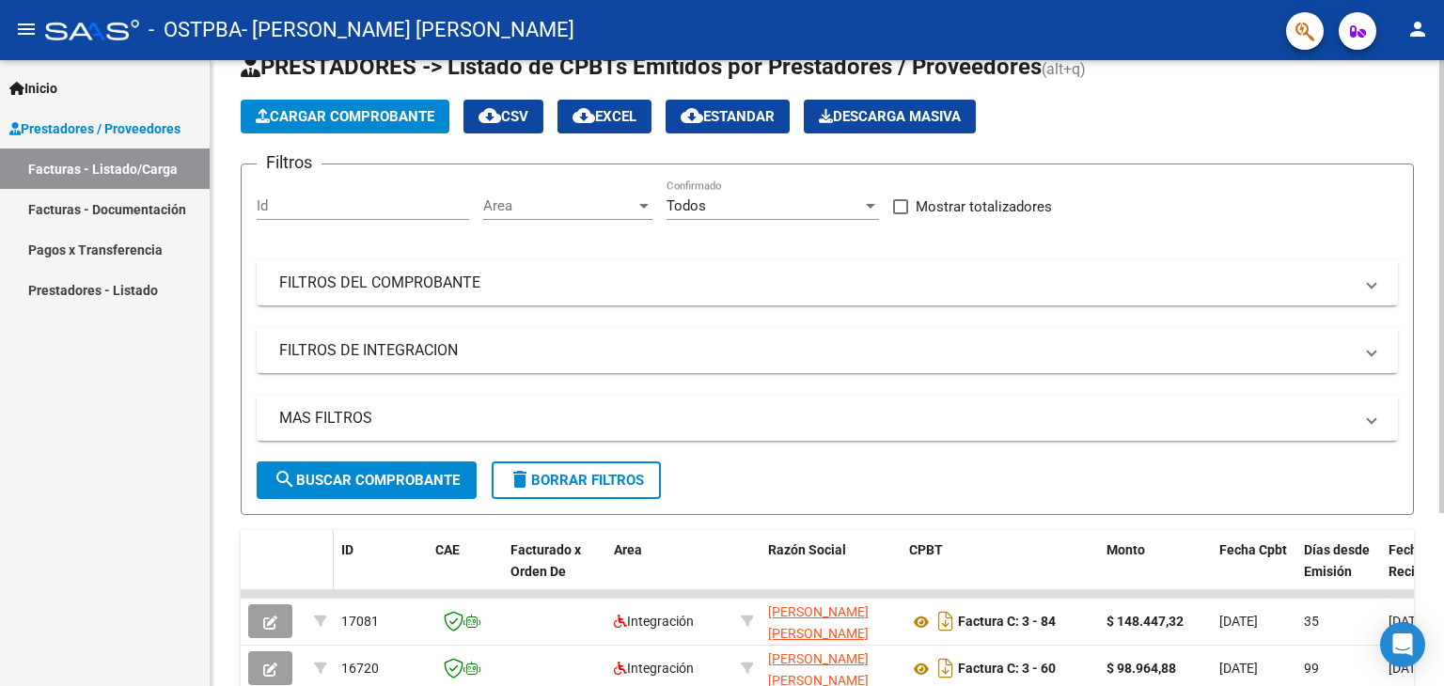
scroll to position [188, 0]
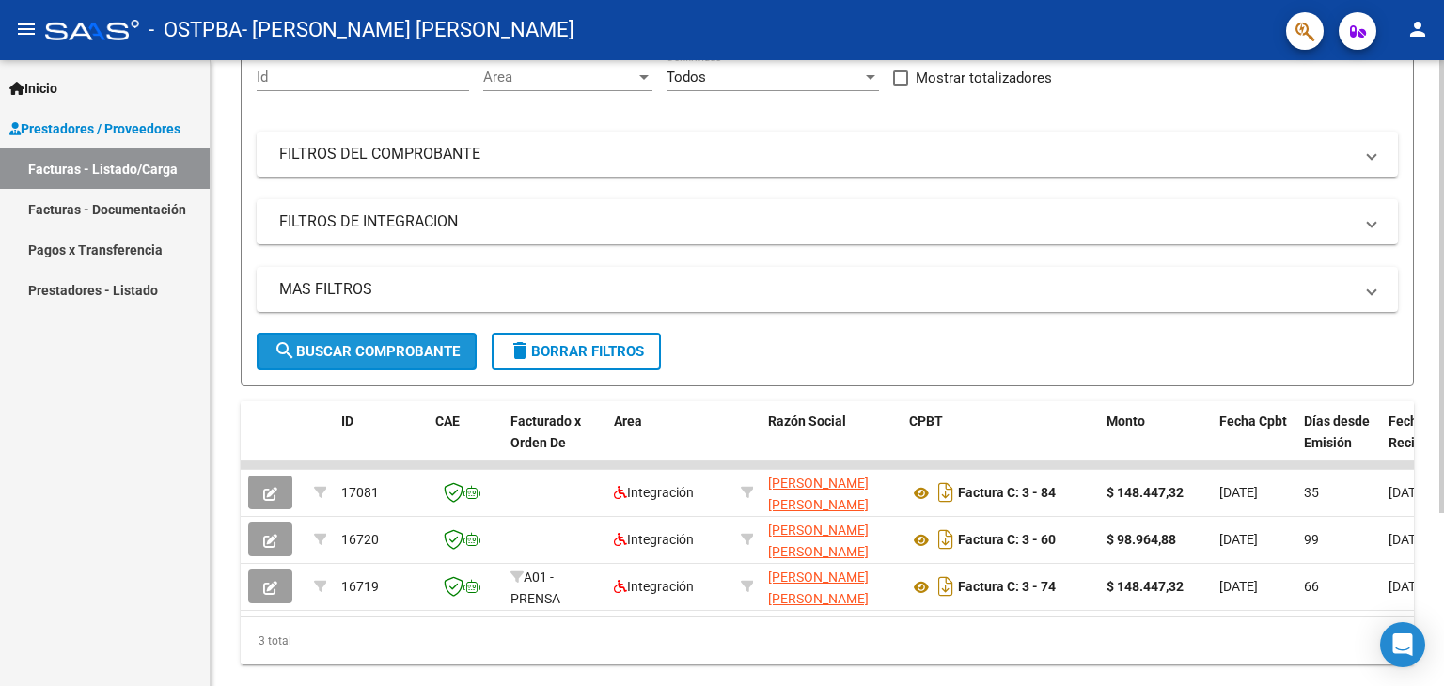
click at [316, 357] on span "search Buscar Comprobante" at bounding box center [367, 351] width 186 height 17
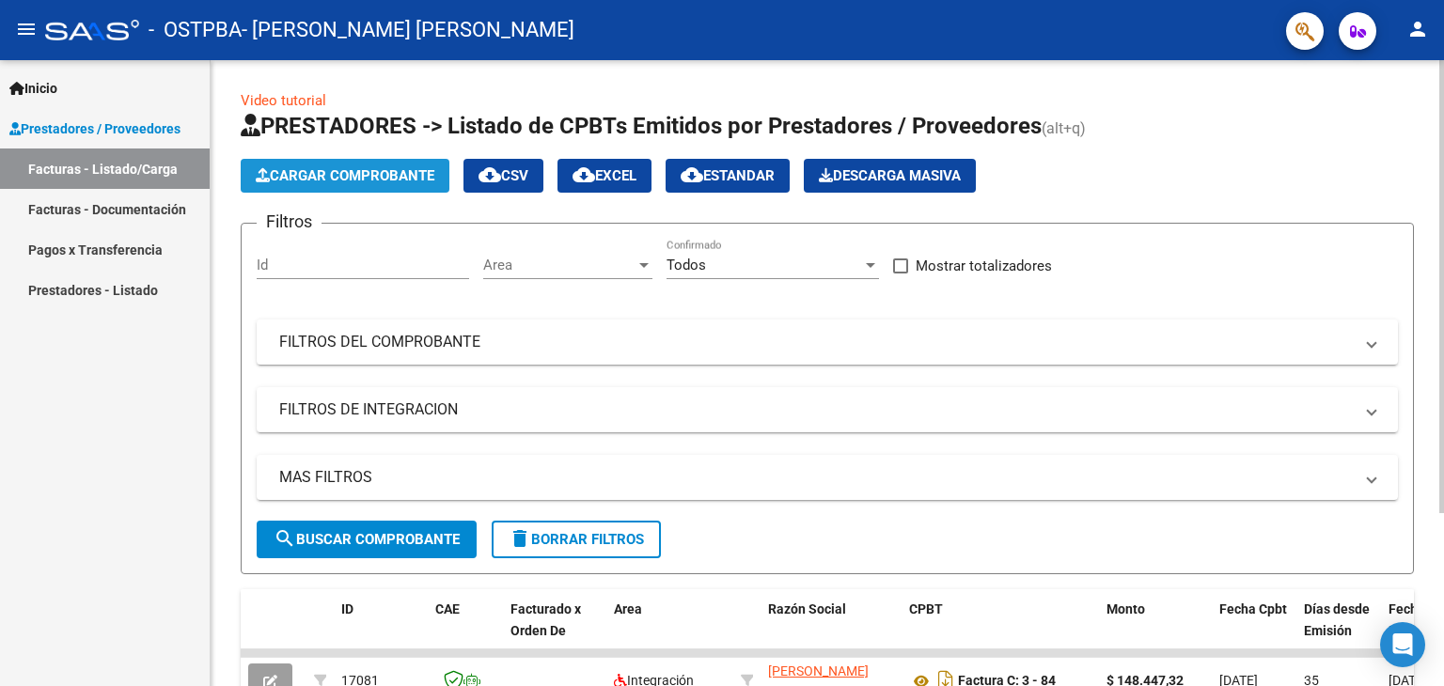
click at [417, 170] on span "Cargar Comprobante" at bounding box center [345, 175] width 179 height 17
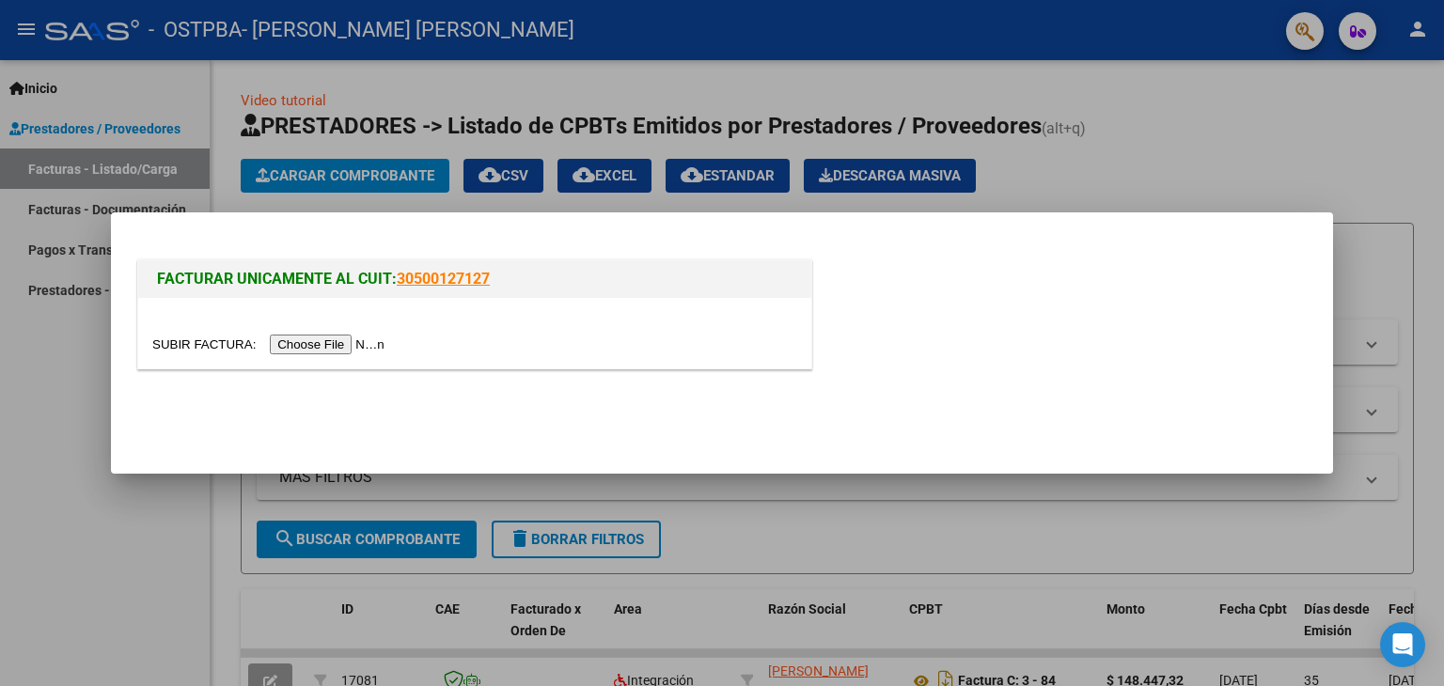
click at [385, 352] on input "file" at bounding box center [271, 345] width 238 height 20
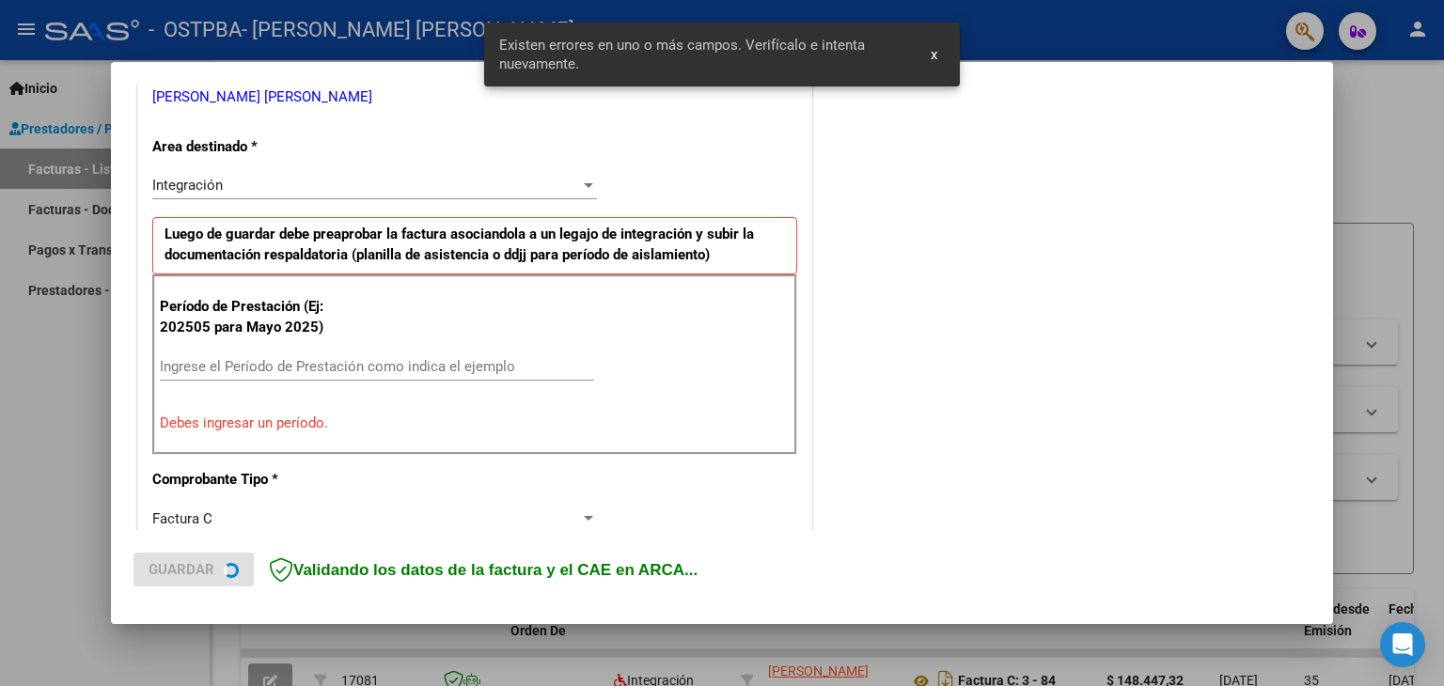
scroll to position [395, 0]
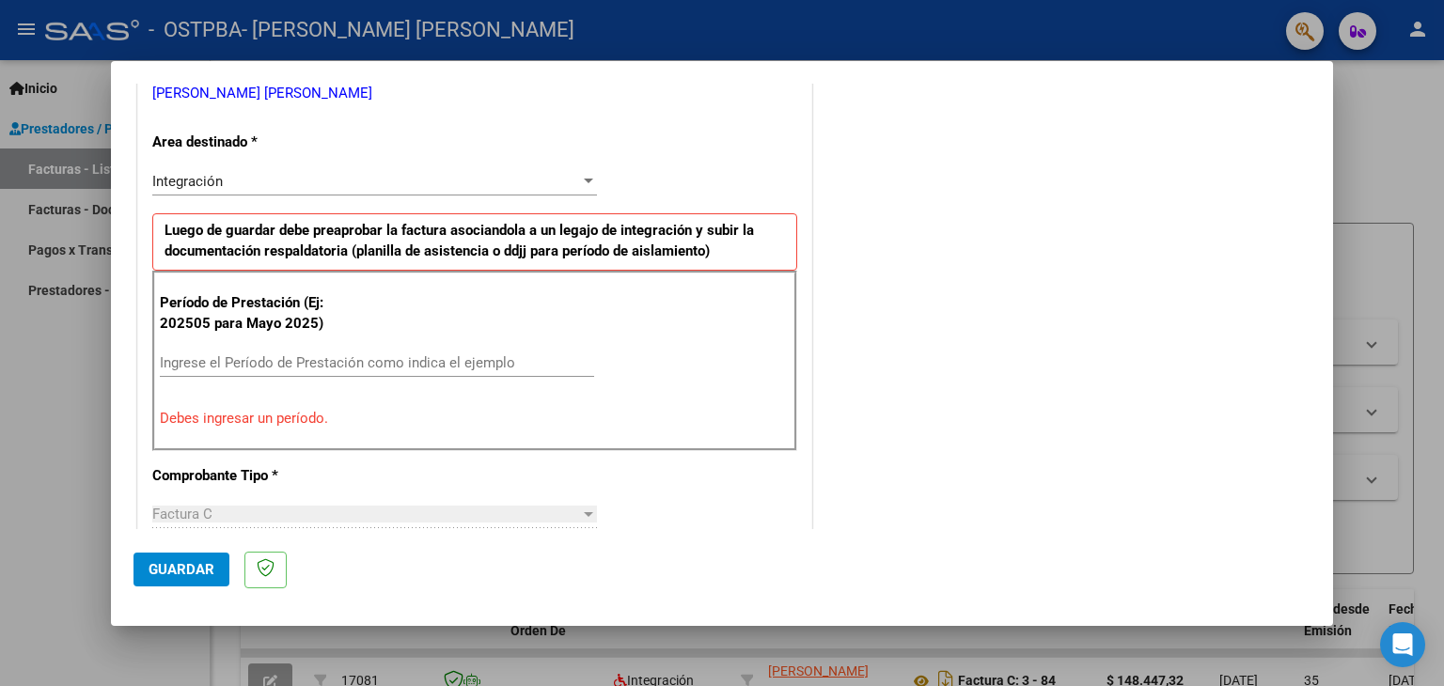
click at [343, 349] on div "Ingrese el Período de Prestación como indica el ejemplo" at bounding box center [377, 363] width 434 height 28
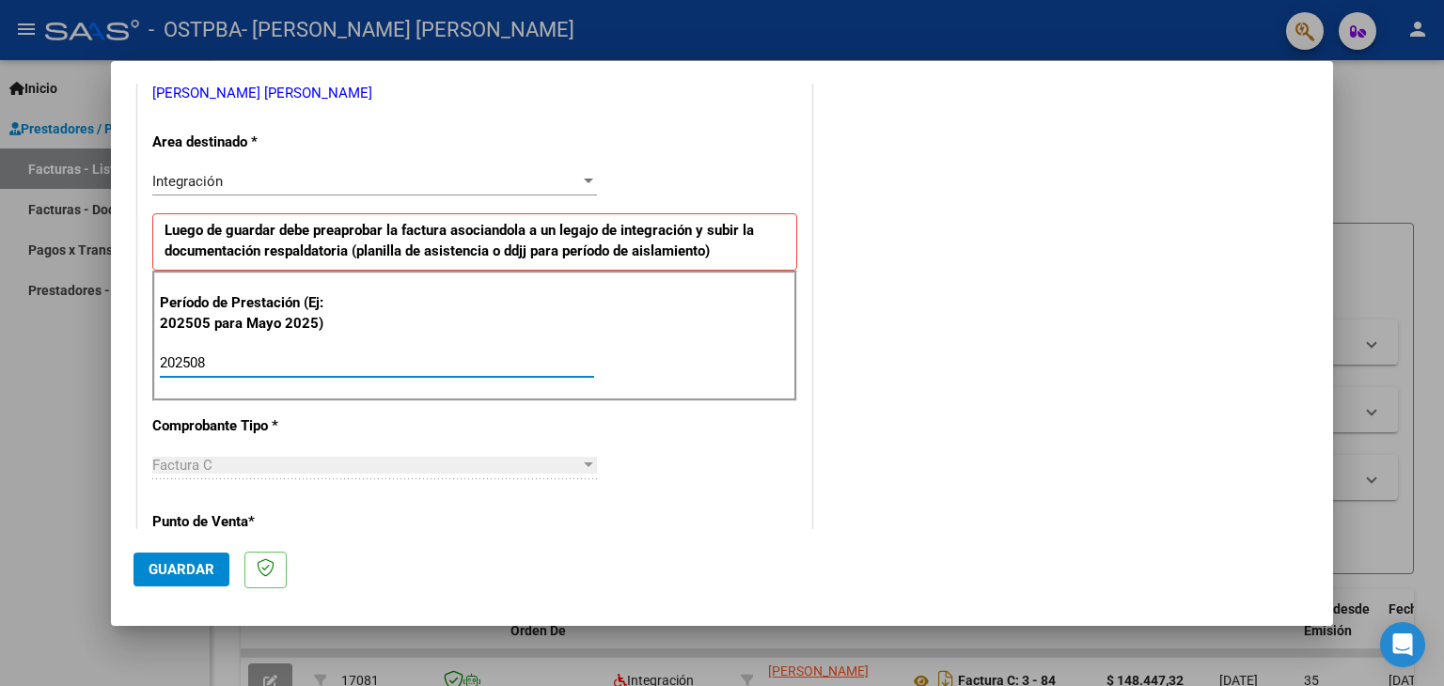
type input "202508"
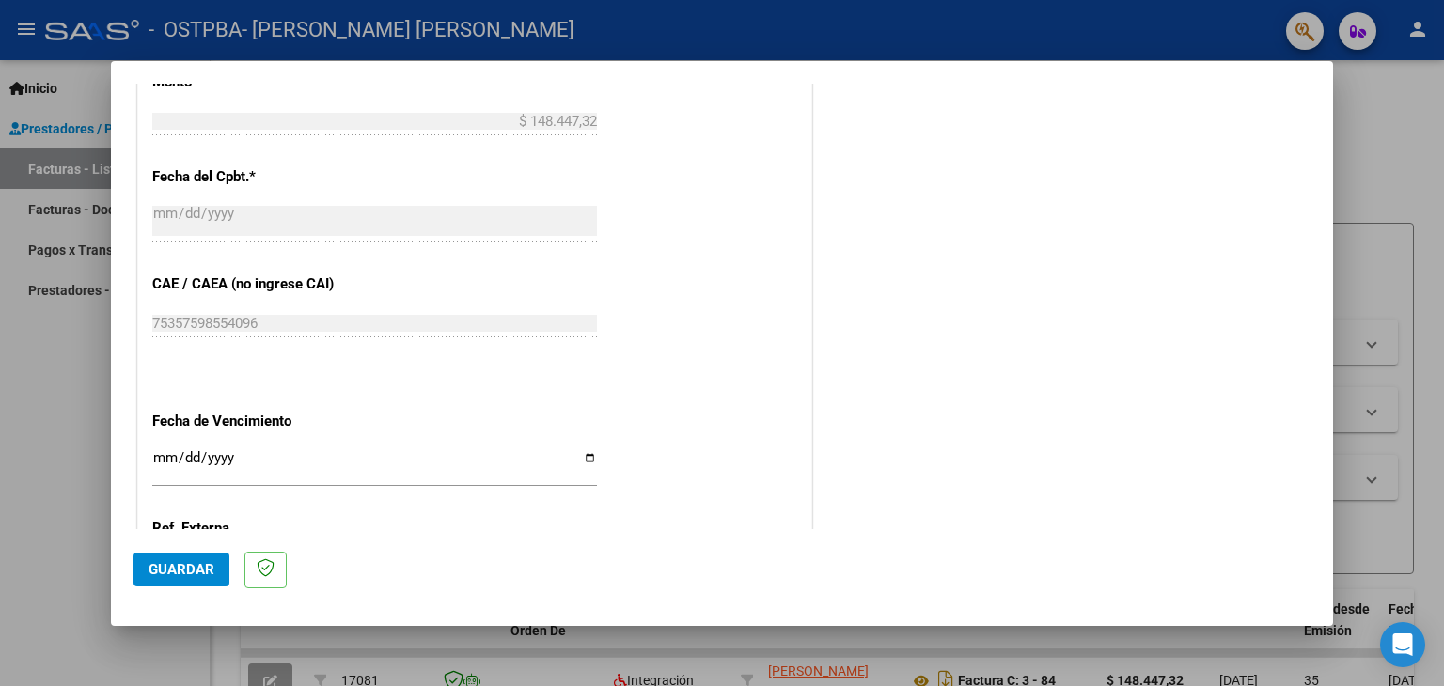
scroll to position [994, 0]
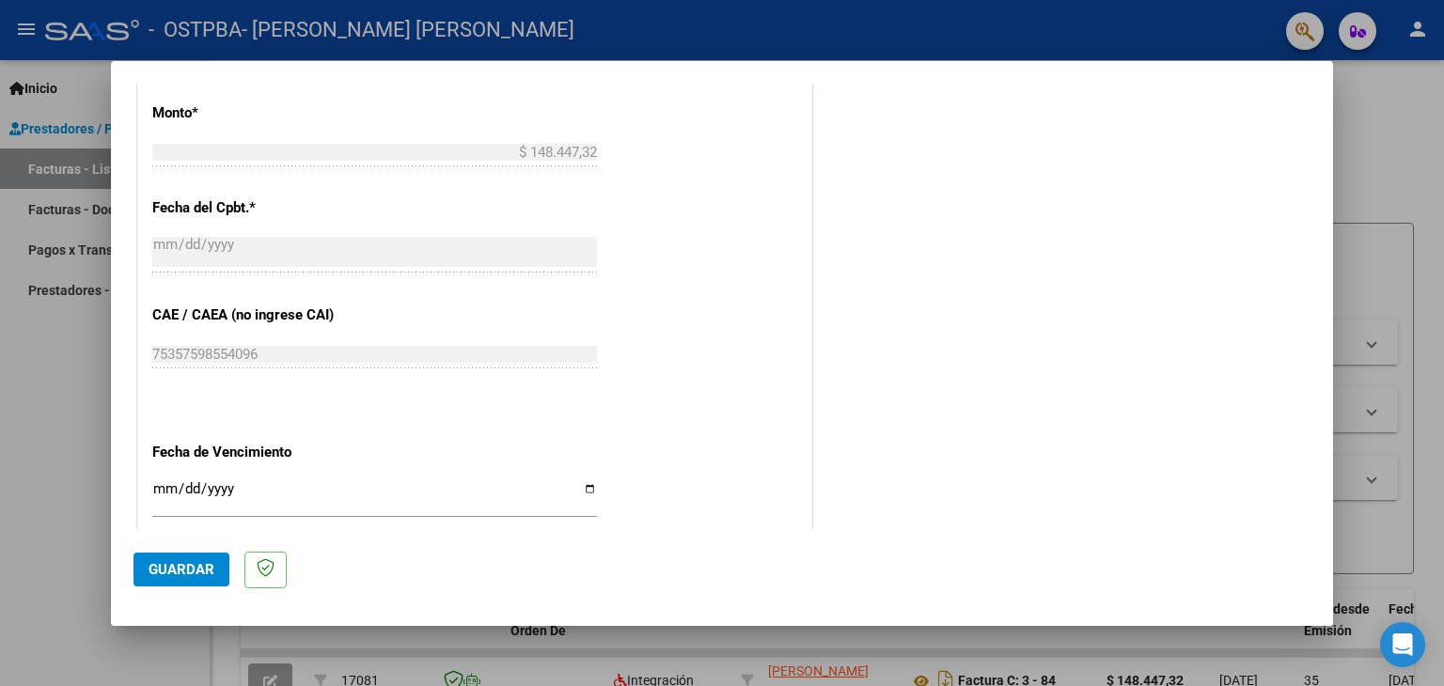
click at [437, 500] on input "Ingresar la fecha" at bounding box center [374, 496] width 445 height 30
click at [440, 486] on input "Ingresar la fecha" at bounding box center [374, 496] width 445 height 30
type input "[DATE]"
click at [684, 375] on div "CUIT * 27-35253755-7 Ingresar CUIT ANALISIS PRESTADOR [PERSON_NAME] [PERSON_NAM…" at bounding box center [474, 32] width 673 height 1415
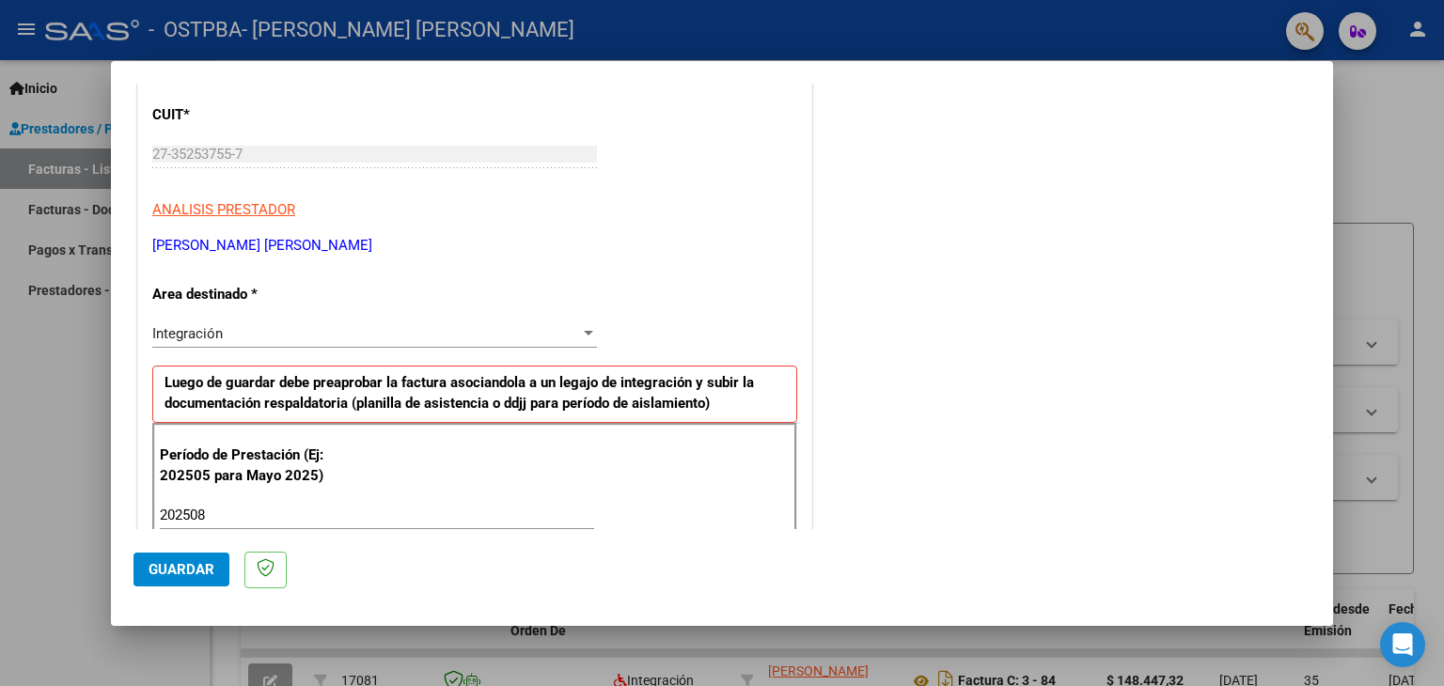
scroll to position [242, 0]
click at [194, 569] on span "Guardar" at bounding box center [182, 569] width 66 height 17
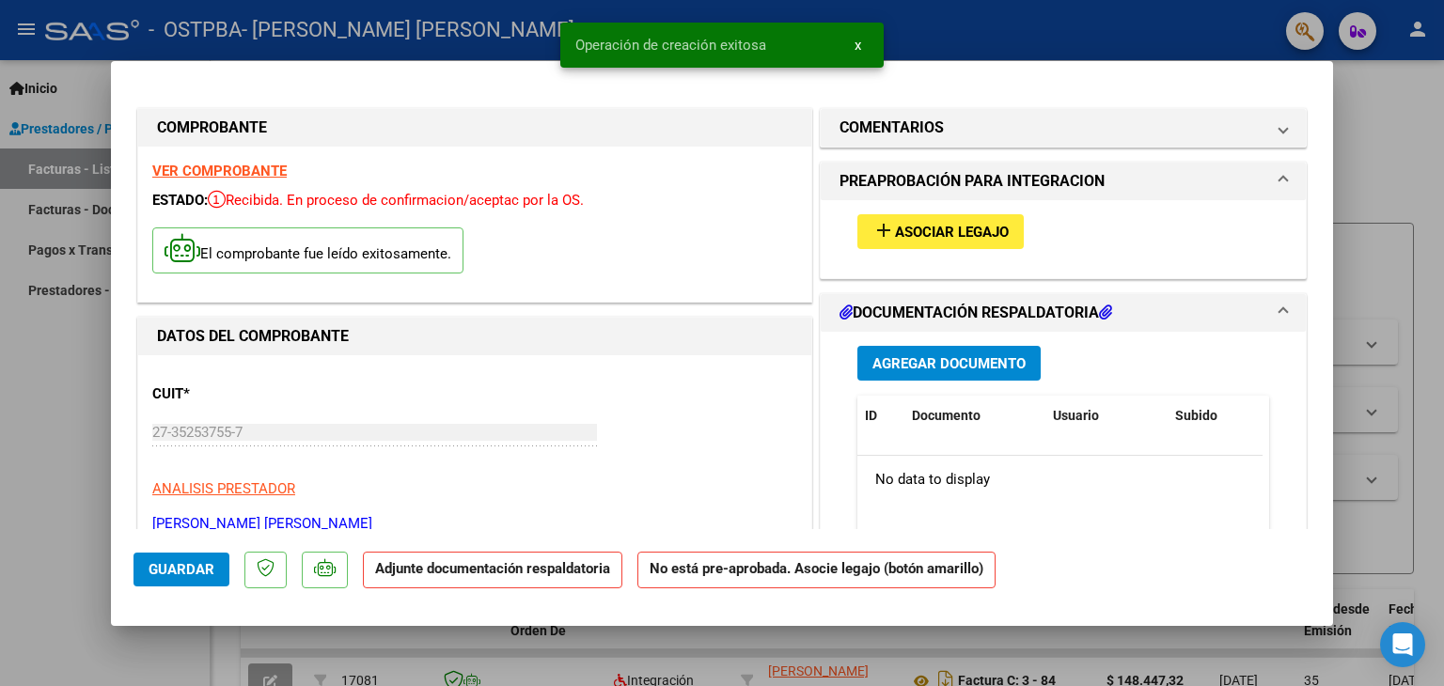
click at [873, 259] on div "add Asociar Legajo" at bounding box center [1063, 231] width 440 height 63
click at [873, 249] on div "add Asociar Legajo" at bounding box center [1063, 231] width 440 height 63
click at [873, 238] on mat-icon "add" at bounding box center [884, 230] width 23 height 23
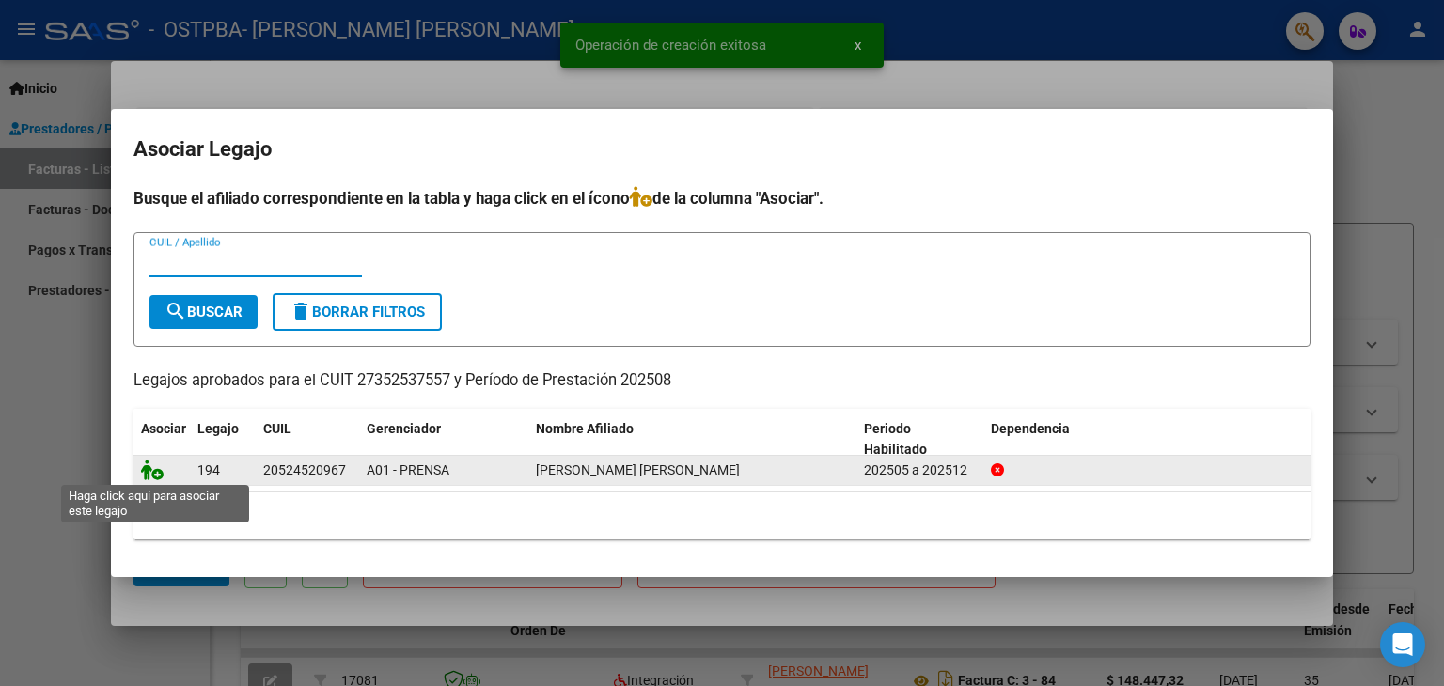
click at [149, 465] on icon at bounding box center [152, 470] width 23 height 21
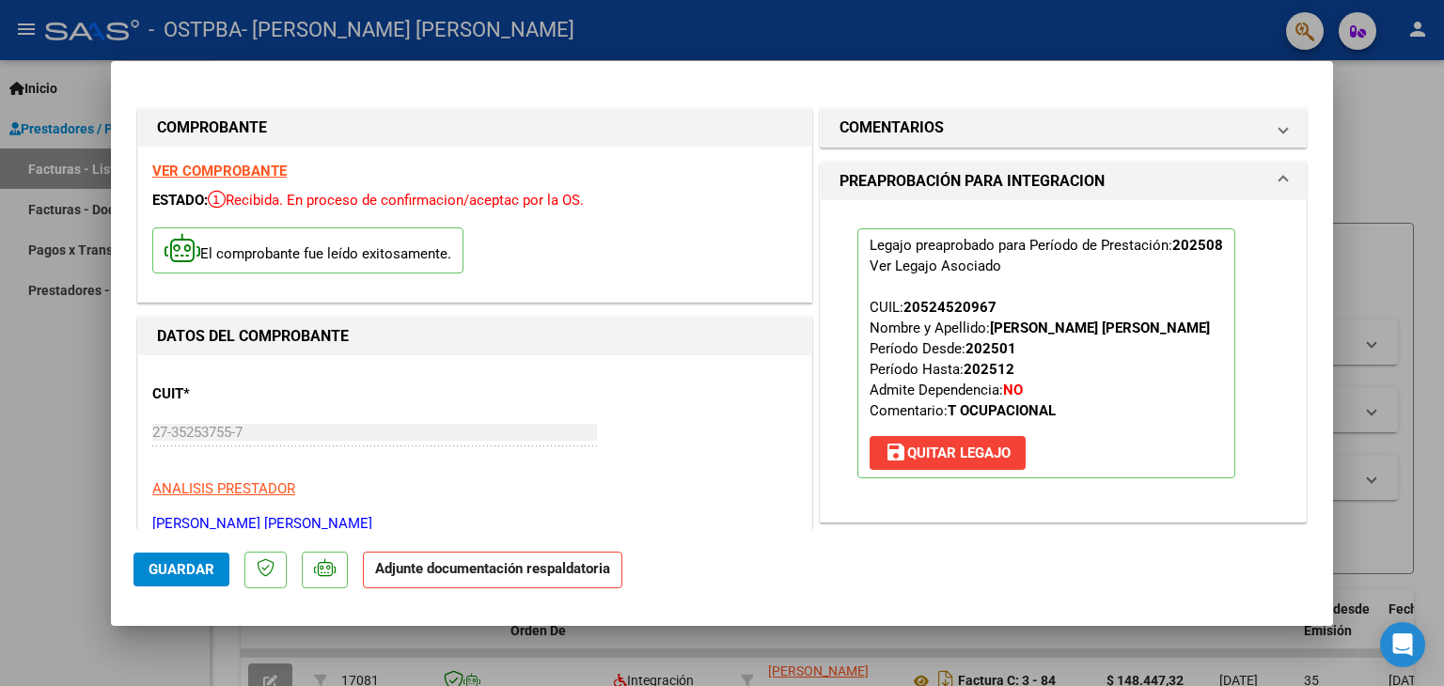
scroll to position [188, 0]
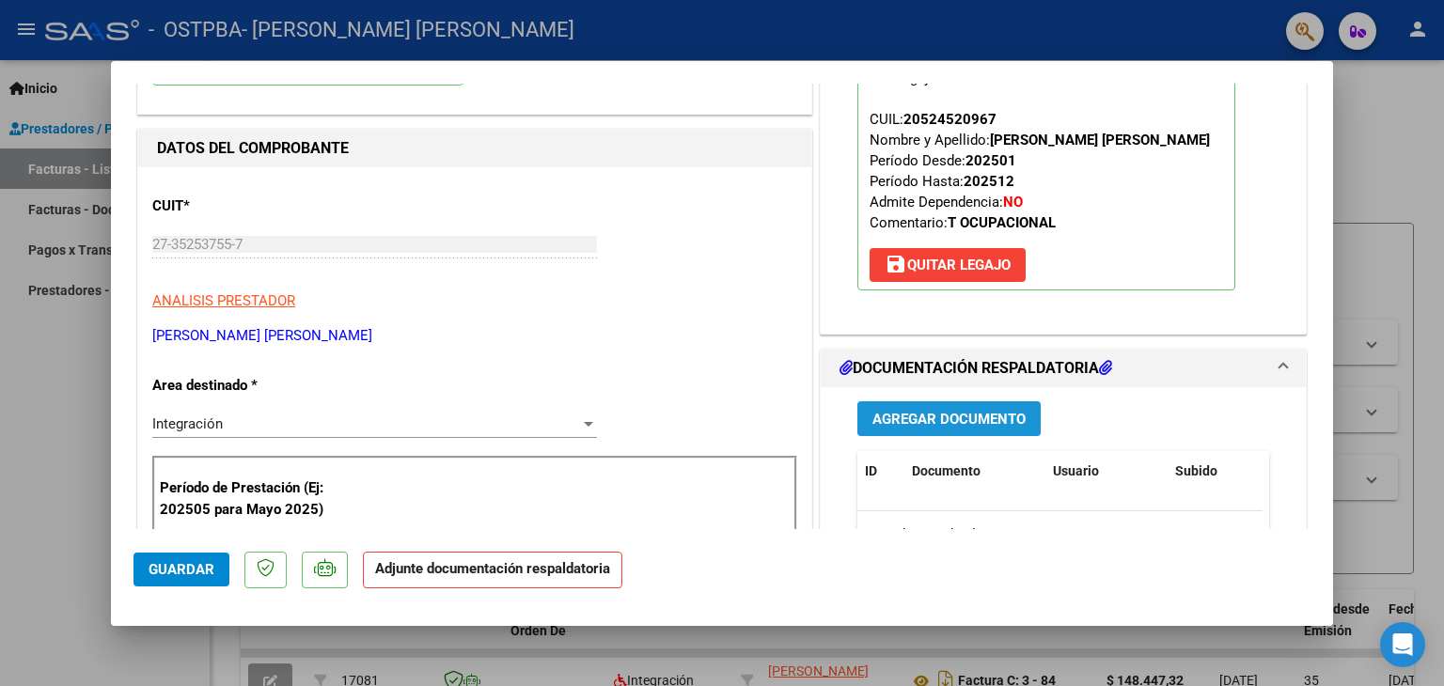
click at [962, 405] on button "Agregar Documento" at bounding box center [949, 418] width 183 height 35
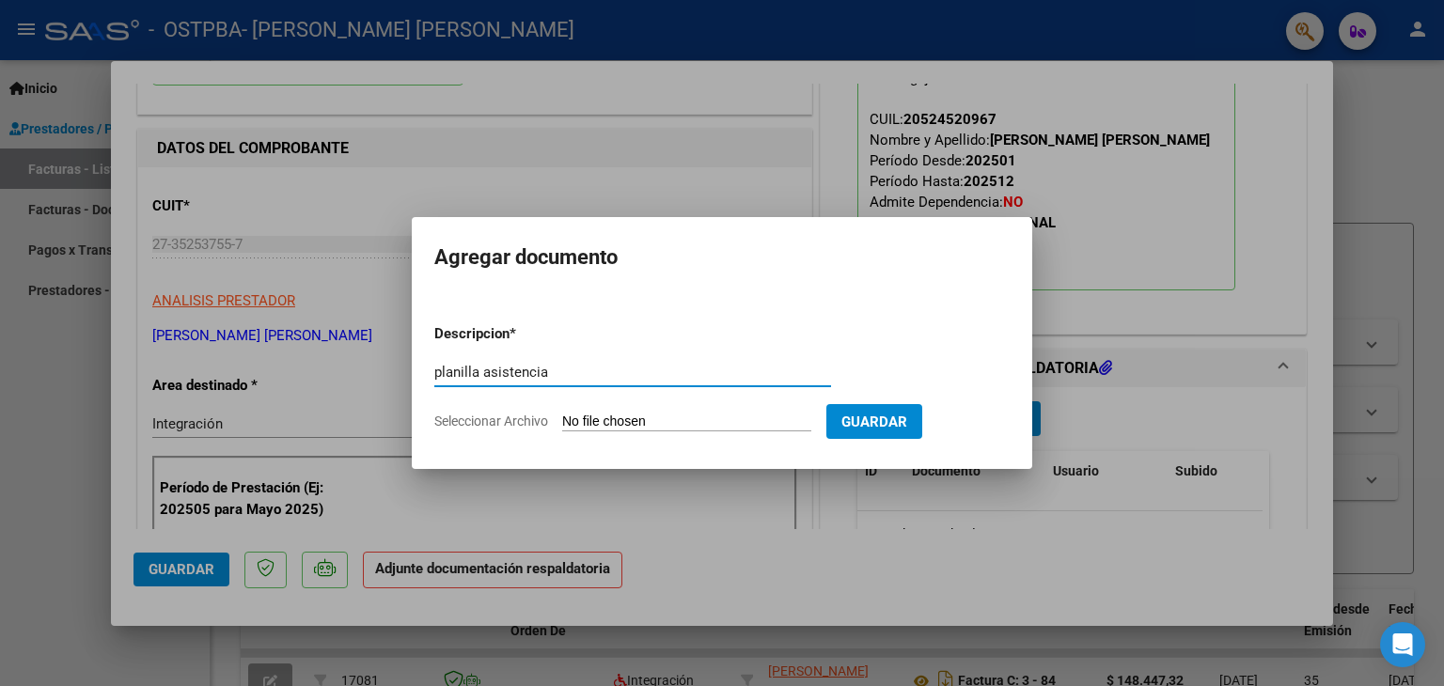
type input "planilla asistencia"
drag, startPoint x: 523, startPoint y: 422, endPoint x: 528, endPoint y: 432, distance: 11.0
click at [528, 432] on form "Descripcion * planilla asistencia Escriba aquí una descripcion Seleccionar Arch…" at bounding box center [721, 377] width 575 height 137
click at [534, 415] on span "Seleccionar Archivo" at bounding box center [491, 421] width 114 height 15
click at [562, 415] on input "Seleccionar Archivo" at bounding box center [686, 423] width 249 height 18
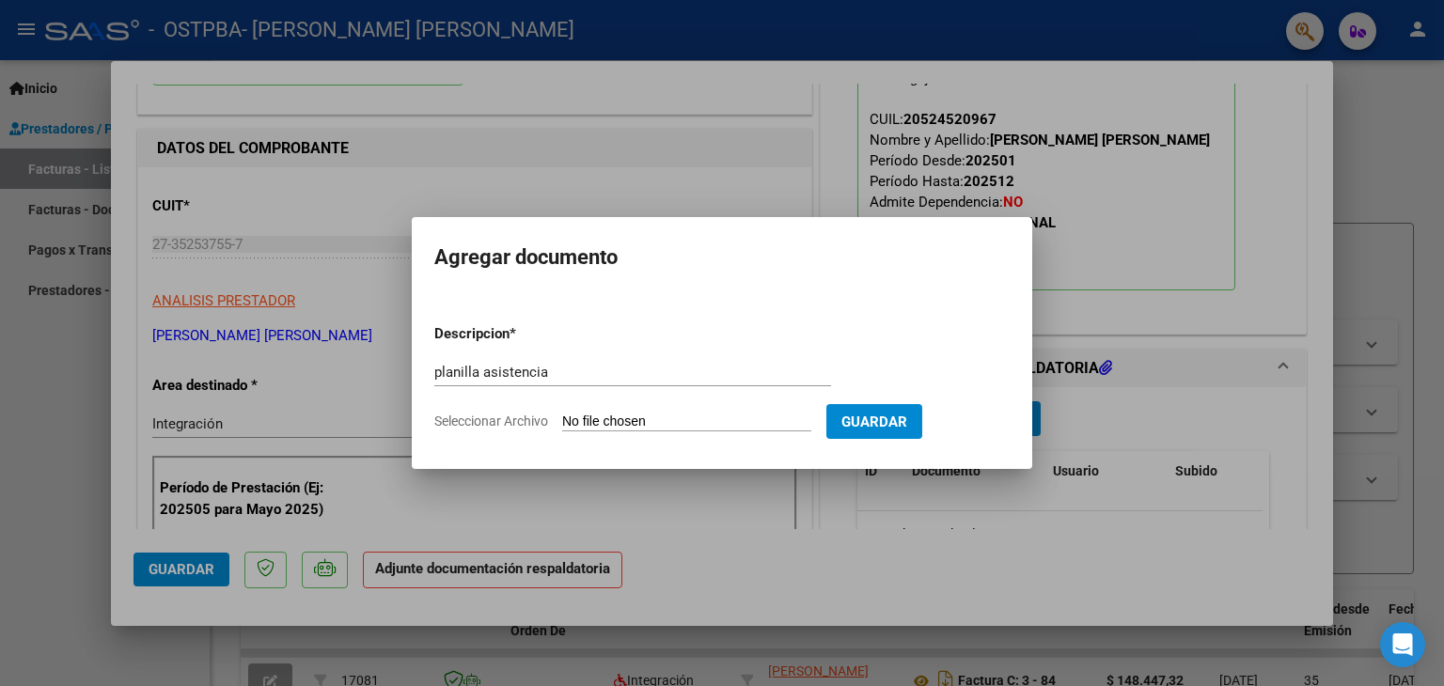
type input "C:\fakepath\[PERSON_NAME] to.pdf"
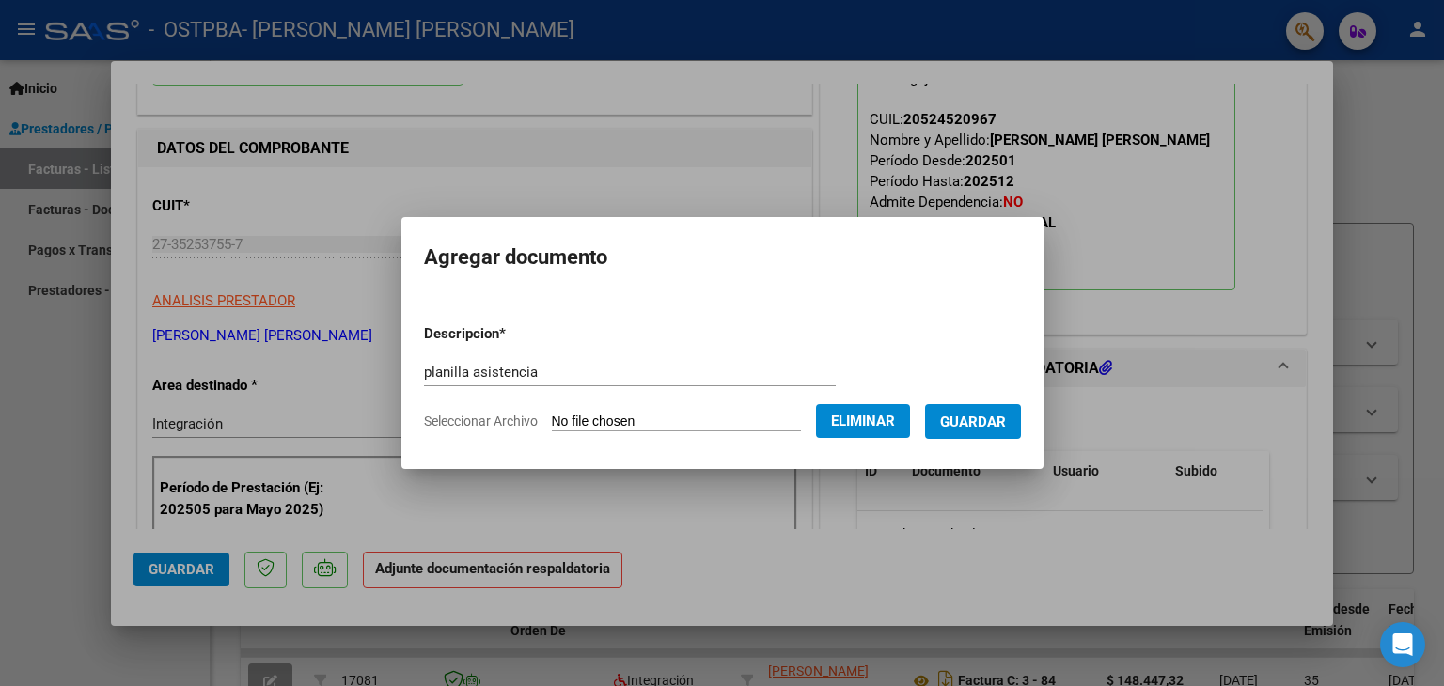
click at [964, 418] on span "Guardar" at bounding box center [973, 422] width 66 height 17
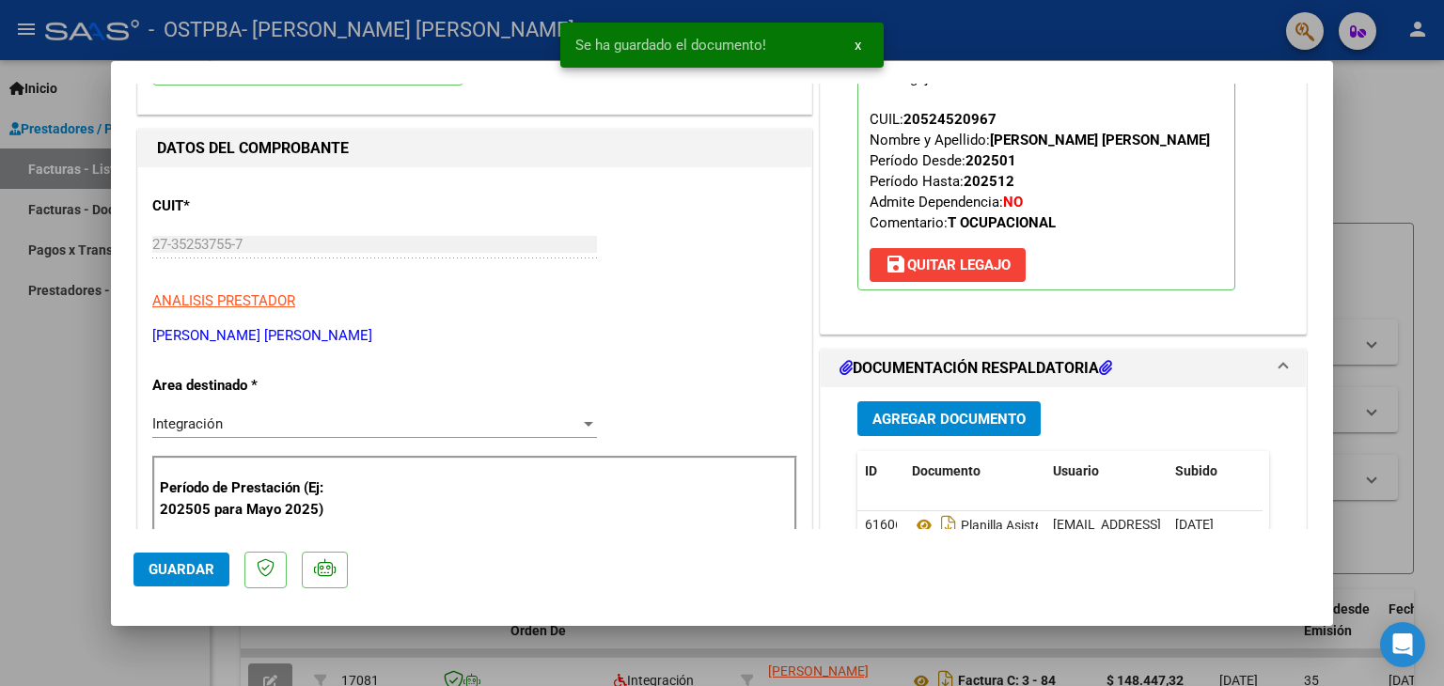
click at [776, 636] on div at bounding box center [722, 343] width 1444 height 686
type input "$ 0,00"
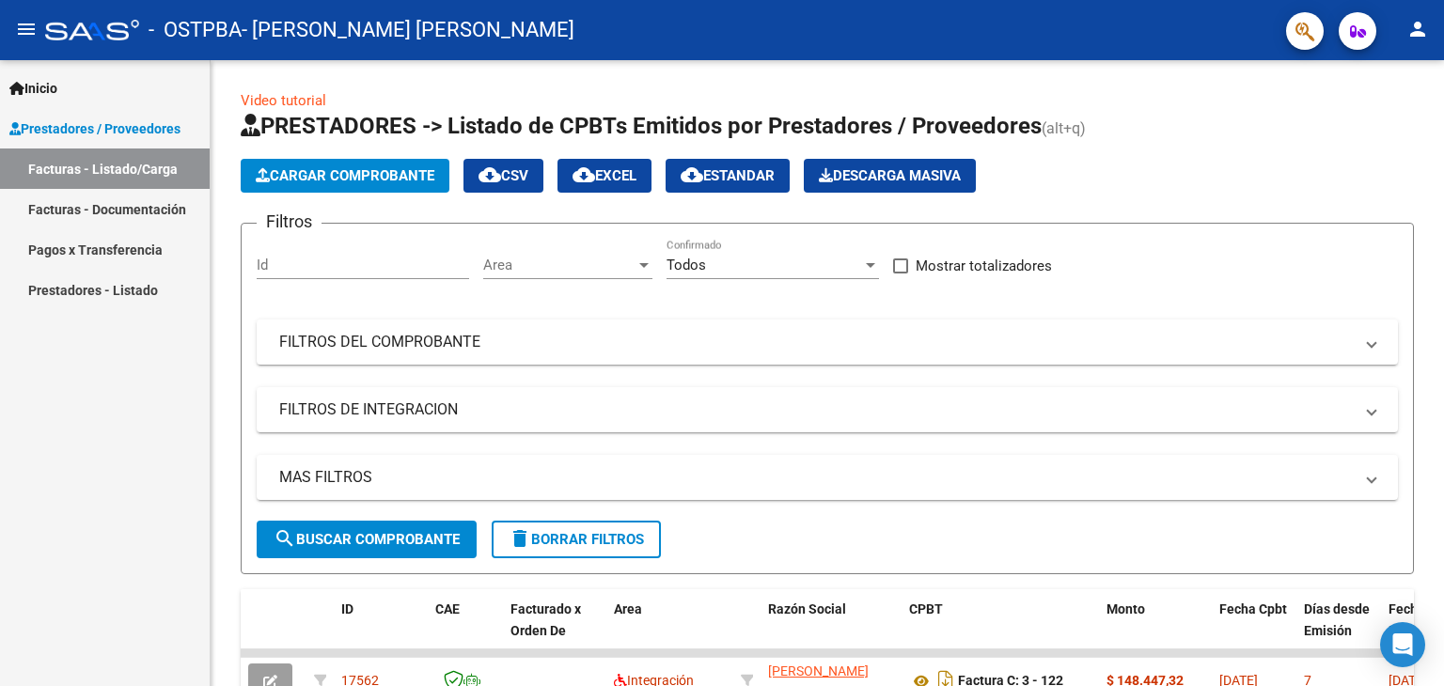
click at [1426, 37] on mat-icon "person" at bounding box center [1418, 29] width 23 height 23
click at [1354, 118] on mat-icon "exit_to_app" at bounding box center [1348, 123] width 23 height 23
